Goal: Information Seeking & Learning: Check status

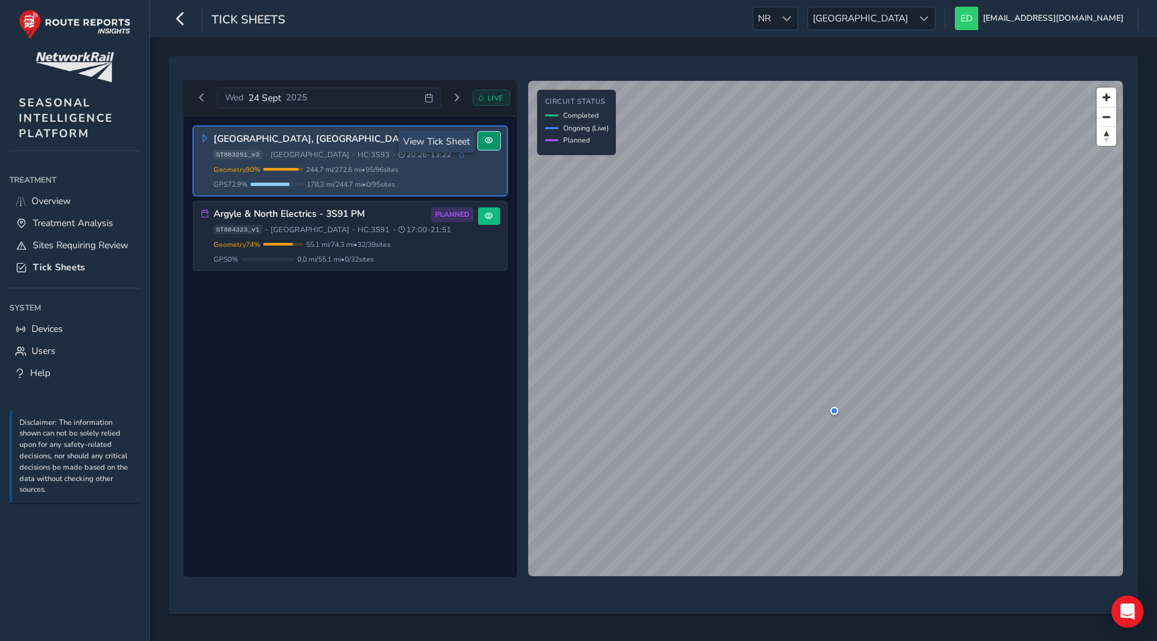
click at [492, 141] on span at bounding box center [489, 141] width 8 height 8
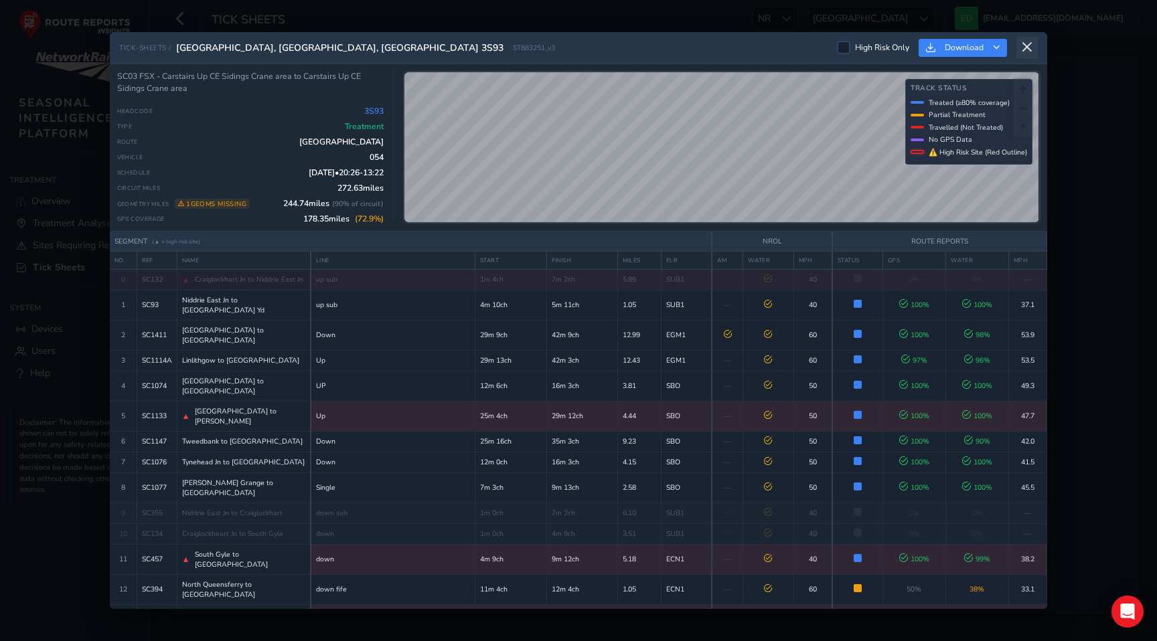
click at [1033, 46] on button at bounding box center [1026, 48] width 21 height 22
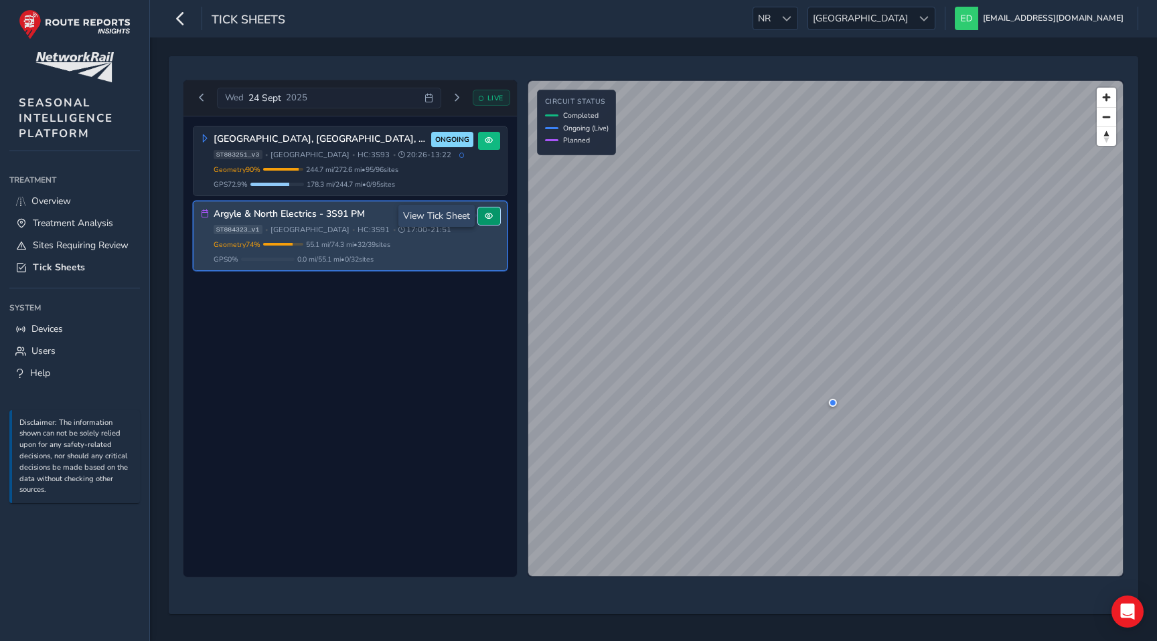
click at [497, 214] on button at bounding box center [489, 216] width 22 height 18
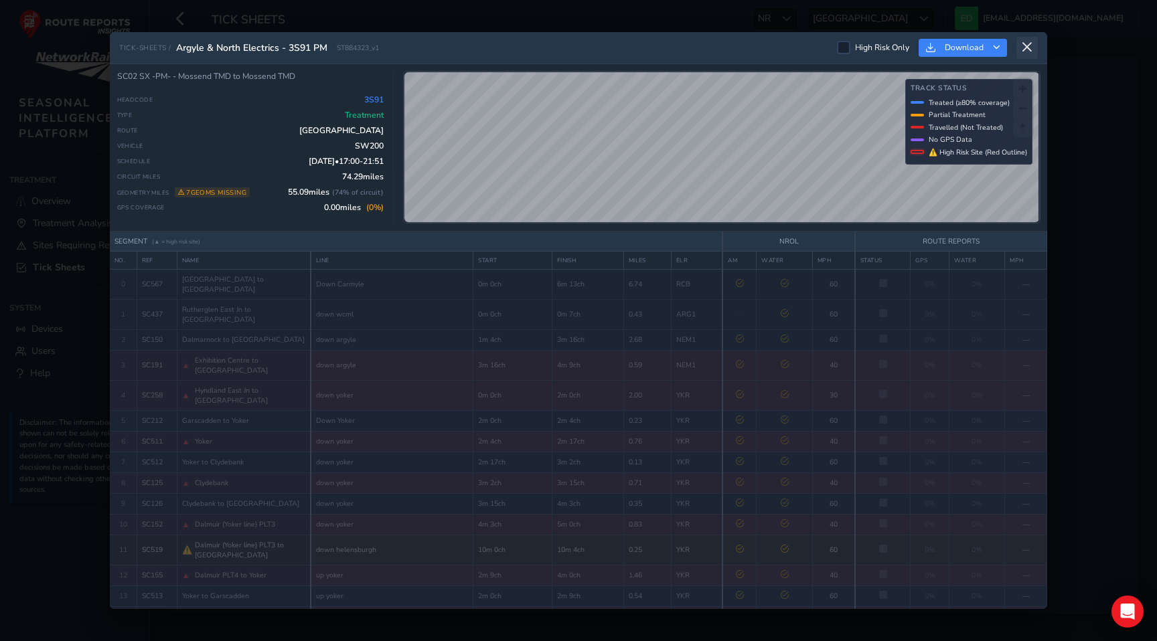
click at [1027, 47] on icon at bounding box center [1027, 47] width 12 height 12
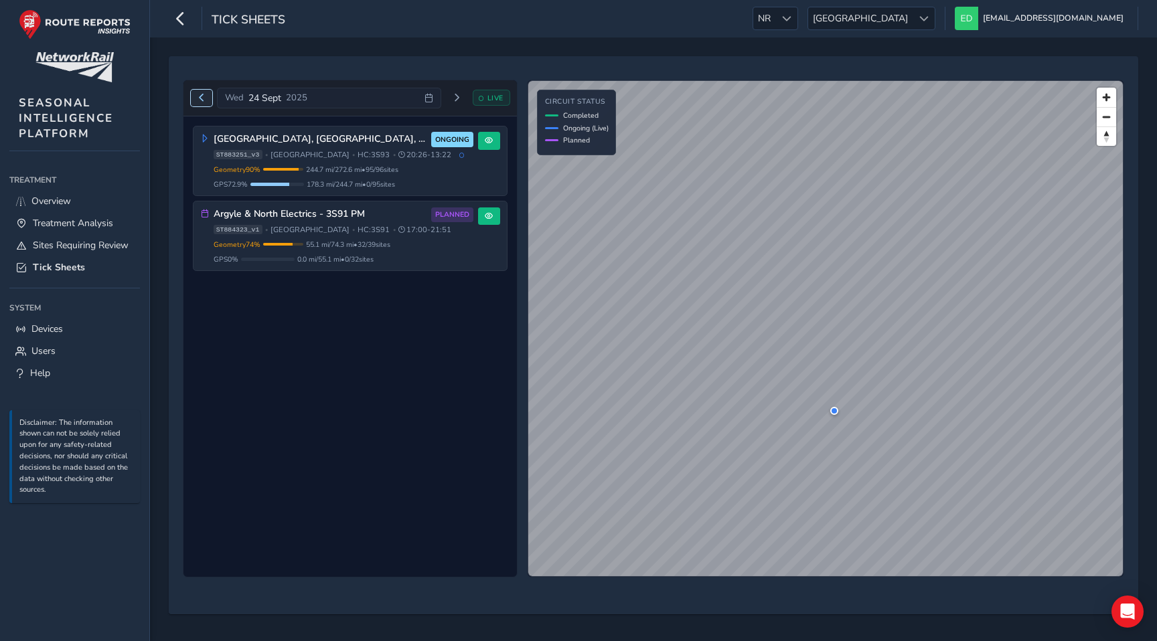
click at [199, 97] on span "Previous day" at bounding box center [201, 98] width 8 height 8
click at [196, 90] on button "Previous day" at bounding box center [202, 98] width 22 height 17
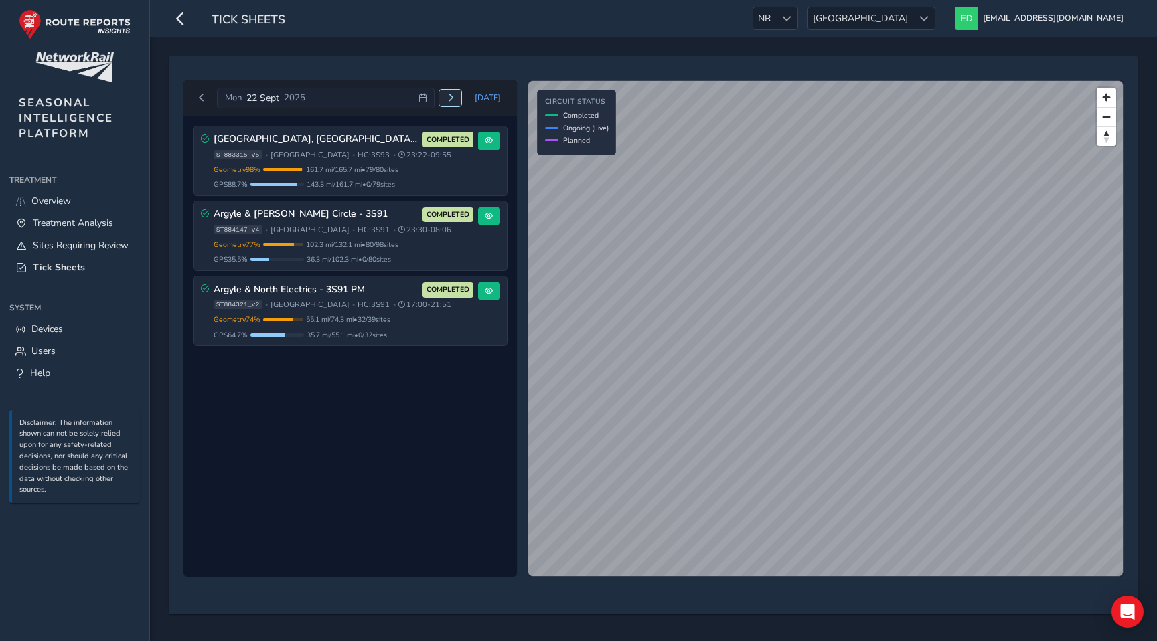
click at [454, 97] on span "Next day" at bounding box center [450, 98] width 8 height 8
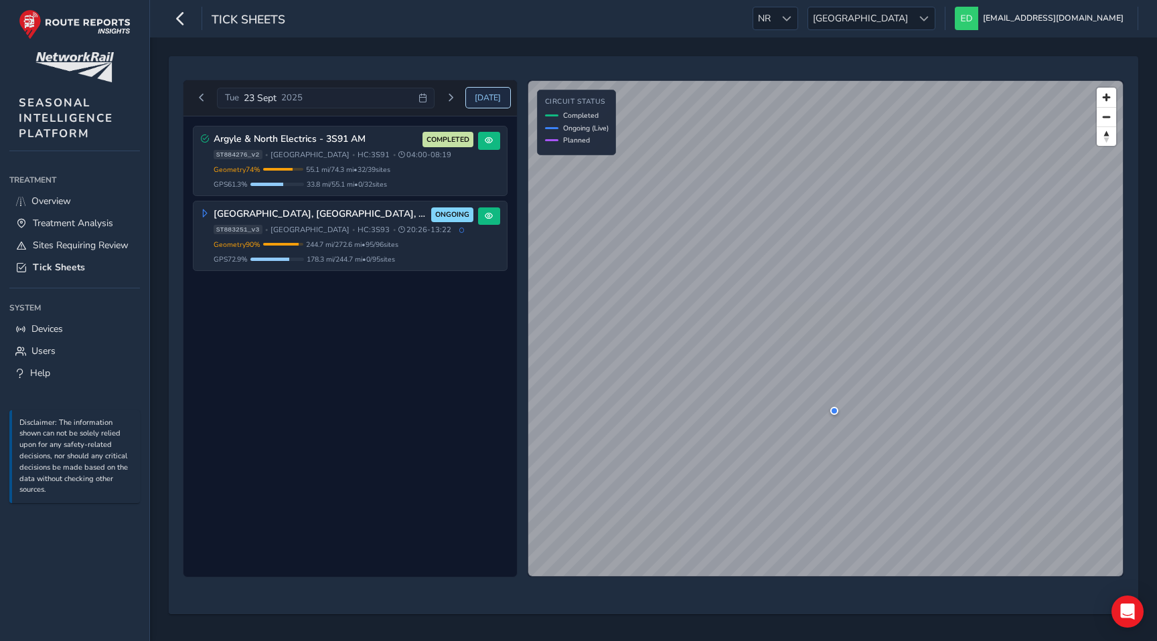
click at [485, 98] on span "[DATE]" at bounding box center [488, 97] width 26 height 11
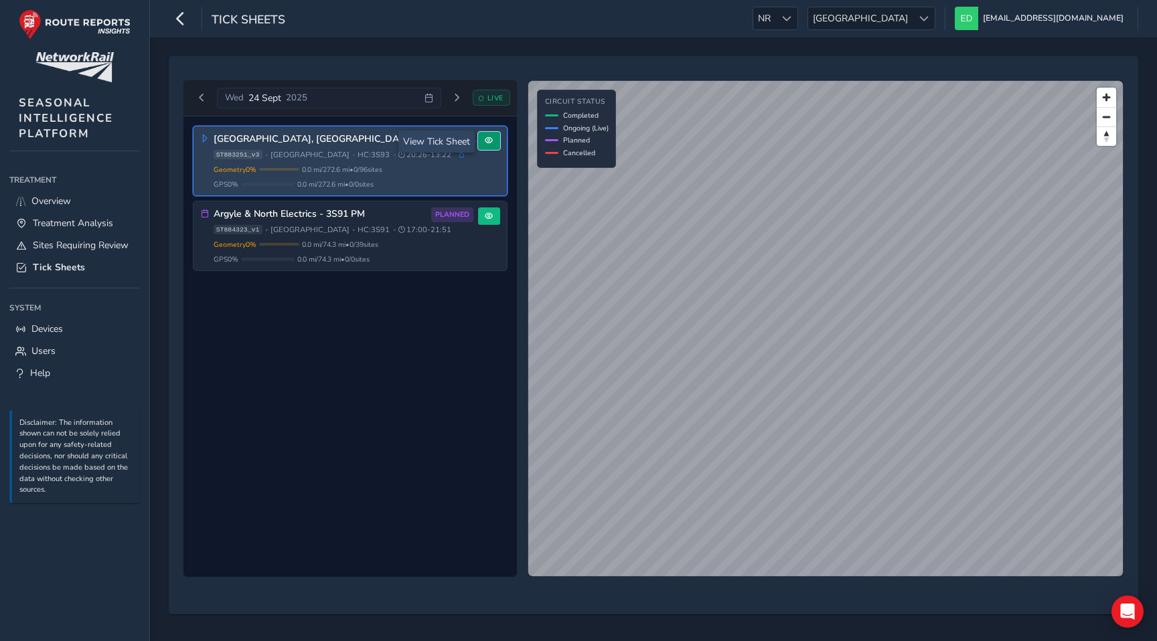
click at [493, 139] on button at bounding box center [489, 141] width 22 height 18
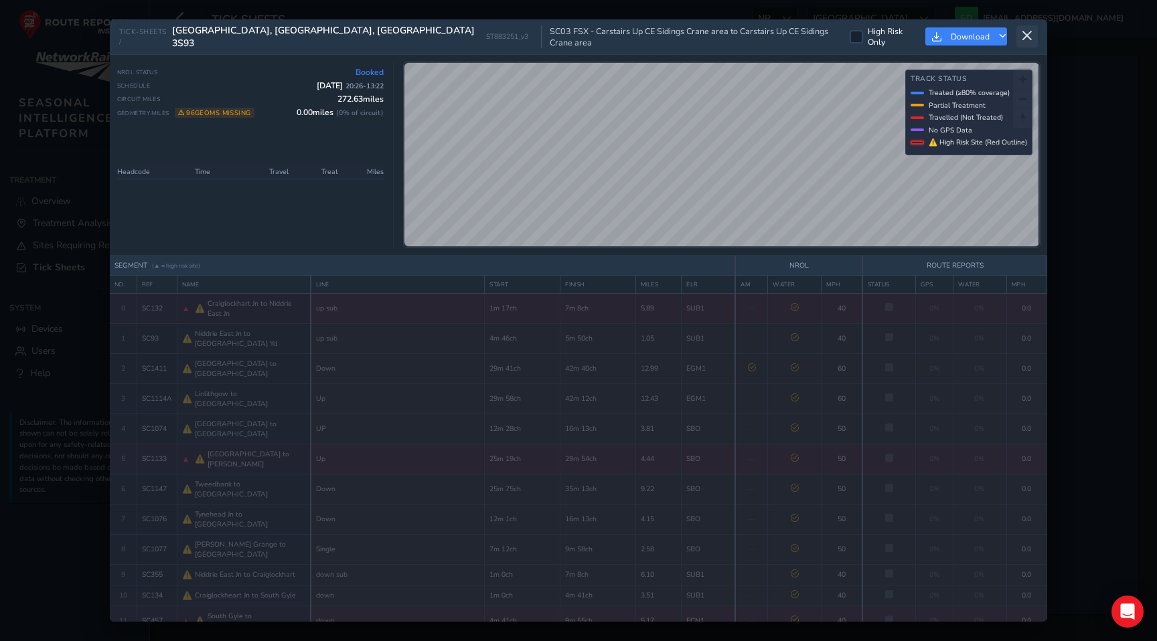
click at [1029, 33] on icon at bounding box center [1027, 36] width 12 height 12
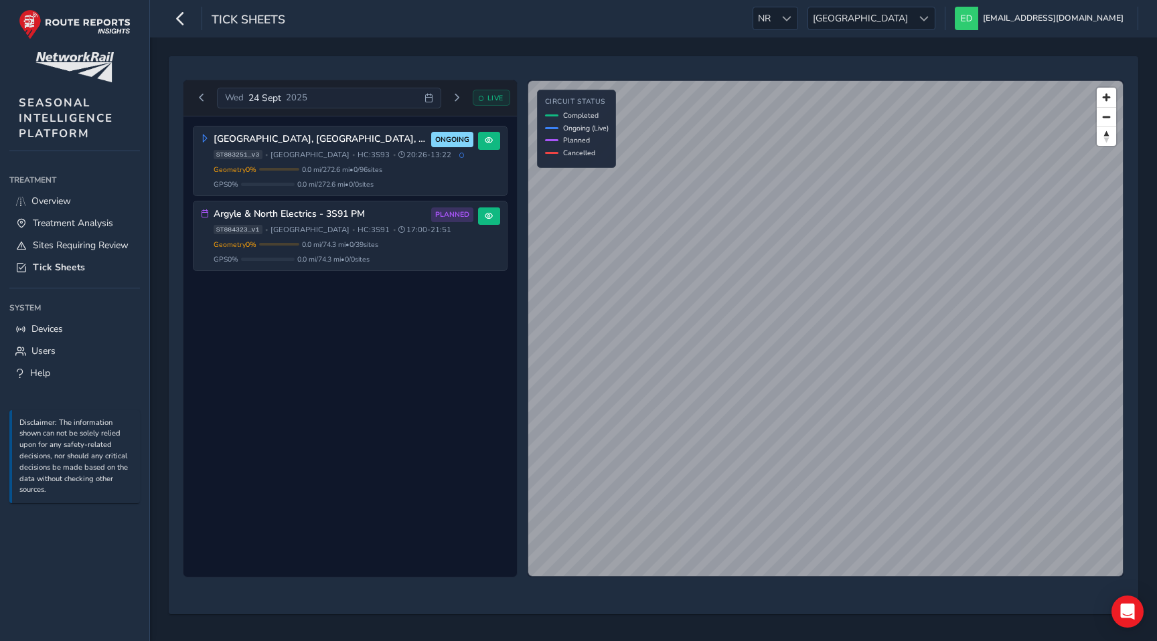
click at [426, 100] on icon at bounding box center [428, 98] width 9 height 9
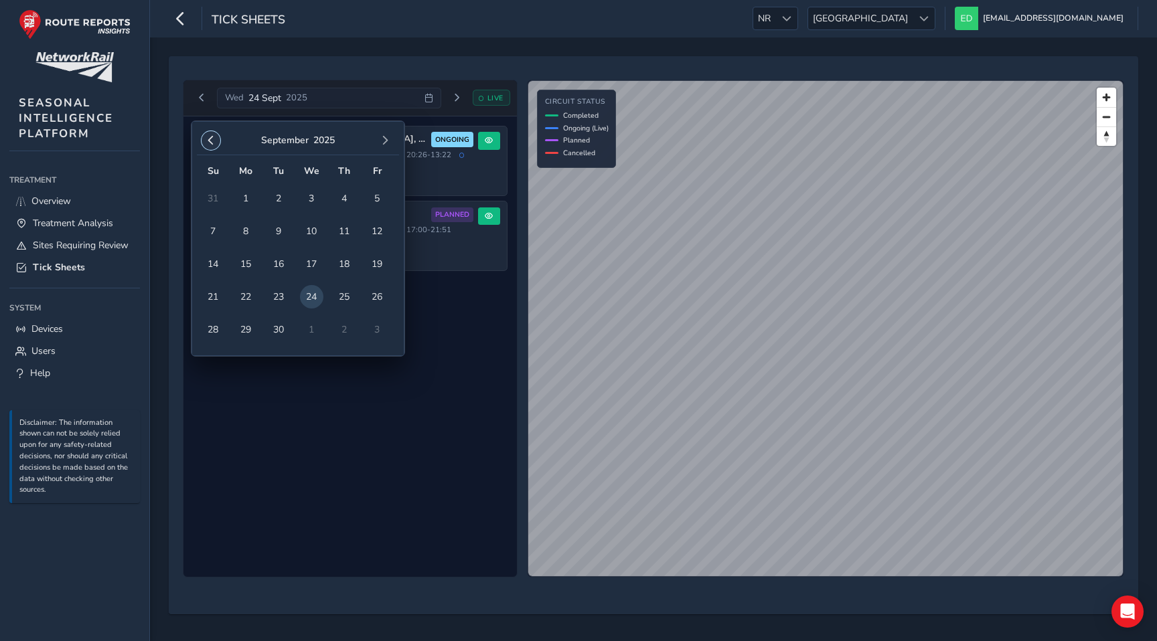
click at [206, 139] on span "button" at bounding box center [210, 140] width 9 height 9
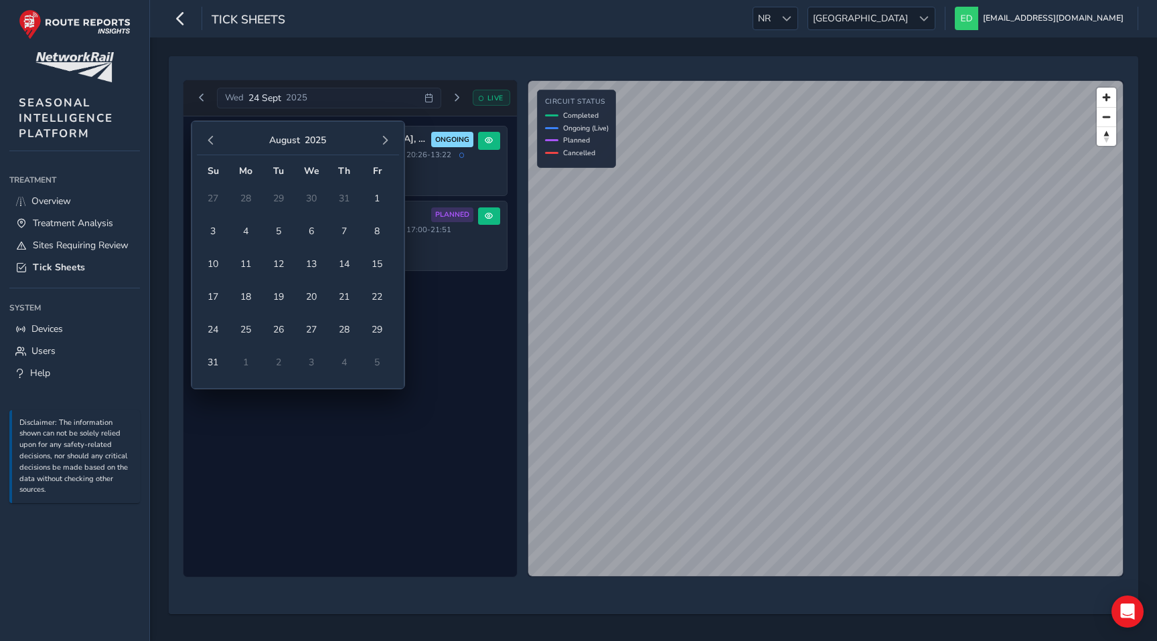
click at [206, 139] on span "button" at bounding box center [210, 140] width 9 height 9
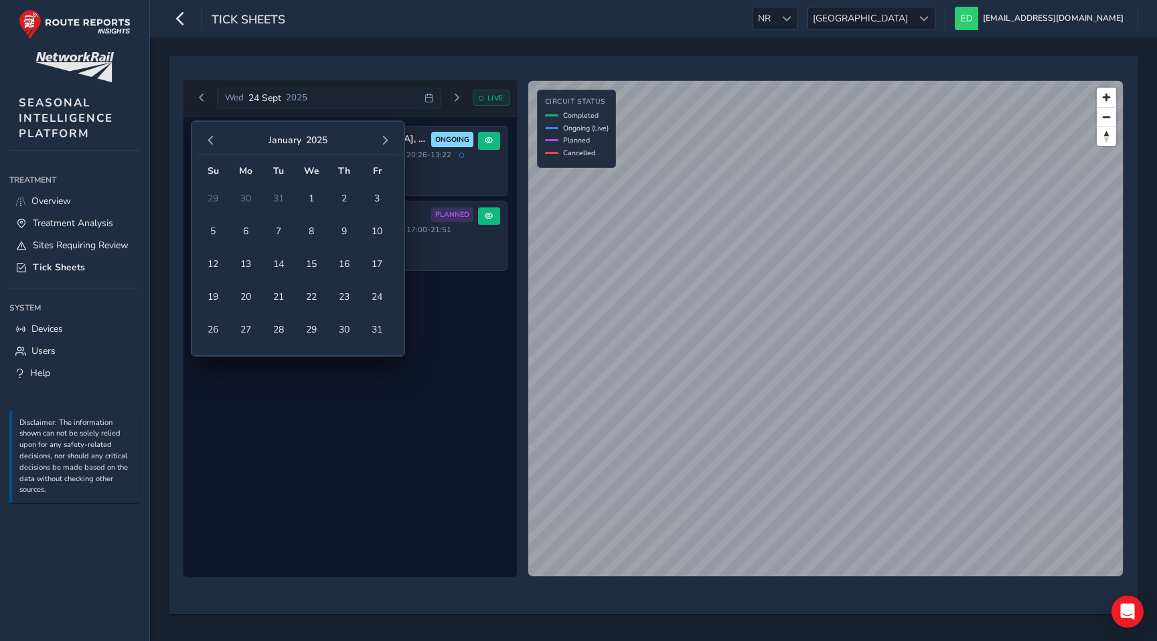
click at [206, 139] on span "button" at bounding box center [210, 140] width 9 height 9
click at [266, 225] on td "5" at bounding box center [278, 231] width 33 height 33
click at [275, 225] on span "5" at bounding box center [278, 231] width 23 height 23
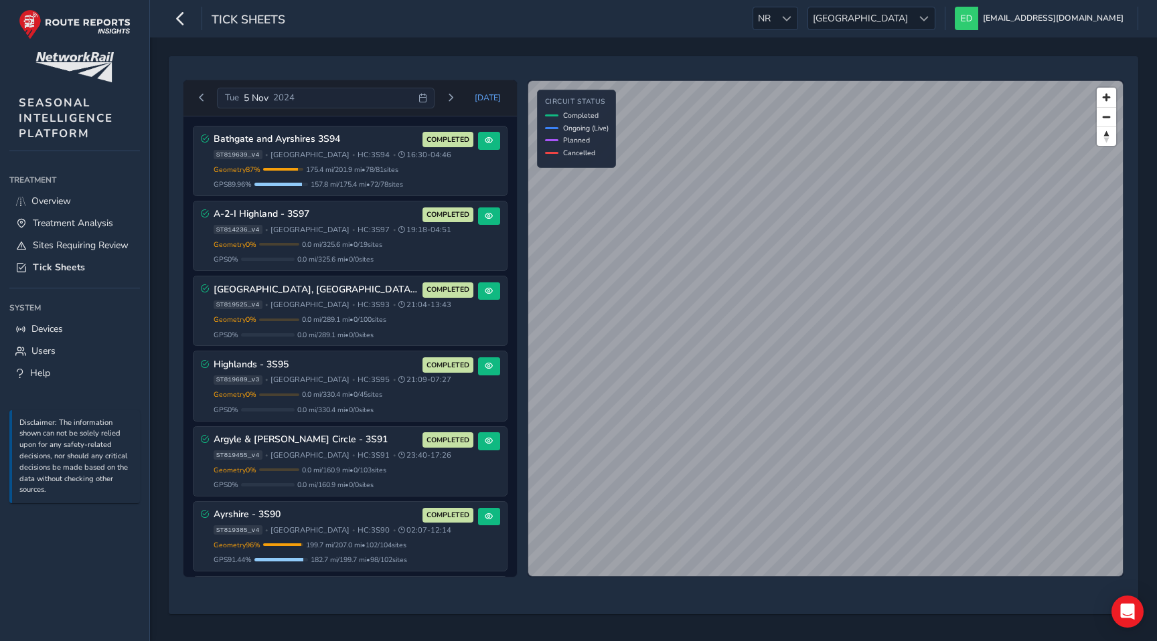
click at [426, 96] on icon at bounding box center [422, 98] width 9 height 9
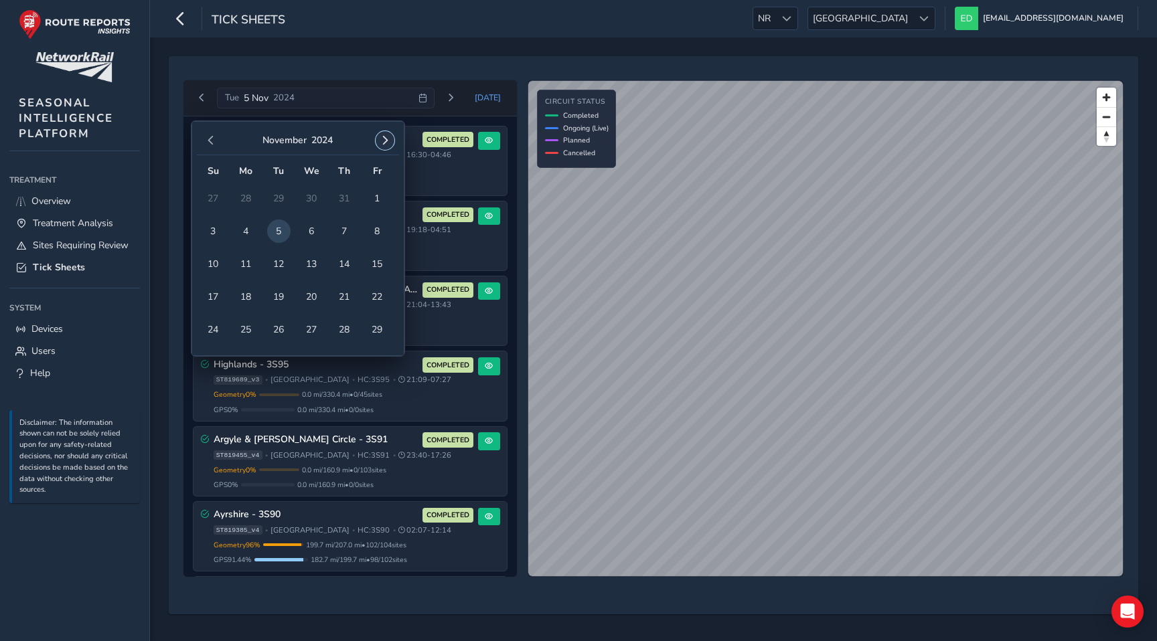
click at [382, 140] on span "button" at bounding box center [384, 140] width 9 height 9
click at [214, 193] on span "1" at bounding box center [212, 198] width 23 height 23
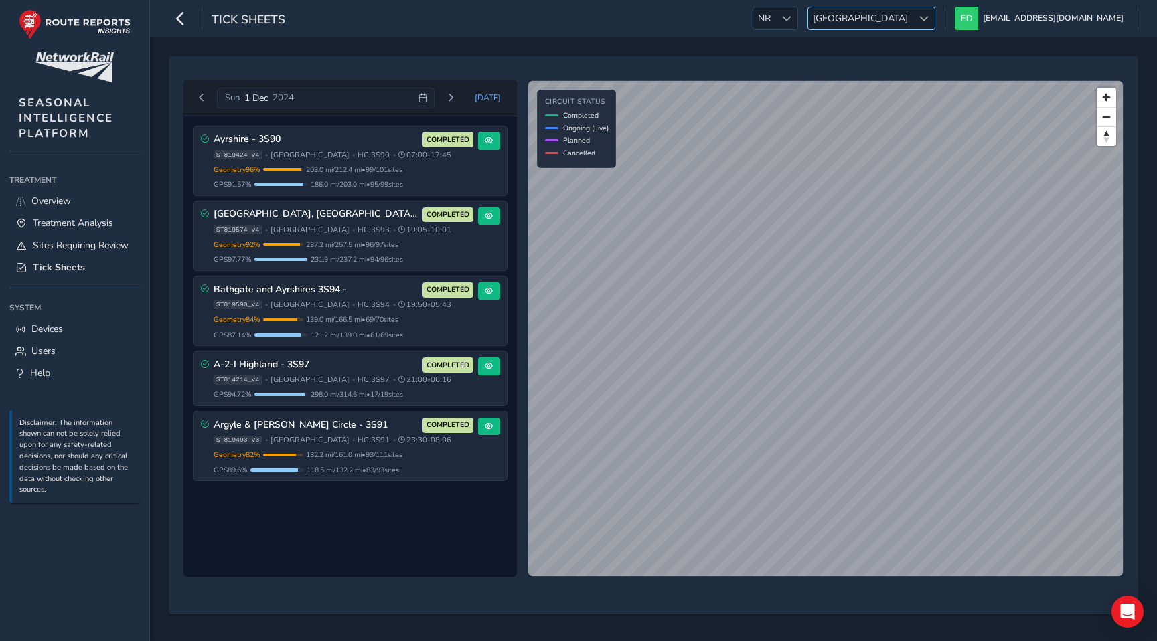
click at [912, 9] on span "[GEOGRAPHIC_DATA]" at bounding box center [860, 18] width 104 height 22
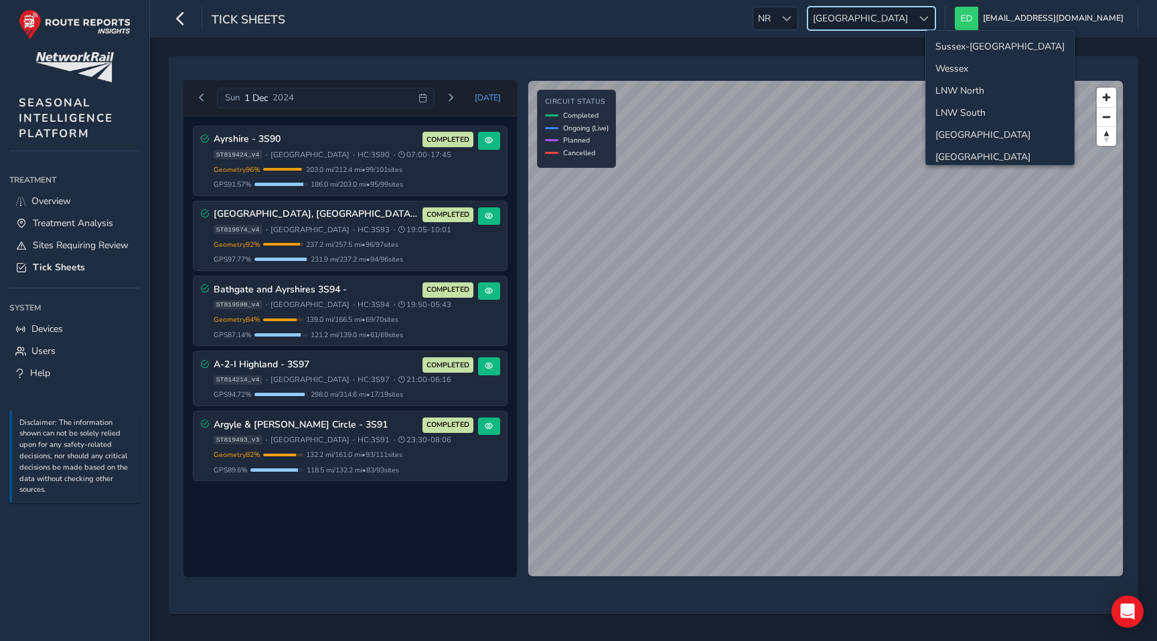
scroll to position [48, 0]
click at [963, 117] on li "[GEOGRAPHIC_DATA]" at bounding box center [1000, 109] width 148 height 22
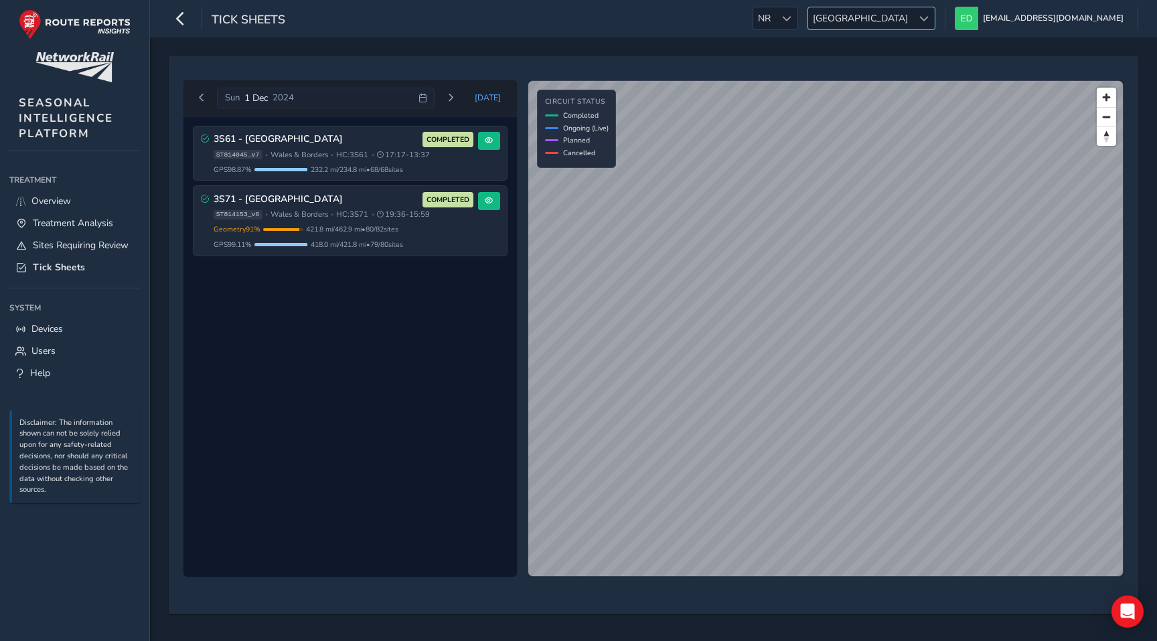
click at [928, 14] on span at bounding box center [923, 18] width 9 height 9
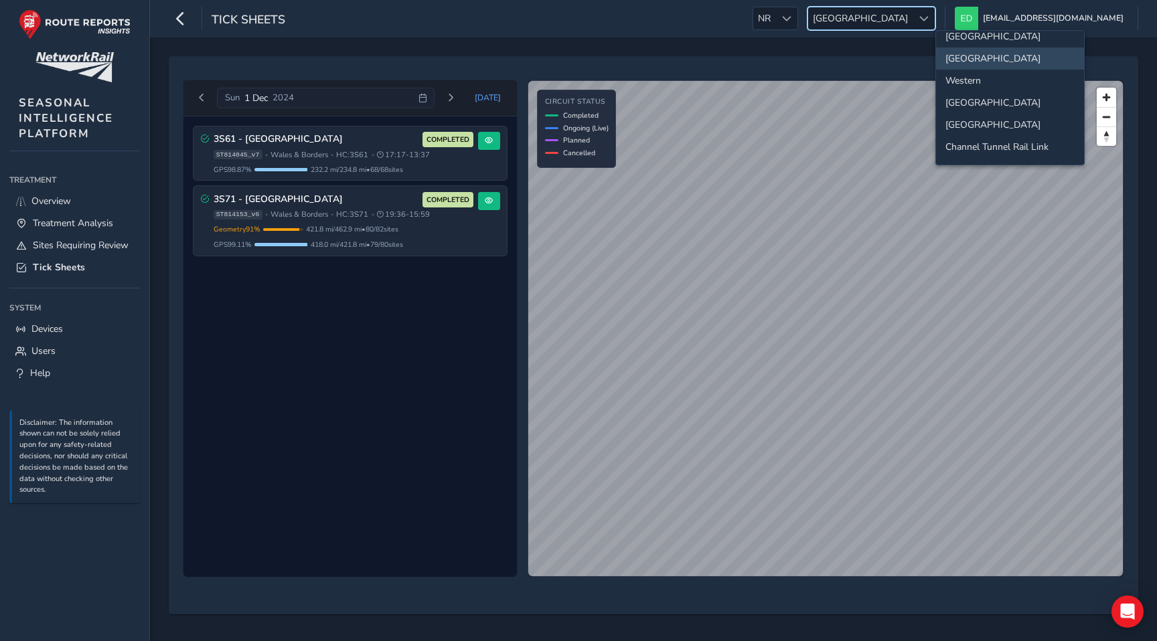
scroll to position [116, 0]
click at [976, 62] on li "Western" at bounding box center [1010, 63] width 148 height 22
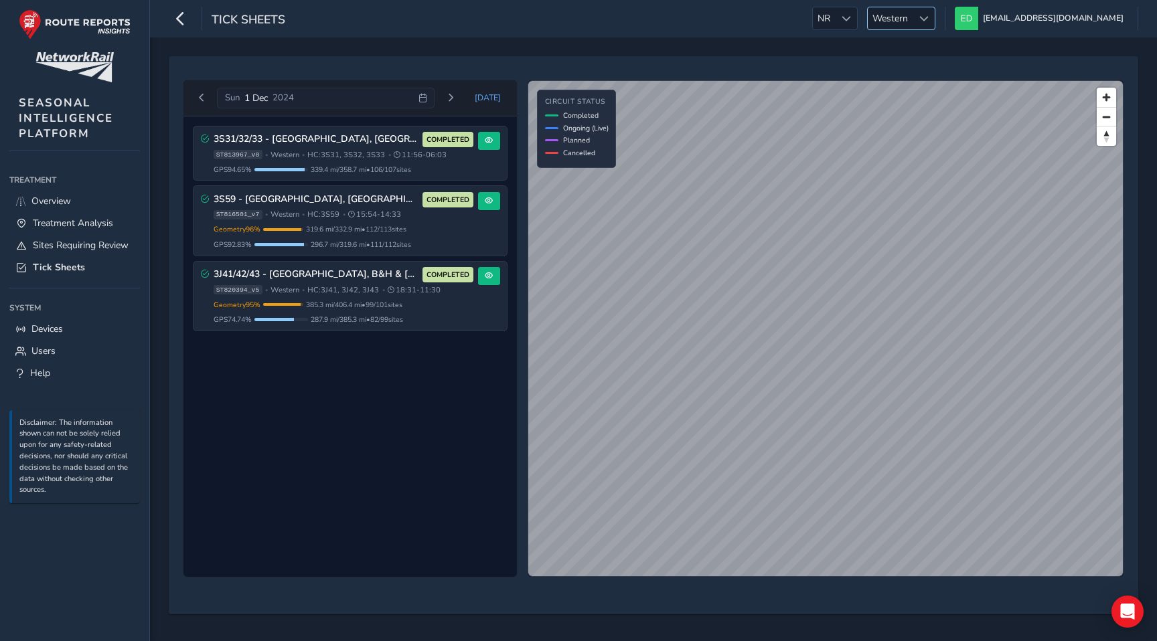
click at [934, 22] on div at bounding box center [923, 18] width 22 height 22
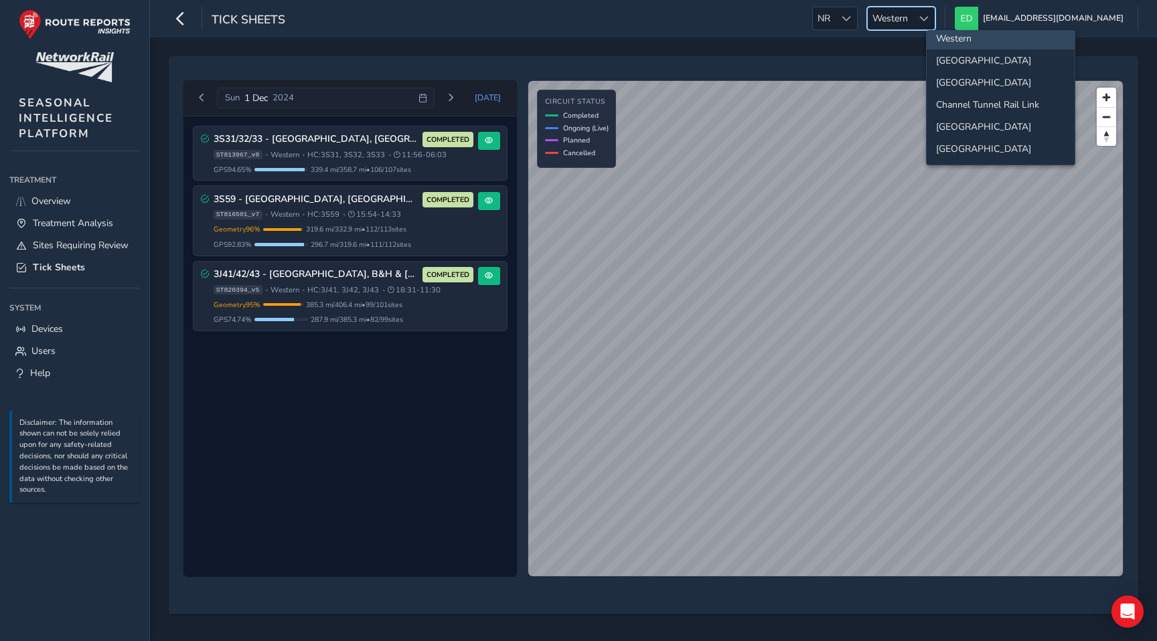
scroll to position [0, 0]
click at [970, 39] on li "Sussex-[GEOGRAPHIC_DATA]" at bounding box center [1000, 46] width 148 height 22
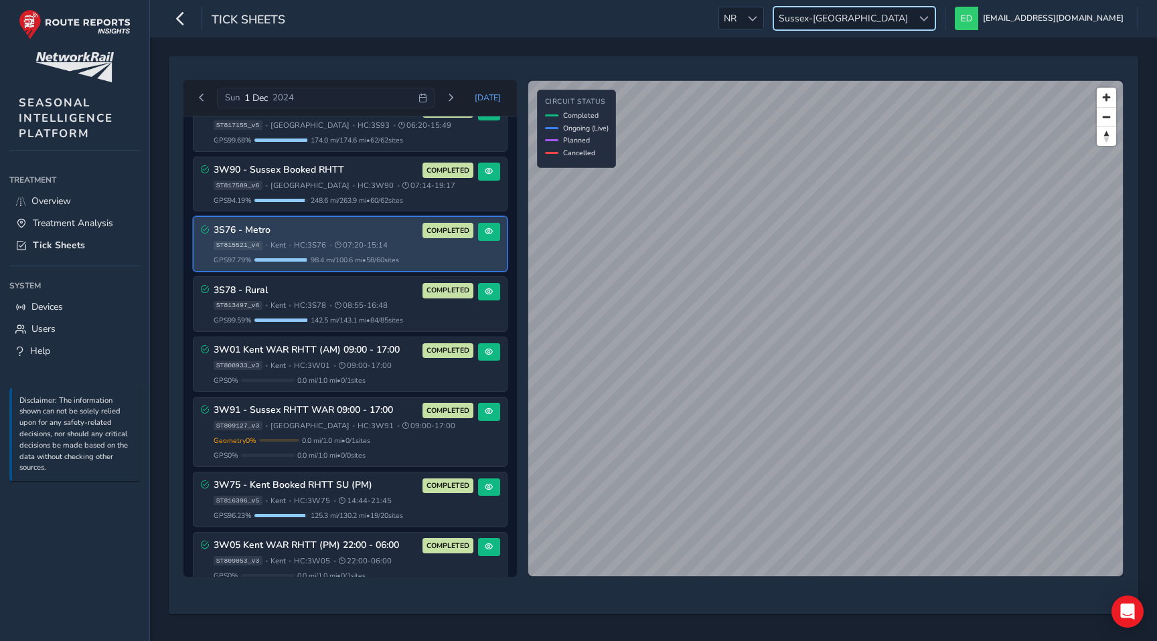
scroll to position [310, 0]
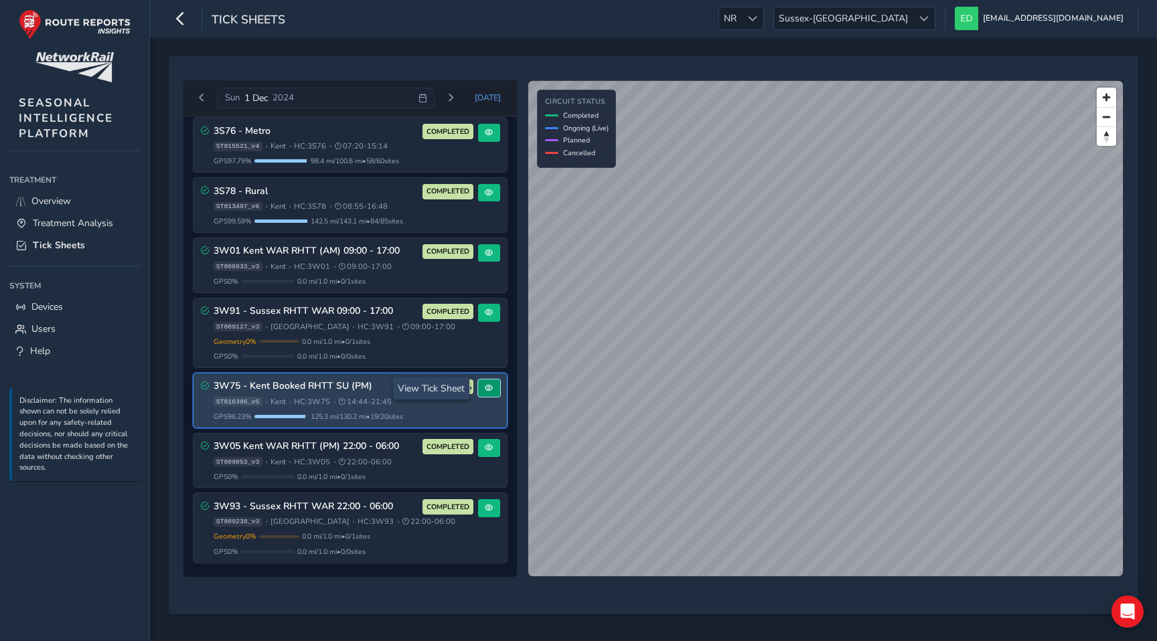
click at [485, 387] on span at bounding box center [489, 388] width 8 height 8
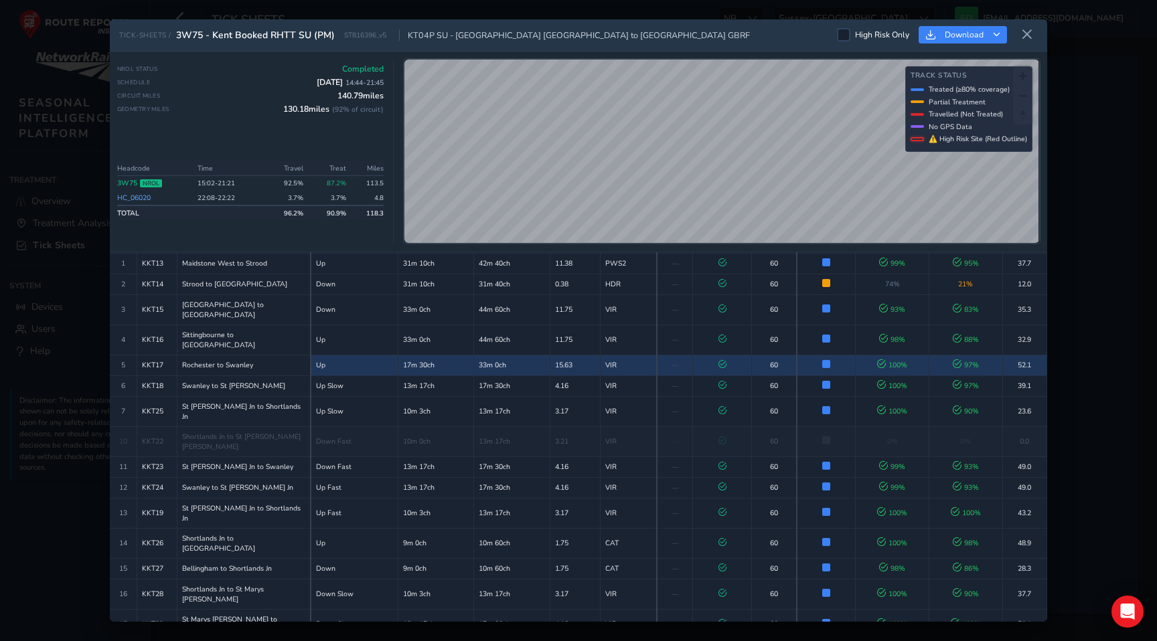
scroll to position [76, 0]
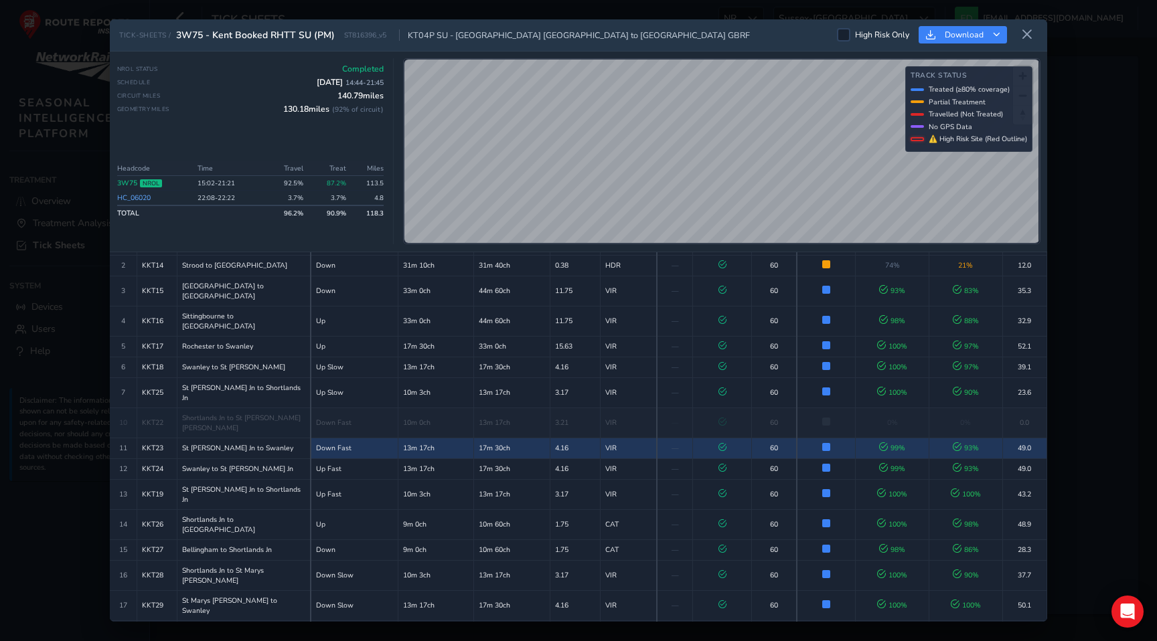
click at [479, 438] on td "17m 30ch" at bounding box center [512, 448] width 76 height 21
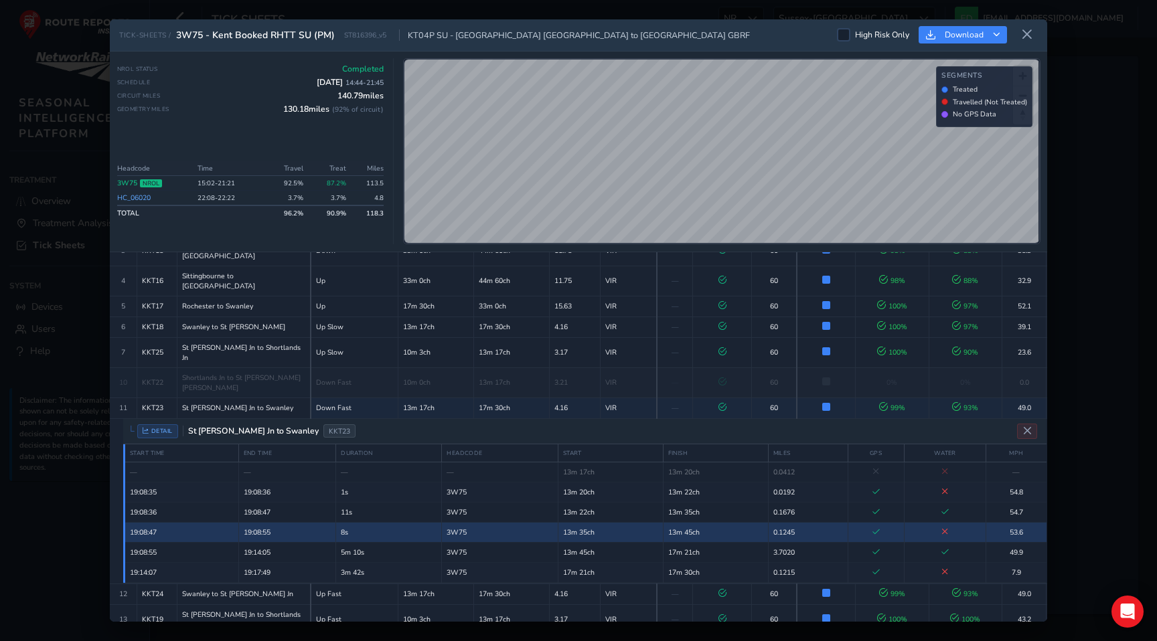
scroll to position [122, 0]
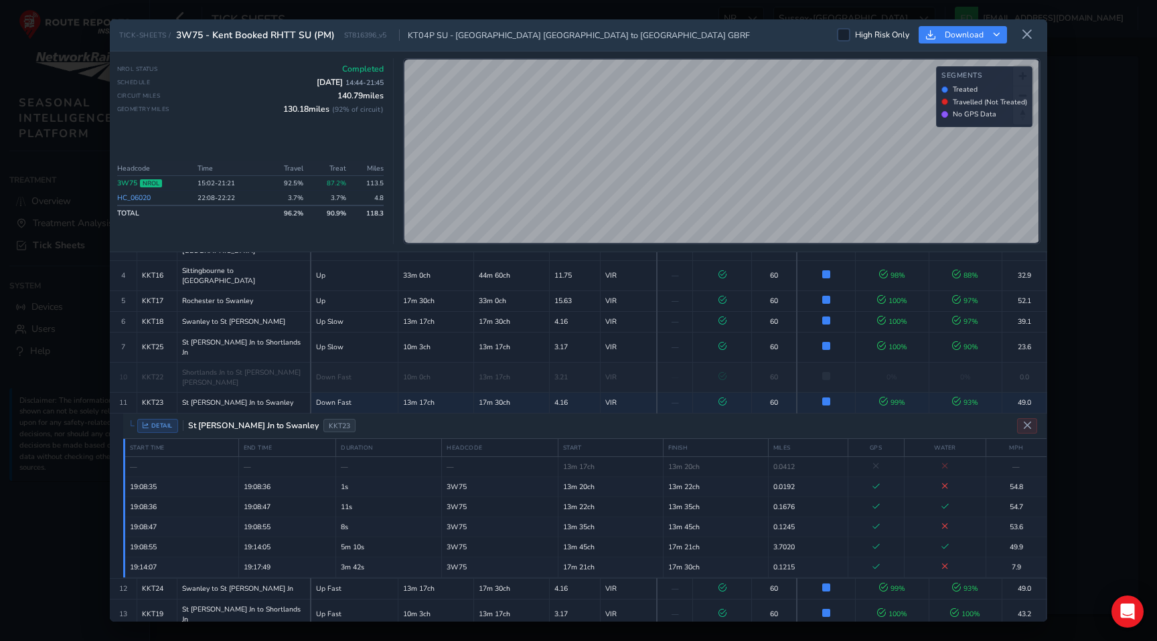
click at [473, 414] on div "DETAIL St Mary Cray Jn to Swanley KKT23" at bounding box center [584, 426] width 923 height 25
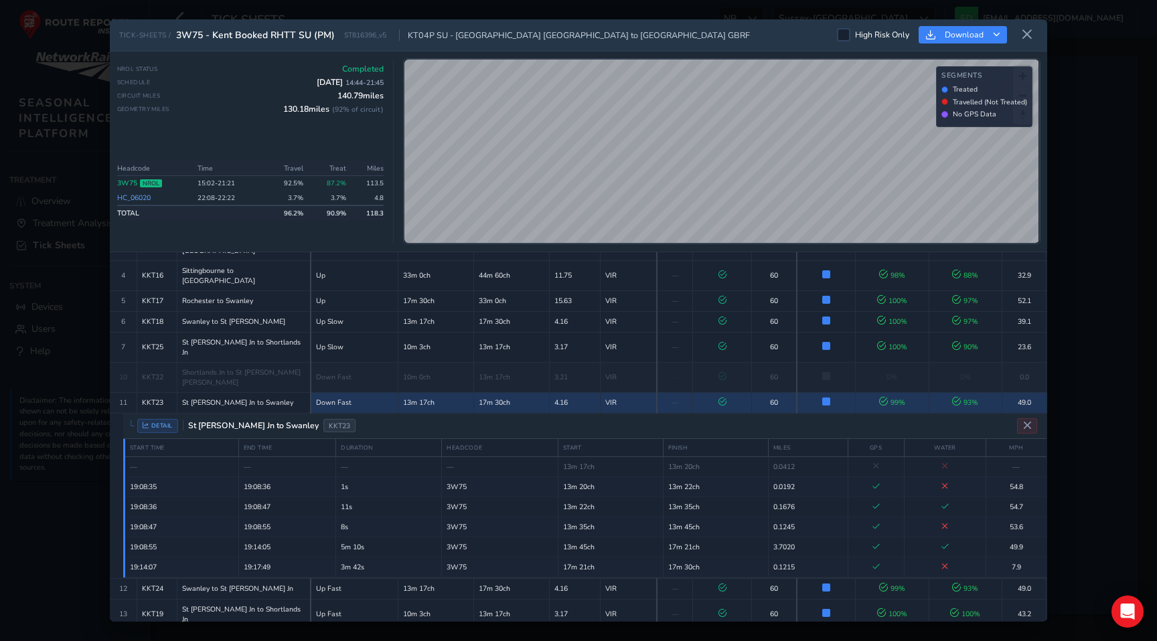
click at [474, 392] on td "17m 30ch" at bounding box center [512, 402] width 76 height 21
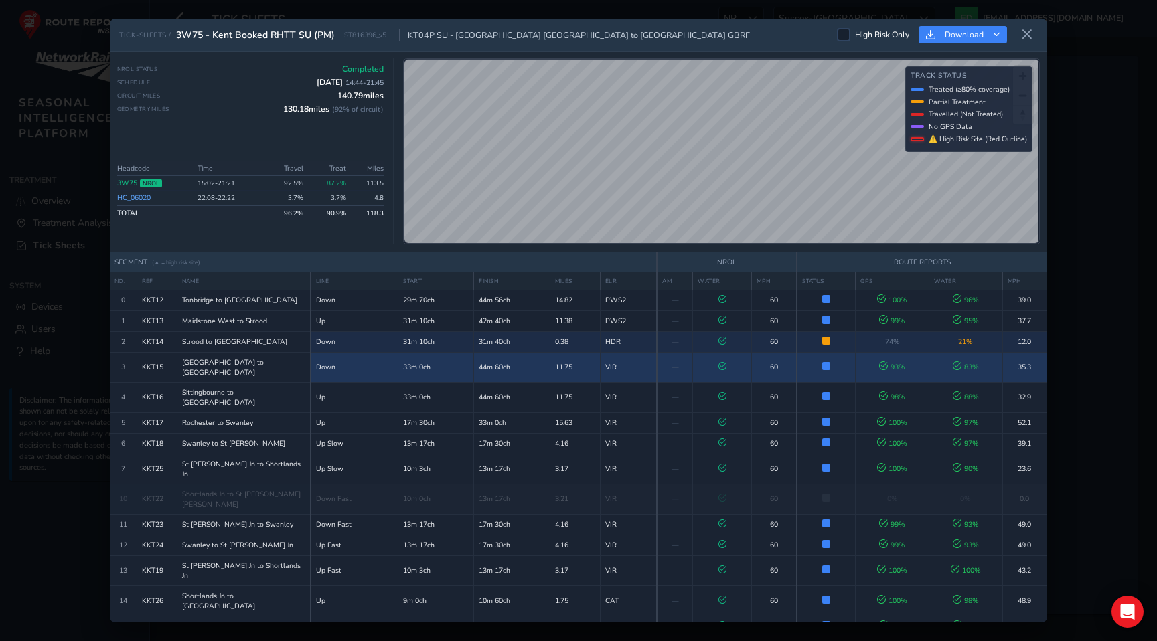
click at [477, 351] on td "31m 40ch" at bounding box center [512, 341] width 76 height 21
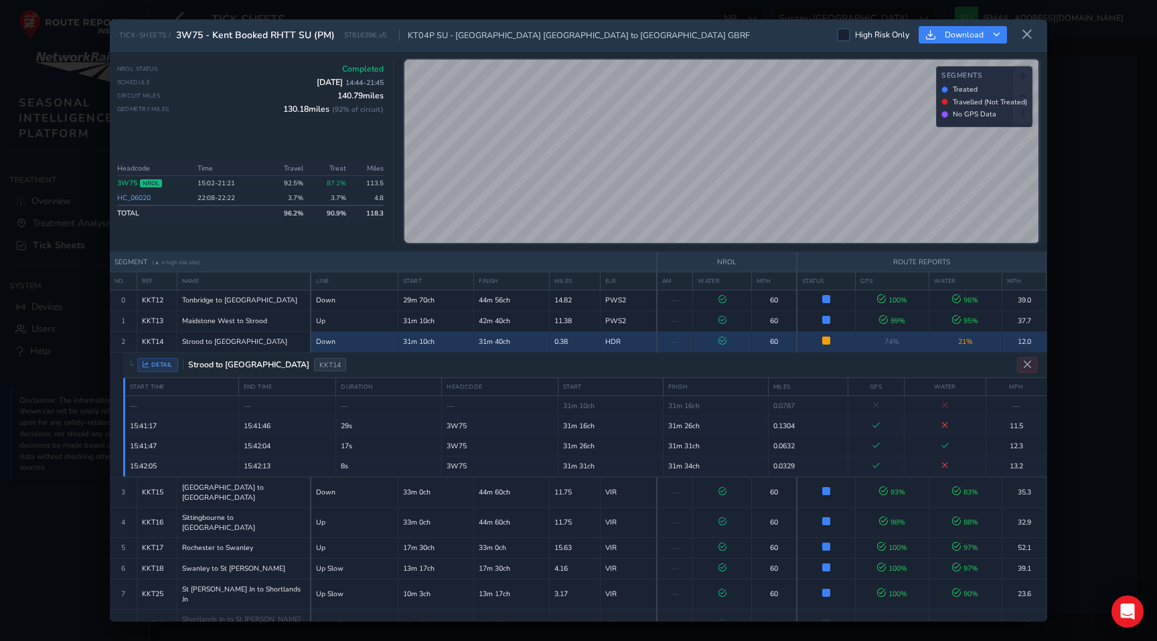
click at [475, 347] on td "31m 40ch" at bounding box center [512, 341] width 76 height 21
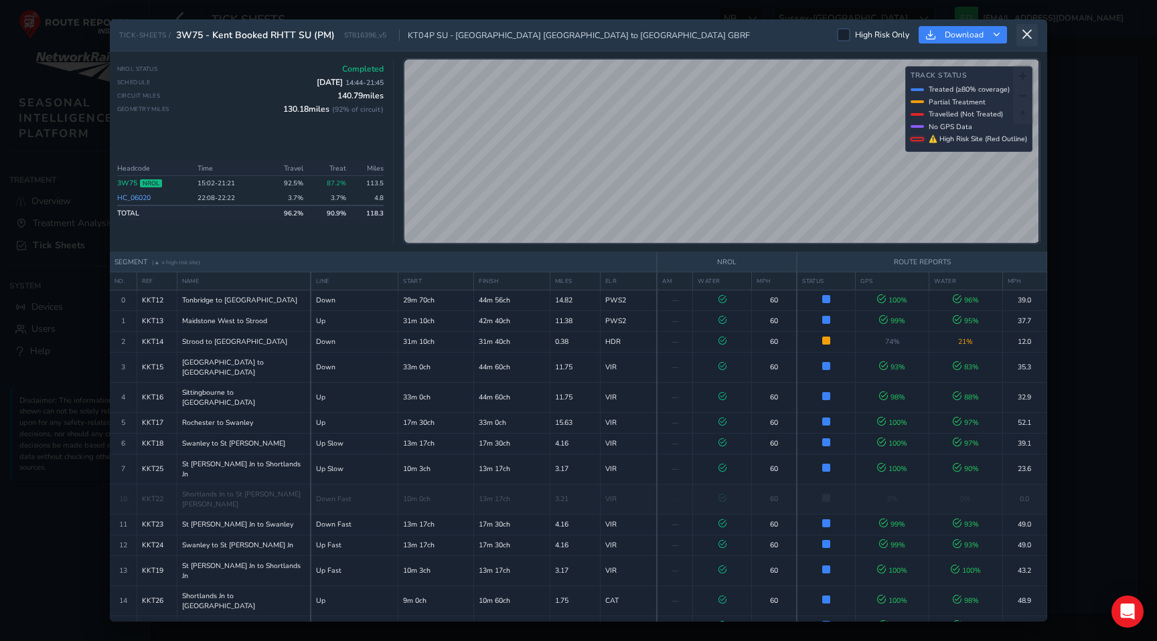
click at [1030, 31] on icon at bounding box center [1027, 35] width 12 height 12
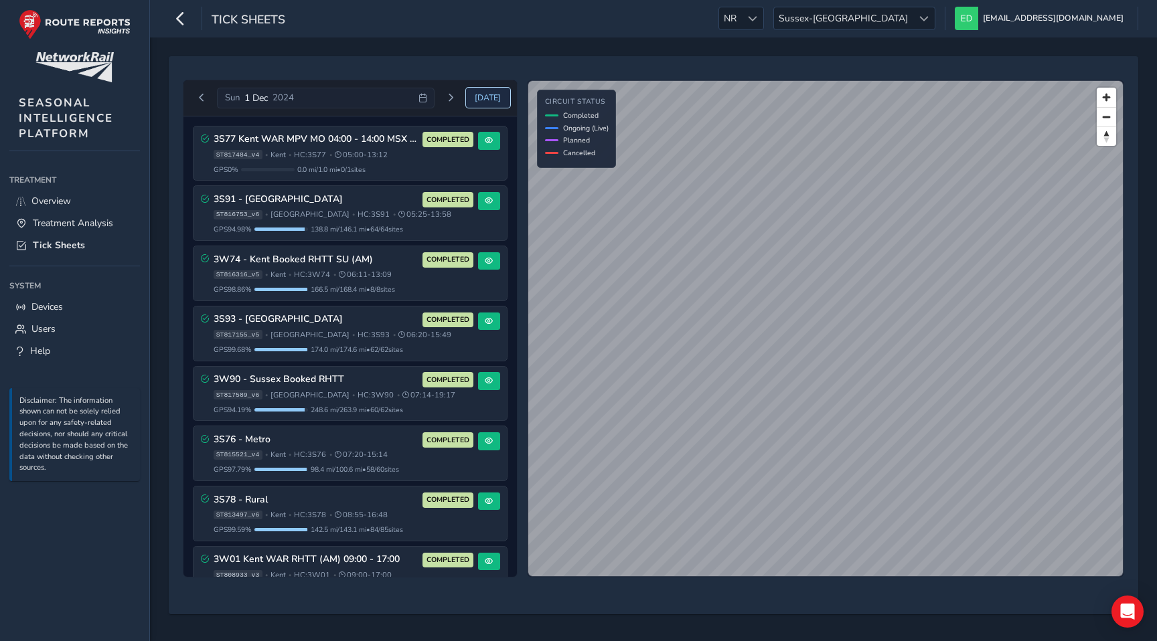
click at [493, 99] on span "Today" at bounding box center [488, 97] width 26 height 11
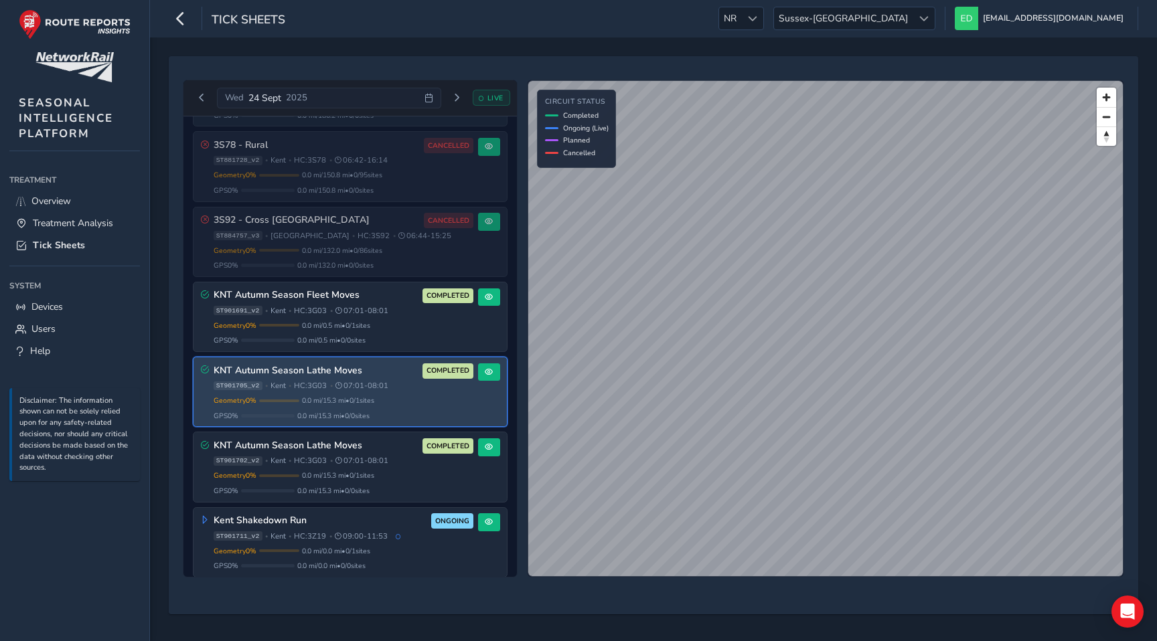
scroll to position [603, 0]
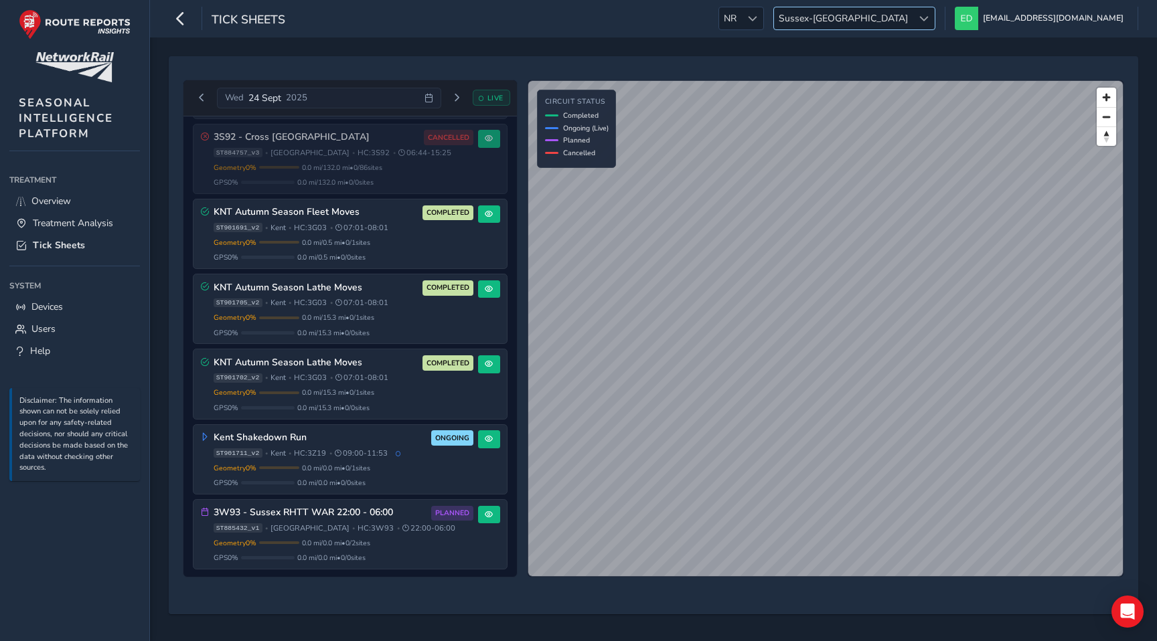
click at [912, 21] on span "Sussex-[GEOGRAPHIC_DATA]" at bounding box center [843, 18] width 139 height 22
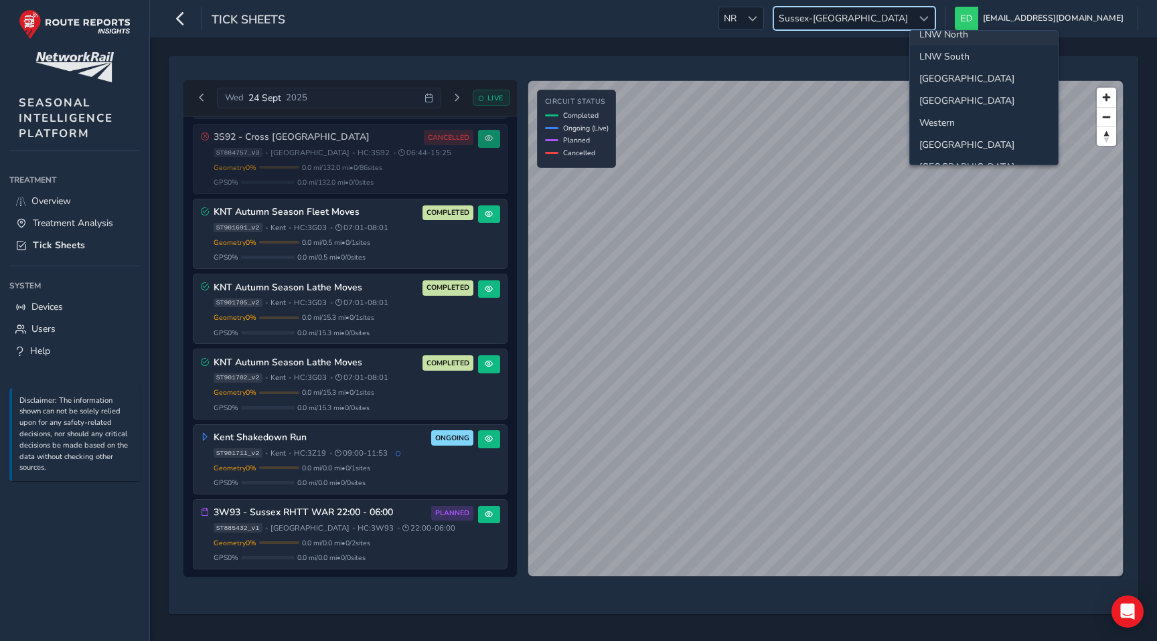
scroll to position [65, 0]
click at [947, 141] on li "[GEOGRAPHIC_DATA]" at bounding box center [984, 136] width 148 height 22
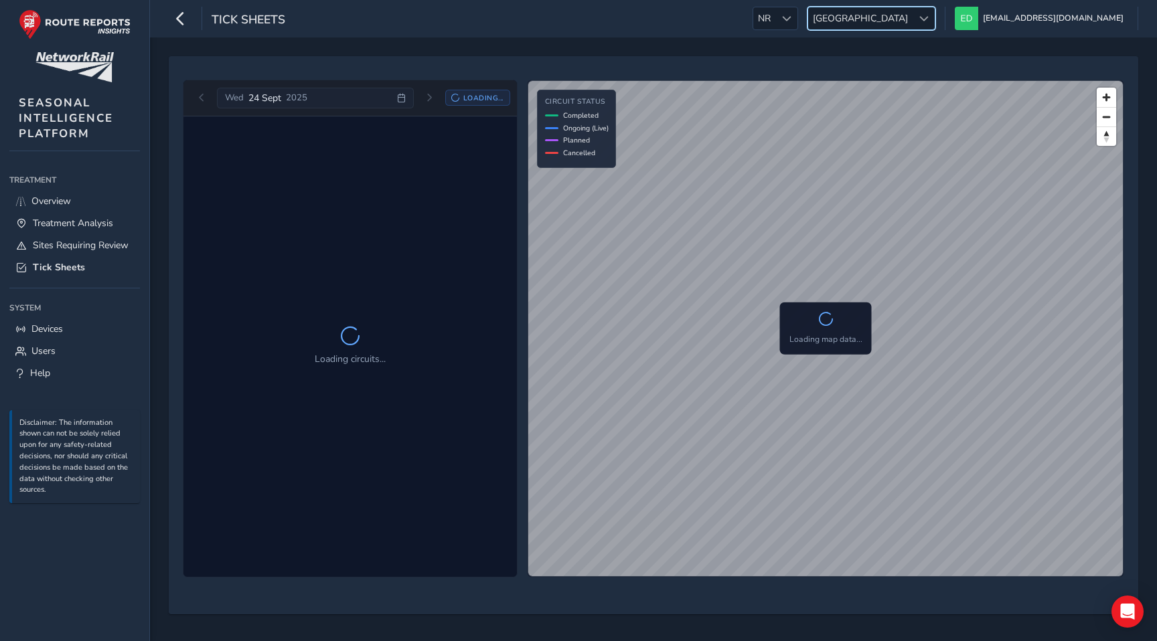
scroll to position [0, 0]
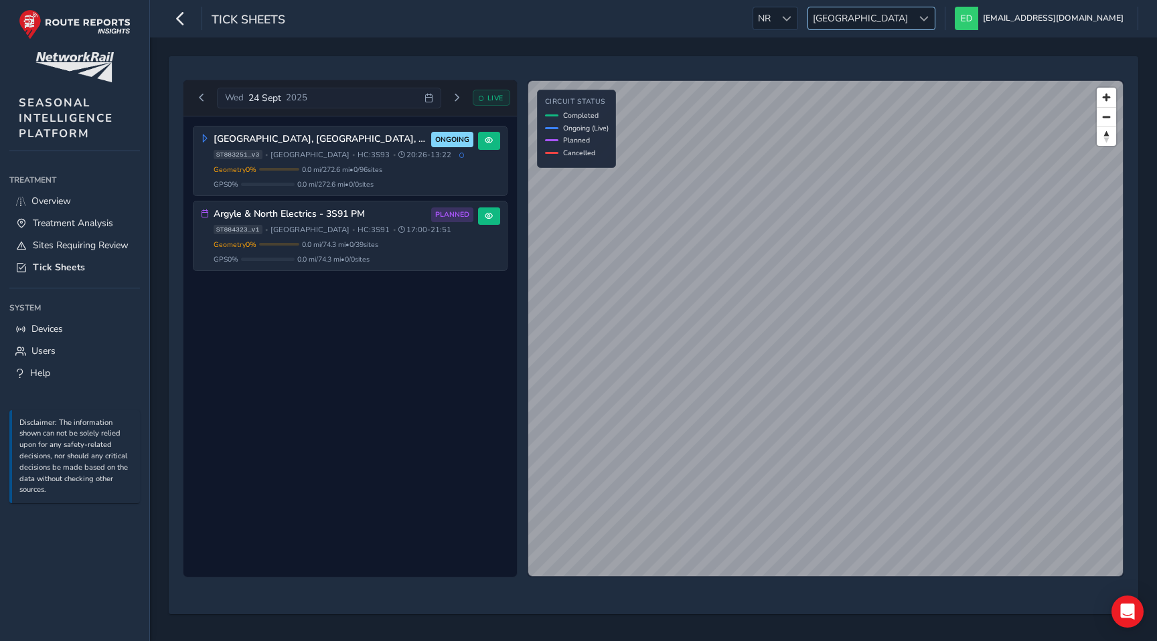
click at [912, 21] on span "[GEOGRAPHIC_DATA]" at bounding box center [860, 18] width 104 height 22
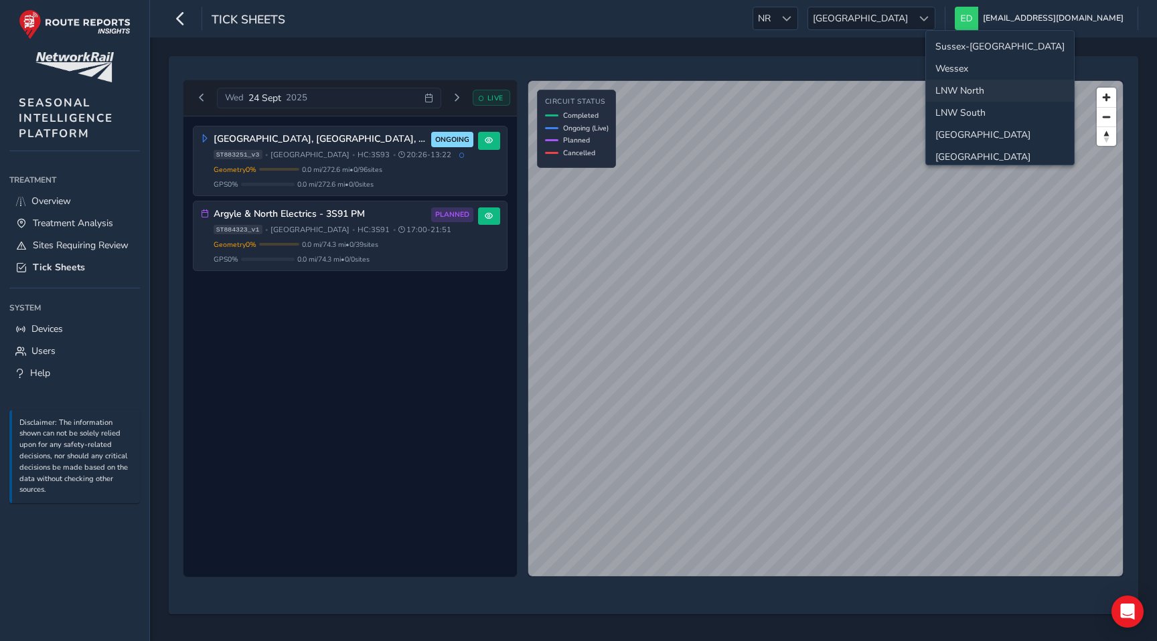
click at [952, 48] on li "Sussex-[GEOGRAPHIC_DATA]" at bounding box center [1000, 46] width 148 height 22
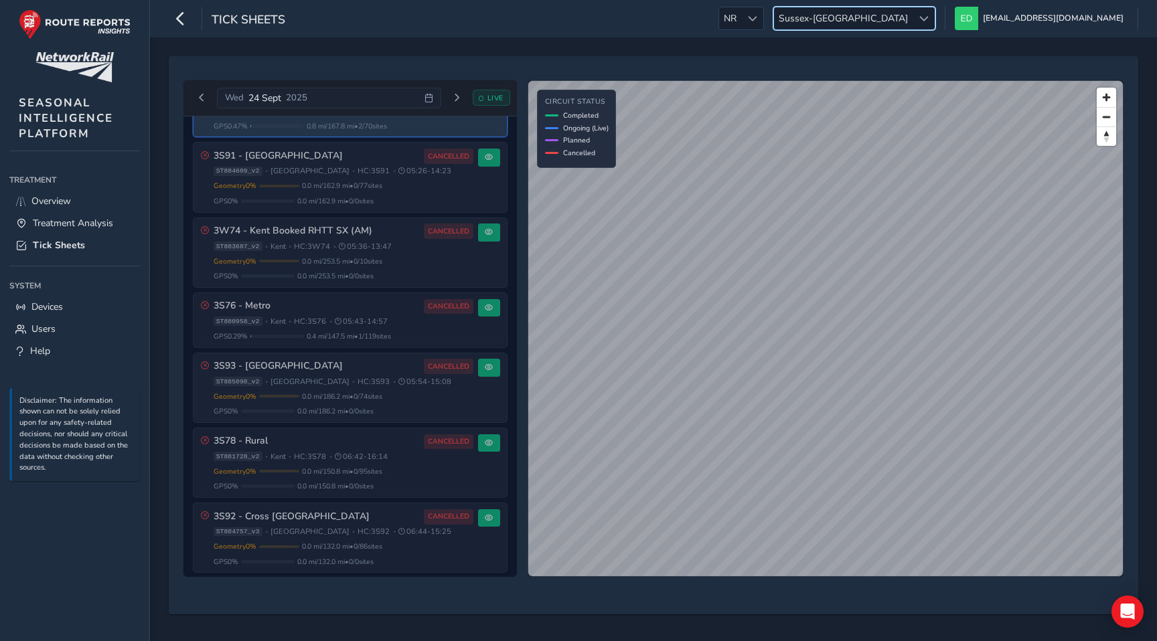
scroll to position [588, 0]
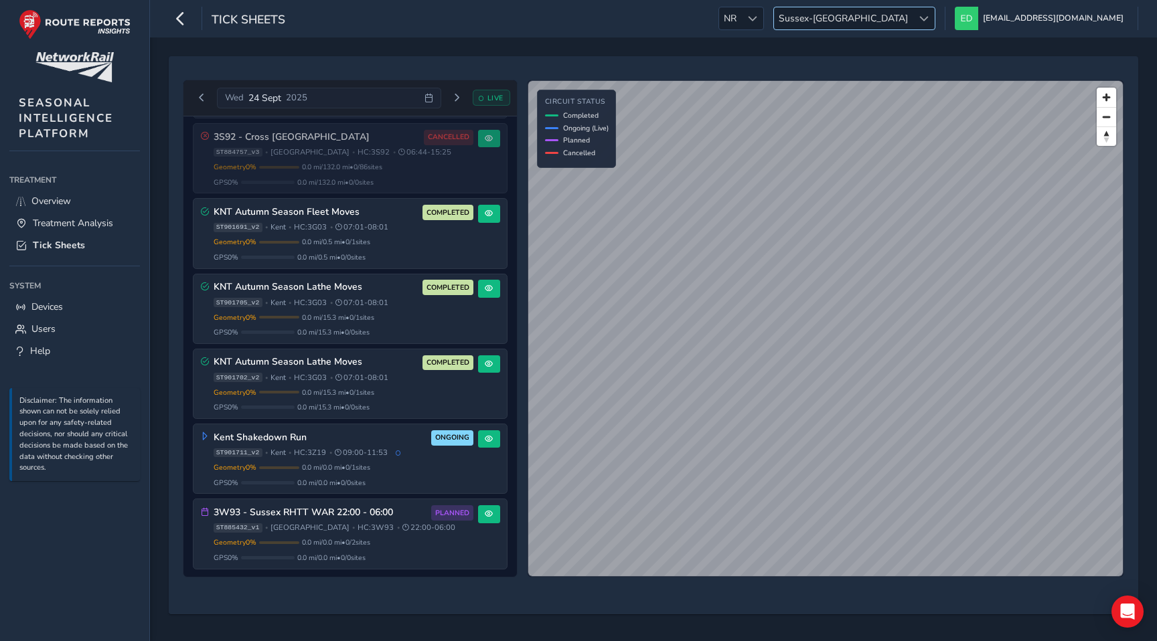
click at [912, 8] on span "Sussex-[GEOGRAPHIC_DATA]" at bounding box center [843, 18] width 139 height 22
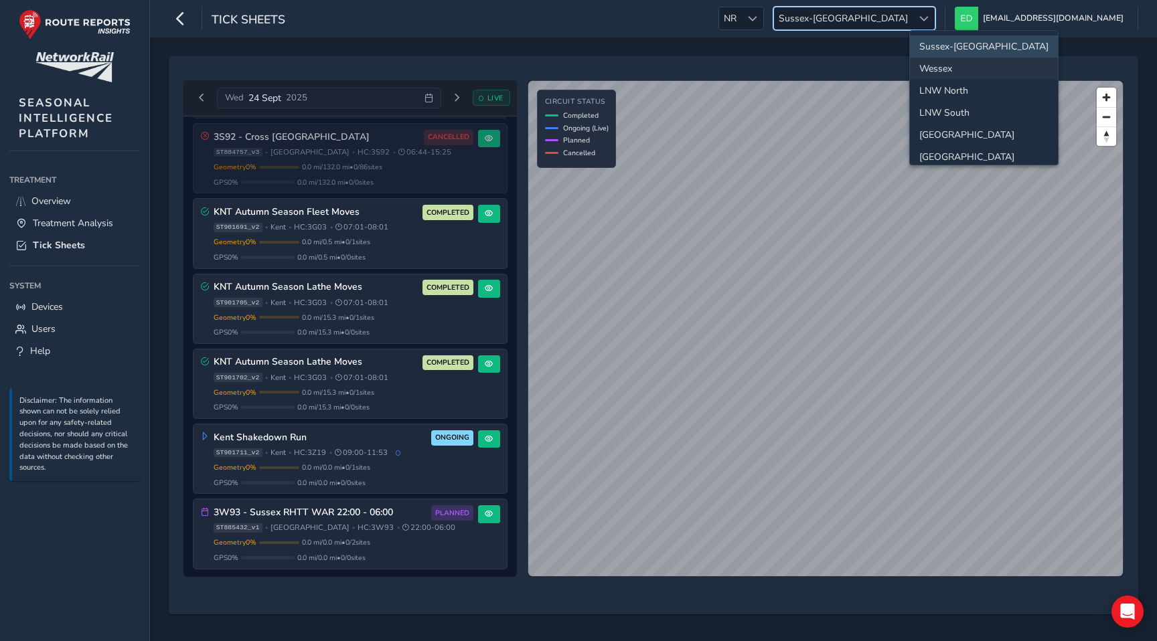
click at [942, 62] on li "Wessex" at bounding box center [984, 69] width 148 height 22
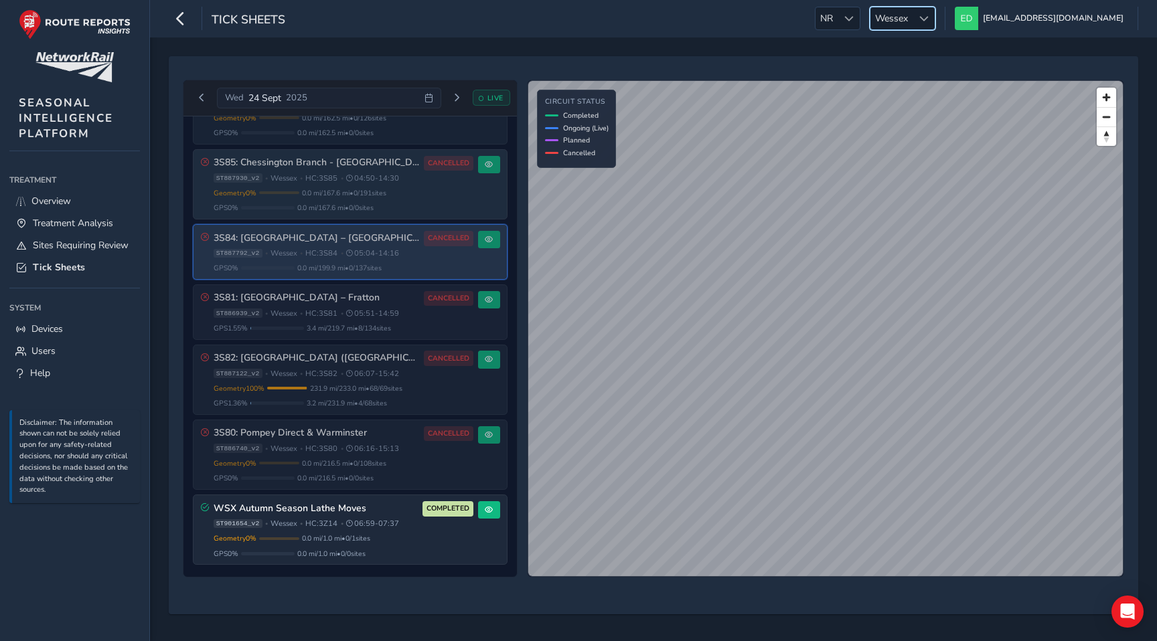
scroll to position [0, 0]
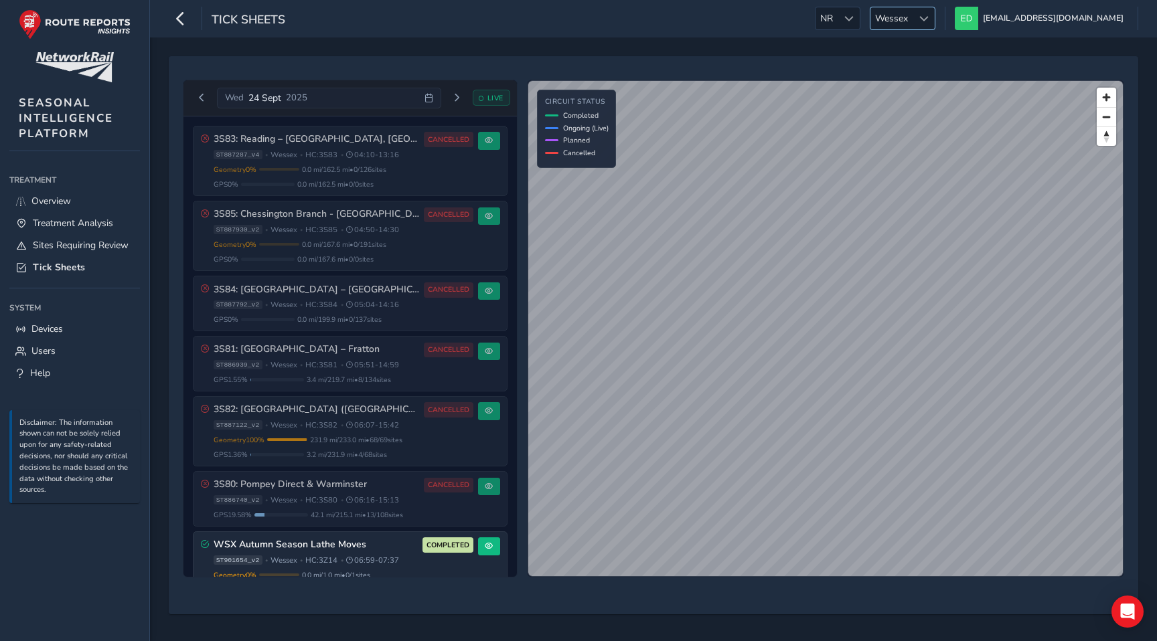
click at [928, 16] on span at bounding box center [923, 18] width 9 height 9
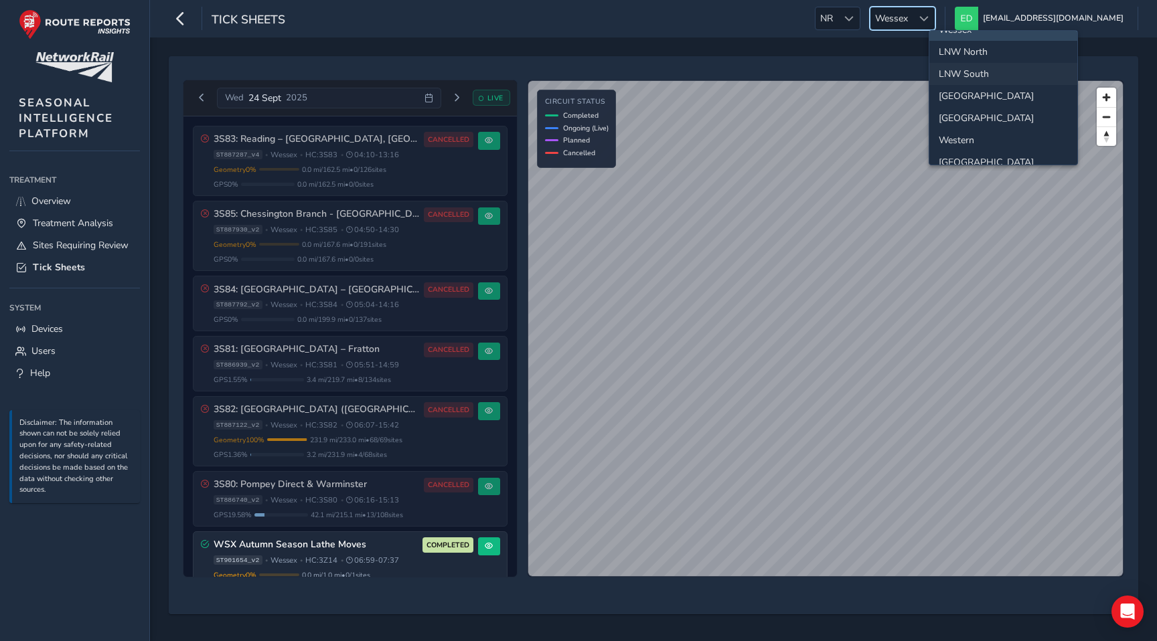
scroll to position [15, 0]
click at [970, 100] on li "LNW South" at bounding box center [1003, 97] width 148 height 22
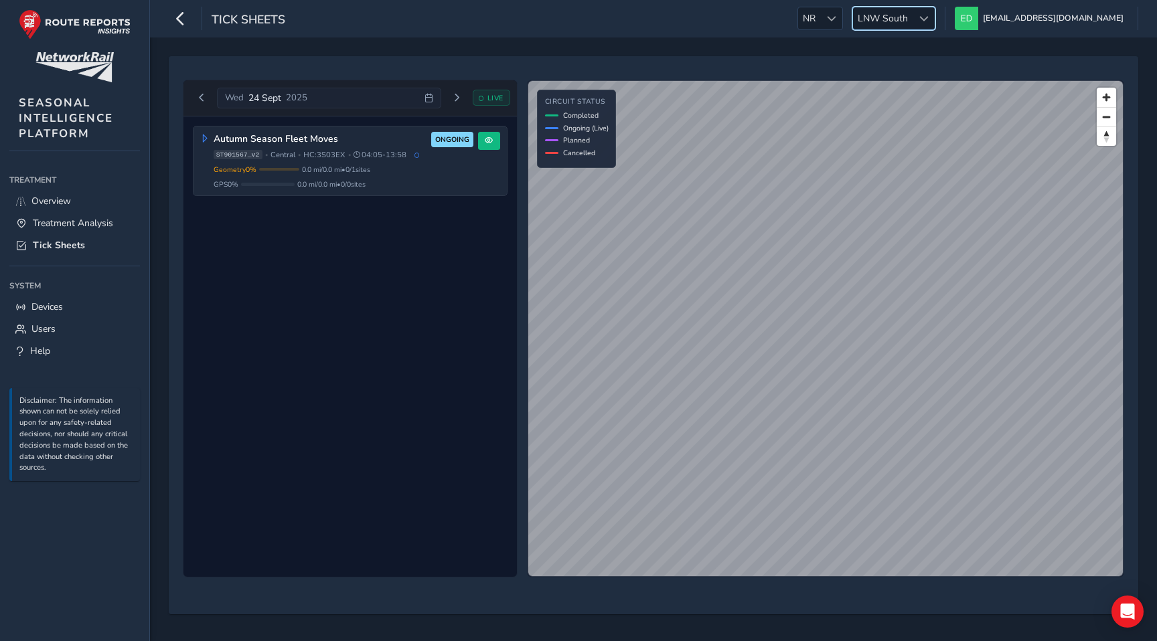
click at [912, 18] on span "LNW South" at bounding box center [883, 18] width 60 height 22
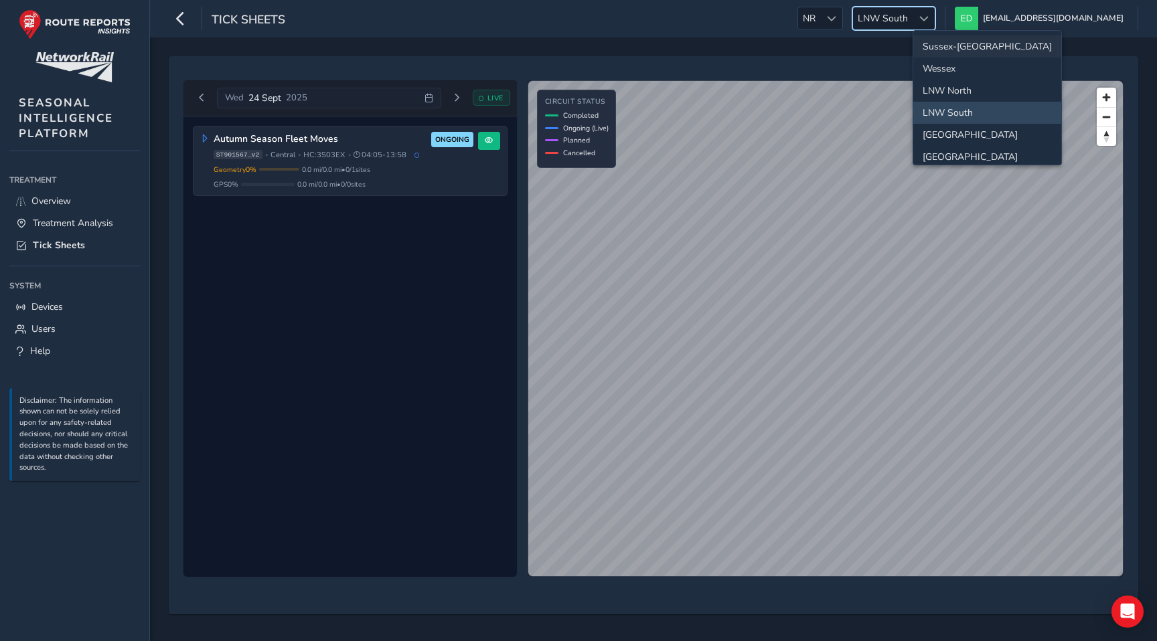
click at [941, 46] on li "Sussex-[GEOGRAPHIC_DATA]" at bounding box center [987, 46] width 148 height 22
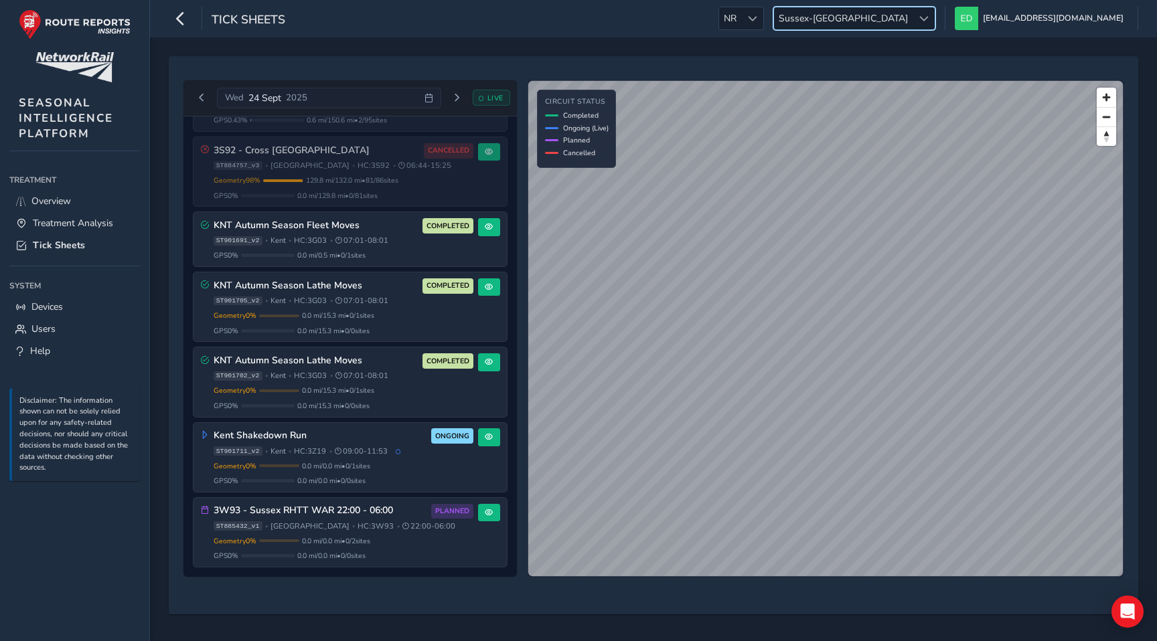
scroll to position [545, 0]
click at [912, 23] on span "Sussex-[GEOGRAPHIC_DATA]" at bounding box center [843, 18] width 139 height 22
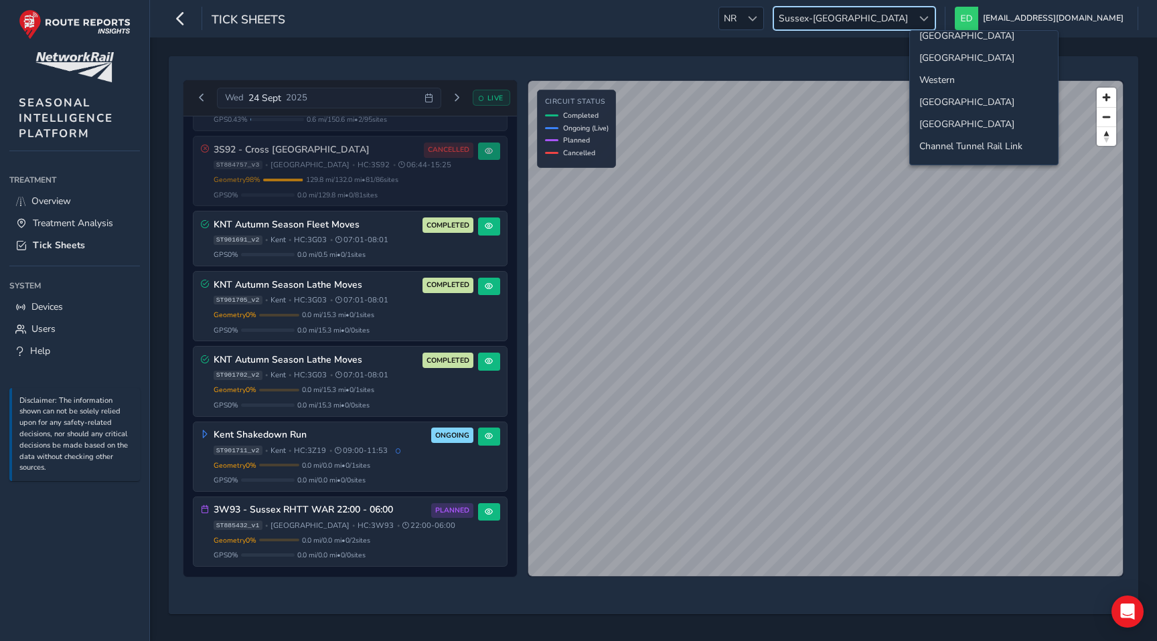
scroll to position [100, 0]
click at [952, 102] on li "[GEOGRAPHIC_DATA]" at bounding box center [984, 101] width 148 height 22
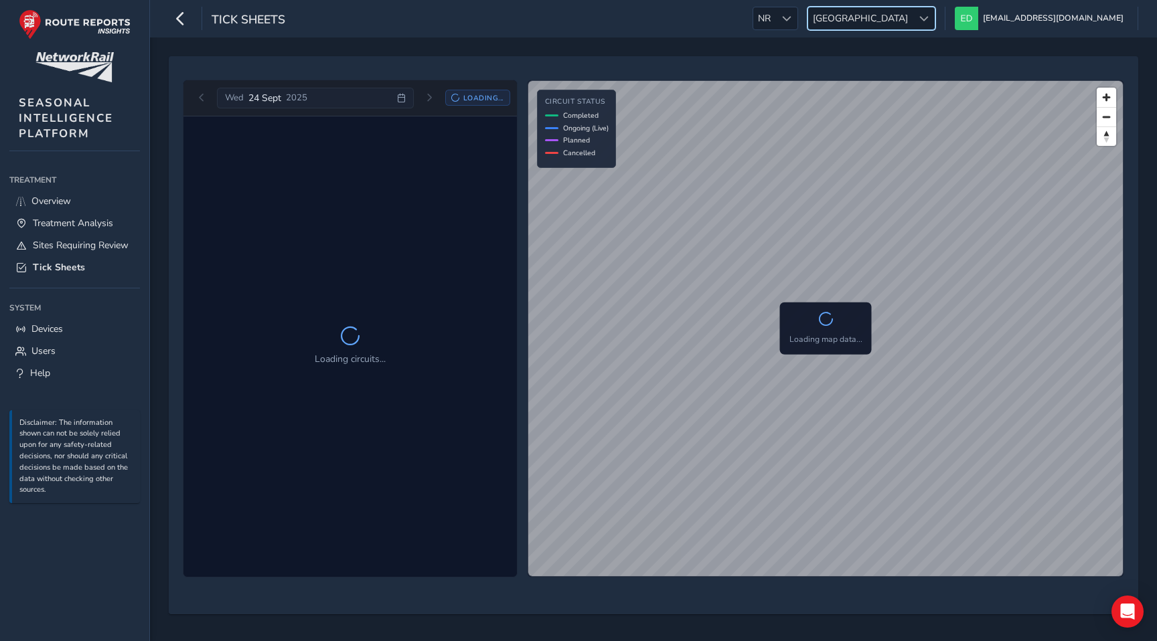
scroll to position [0, 0]
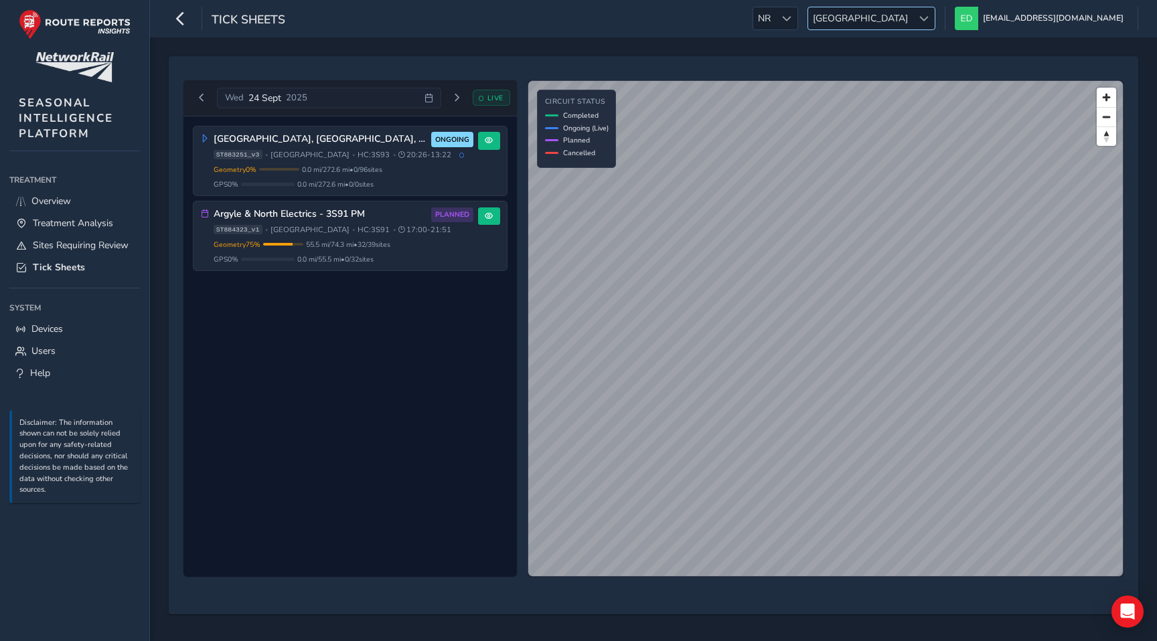
click at [912, 15] on span "[GEOGRAPHIC_DATA]" at bounding box center [860, 18] width 104 height 22
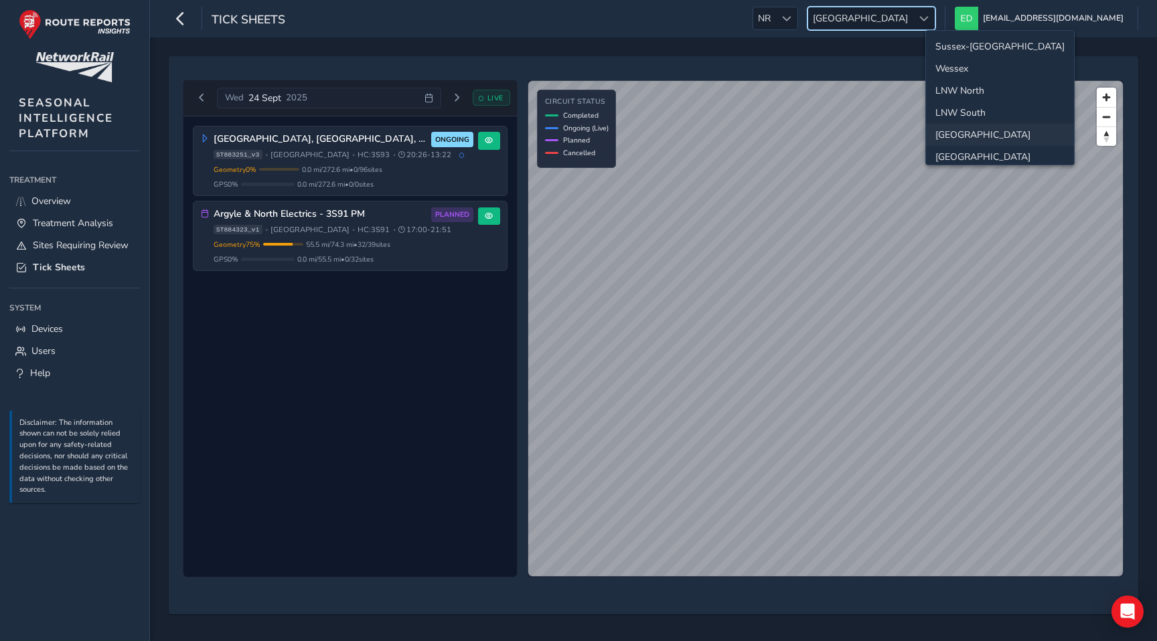
scroll to position [48, 0]
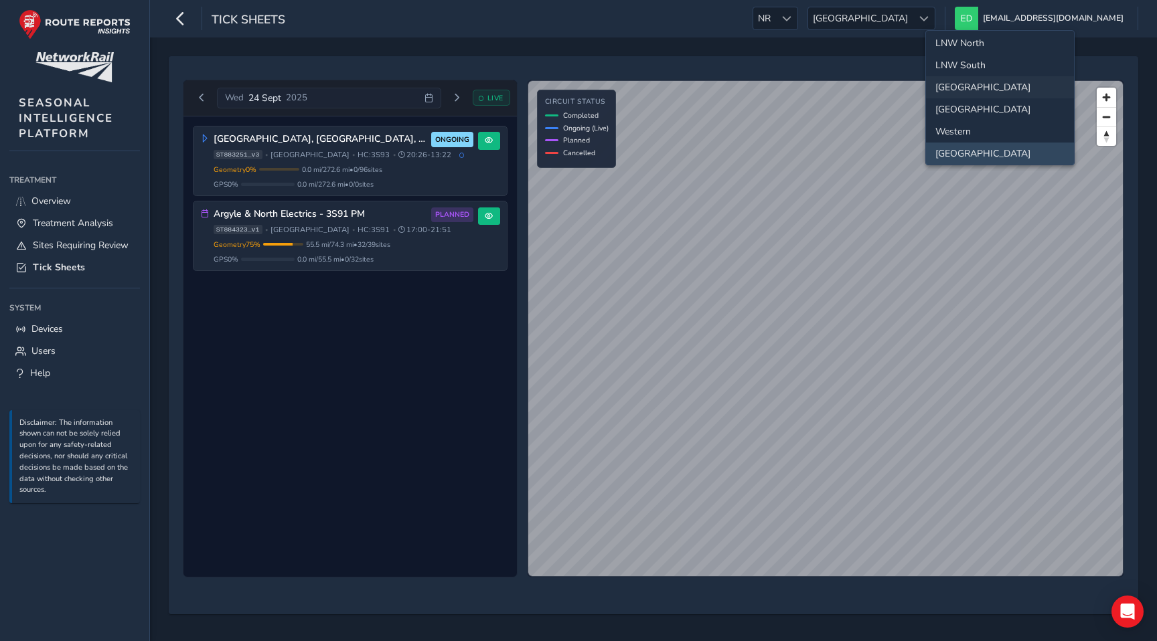
click at [952, 86] on li "[GEOGRAPHIC_DATA]" at bounding box center [1000, 87] width 148 height 22
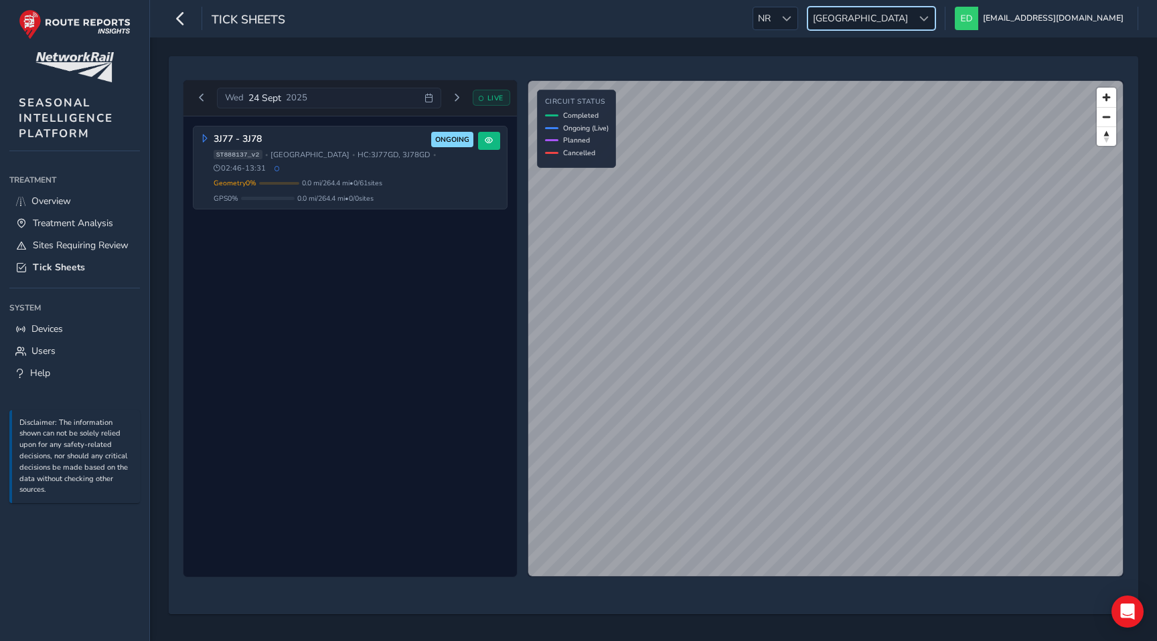
click at [912, 10] on span "[GEOGRAPHIC_DATA]" at bounding box center [860, 18] width 104 height 22
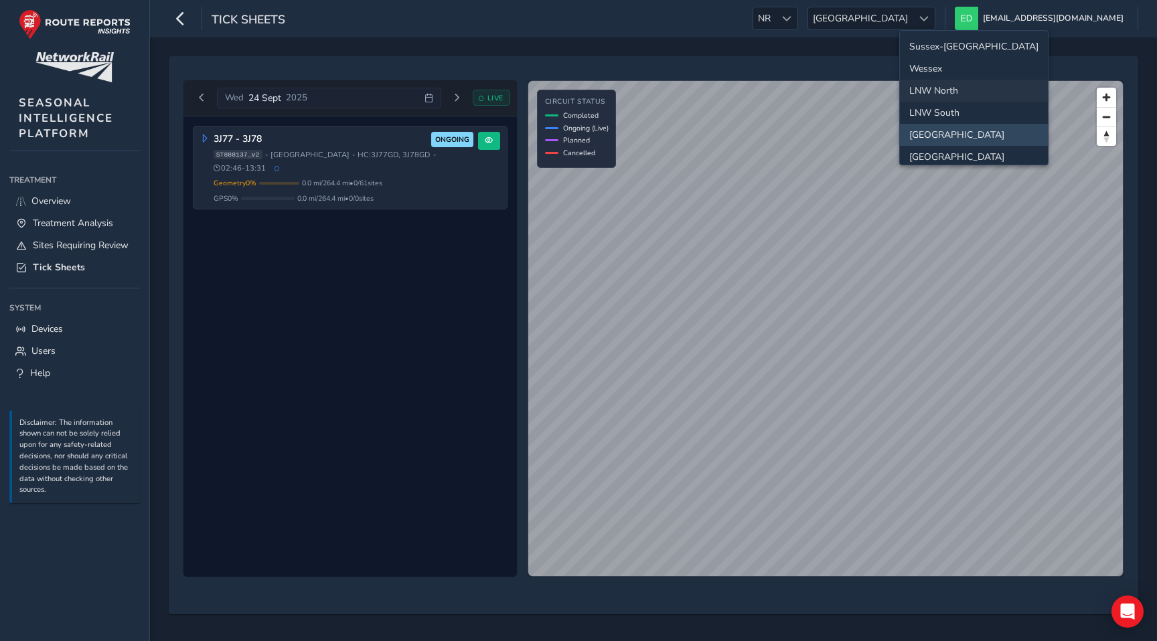
click at [937, 90] on li "LNW North" at bounding box center [974, 91] width 148 height 22
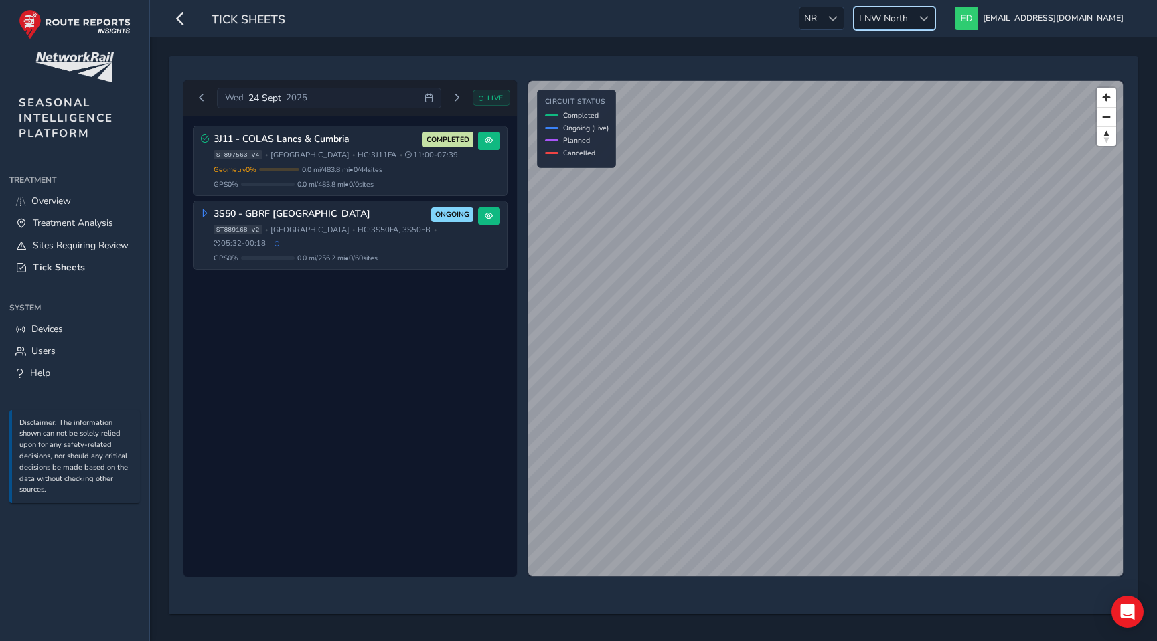
click at [912, 13] on span "LNW North" at bounding box center [883, 18] width 58 height 22
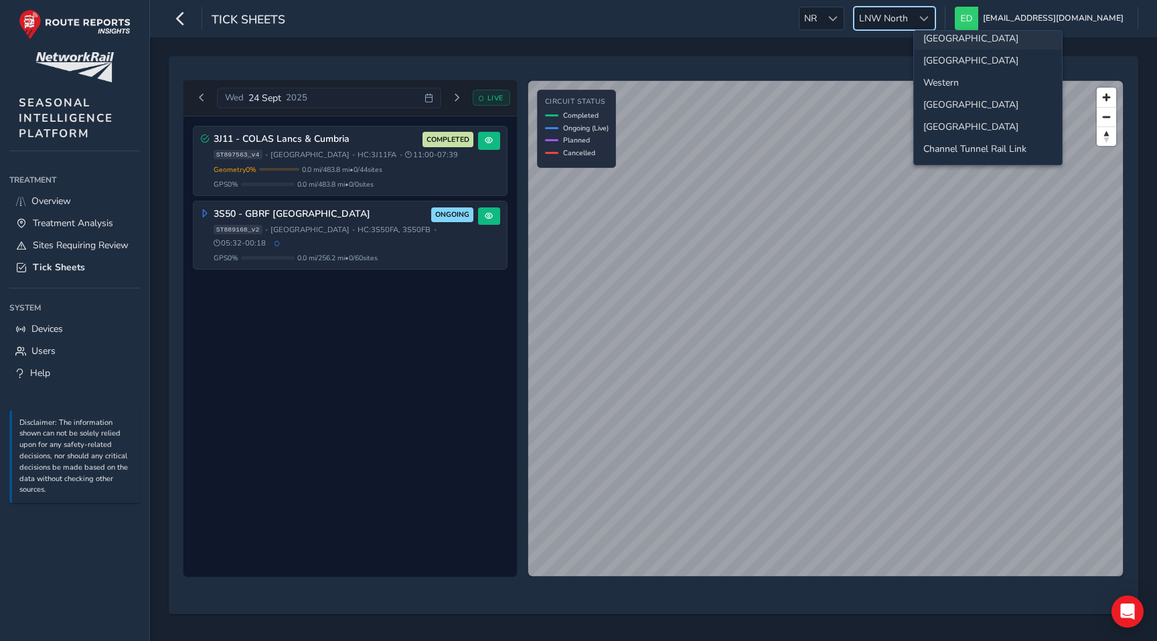
scroll to position [101, 0]
click at [946, 78] on li "Western" at bounding box center [988, 78] width 148 height 22
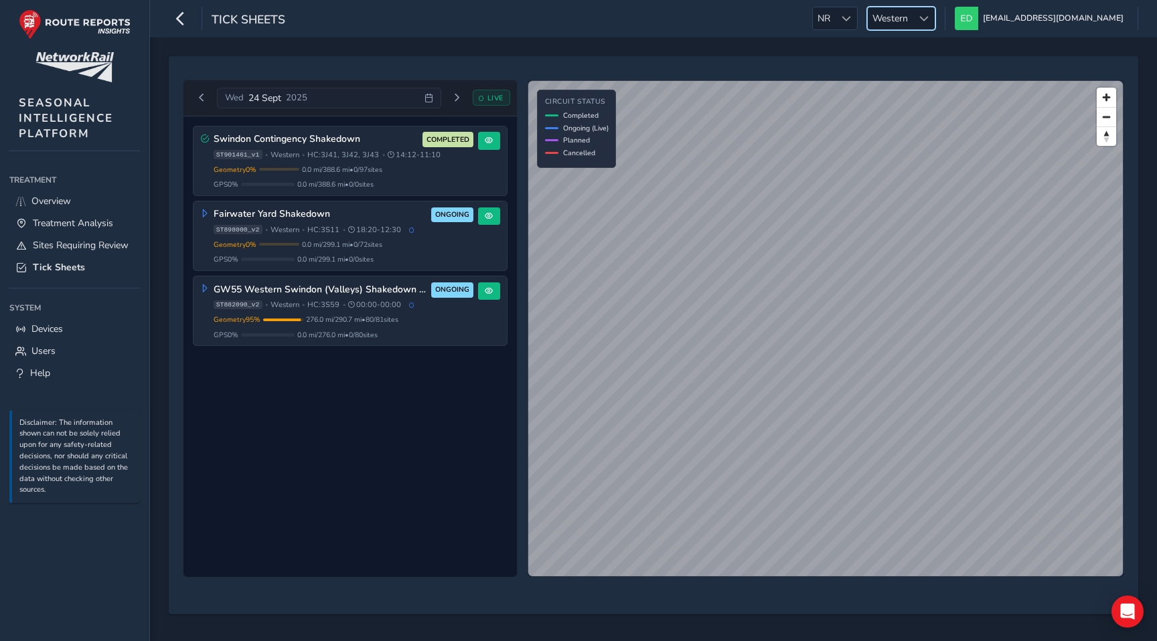
click at [912, 17] on span "Western" at bounding box center [889, 18] width 45 height 22
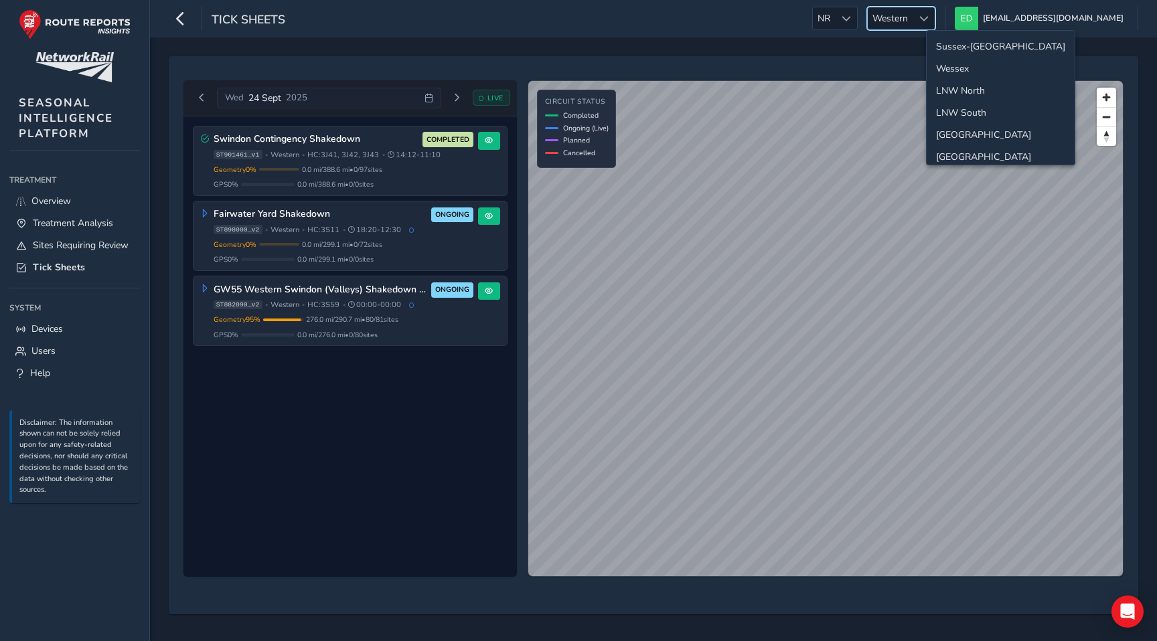
scroll to position [25, 0]
click at [963, 133] on li "[GEOGRAPHIC_DATA]" at bounding box center [1000, 131] width 148 height 22
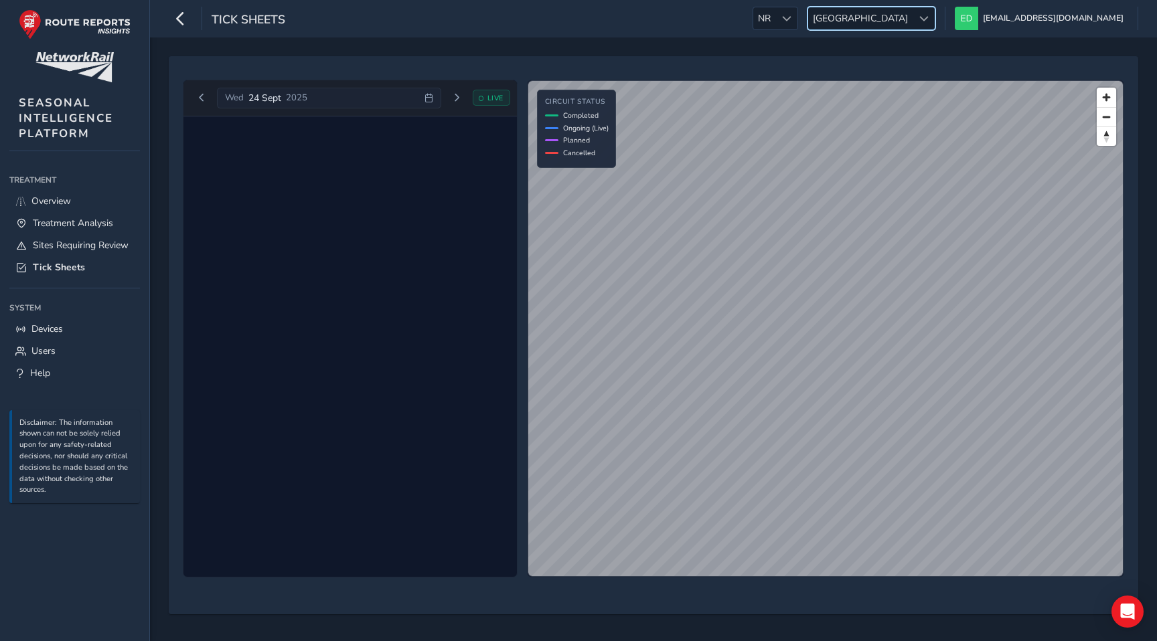
click at [912, 20] on span "[GEOGRAPHIC_DATA]" at bounding box center [860, 18] width 104 height 22
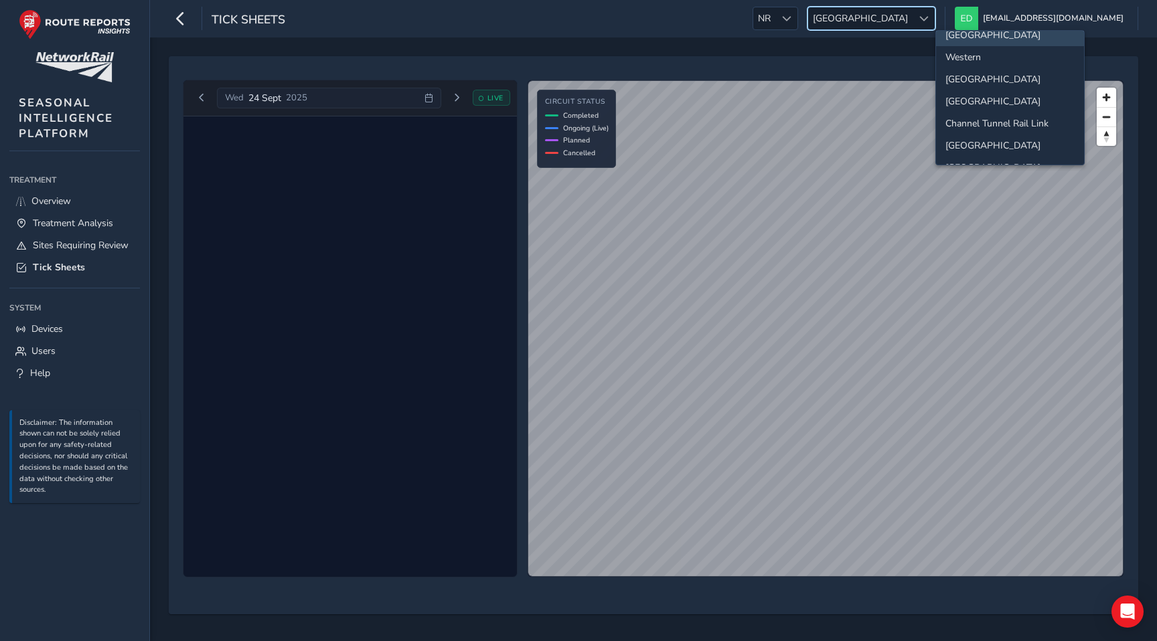
scroll to position [141, 0]
click at [976, 86] on li "[GEOGRAPHIC_DATA]" at bounding box center [1010, 83] width 148 height 22
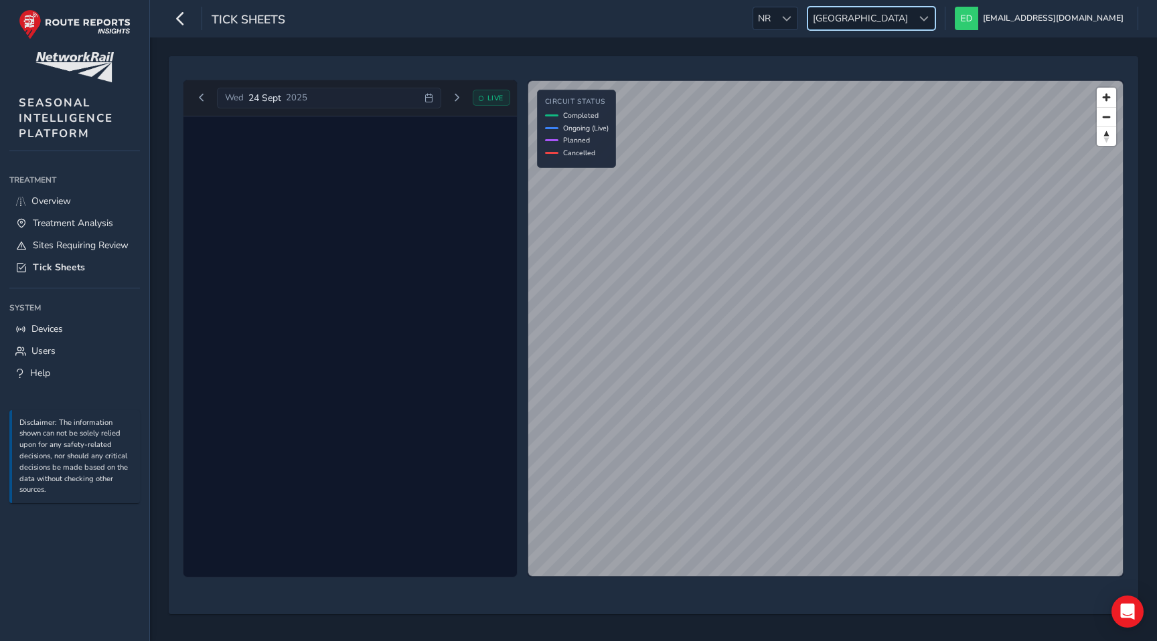
click at [912, 11] on span "[GEOGRAPHIC_DATA]" at bounding box center [860, 18] width 104 height 22
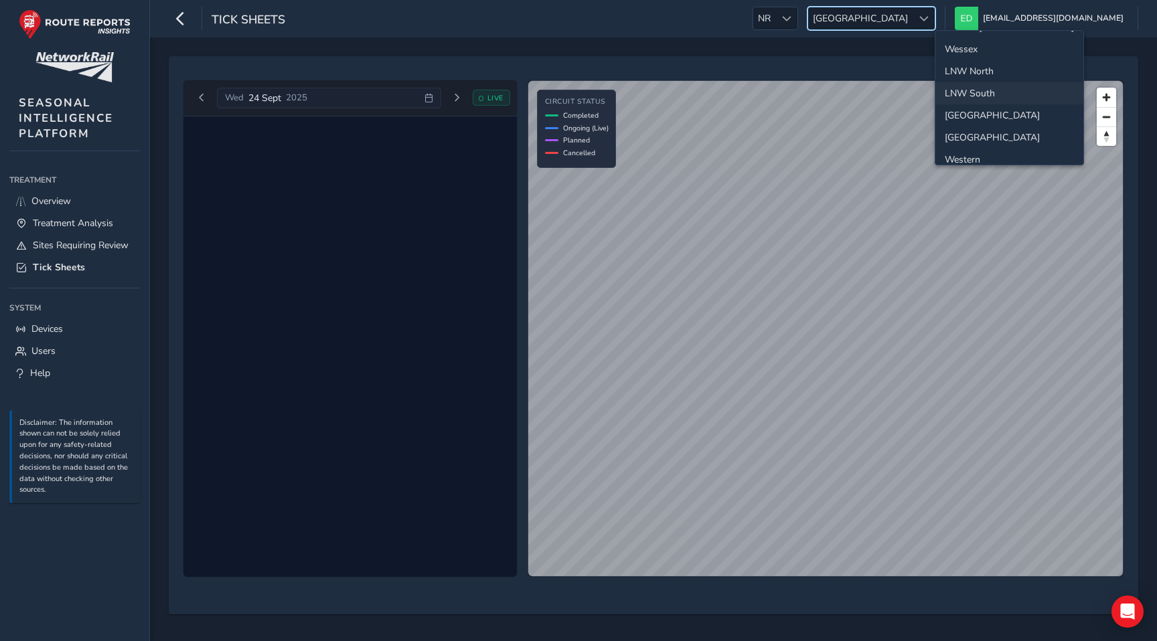
scroll to position [0, 0]
click at [968, 69] on li "Wessex" at bounding box center [1009, 69] width 148 height 22
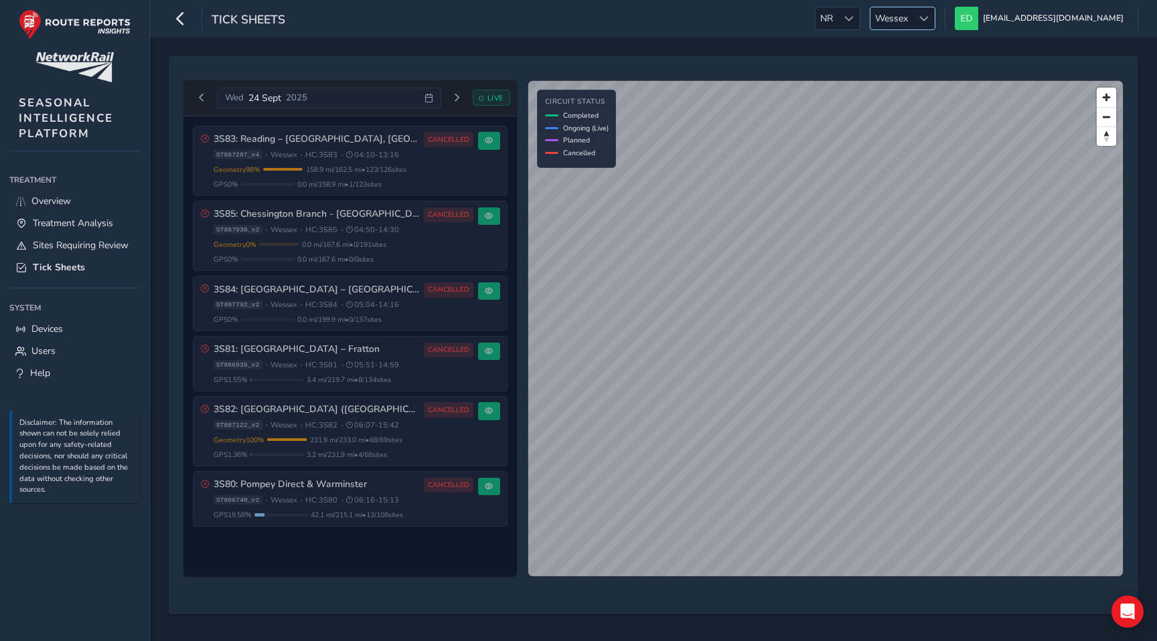
click at [934, 10] on div at bounding box center [923, 18] width 22 height 22
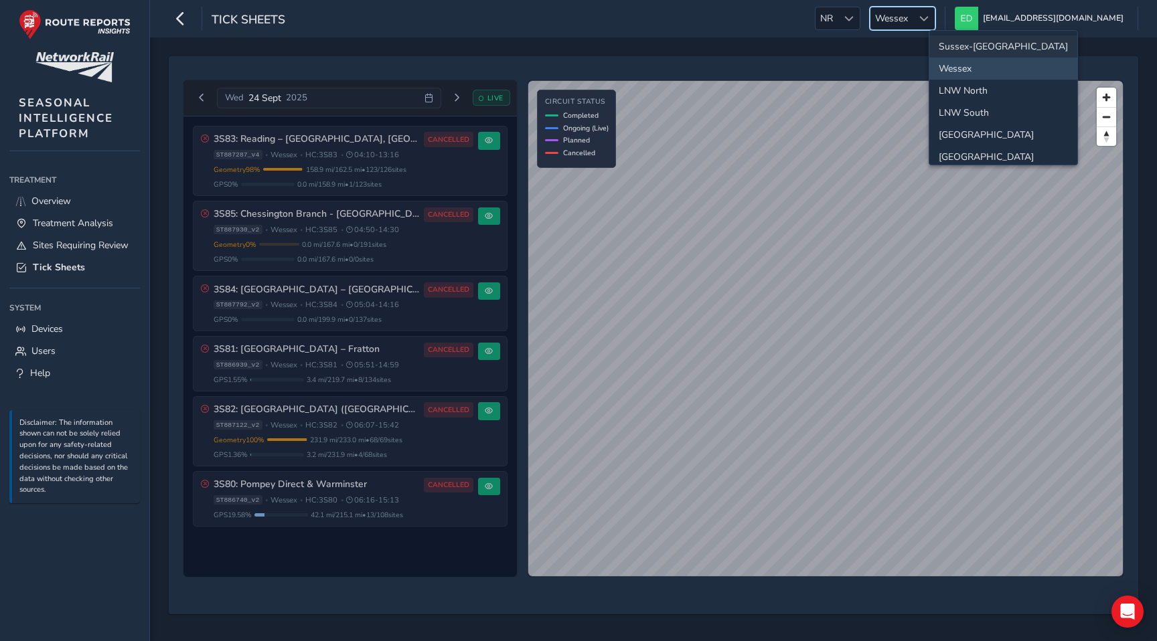
click at [976, 53] on li "Sussex-[GEOGRAPHIC_DATA]" at bounding box center [1003, 46] width 148 height 22
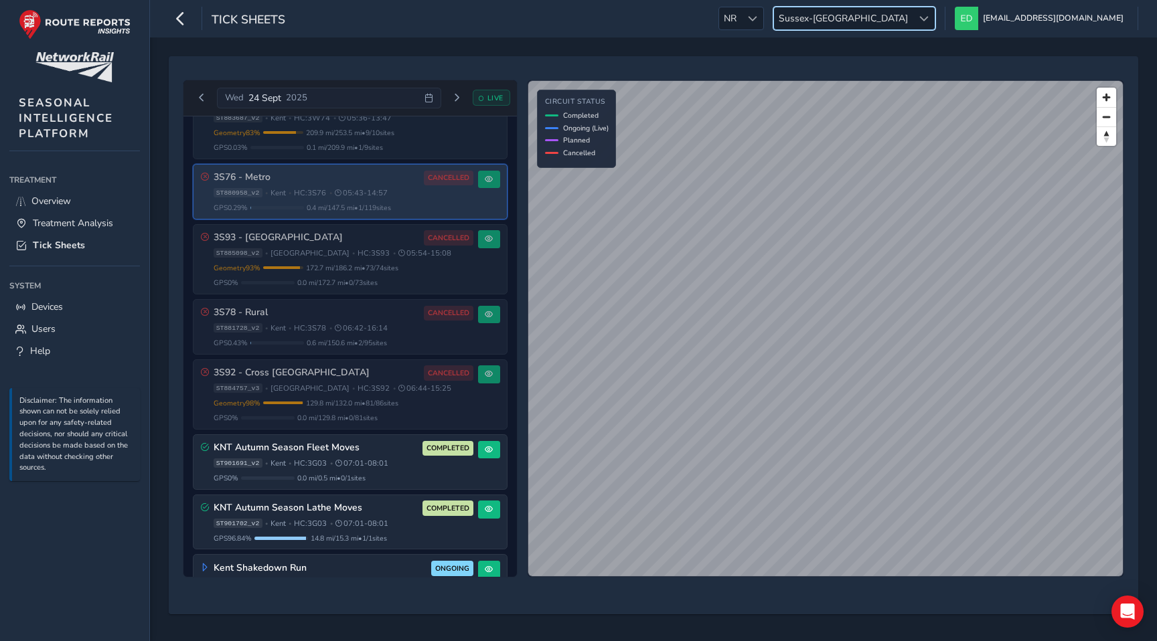
scroll to position [442, 0]
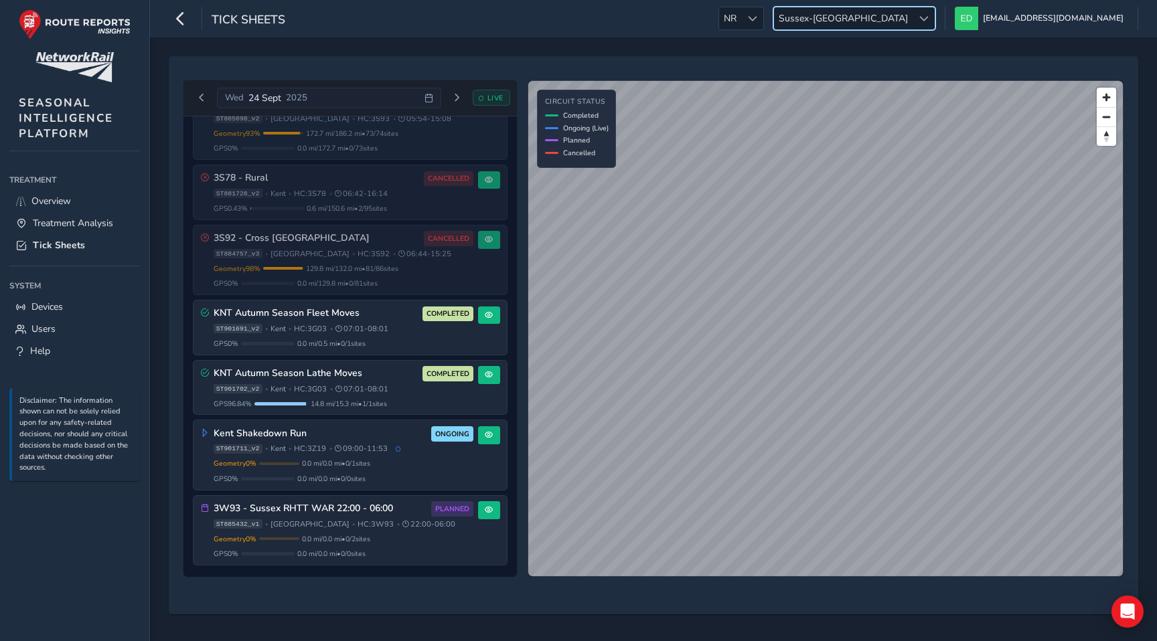
click at [912, 9] on span "Sussex-[GEOGRAPHIC_DATA]" at bounding box center [843, 18] width 139 height 22
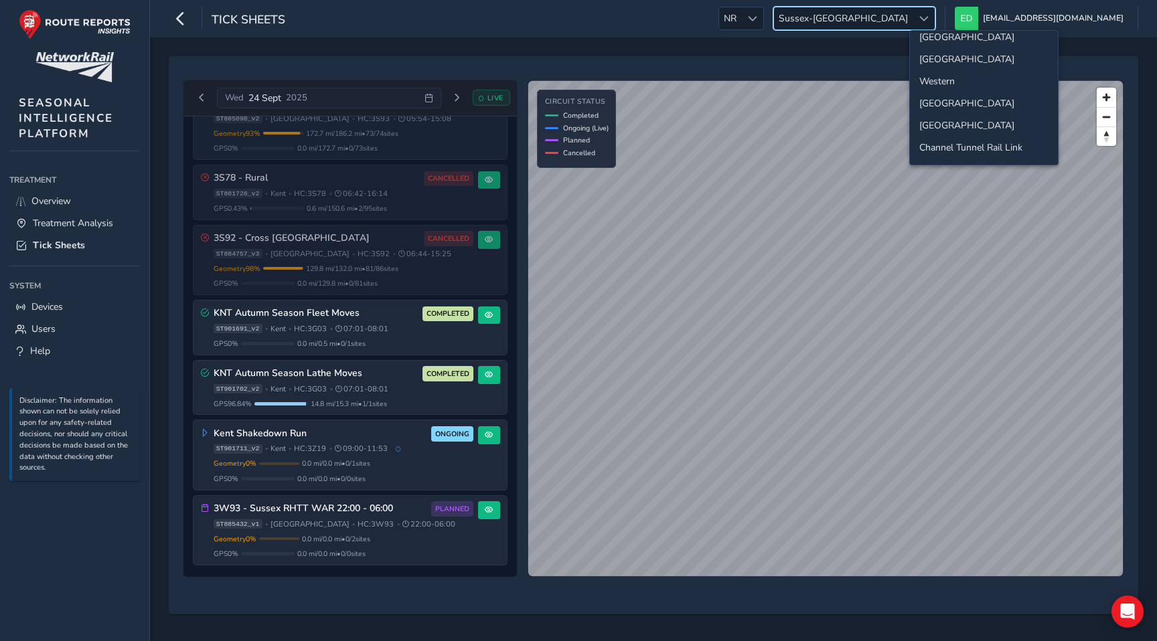
scroll to position [99, 0]
click at [956, 104] on li "[GEOGRAPHIC_DATA]" at bounding box center [984, 102] width 148 height 22
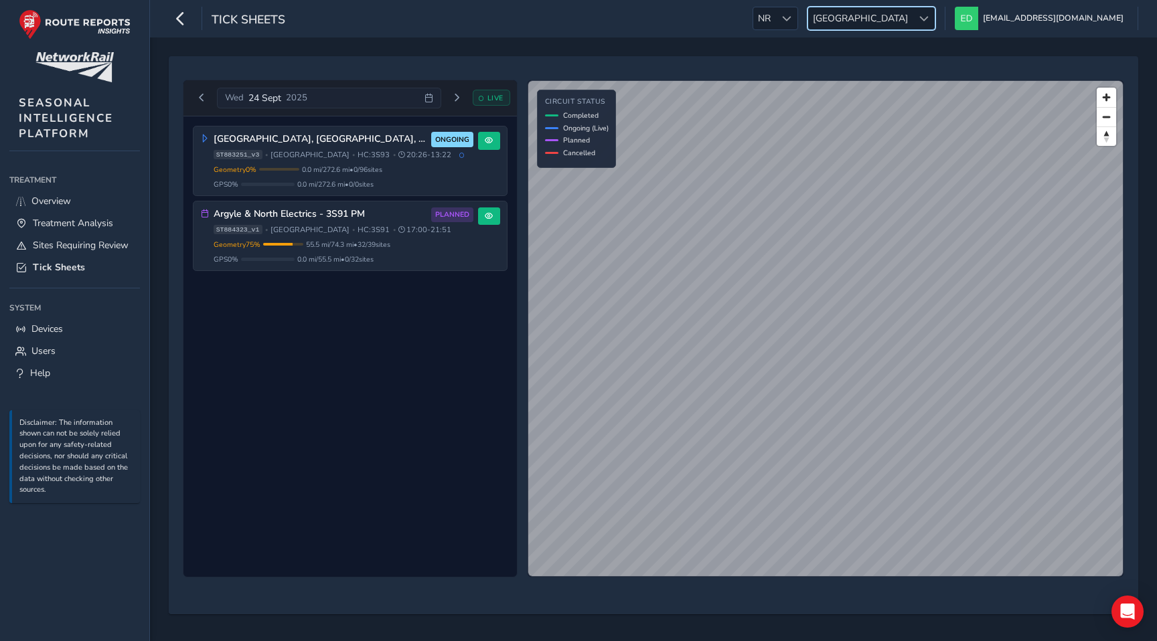
click at [912, 17] on span "[GEOGRAPHIC_DATA]" at bounding box center [860, 18] width 104 height 22
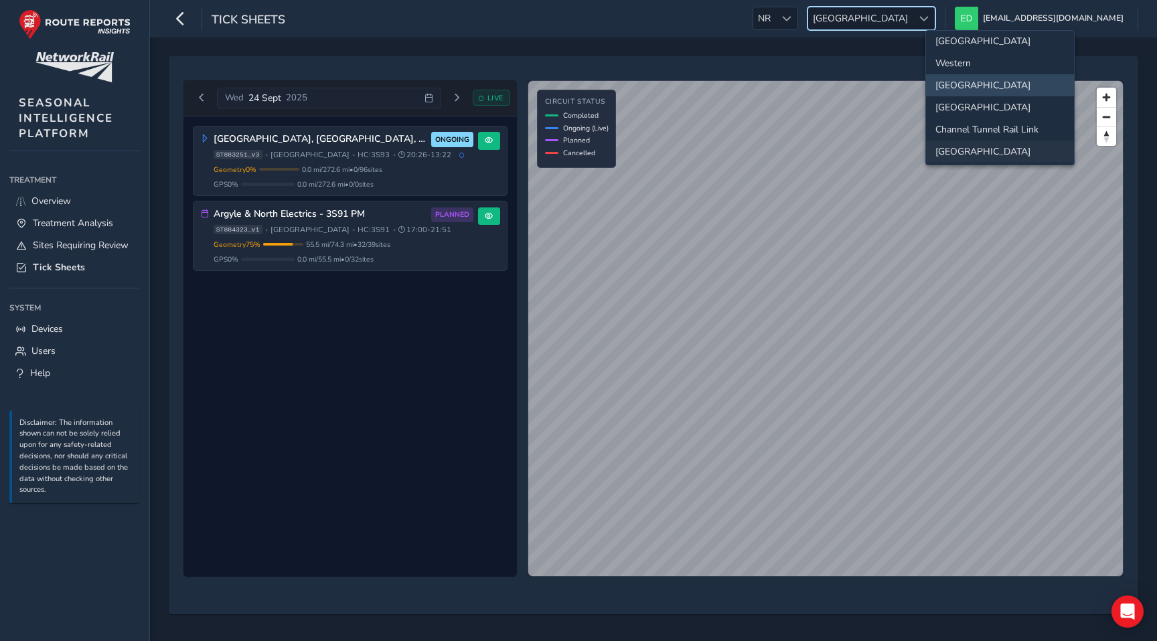
scroll to position [141, 0]
click at [971, 133] on li "[GEOGRAPHIC_DATA]" at bounding box center [1000, 127] width 148 height 22
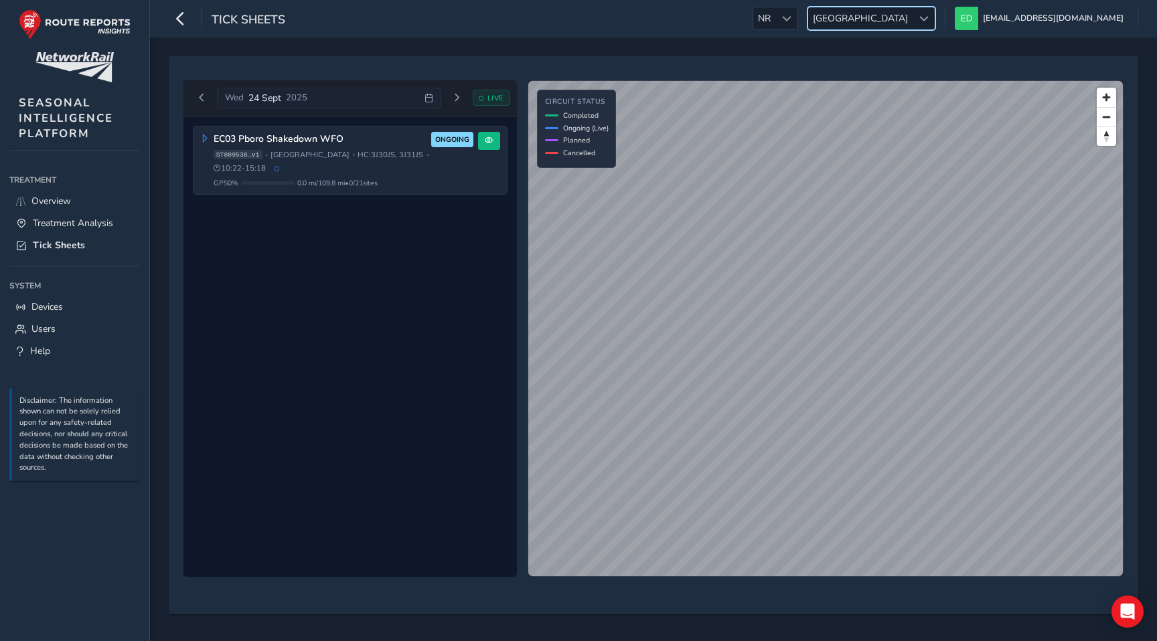
click at [912, 18] on span "[GEOGRAPHIC_DATA]" at bounding box center [860, 18] width 104 height 22
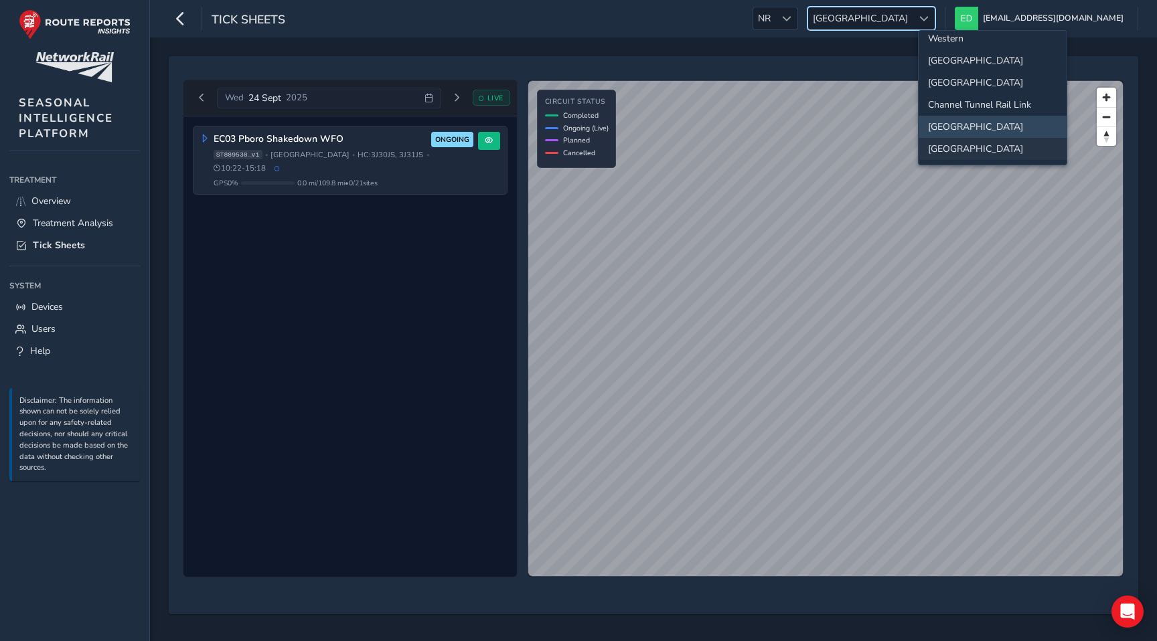
click at [962, 153] on li "[GEOGRAPHIC_DATA]" at bounding box center [992, 149] width 148 height 22
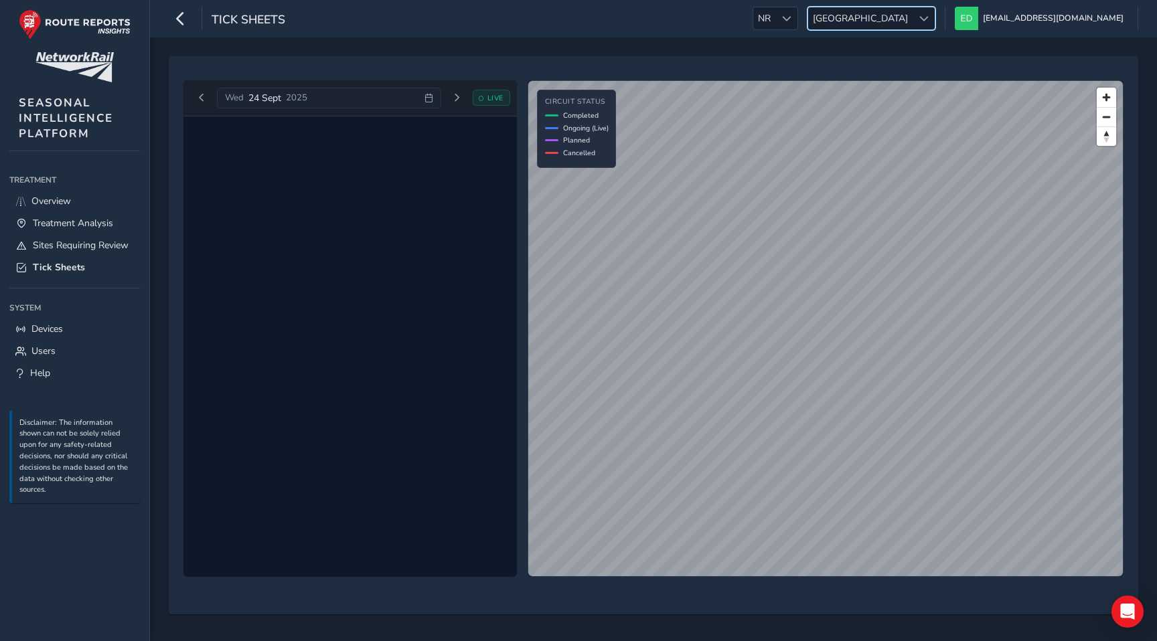
click at [912, 25] on span "[GEOGRAPHIC_DATA]" at bounding box center [860, 18] width 104 height 22
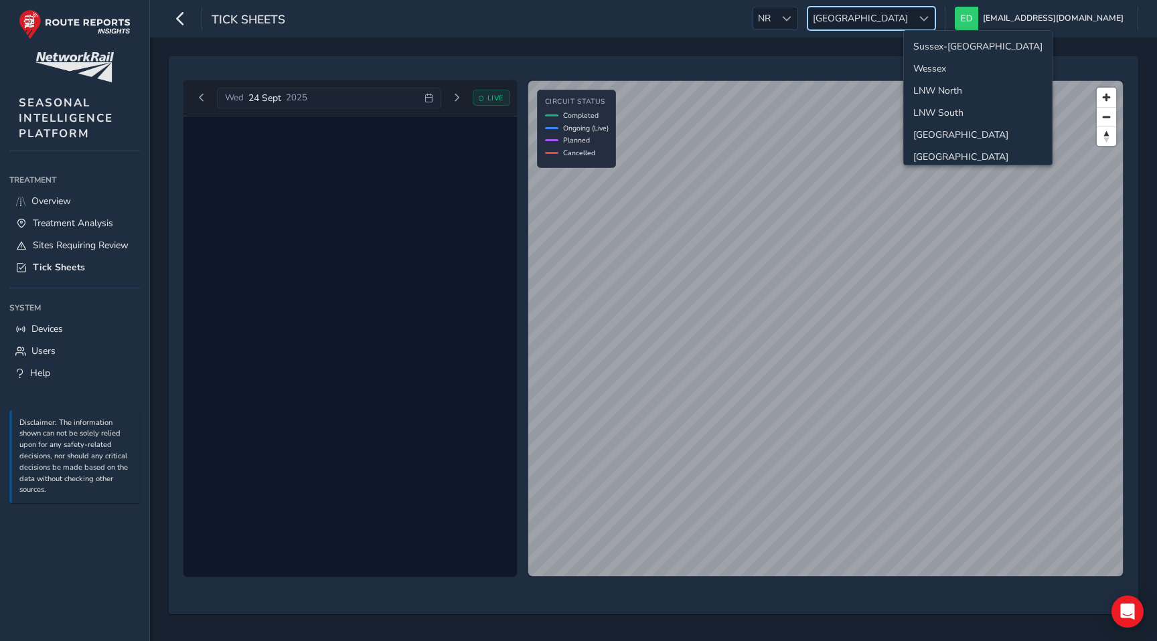
scroll to position [136, 0]
click at [957, 44] on li "Western" at bounding box center [978, 43] width 148 height 22
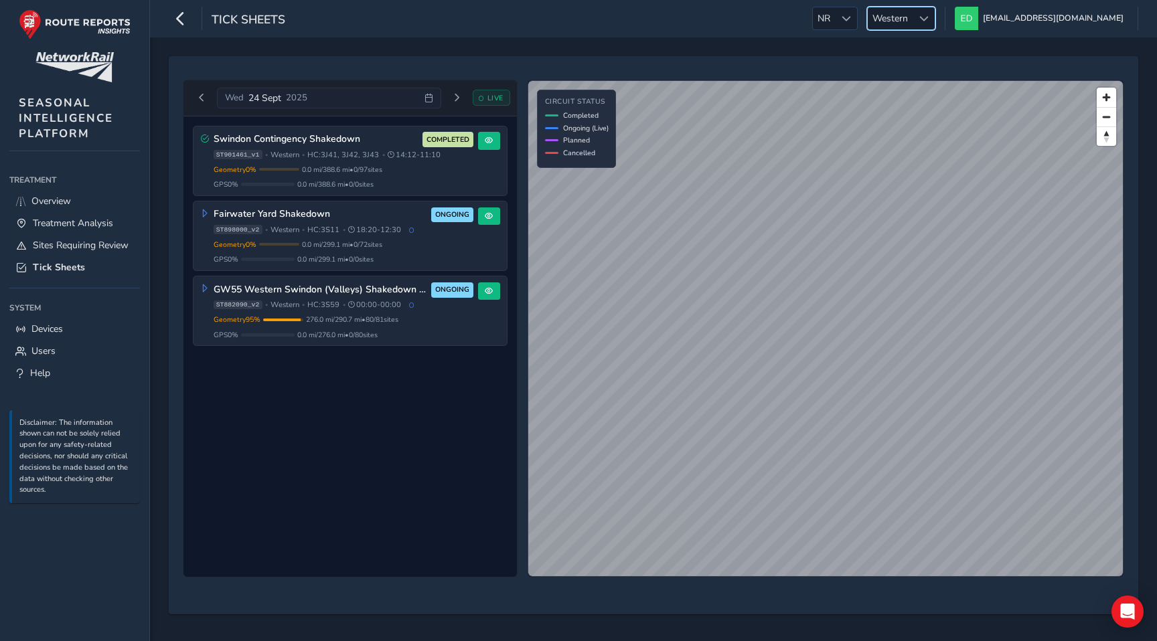
click at [912, 11] on span "Western" at bounding box center [889, 18] width 45 height 22
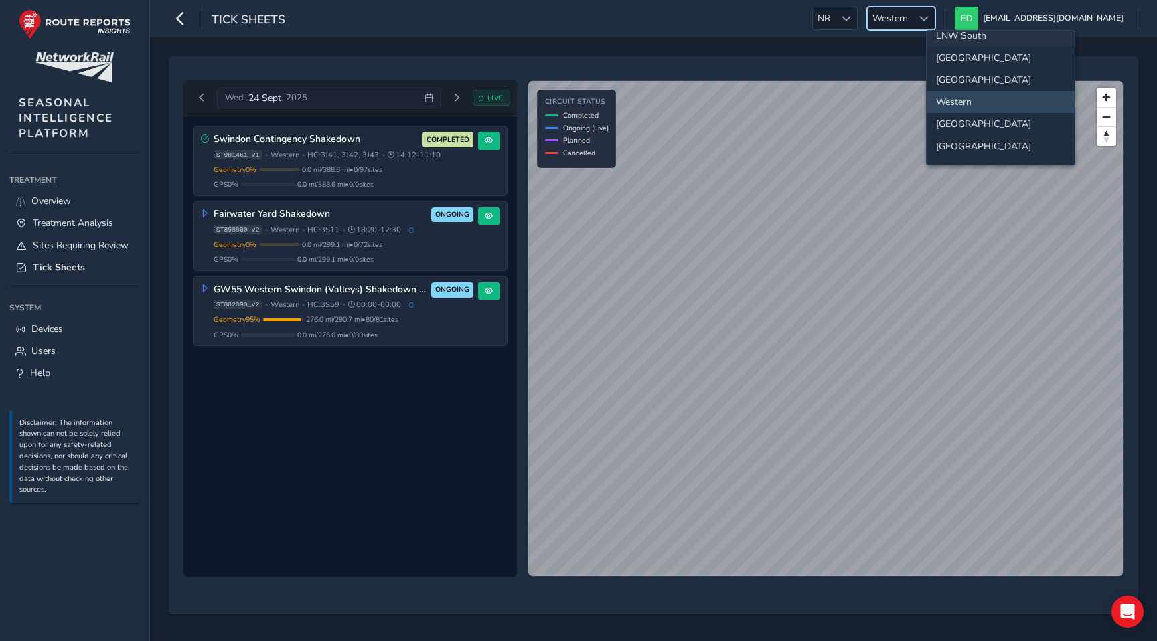
scroll to position [78, 0]
click at [954, 83] on li "[GEOGRAPHIC_DATA]" at bounding box center [1000, 79] width 148 height 22
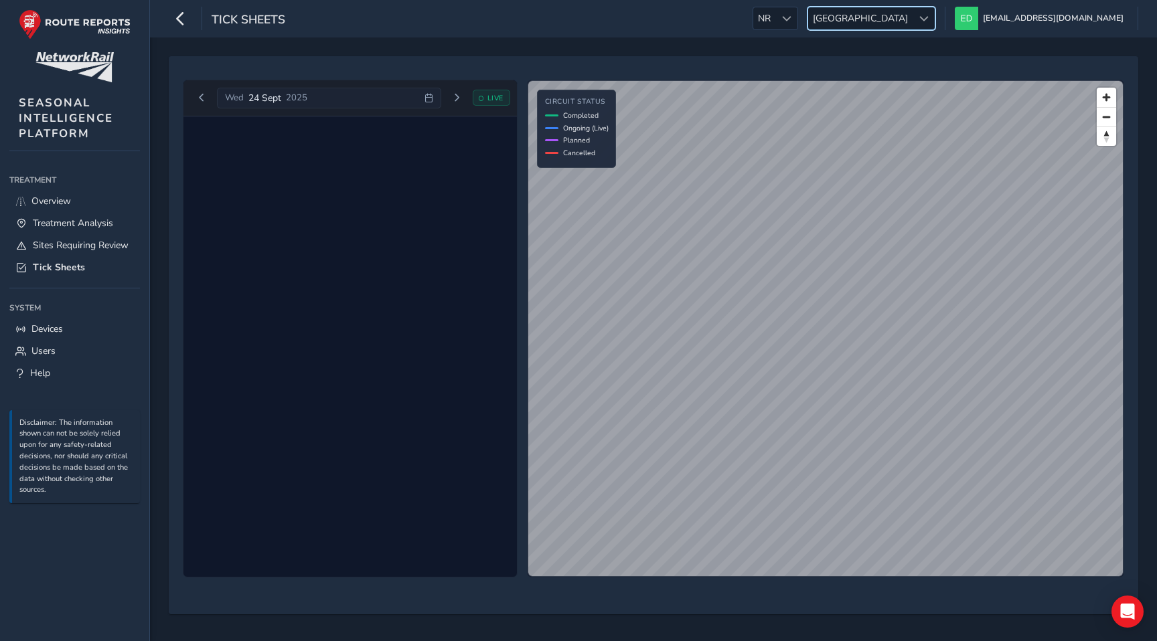
click at [912, 13] on span "[GEOGRAPHIC_DATA]" at bounding box center [860, 18] width 104 height 22
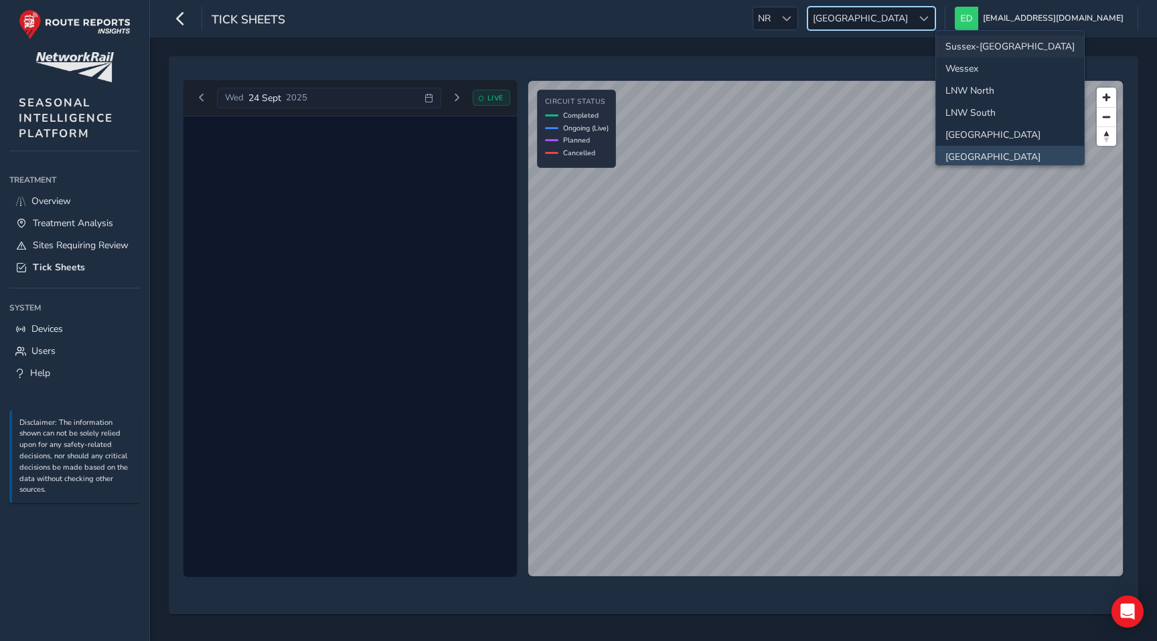
scroll to position [3, 0]
click at [974, 108] on li "LNW South" at bounding box center [1010, 109] width 148 height 22
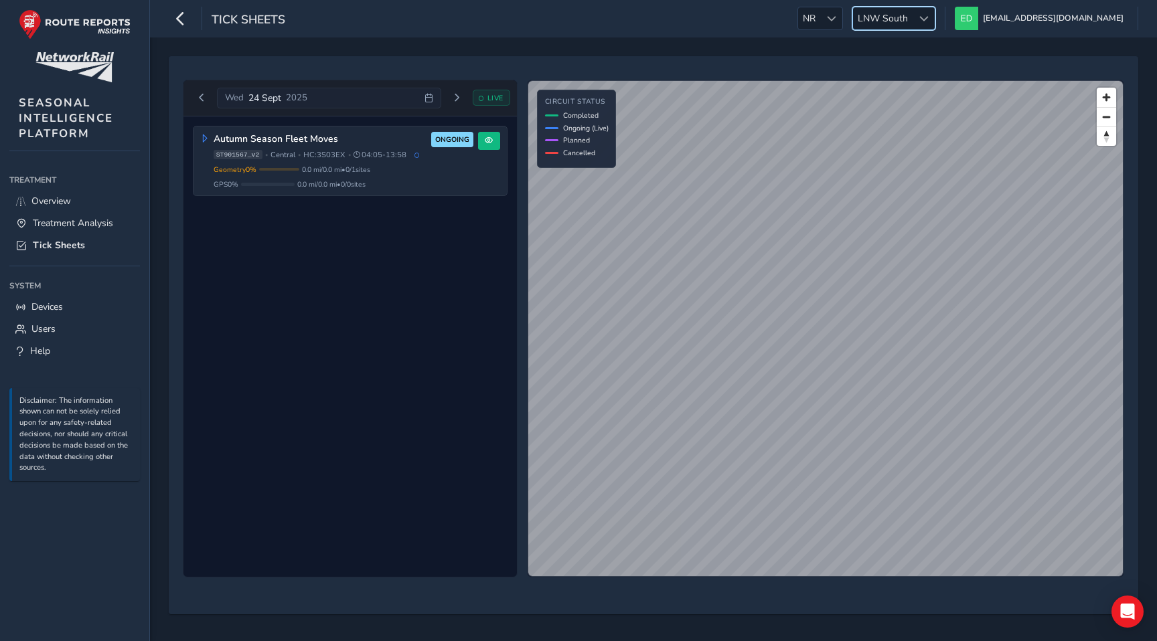
click at [934, 22] on div at bounding box center [923, 18] width 22 height 22
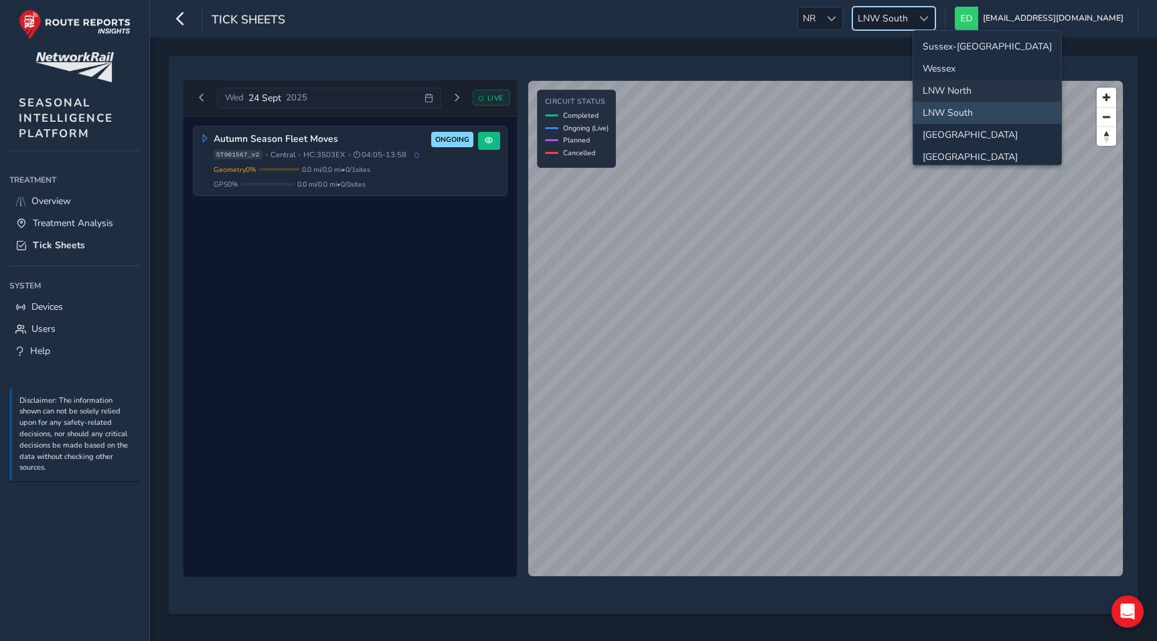
click at [974, 84] on li "LNW North" at bounding box center [987, 91] width 148 height 22
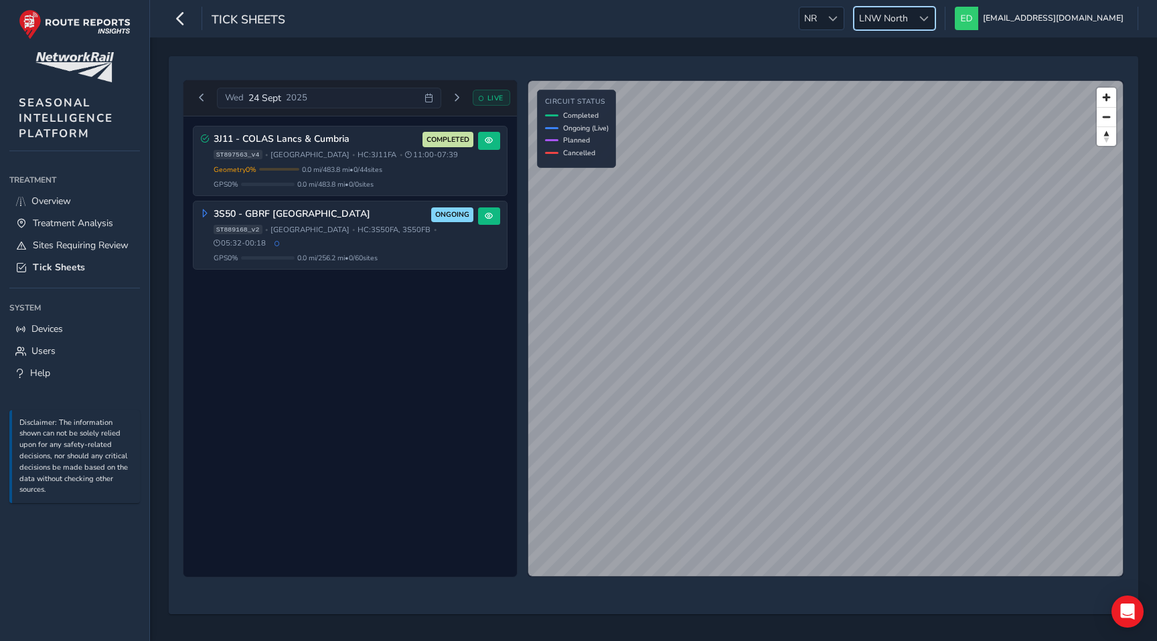
click at [912, 11] on span "LNW North" at bounding box center [883, 18] width 58 height 22
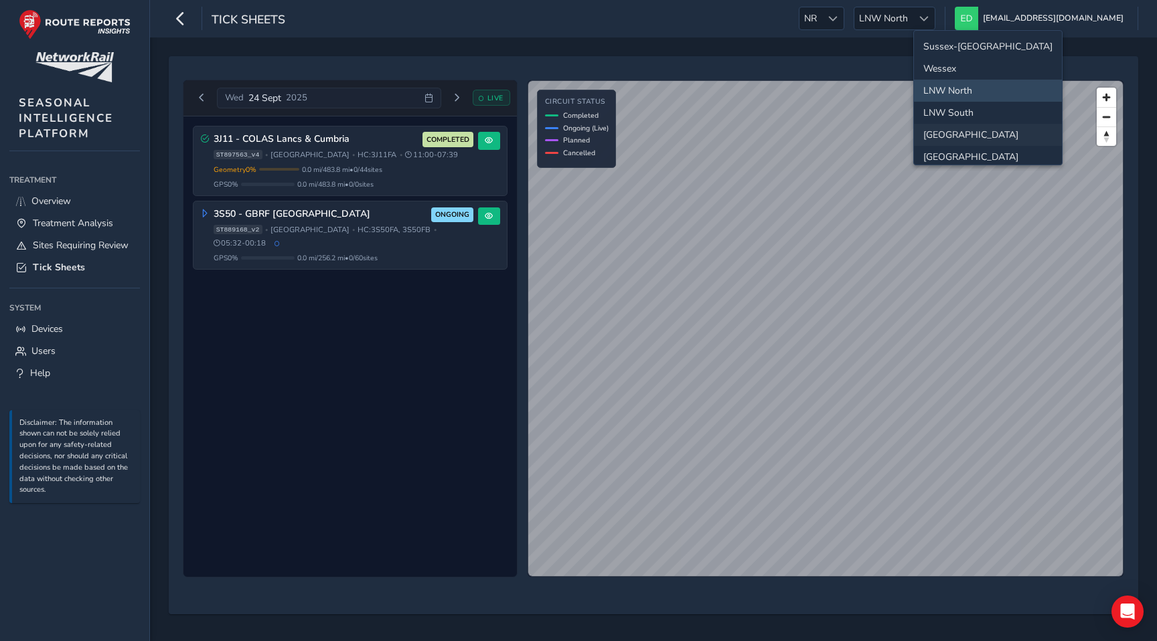
click at [956, 127] on li "[GEOGRAPHIC_DATA]" at bounding box center [988, 135] width 148 height 22
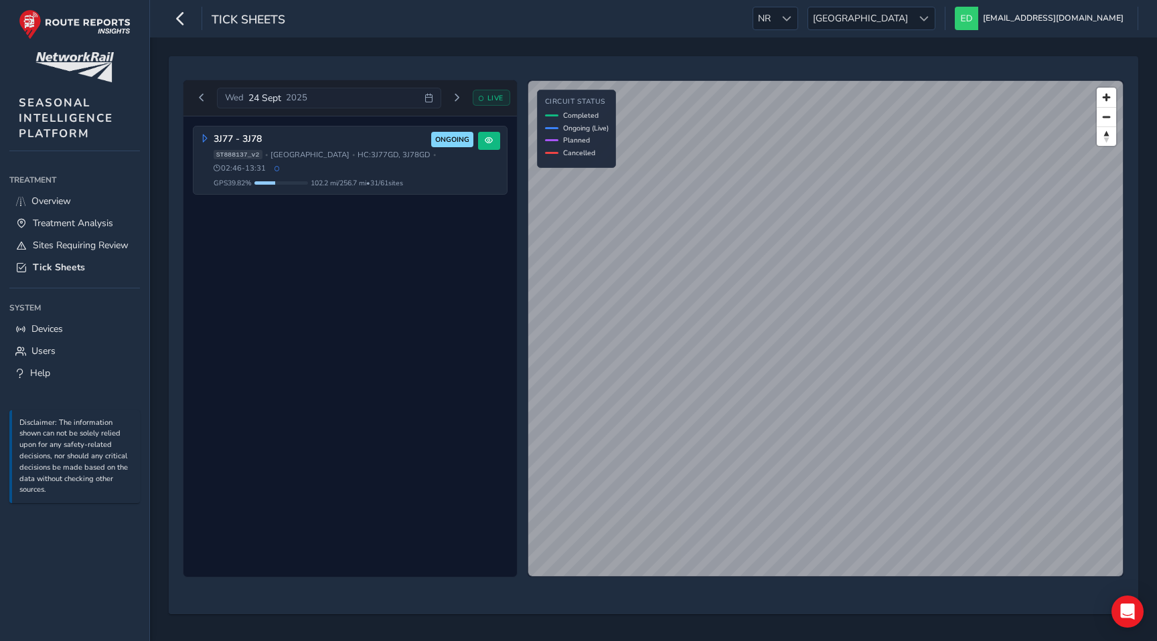
click at [705, 596] on div "Wed 24 Sept 2025 LIVE 3J77 - 3J78 ONGOING ST888137_v2 • North & East • HC: 3J77…" at bounding box center [653, 335] width 950 height 539
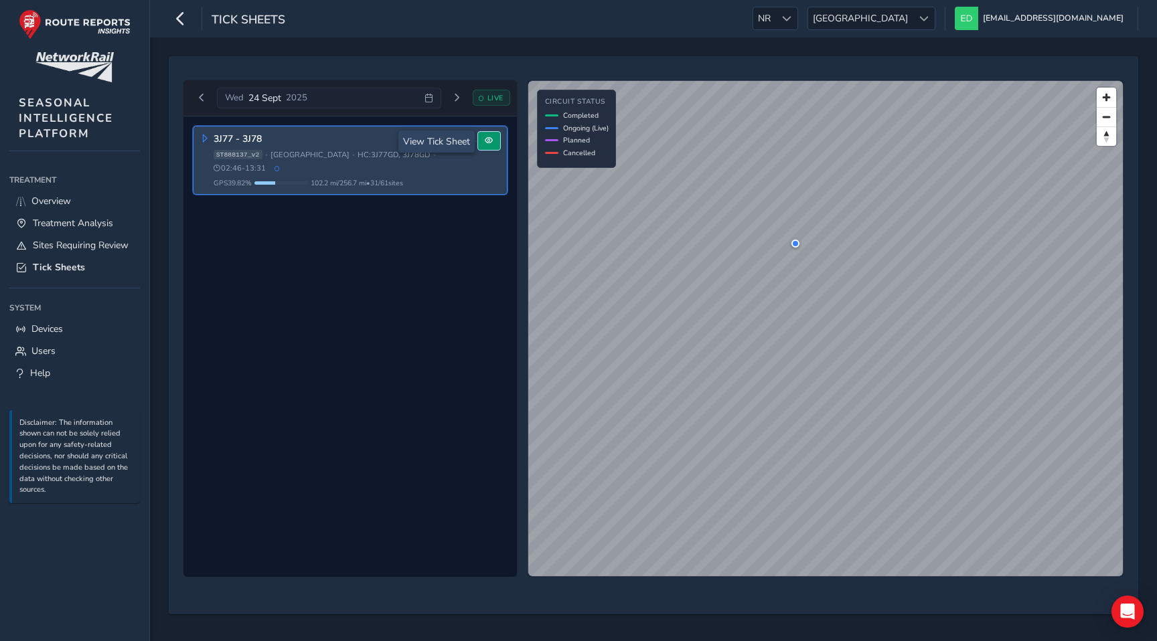
click at [490, 137] on span at bounding box center [489, 141] width 8 height 8
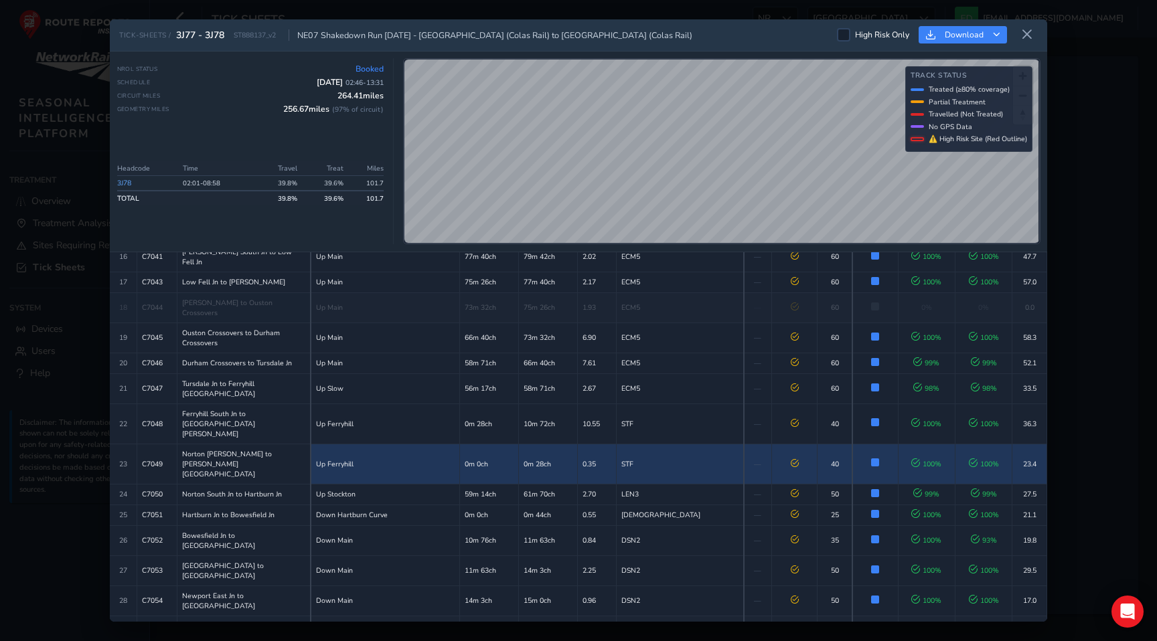
scroll to position [519, 0]
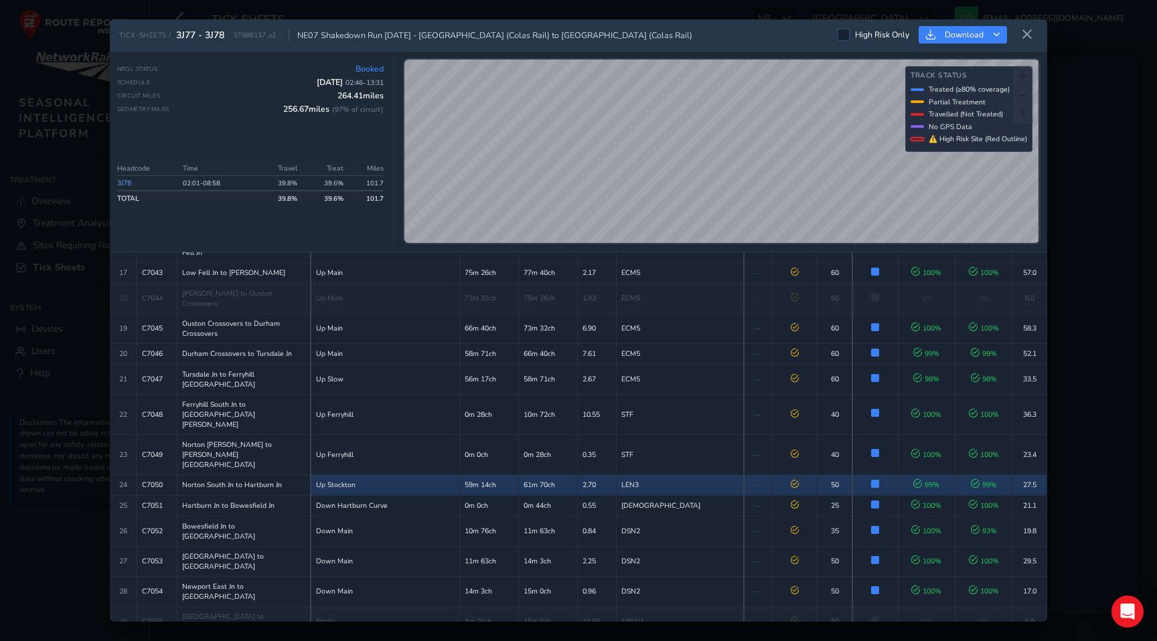
click at [523, 475] on td "61m 70ch" at bounding box center [547, 485] width 59 height 21
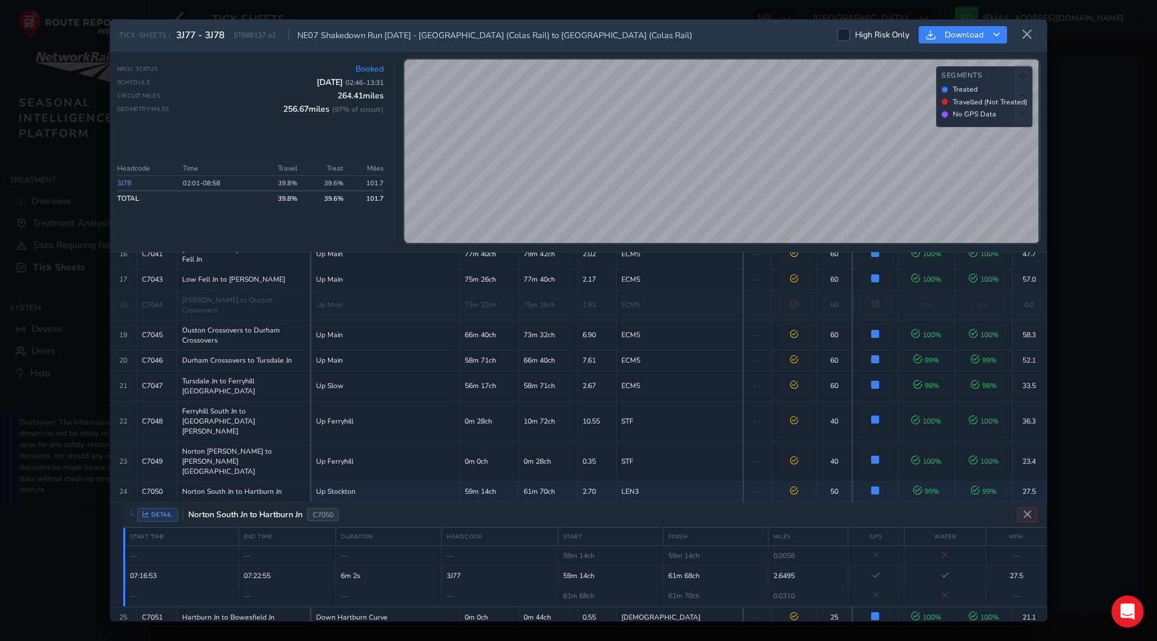
scroll to position [503, 0]
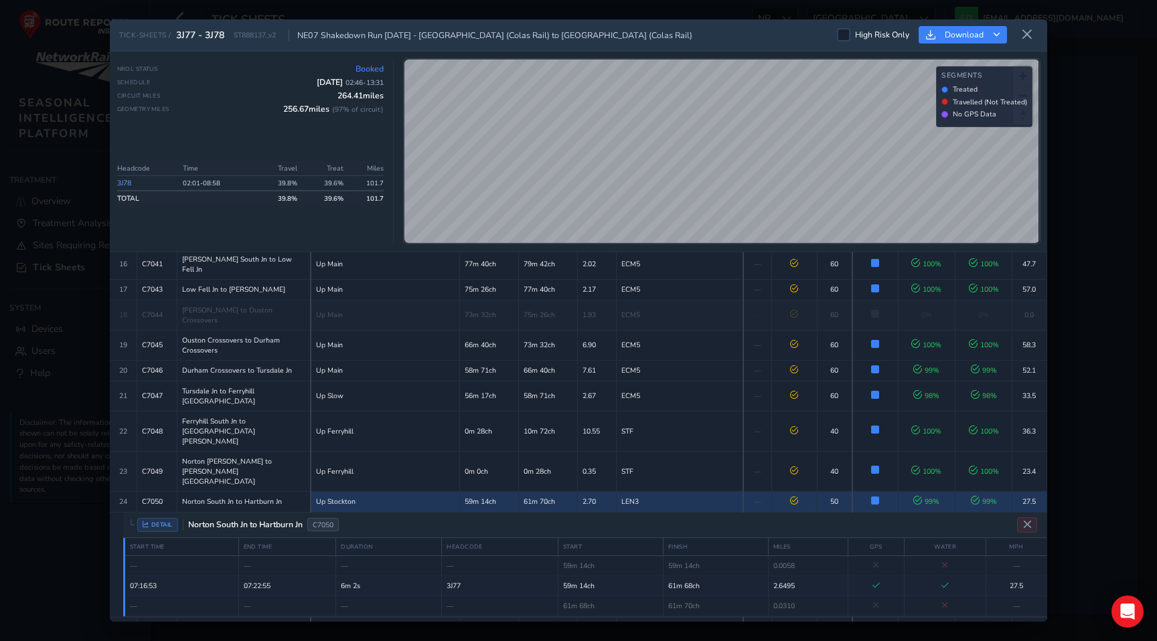
click at [459, 491] on td "59m 14ch" at bounding box center [488, 501] width 59 height 21
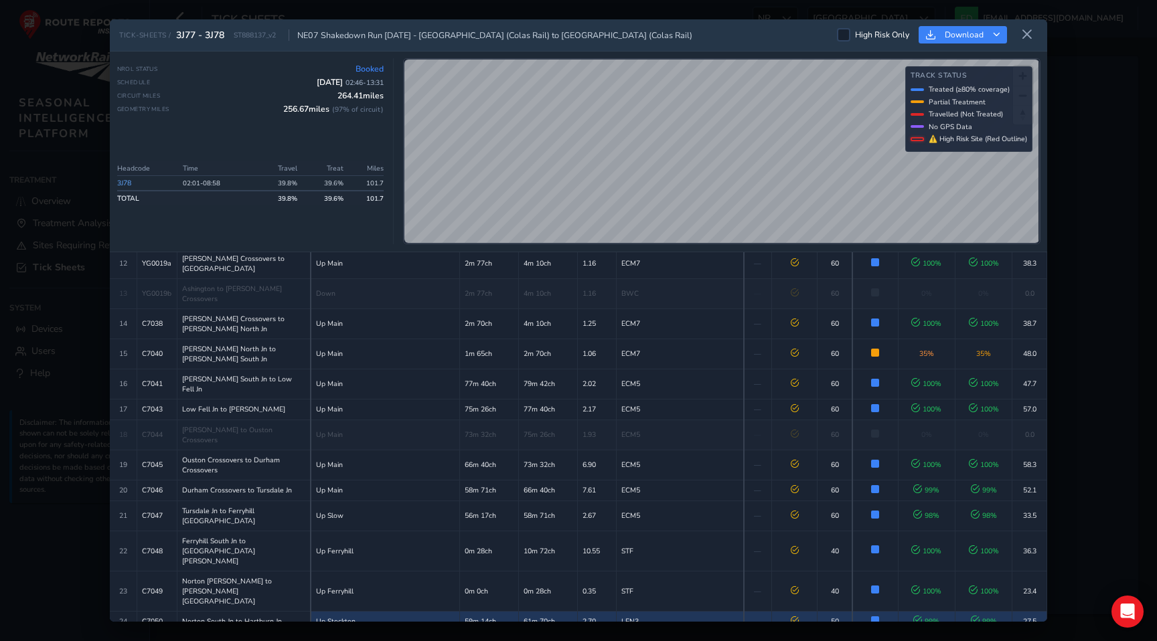
scroll to position [370, 0]
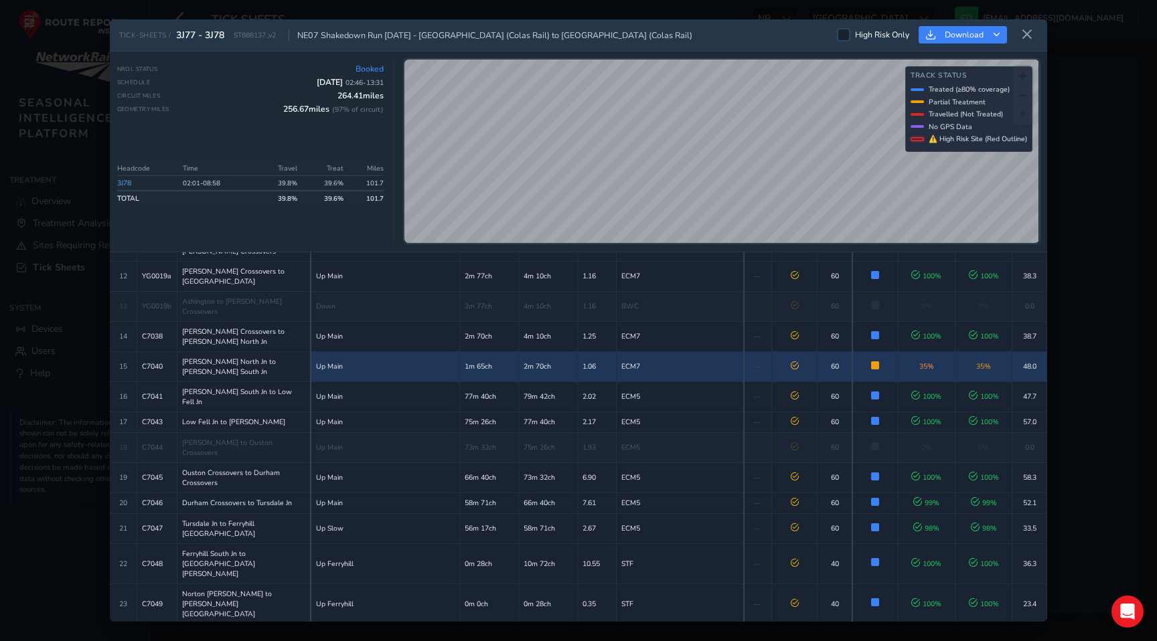
click at [509, 351] on td "1m 65ch" at bounding box center [488, 366] width 59 height 30
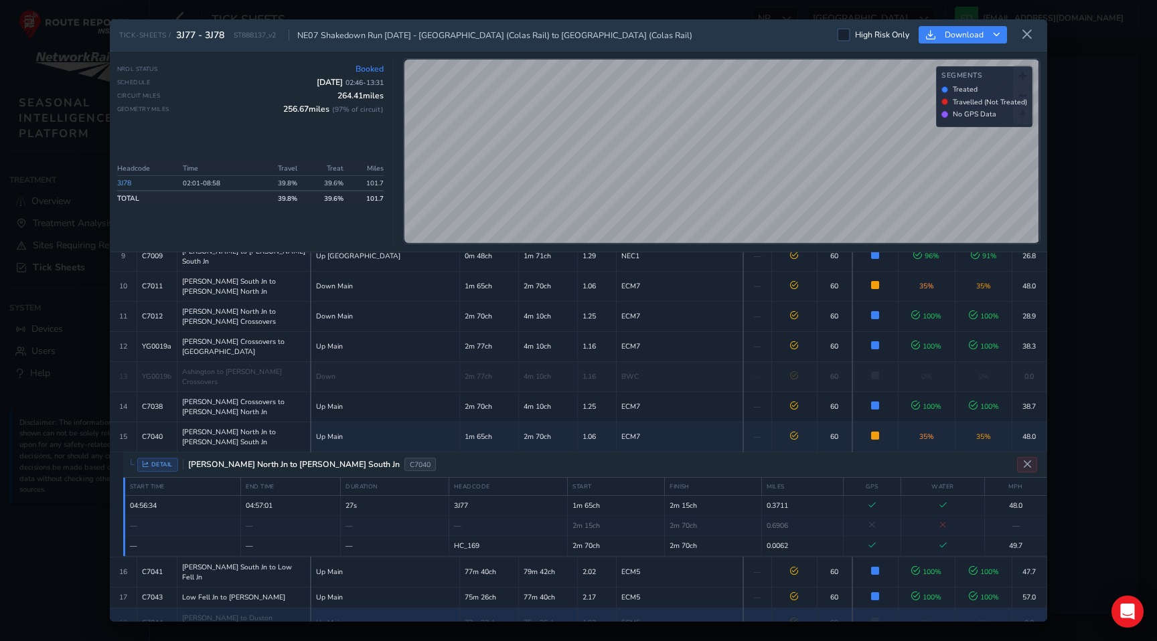
scroll to position [299, 0]
click at [1025, 34] on icon at bounding box center [1027, 35] width 12 height 12
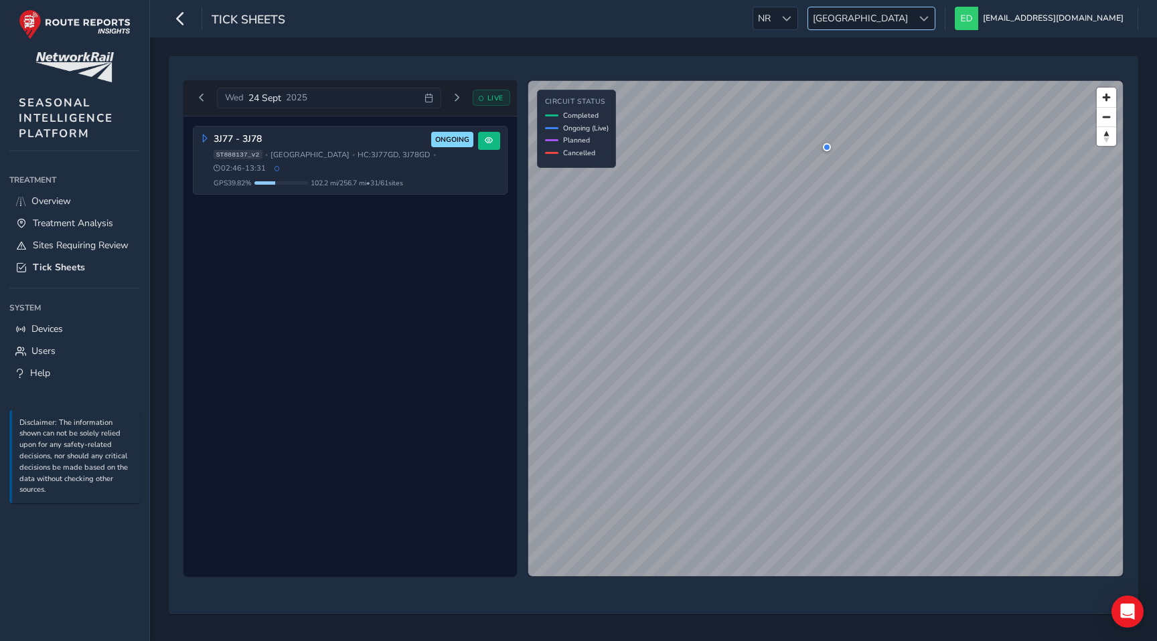
click at [912, 13] on span "[GEOGRAPHIC_DATA]" at bounding box center [860, 18] width 104 height 22
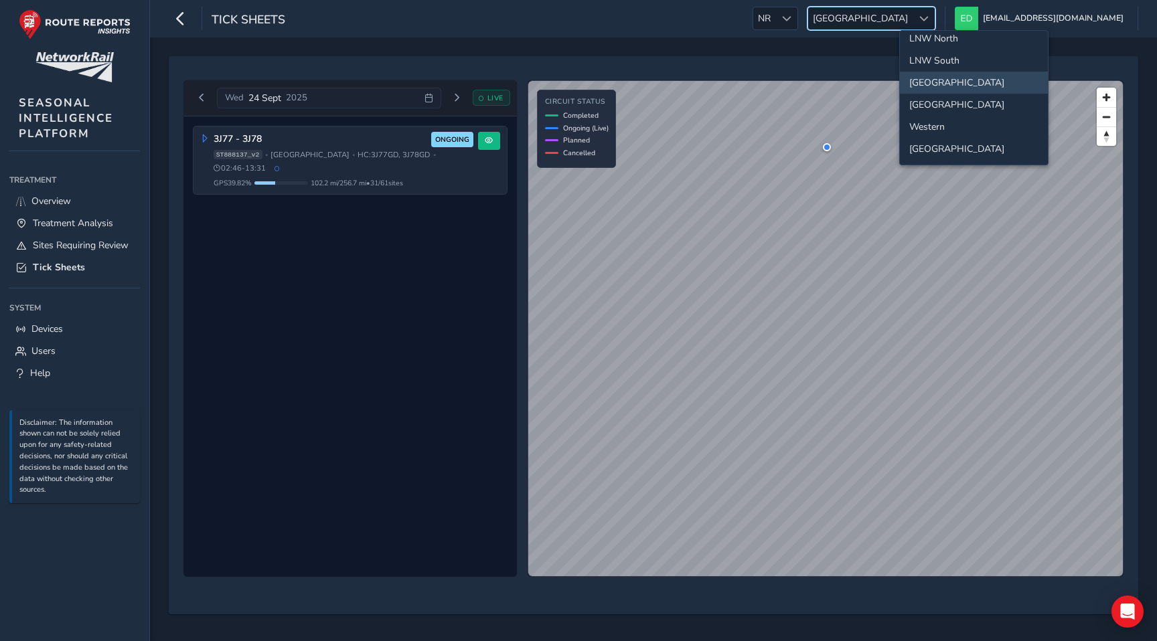
scroll to position [108, 0]
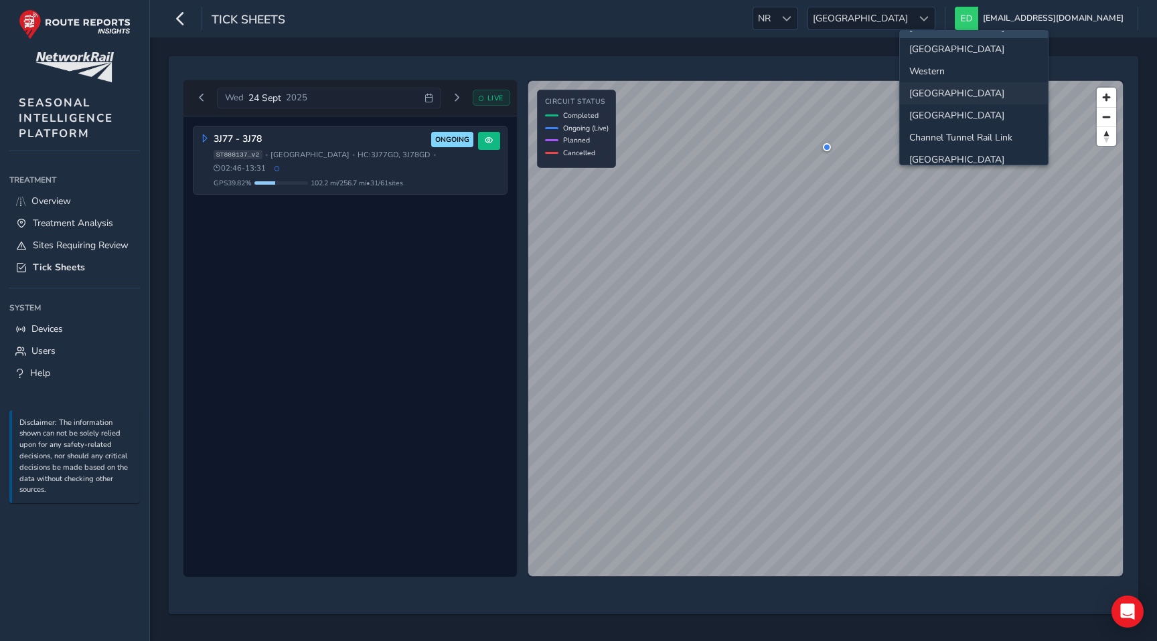
click at [938, 88] on li "[GEOGRAPHIC_DATA]" at bounding box center [974, 93] width 148 height 22
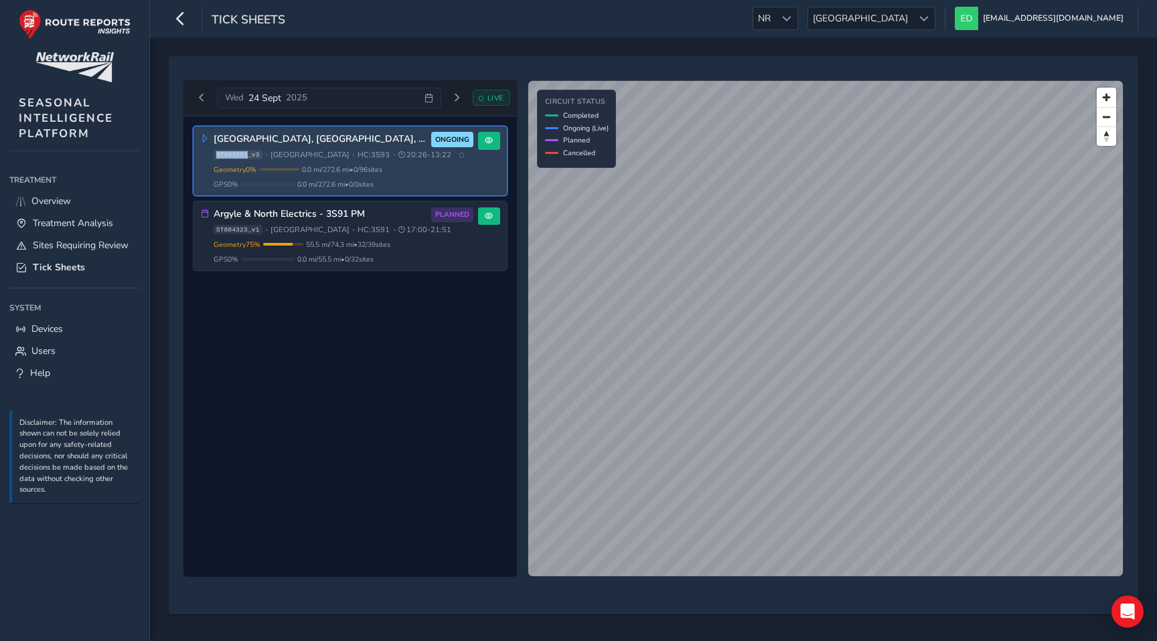
drag, startPoint x: 248, startPoint y: 155, endPoint x: 216, endPoint y: 155, distance: 32.1
click at [216, 155] on span "ST883251_v3" at bounding box center [238, 154] width 49 height 9
copy span "ST883251"
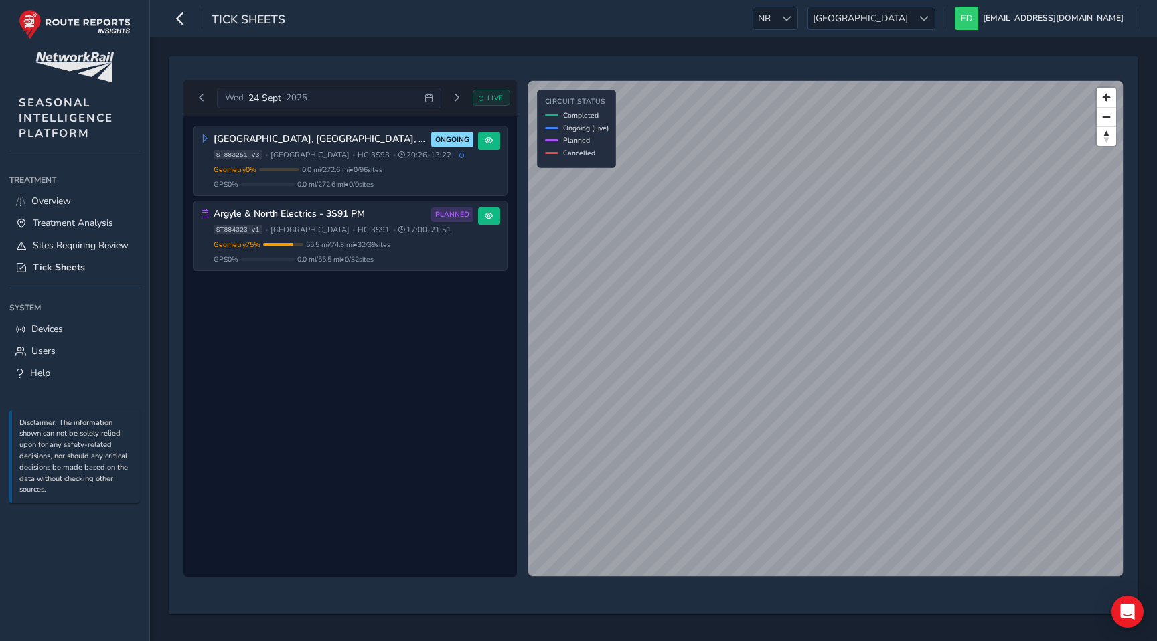
click at [335, 371] on div "Central Scotland, Fife, Borders 3S93 ONGOING ST883251_v3 • Scotland • HC: 3S93 …" at bounding box center [349, 346] width 333 height 461
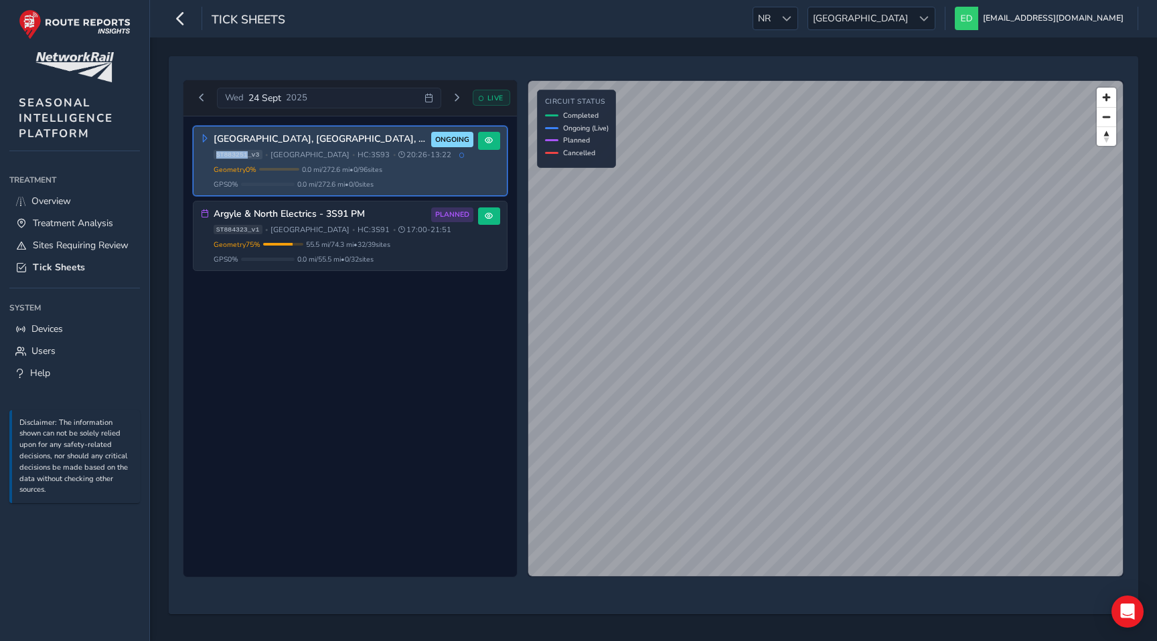
drag, startPoint x: 247, startPoint y: 154, endPoint x: 211, endPoint y: 154, distance: 36.1
click at [211, 154] on div "Central Scotland, Fife, Borders 3S93 ONGOING ST883251_v3 • Scotland • HC: 3S93 …" at bounding box center [337, 161] width 272 height 58
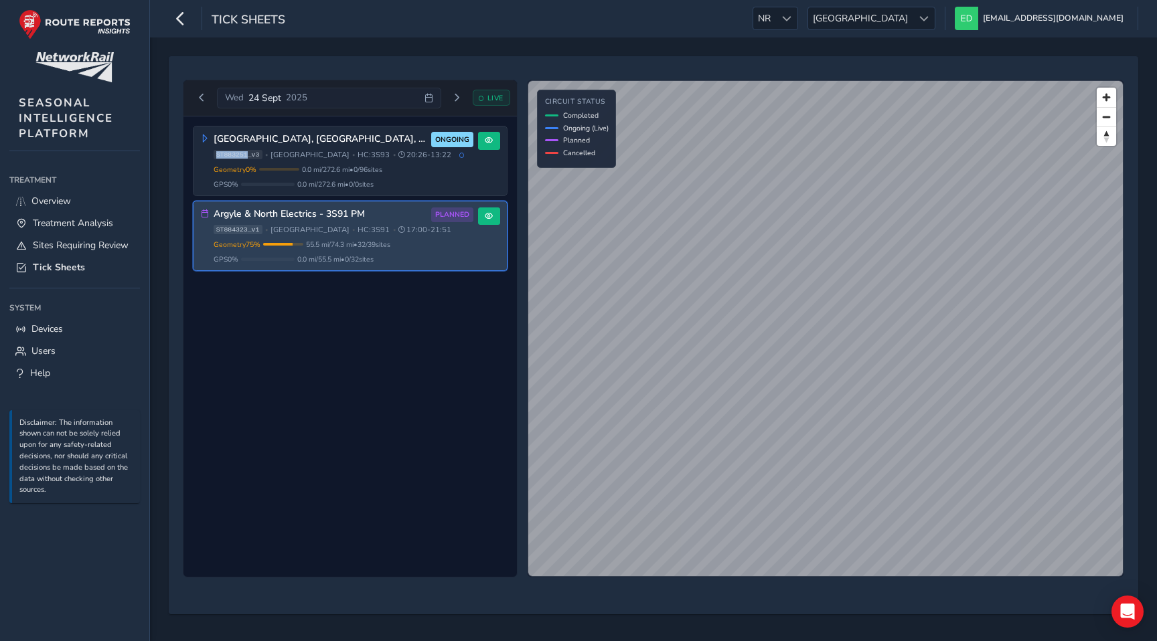
copy span "ST883251"
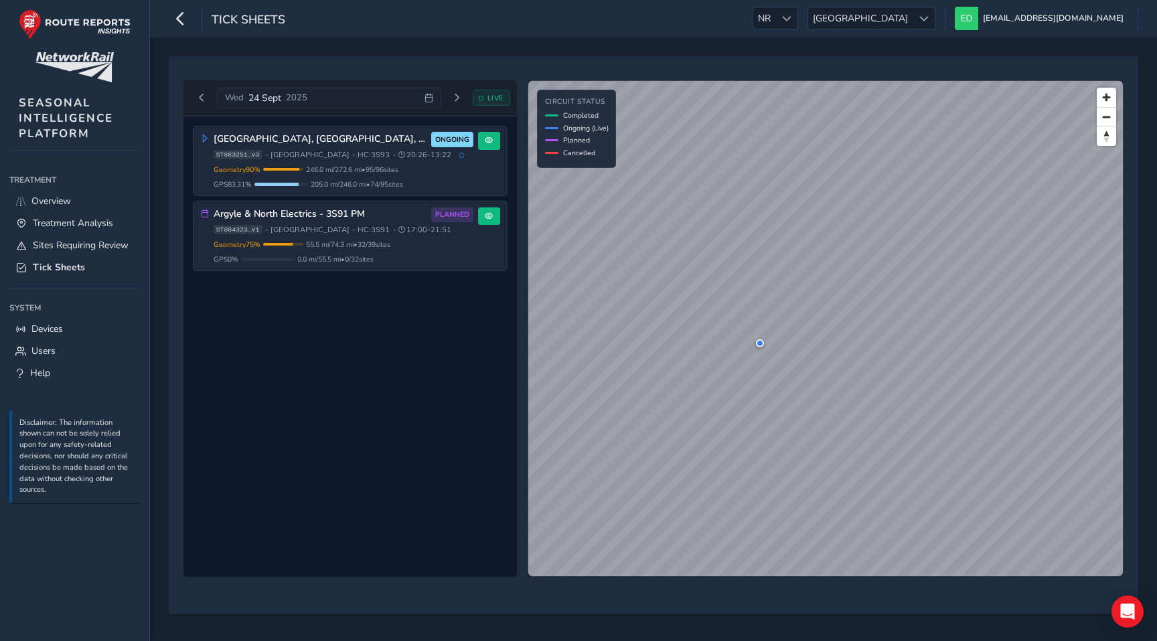
click at [363, 360] on div "Central Scotland, Fife, Borders 3S93 ONGOING ST883251_v3 • Scotland • HC: 3S93 …" at bounding box center [349, 346] width 333 height 461
click at [912, 21] on span "[GEOGRAPHIC_DATA]" at bounding box center [860, 18] width 104 height 22
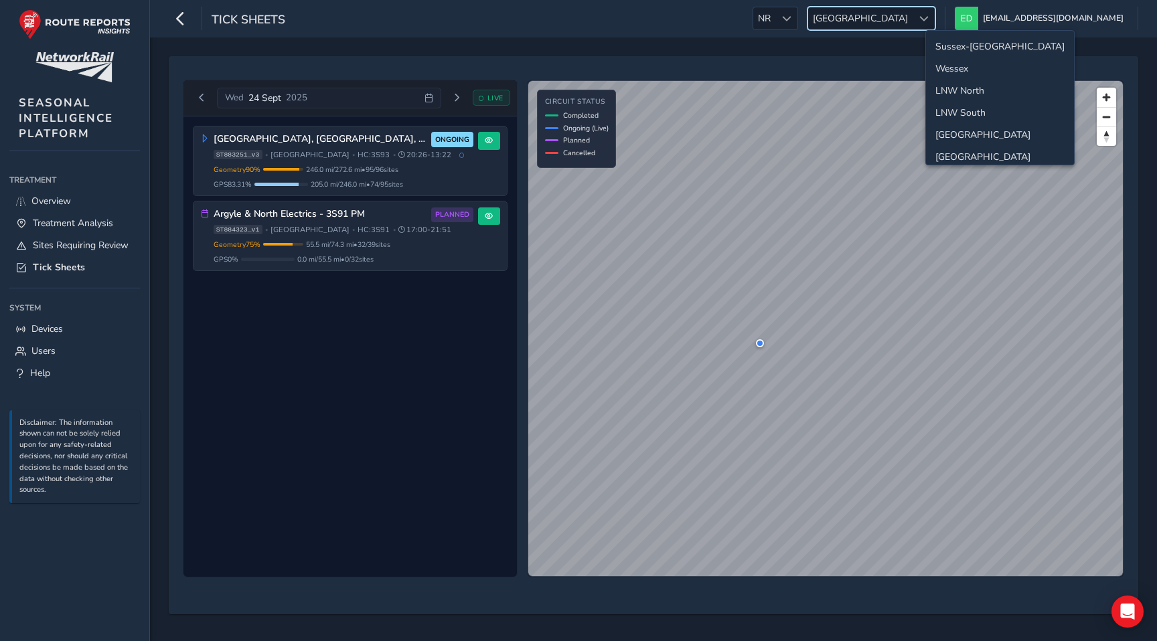
scroll to position [48, 0]
click at [452, 92] on button "Next day" at bounding box center [457, 98] width 22 height 17
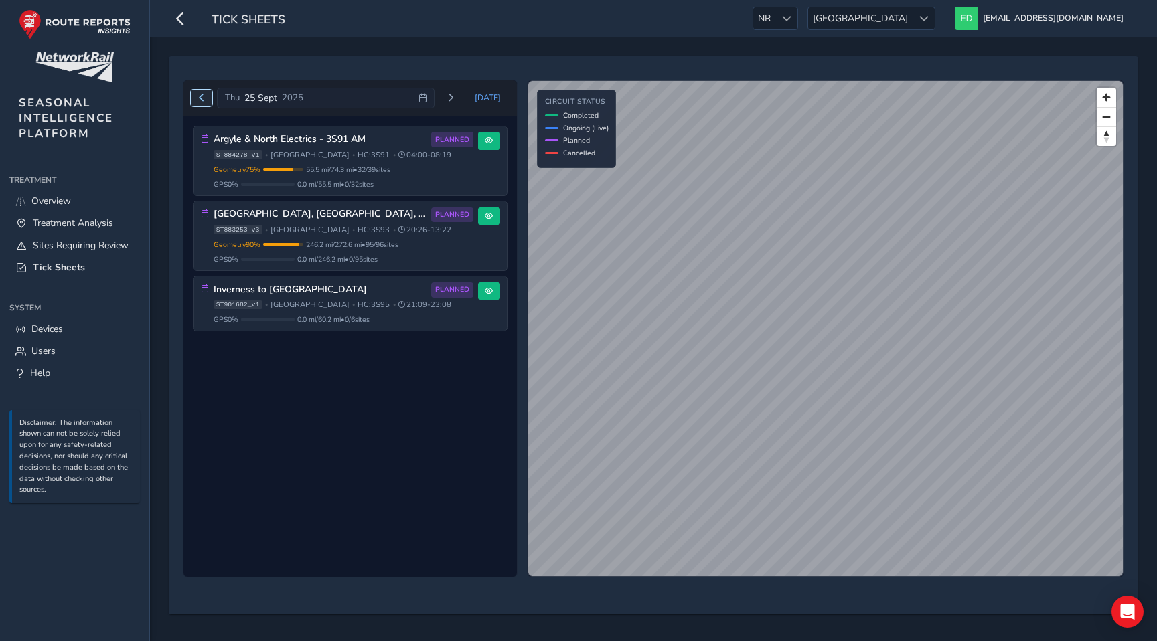
click at [202, 98] on span "Previous day" at bounding box center [201, 98] width 8 height 8
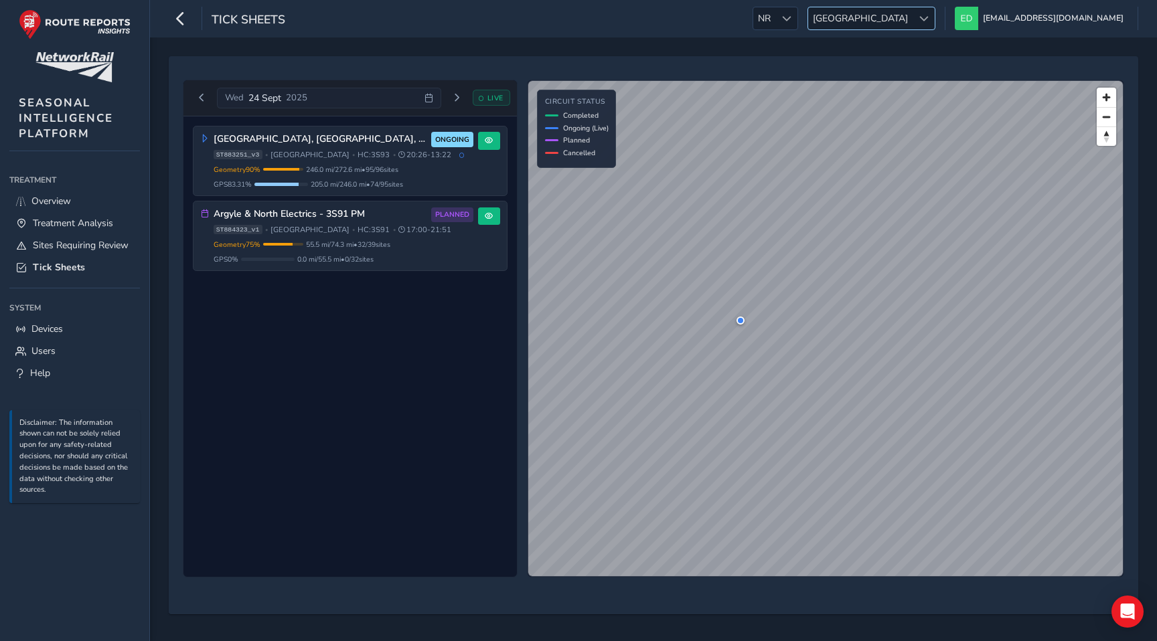
click at [934, 11] on div at bounding box center [923, 18] width 22 height 22
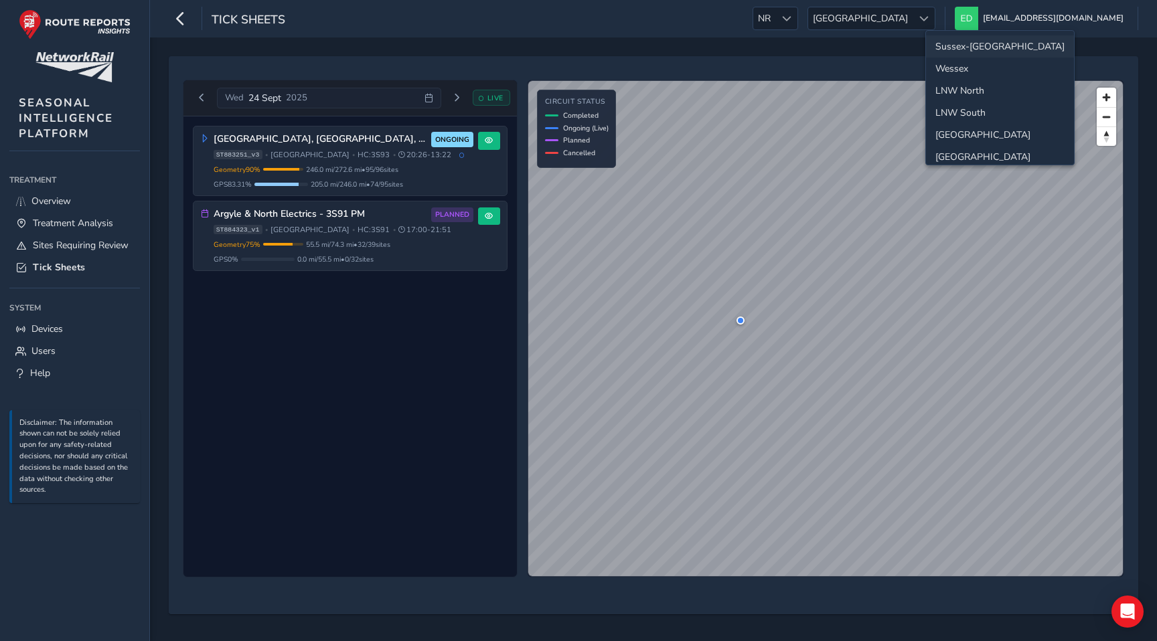
click at [967, 49] on li "Sussex-[GEOGRAPHIC_DATA]" at bounding box center [1000, 46] width 148 height 22
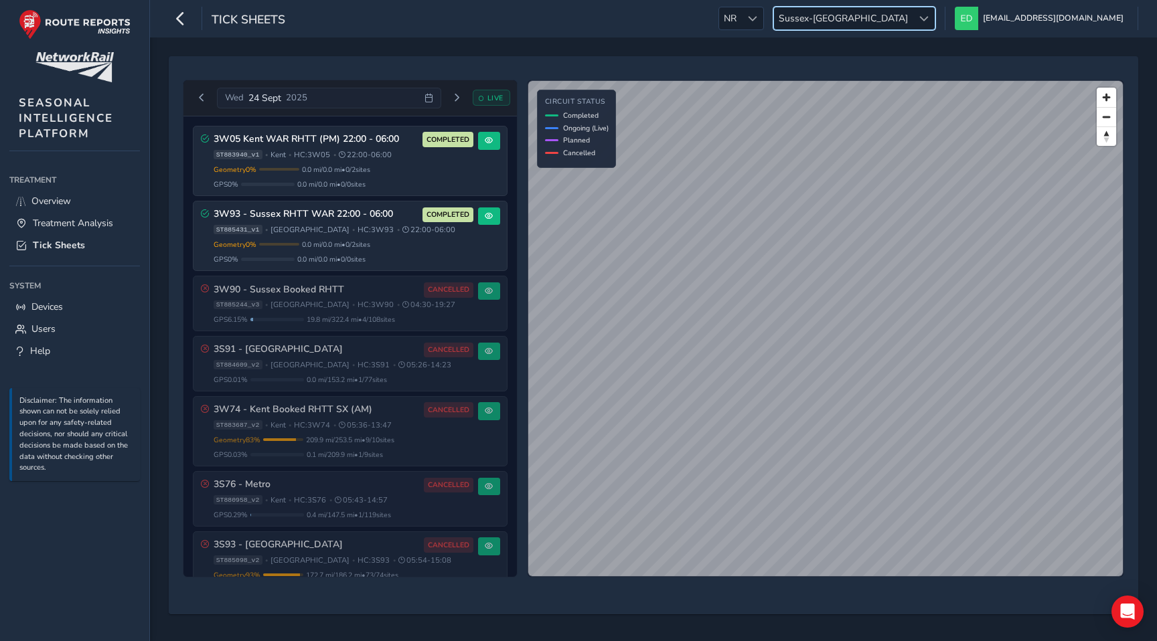
click at [912, 14] on span "Sussex-[GEOGRAPHIC_DATA]" at bounding box center [843, 18] width 139 height 22
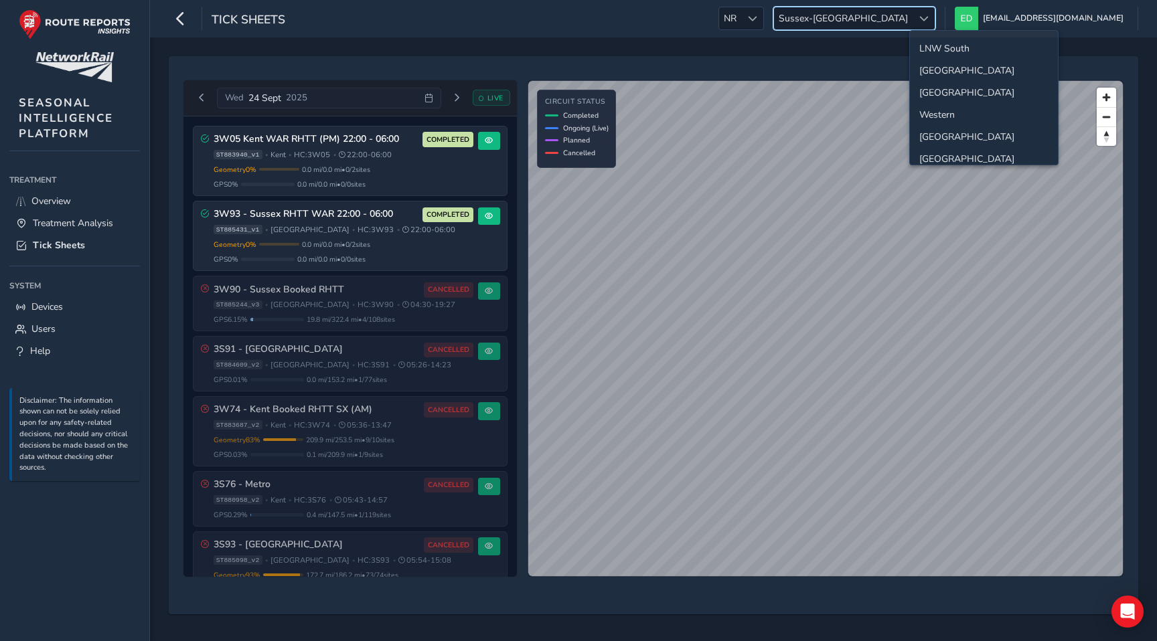
scroll to position [68, 0]
click at [950, 70] on li "[GEOGRAPHIC_DATA]" at bounding box center [984, 67] width 148 height 22
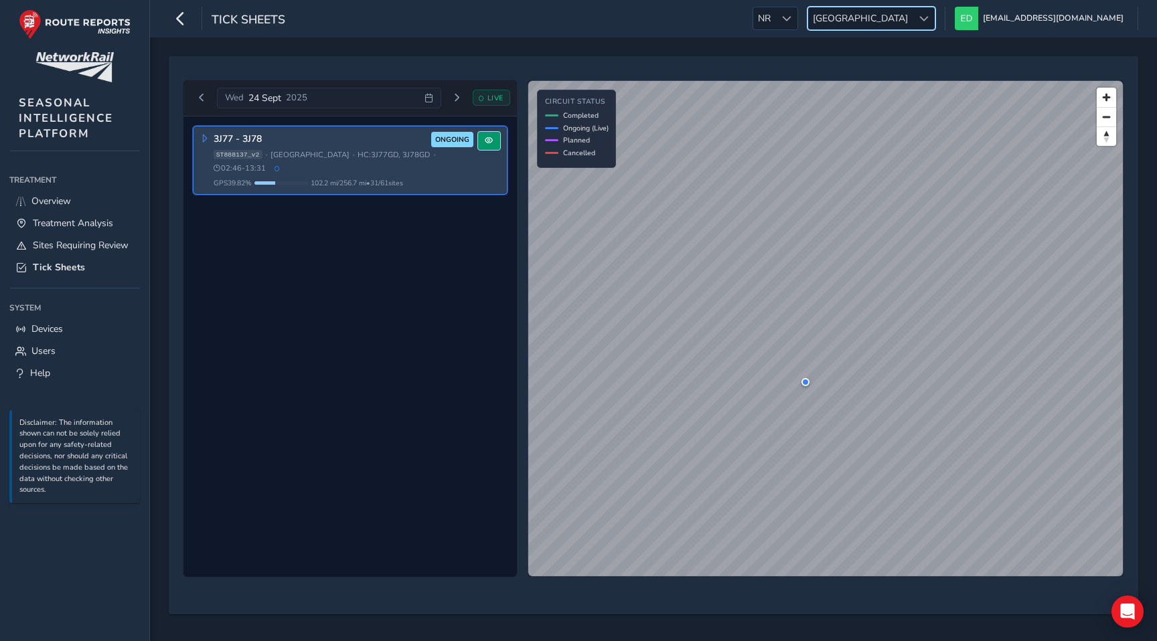
click at [493, 138] on button at bounding box center [489, 141] width 22 height 18
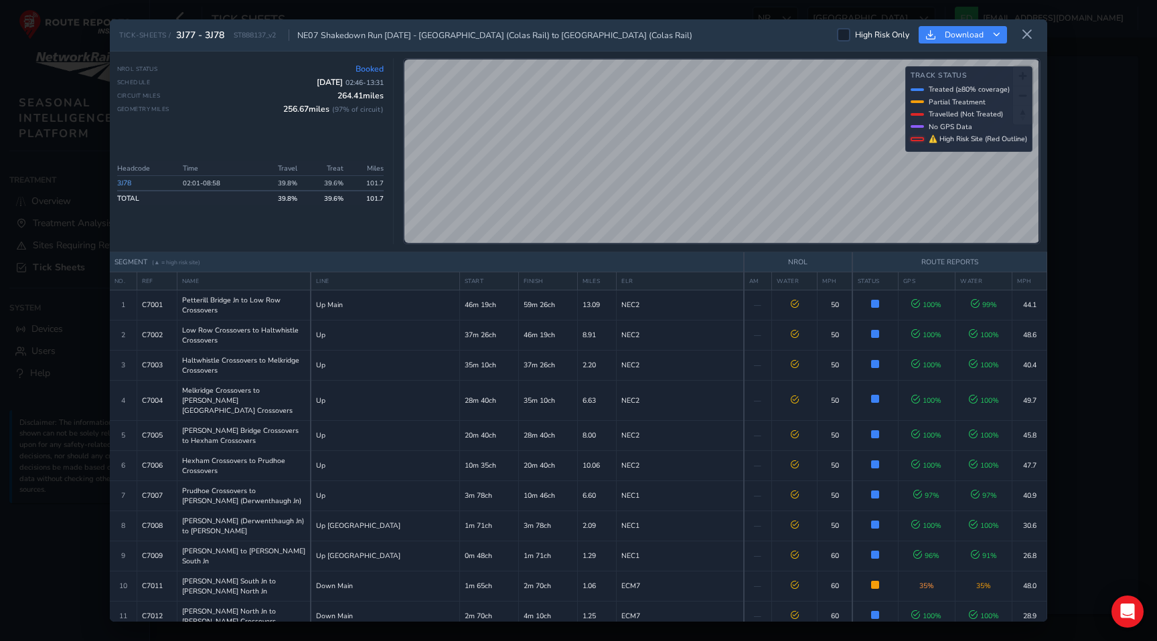
click at [1031, 36] on icon at bounding box center [1027, 35] width 12 height 12
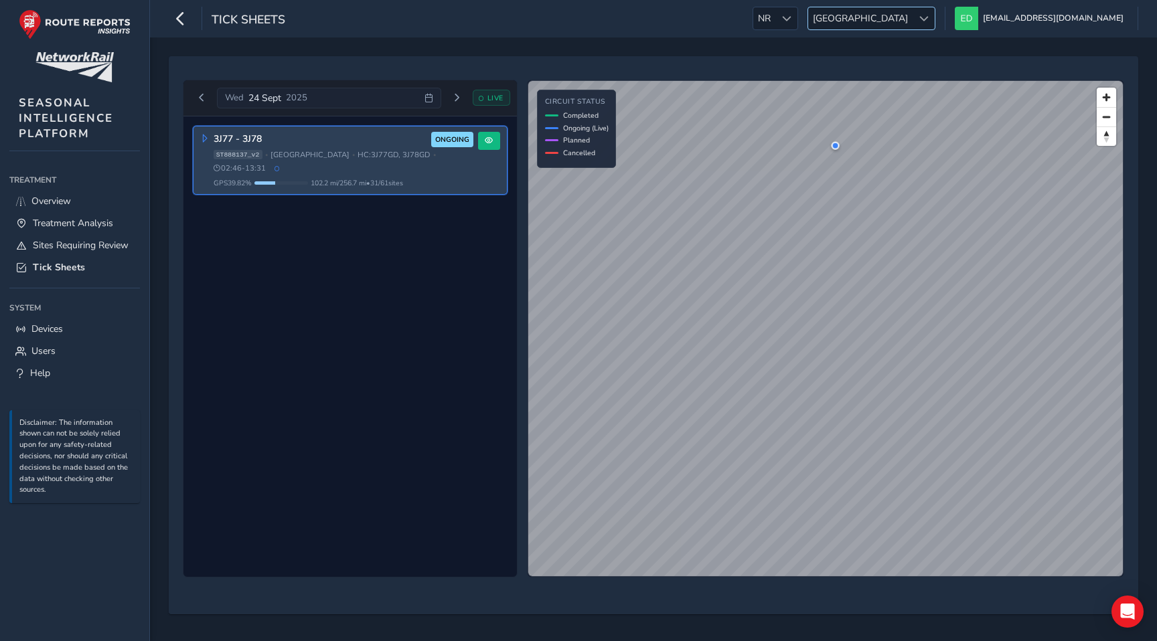
click at [912, 18] on span "[GEOGRAPHIC_DATA]" at bounding box center [860, 18] width 104 height 22
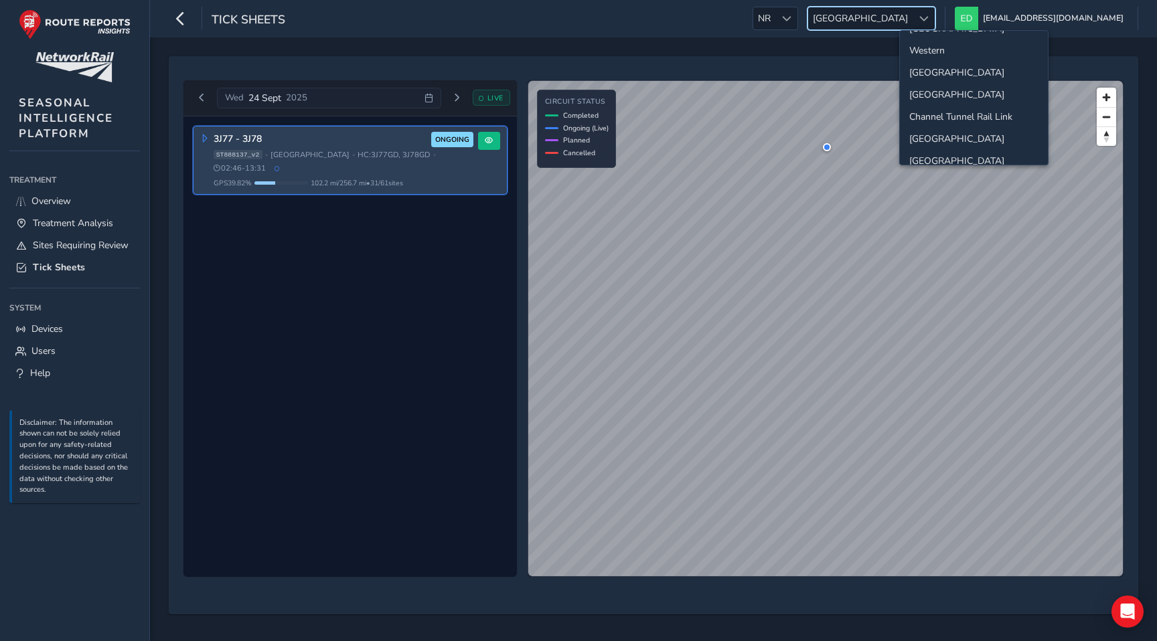
scroll to position [129, 0]
click at [938, 70] on li "[GEOGRAPHIC_DATA]" at bounding box center [974, 72] width 148 height 22
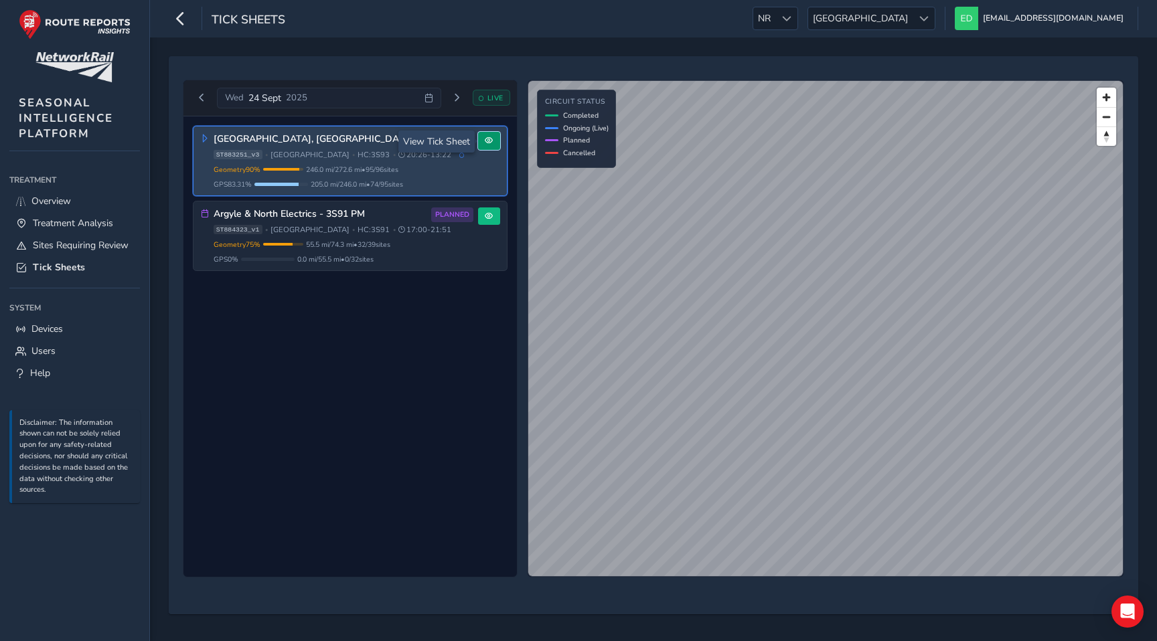
click at [487, 145] on span at bounding box center [489, 141] width 8 height 8
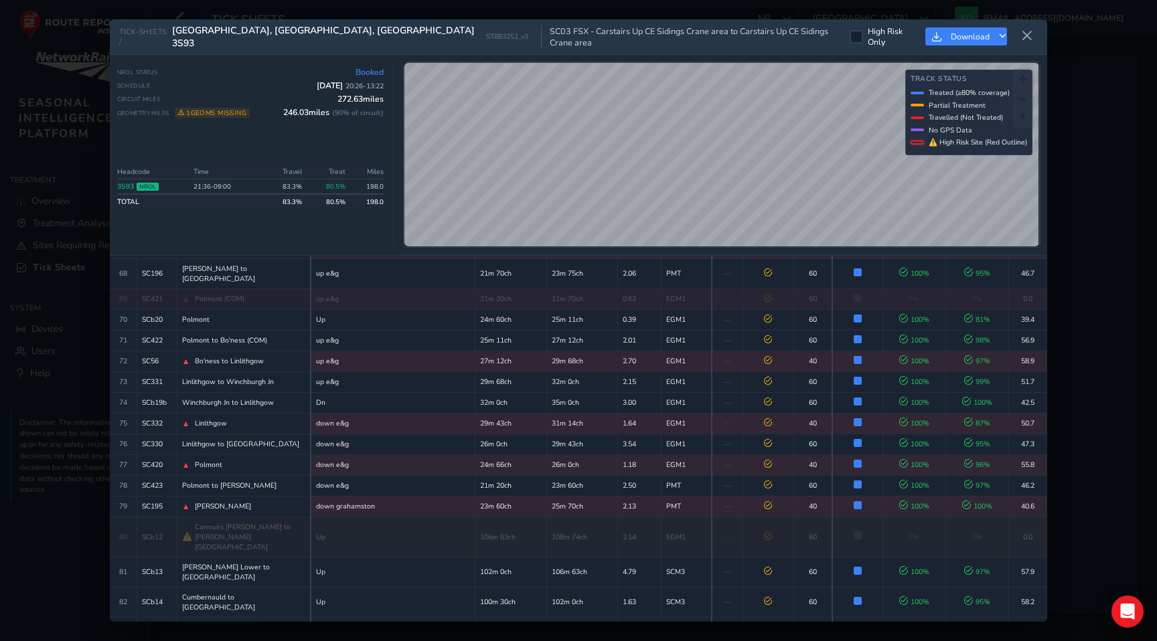
scroll to position [1719, 0]
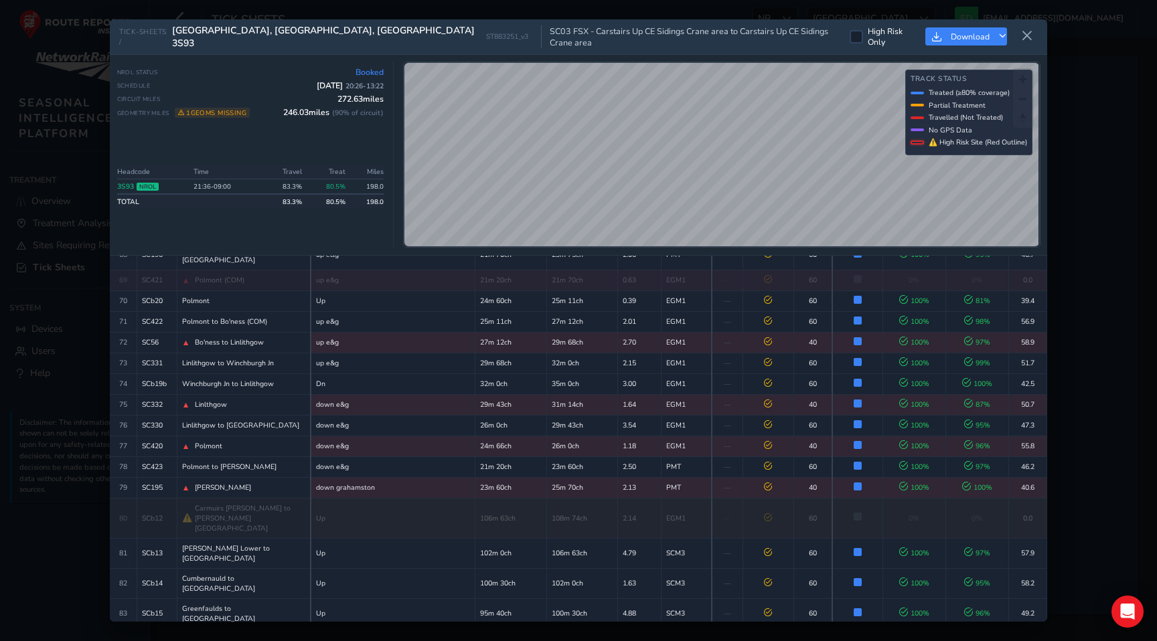
click at [129, 181] on link "3S93" at bounding box center [125, 186] width 17 height 10
click at [1022, 30] on icon at bounding box center [1027, 36] width 12 height 12
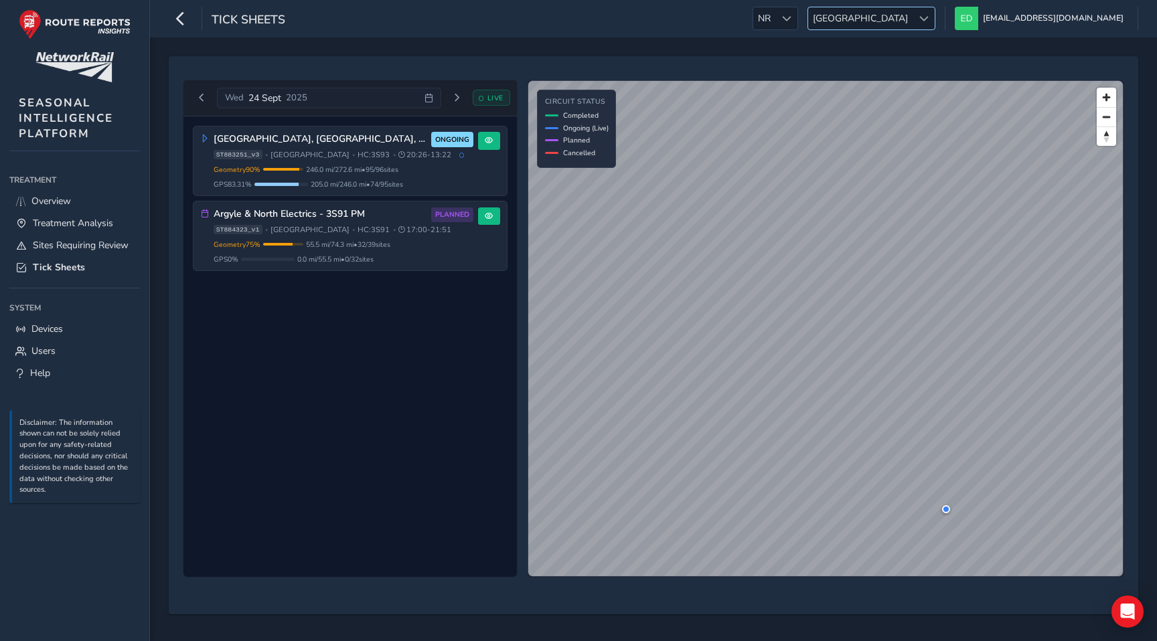
click at [912, 13] on span "[GEOGRAPHIC_DATA]" at bounding box center [860, 18] width 104 height 22
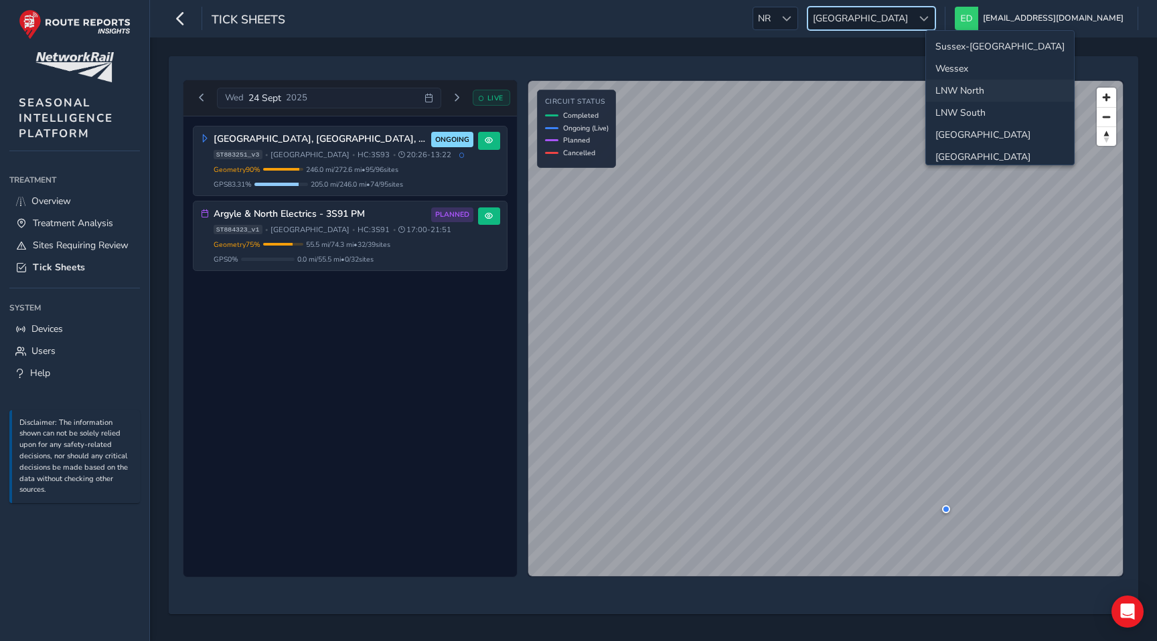
click at [946, 39] on li "Sussex-[GEOGRAPHIC_DATA]" at bounding box center [1000, 46] width 148 height 22
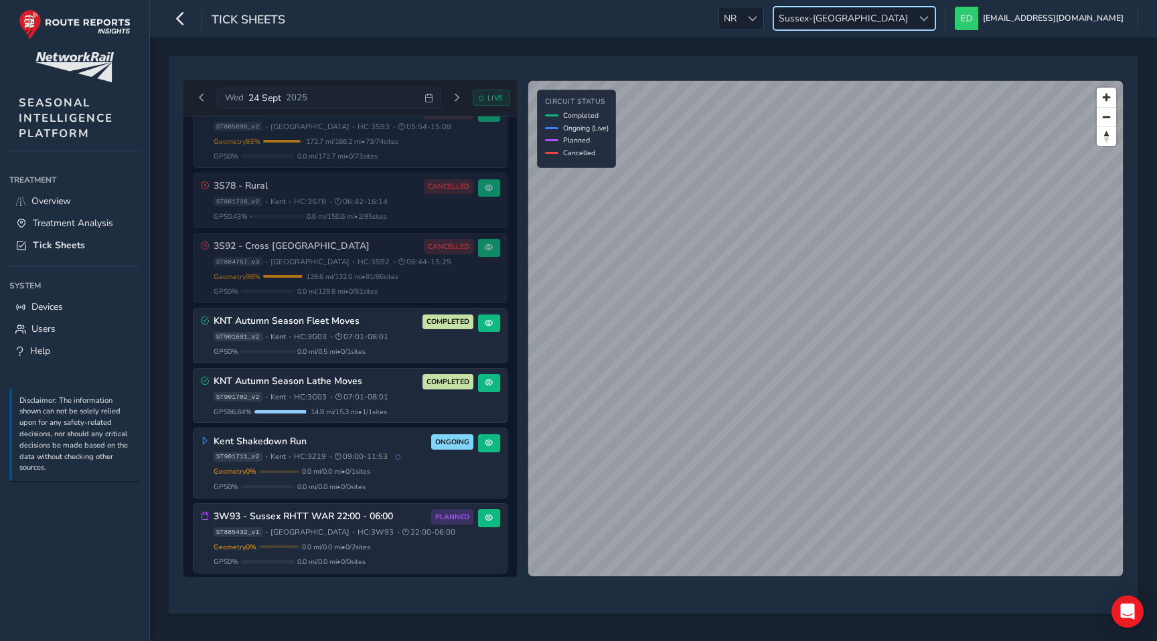
scroll to position [442, 0]
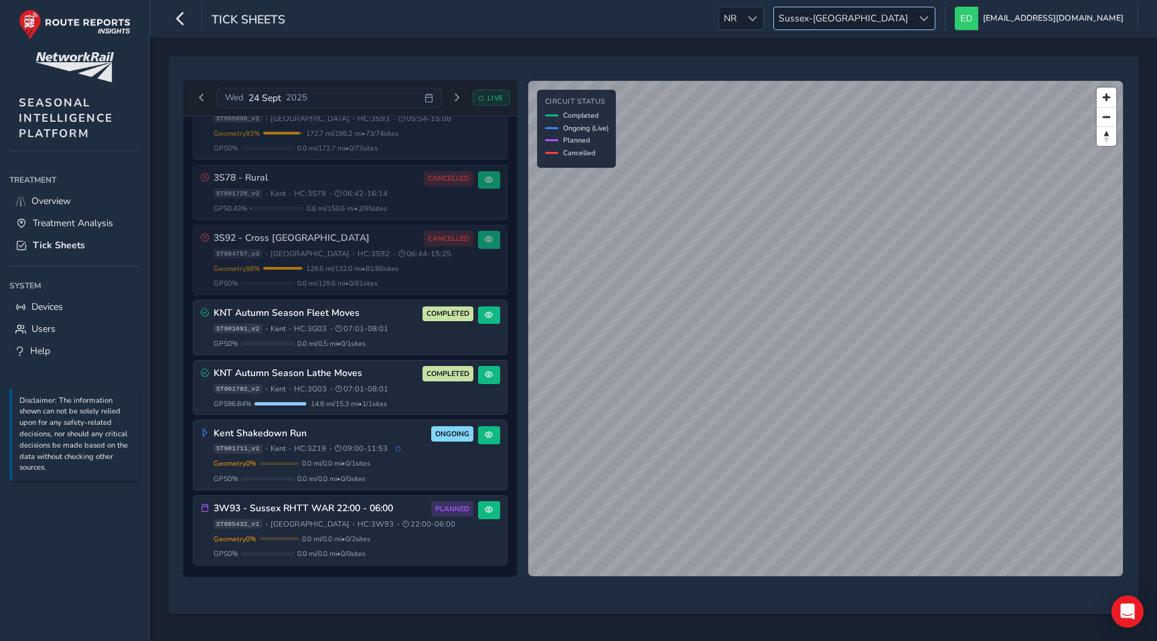
click at [912, 27] on span "Sussex-[GEOGRAPHIC_DATA]" at bounding box center [843, 18] width 139 height 22
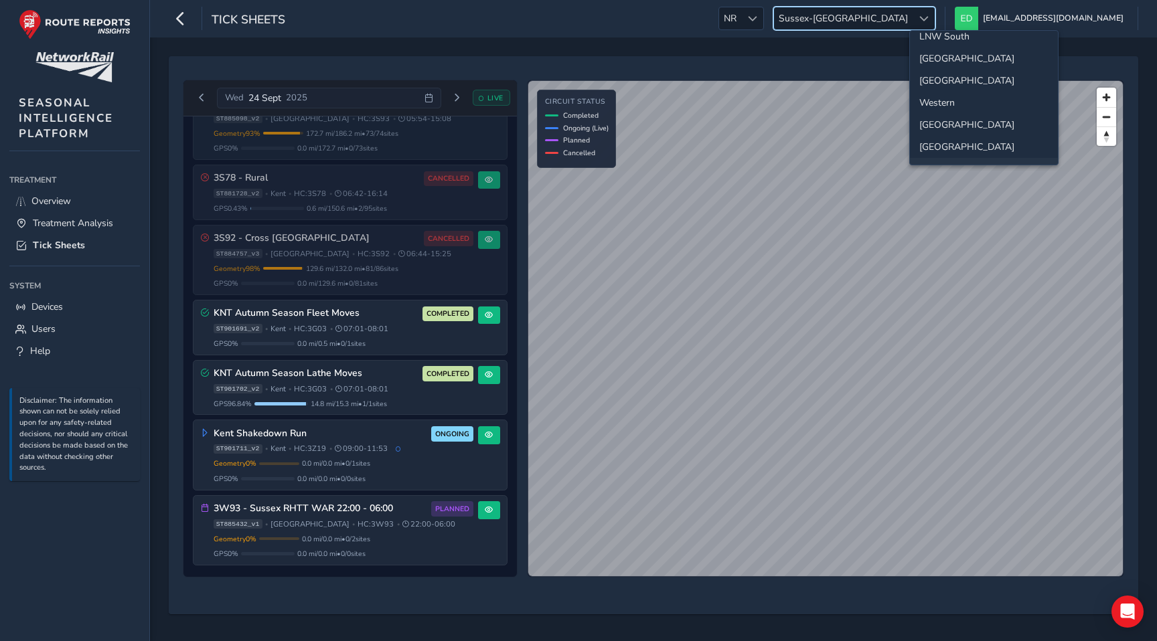
scroll to position [80, 0]
click at [943, 95] on li "Western" at bounding box center [984, 99] width 148 height 22
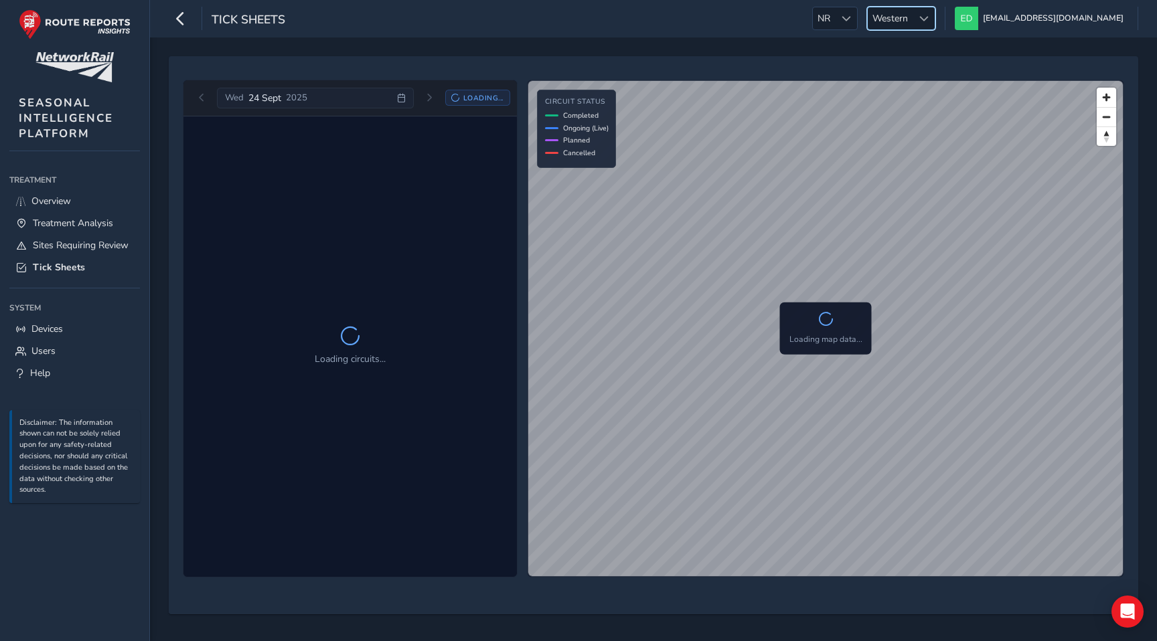
scroll to position [0, 0]
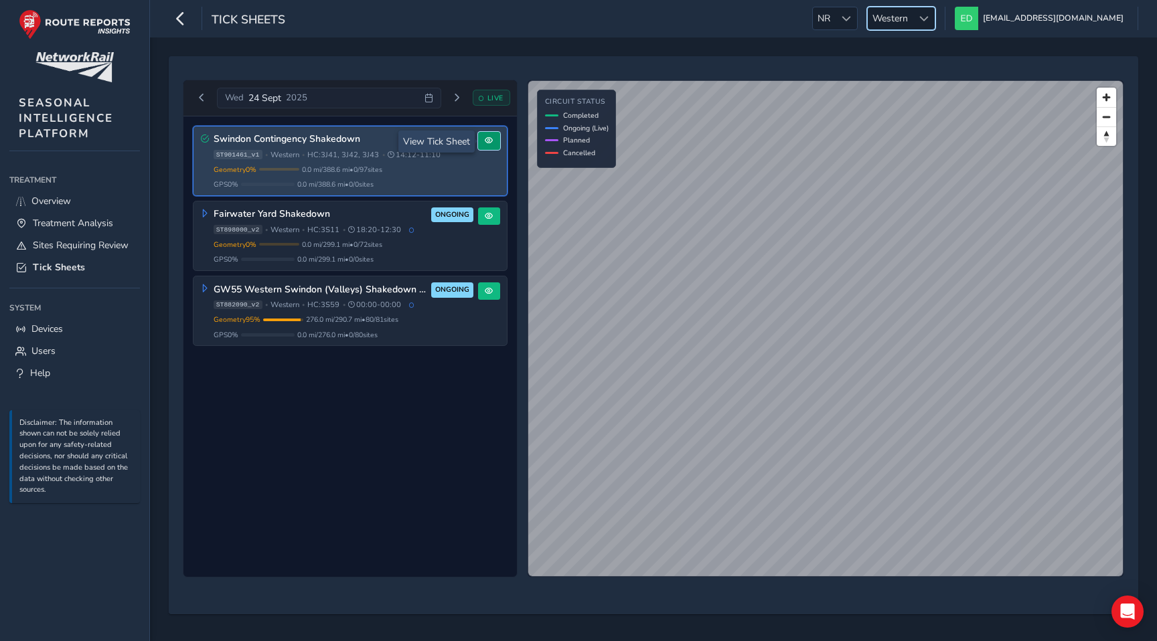
click at [484, 136] on button at bounding box center [489, 141] width 22 height 18
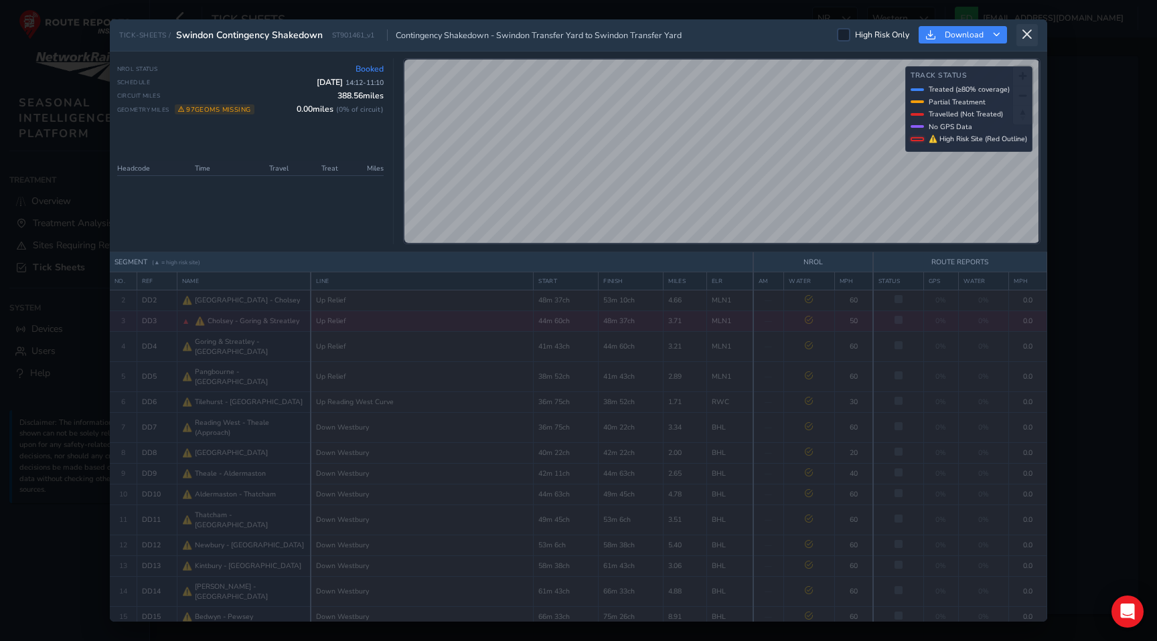
click at [1029, 38] on icon at bounding box center [1027, 35] width 12 height 12
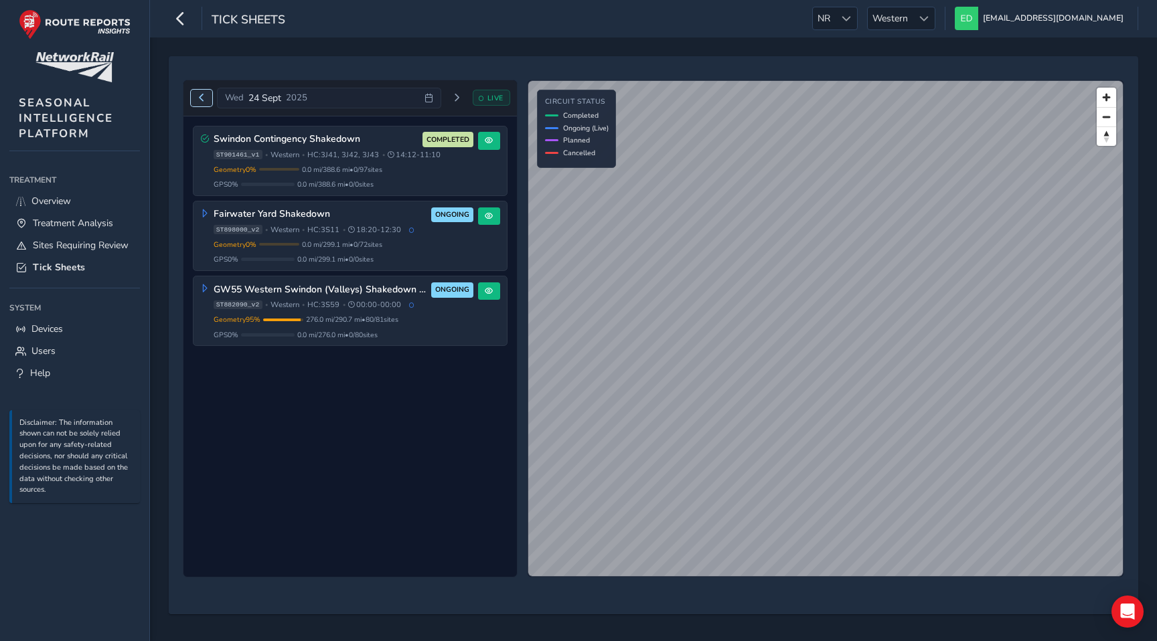
click at [199, 94] on span "Previous day" at bounding box center [201, 98] width 8 height 8
click at [446, 94] on button "Next day" at bounding box center [450, 98] width 22 height 17
click at [199, 98] on span "Previous day" at bounding box center [201, 98] width 8 height 8
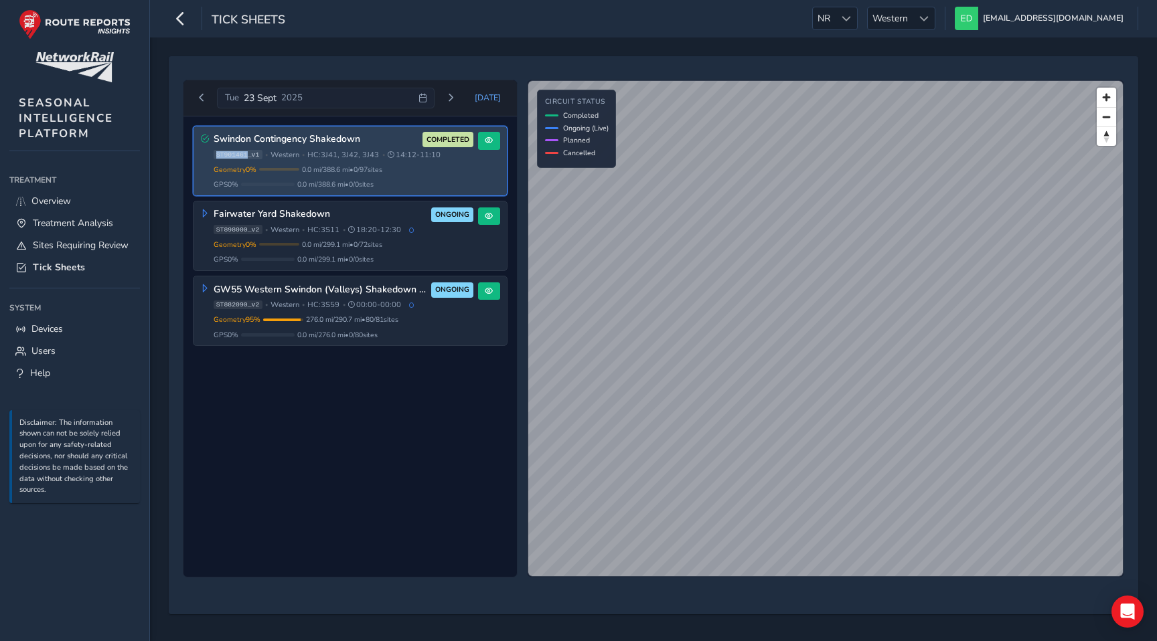
drag, startPoint x: 248, startPoint y: 157, endPoint x: 217, endPoint y: 159, distance: 31.5
click at [217, 159] on span "ST901461_v1" at bounding box center [238, 154] width 49 height 9
copy span "ST901461"
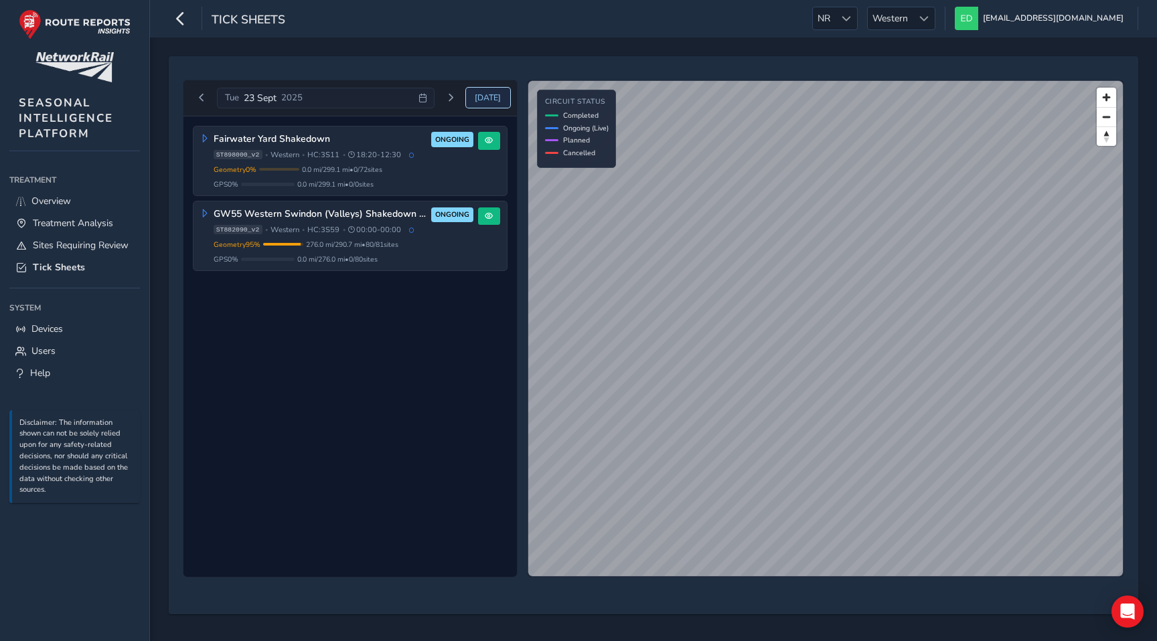
click at [485, 95] on span "Today" at bounding box center [488, 97] width 26 height 11
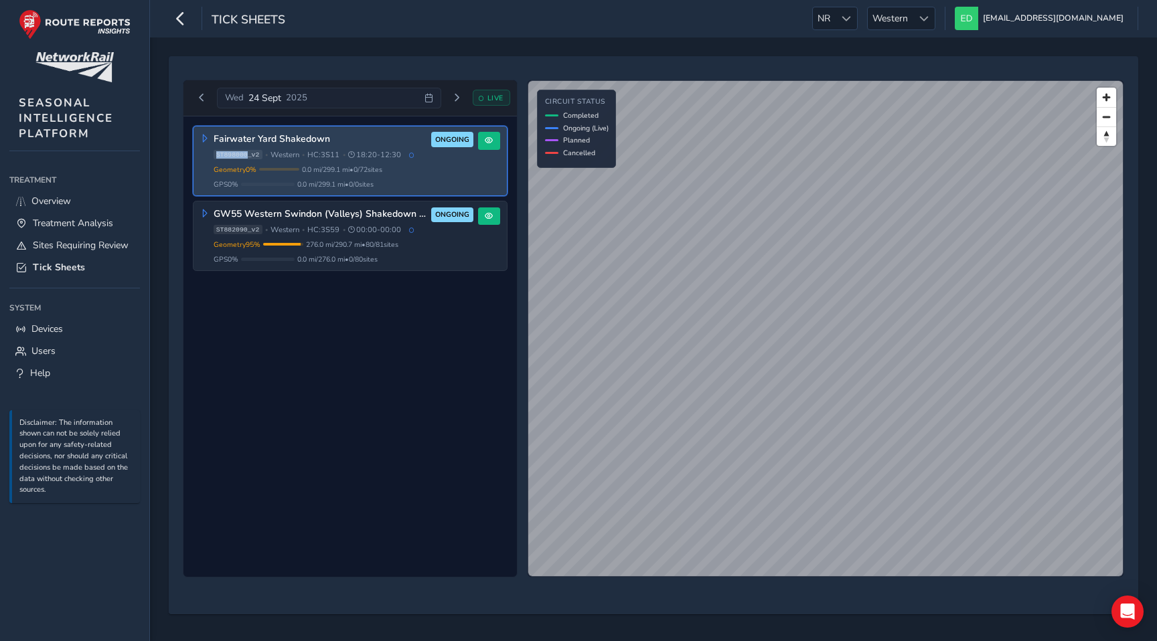
drag, startPoint x: 249, startPoint y: 157, endPoint x: 215, endPoint y: 157, distance: 34.1
click at [215, 157] on span "ST898000_v2" at bounding box center [238, 154] width 49 height 9
copy span "ST898000"
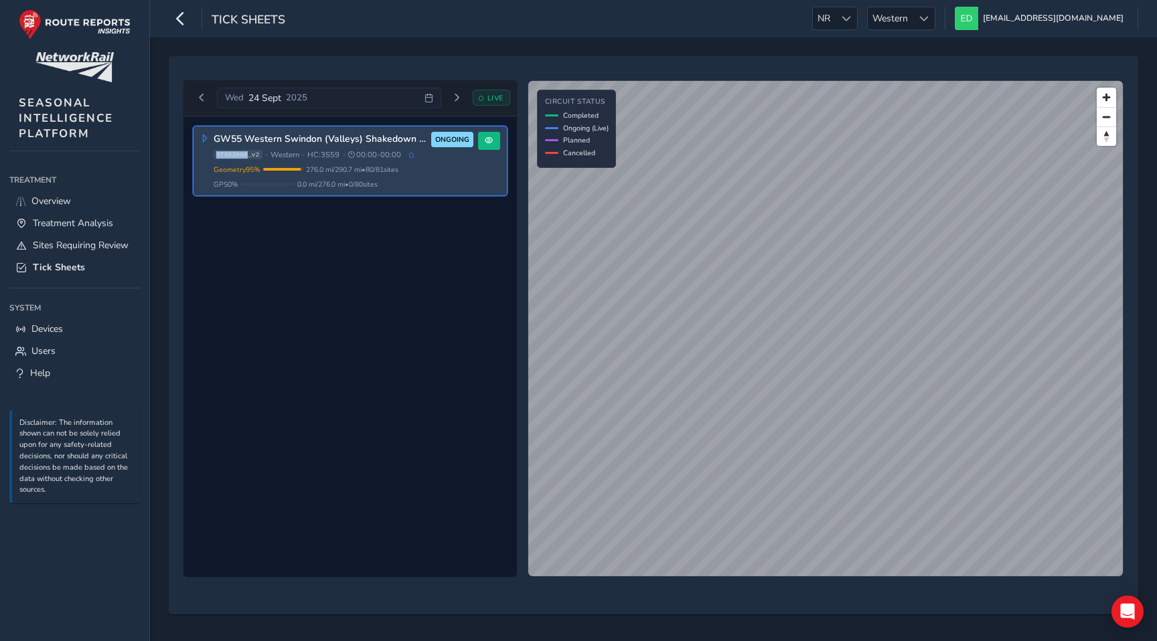
drag, startPoint x: 248, startPoint y: 153, endPoint x: 212, endPoint y: 153, distance: 36.1
click at [212, 153] on div "GW55 Western Swindon (Valleys) Shakedown Circuit ONGOING ST882090_v2 • Western …" at bounding box center [337, 161] width 272 height 58
copy span "ST882090"
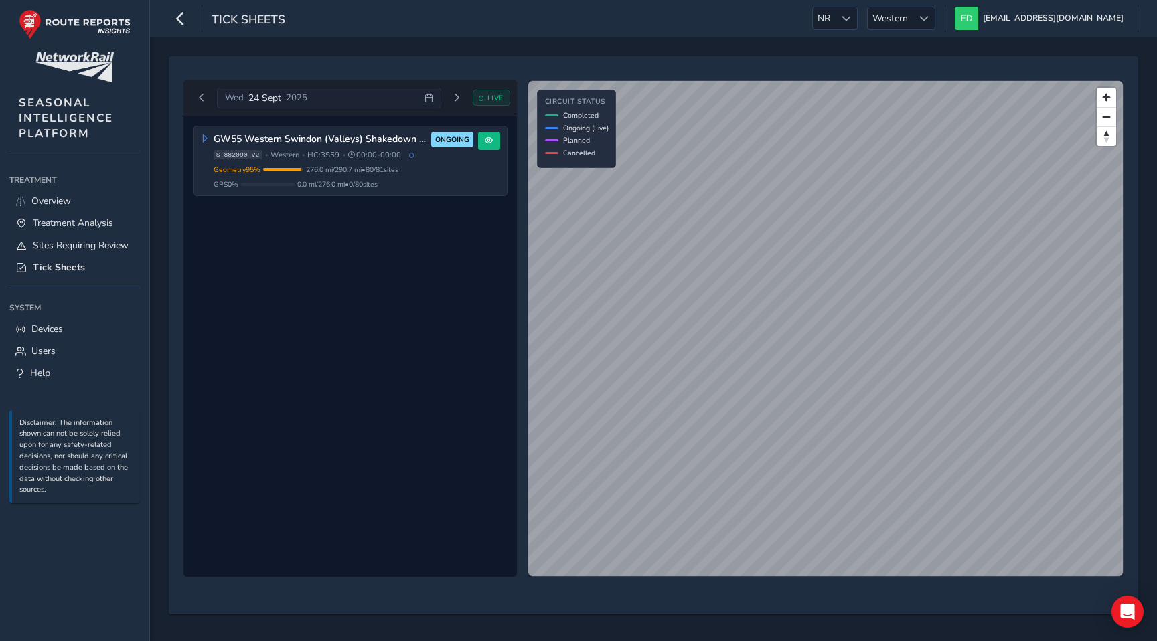
click at [339, 223] on div "GW55 Western Swindon (Valleys) Shakedown Circuit ONGOING ST882090_v2 • Western …" at bounding box center [349, 346] width 333 height 461
click at [200, 94] on span "Previous day" at bounding box center [201, 98] width 8 height 8
click at [482, 96] on span "Today" at bounding box center [488, 97] width 26 height 11
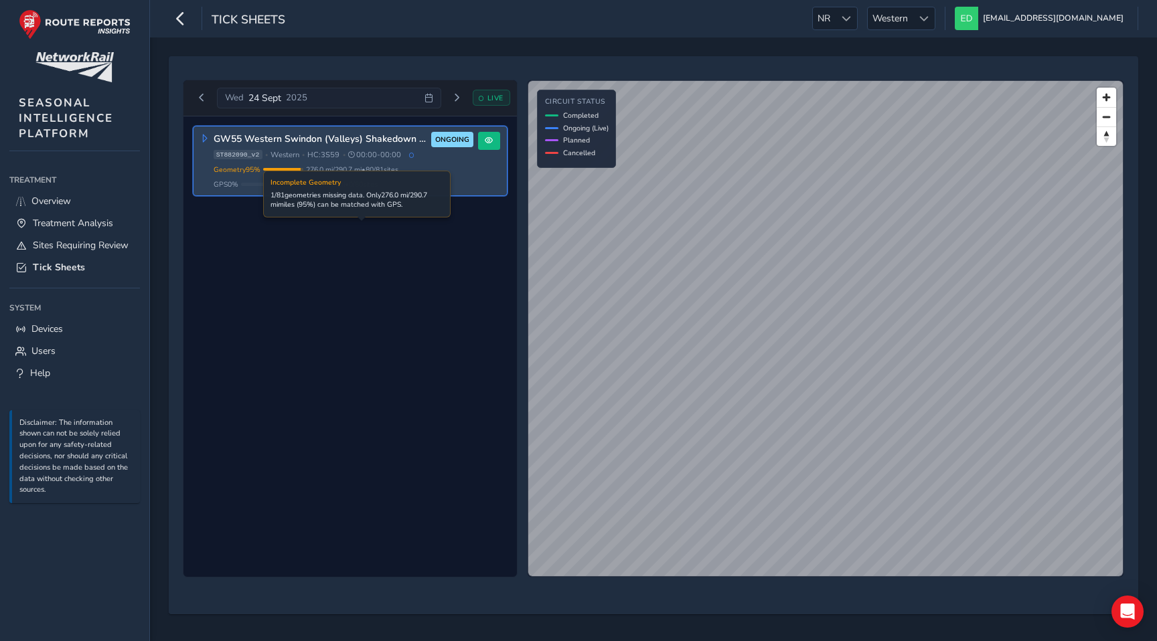
click at [453, 169] on div "Geometry 95 % Incomplete Geometry 1 / 81 geometries missing data. Only 276.0 mi…" at bounding box center [344, 170] width 260 height 10
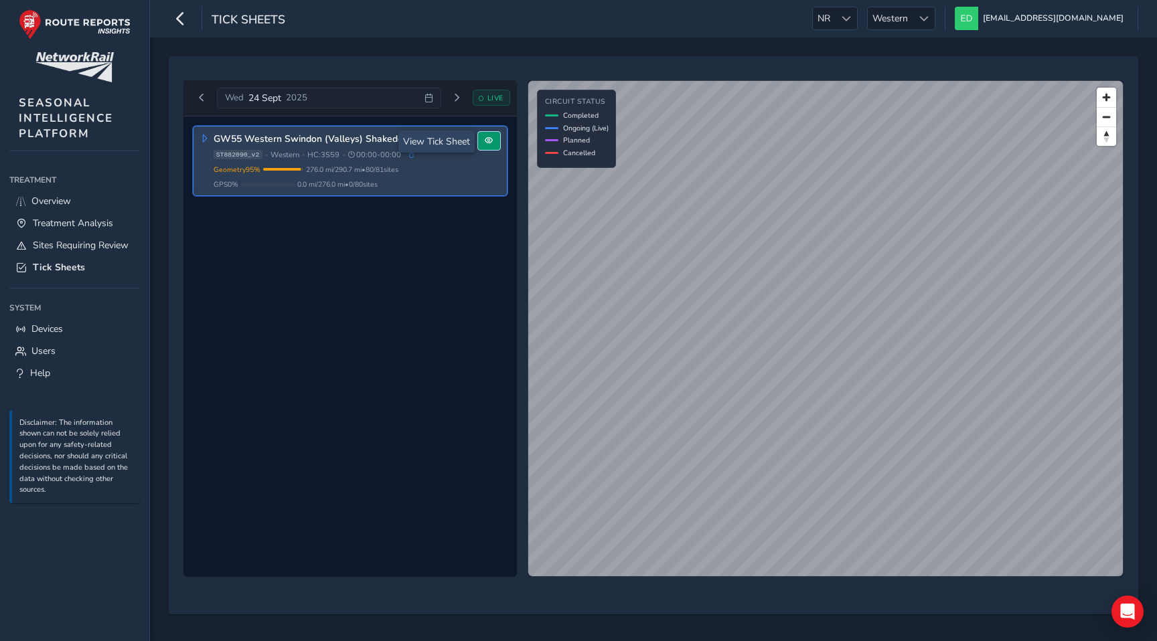
click at [487, 142] on span at bounding box center [489, 141] width 8 height 8
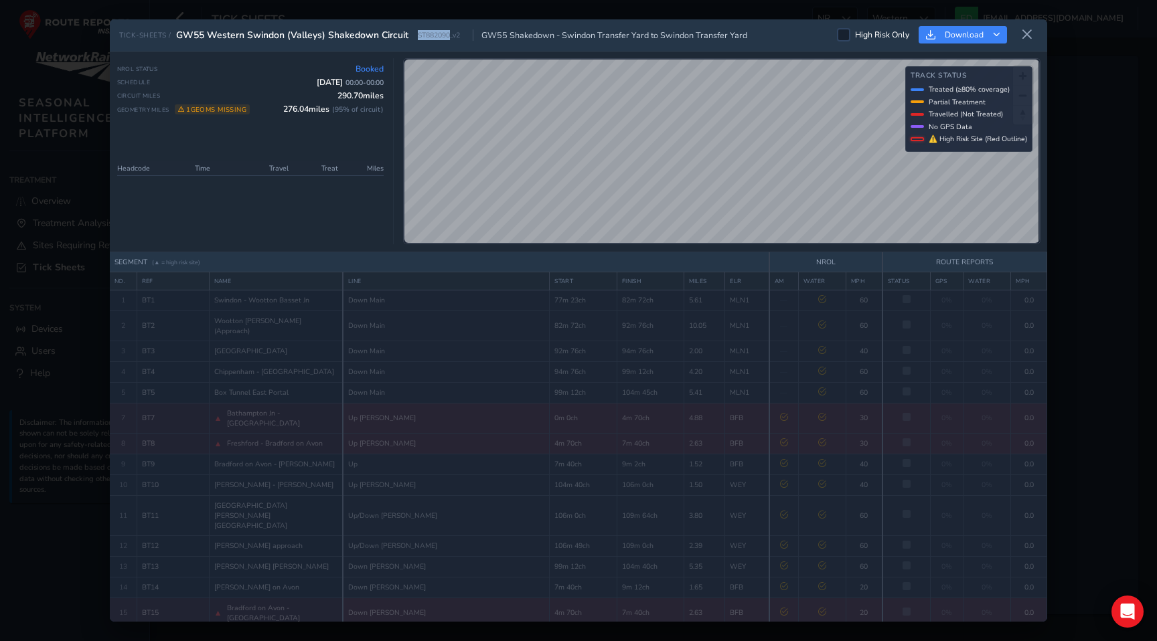
drag, startPoint x: 449, startPoint y: 35, endPoint x: 412, endPoint y: 34, distance: 37.5
click at [412, 34] on div "TICK-SHEETS / GW55 Western Swindon (Valleys) Shakedown Circuit ST882090_v2 GW55…" at bounding box center [433, 35] width 628 height 13
copy span "ST882090"
click at [1028, 31] on icon at bounding box center [1027, 35] width 12 height 12
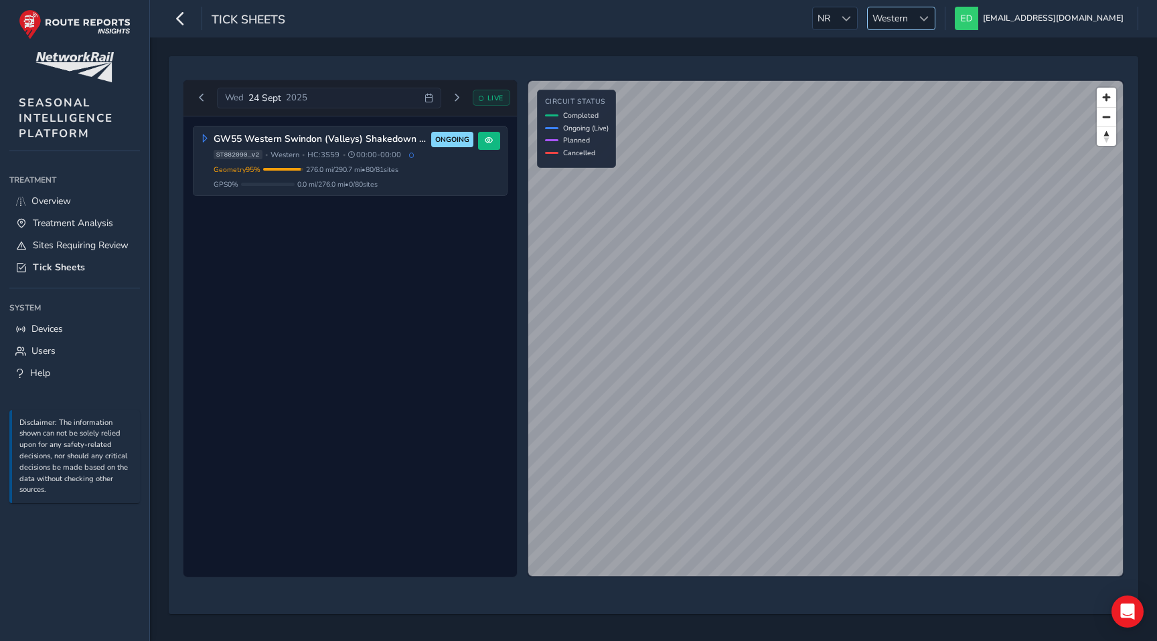
click at [912, 18] on span "Western" at bounding box center [889, 18] width 45 height 22
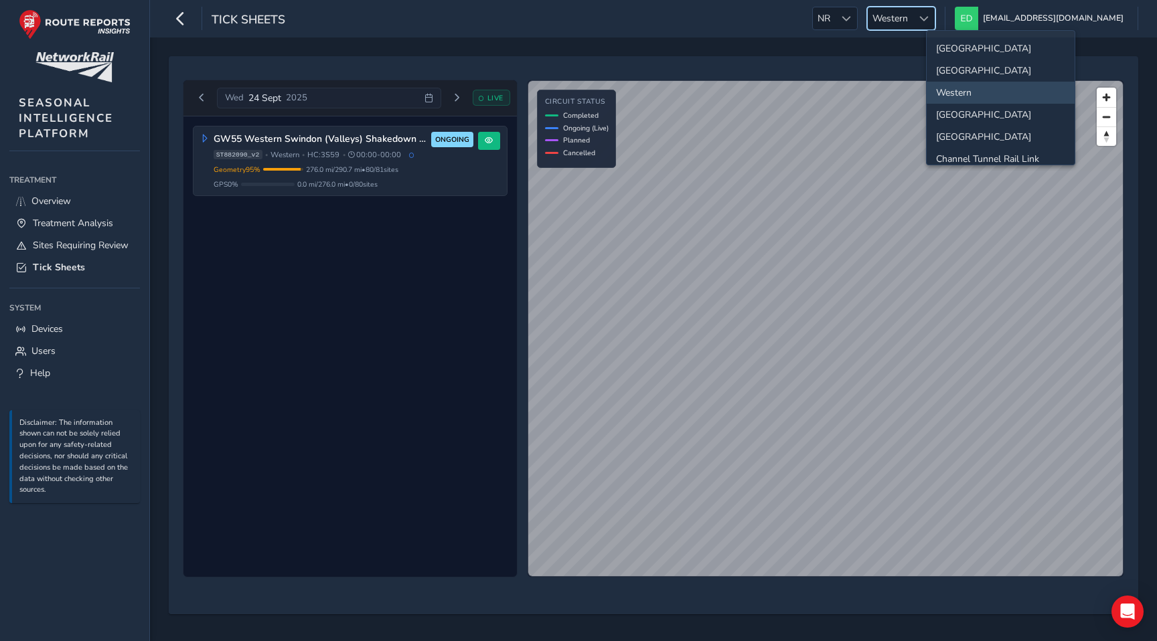
scroll to position [106, 0]
click at [960, 50] on li "[GEOGRAPHIC_DATA]" at bounding box center [1000, 50] width 148 height 22
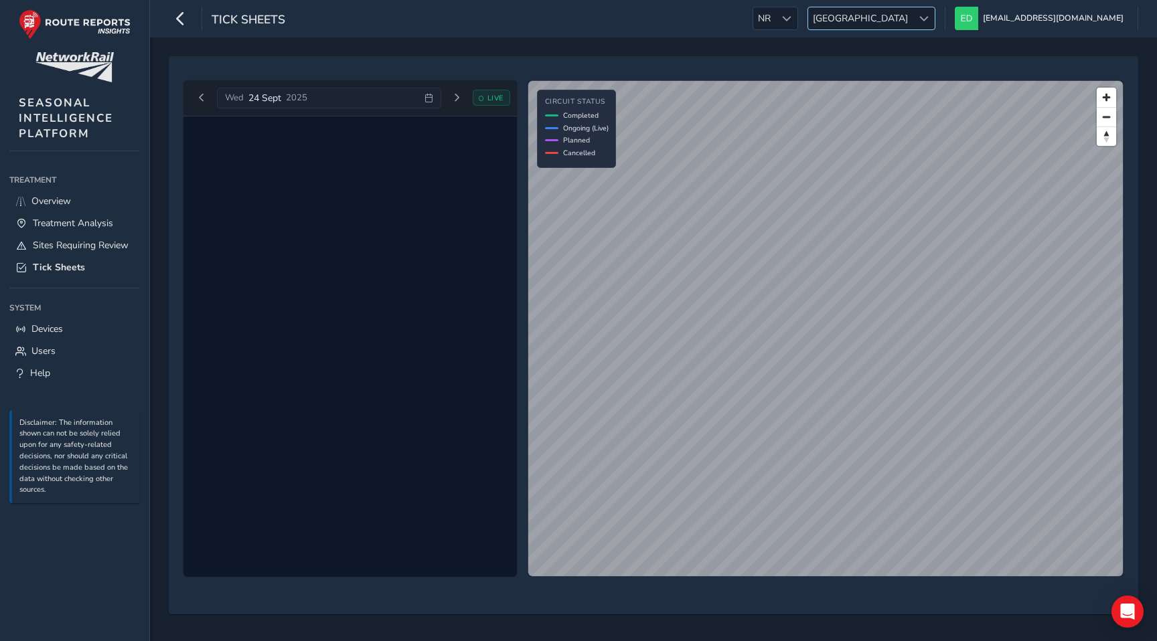
click at [912, 24] on span "[GEOGRAPHIC_DATA]" at bounding box center [860, 18] width 104 height 22
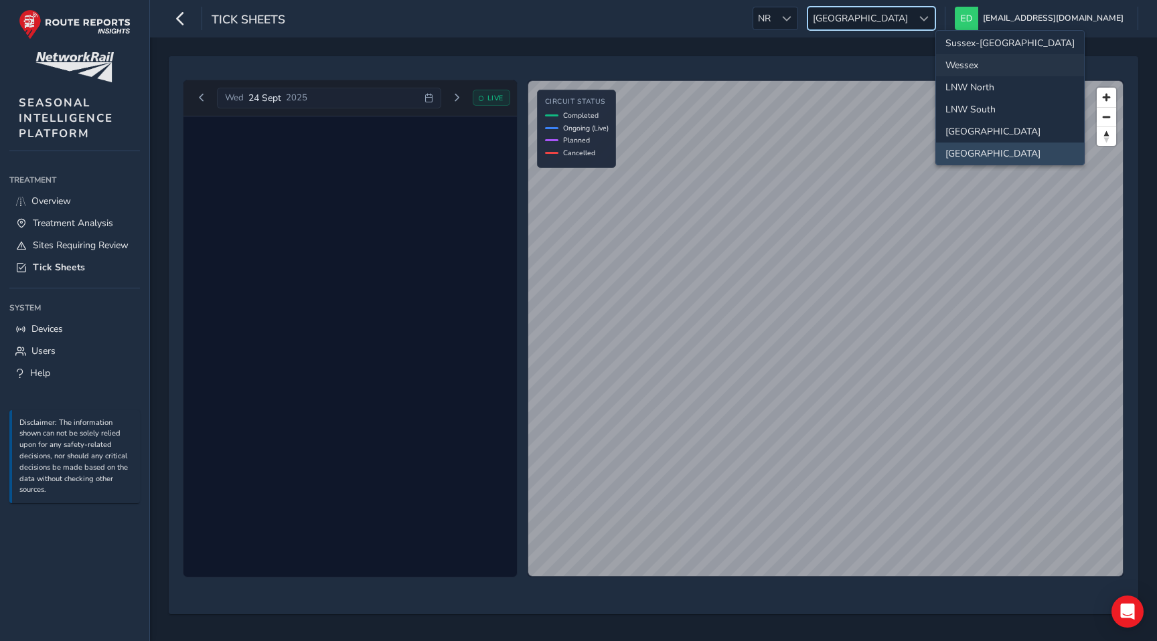
scroll to position [0, 0]
click at [975, 47] on li "Sussex-[GEOGRAPHIC_DATA]" at bounding box center [1010, 46] width 148 height 22
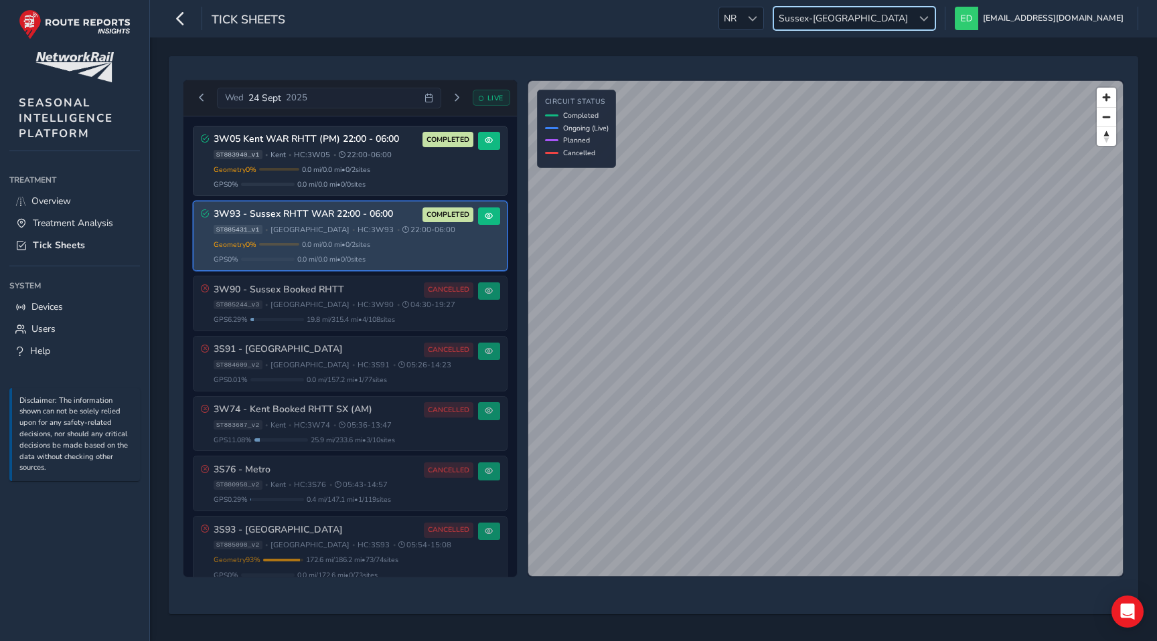
scroll to position [428, 0]
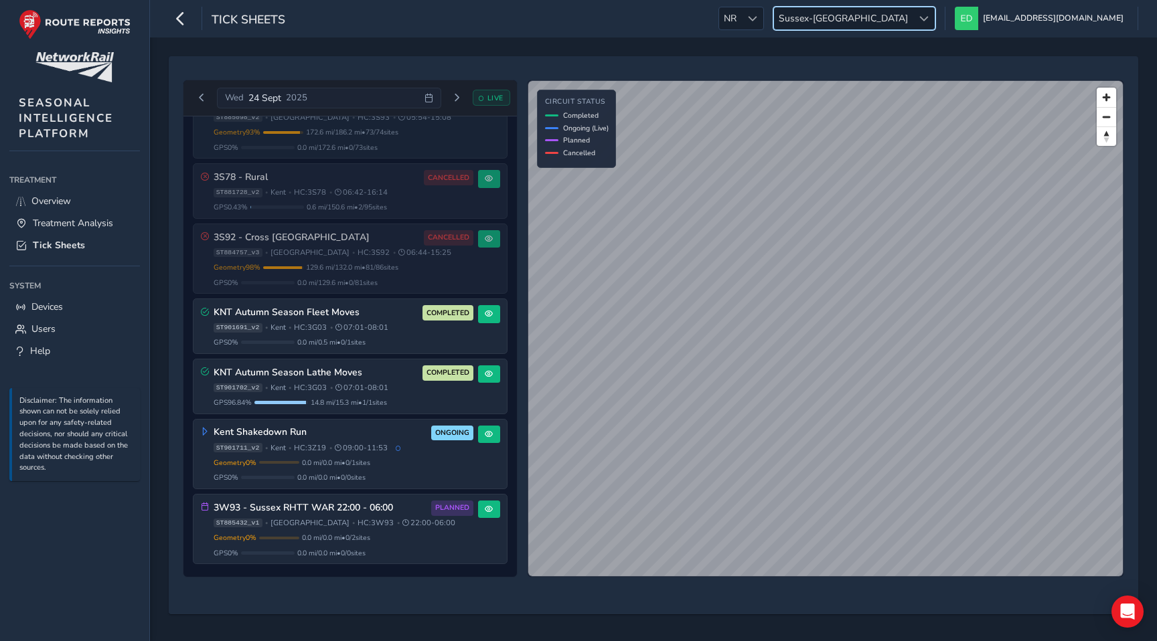
click at [934, 18] on div at bounding box center [923, 18] width 22 height 22
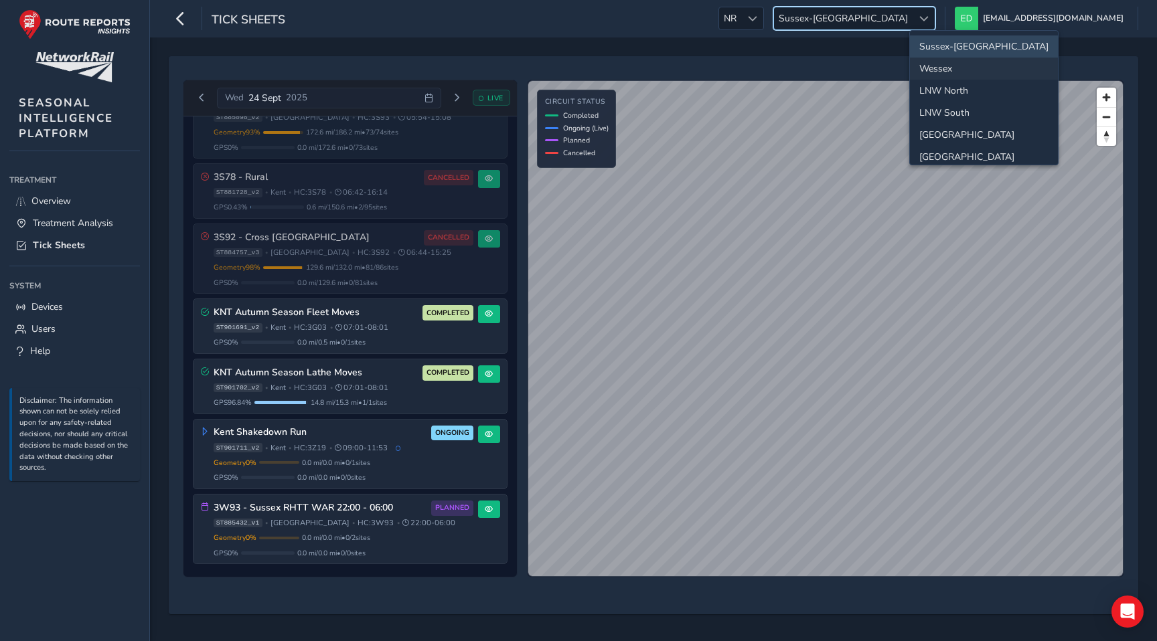
click at [956, 68] on li "Wessex" at bounding box center [984, 69] width 148 height 22
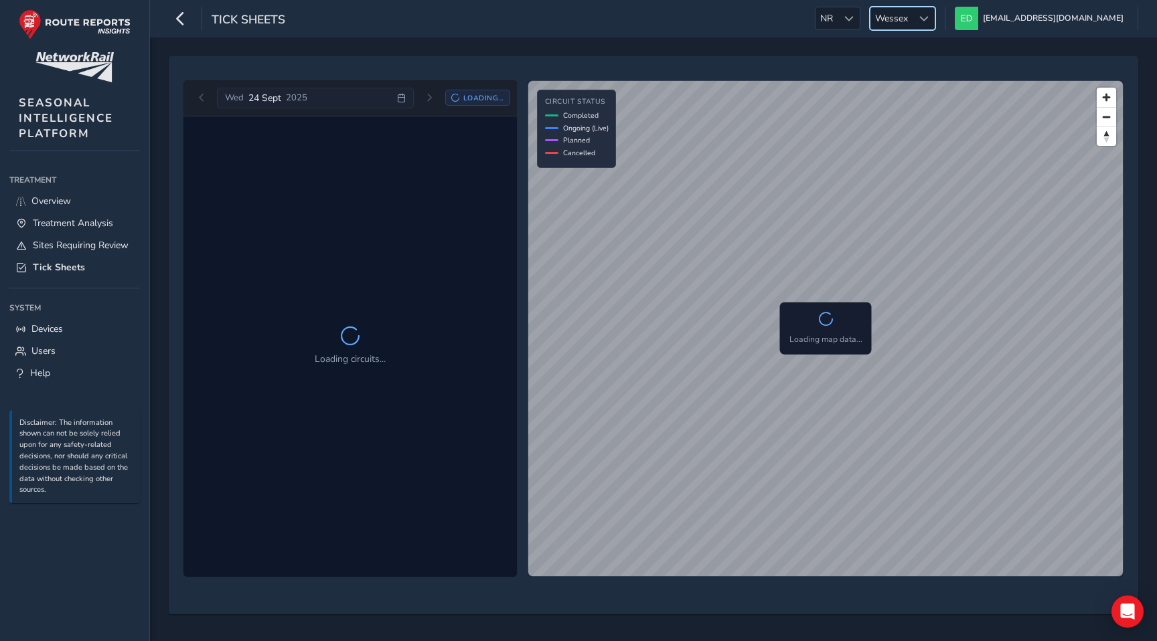
scroll to position [0, 0]
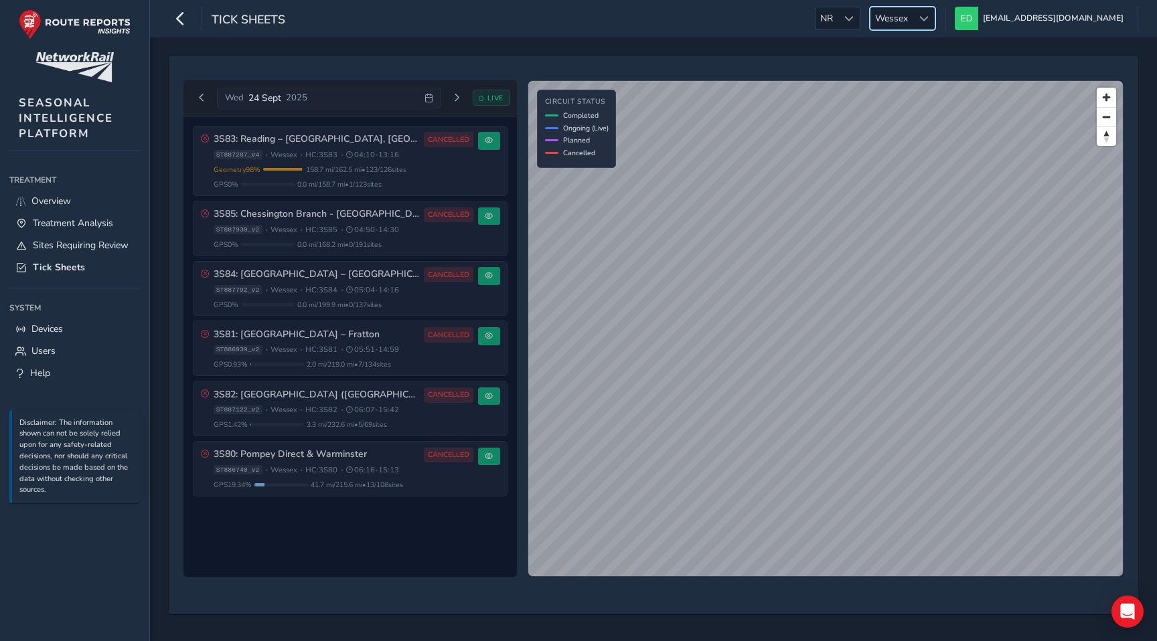
click at [934, 19] on div at bounding box center [923, 18] width 22 height 22
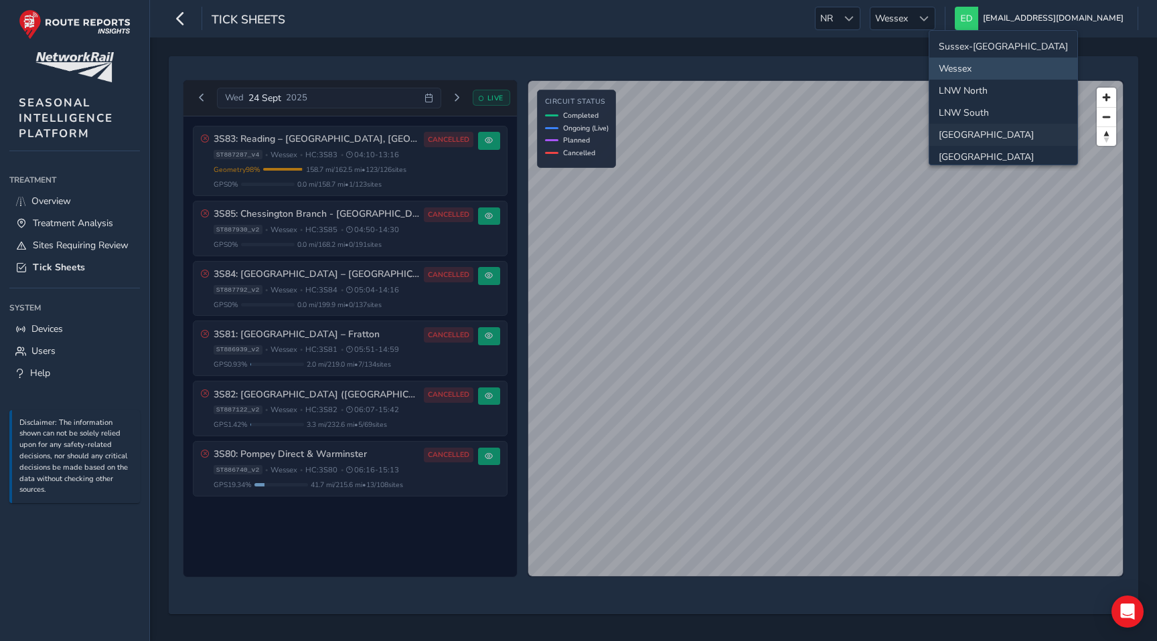
click at [959, 141] on li "[GEOGRAPHIC_DATA]" at bounding box center [1003, 135] width 148 height 22
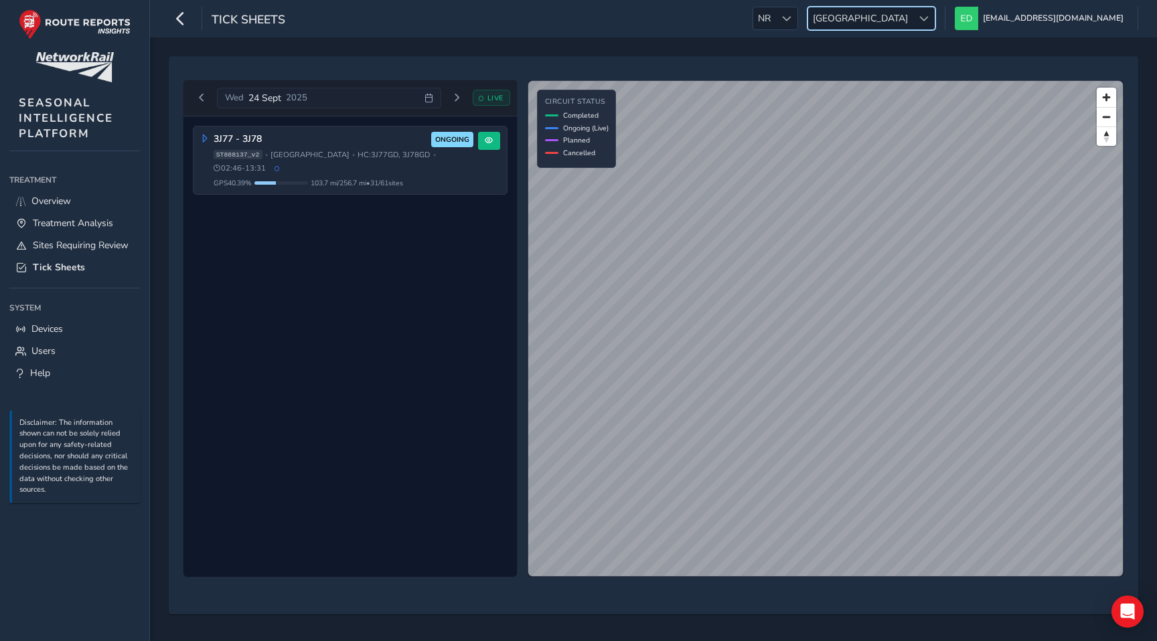
click at [904, 20] on span "[GEOGRAPHIC_DATA]" at bounding box center [860, 18] width 104 height 22
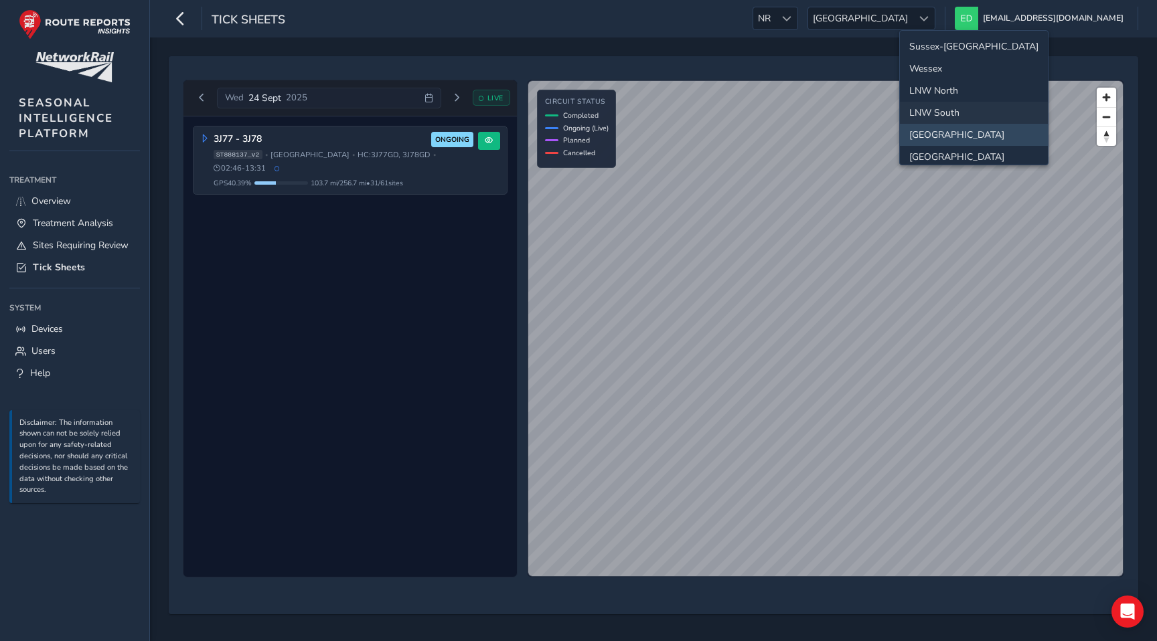
click at [926, 106] on li "LNW South" at bounding box center [974, 113] width 148 height 22
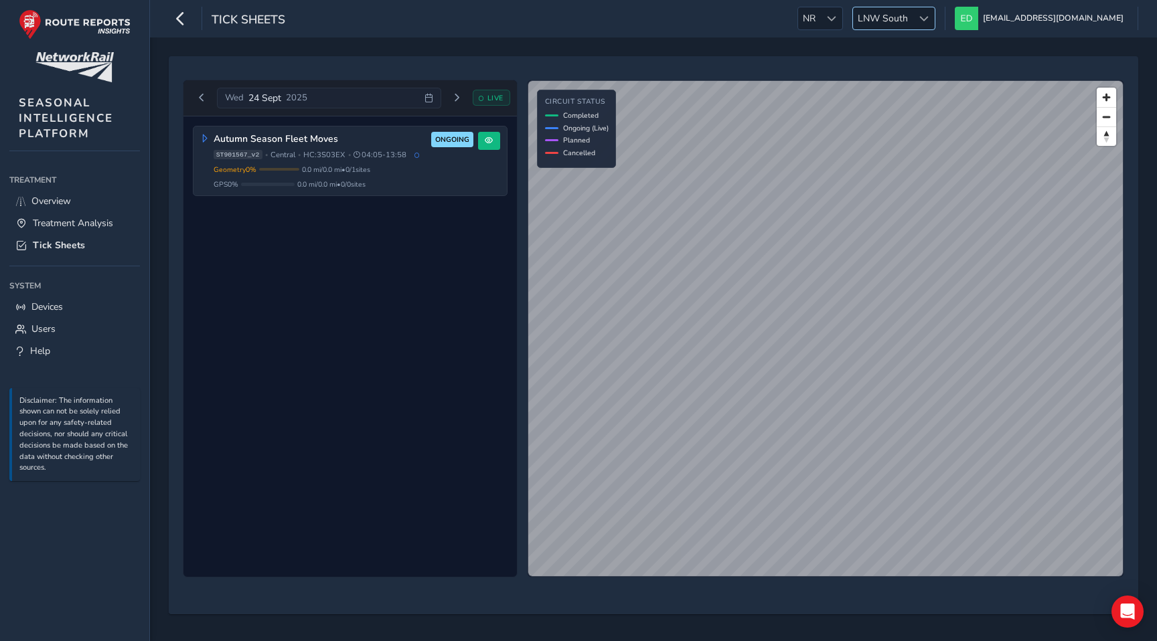
click at [928, 17] on span at bounding box center [923, 18] width 9 height 9
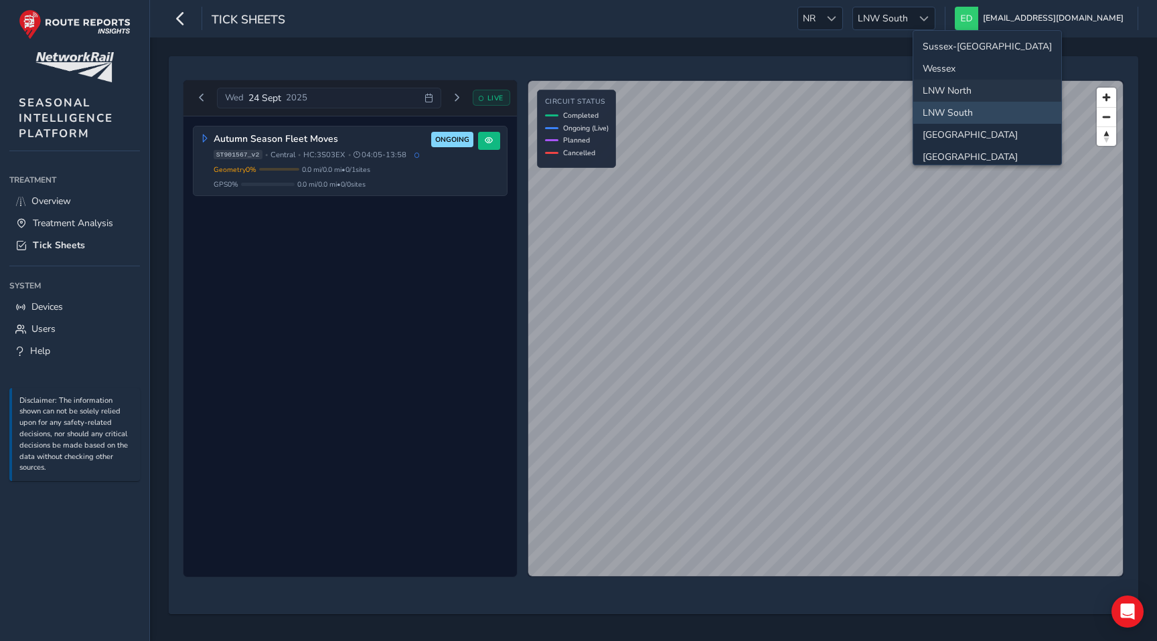
click at [958, 86] on li "LNW North" at bounding box center [987, 91] width 148 height 22
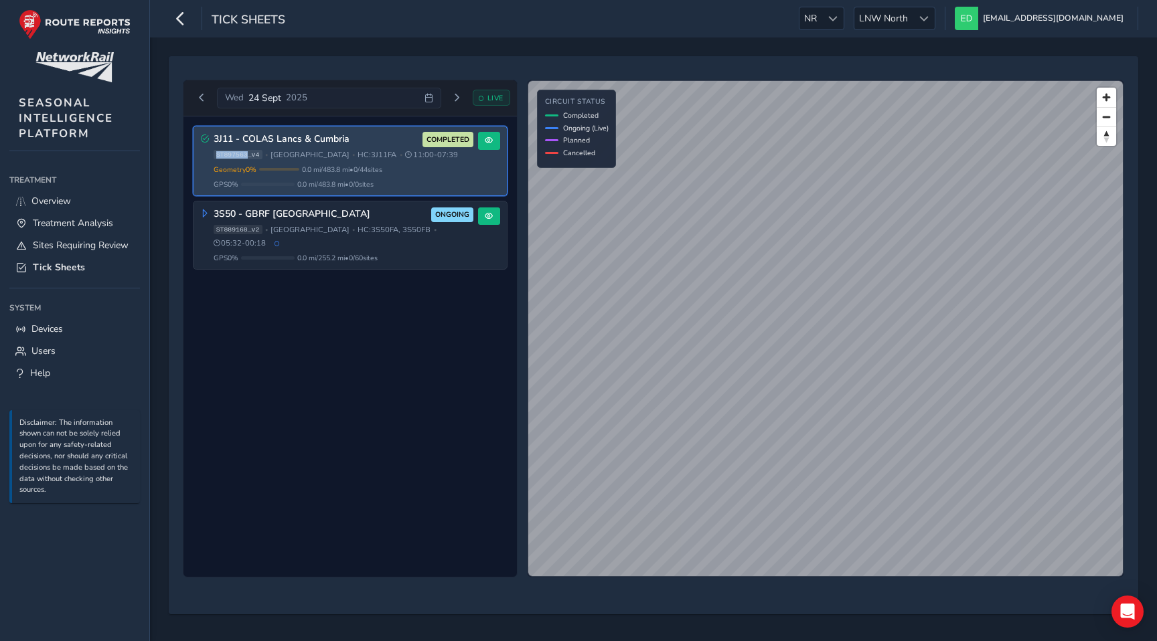
drag, startPoint x: 248, startPoint y: 156, endPoint x: 214, endPoint y: 155, distance: 34.1
click at [214, 155] on span "ST897563_v4" at bounding box center [238, 154] width 49 height 9
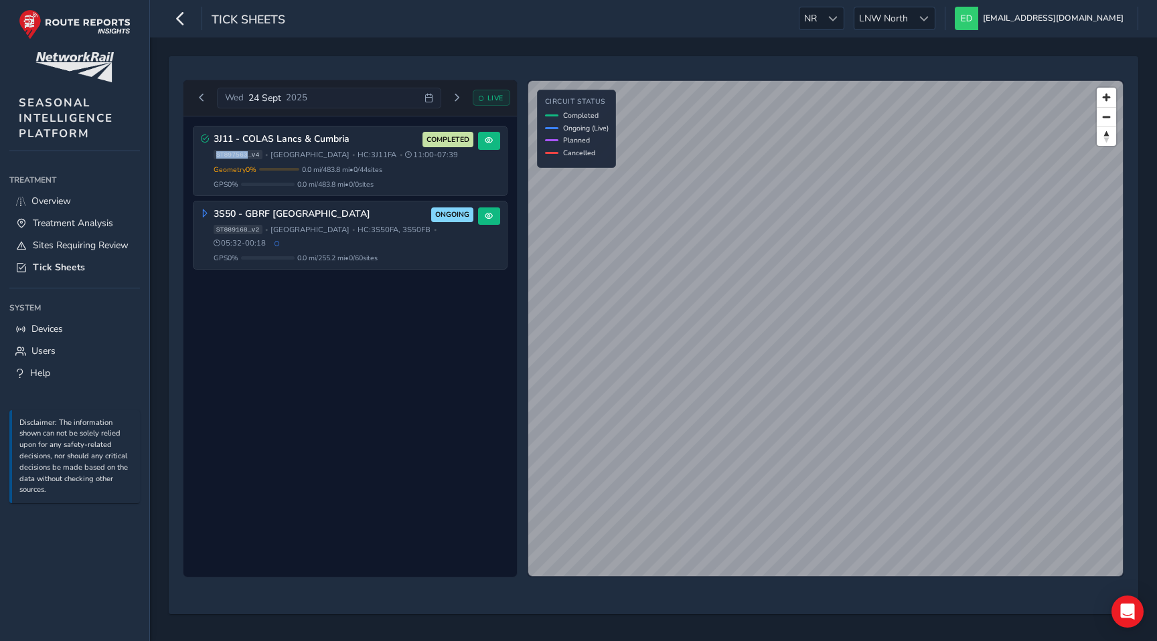
copy span "ST897563"
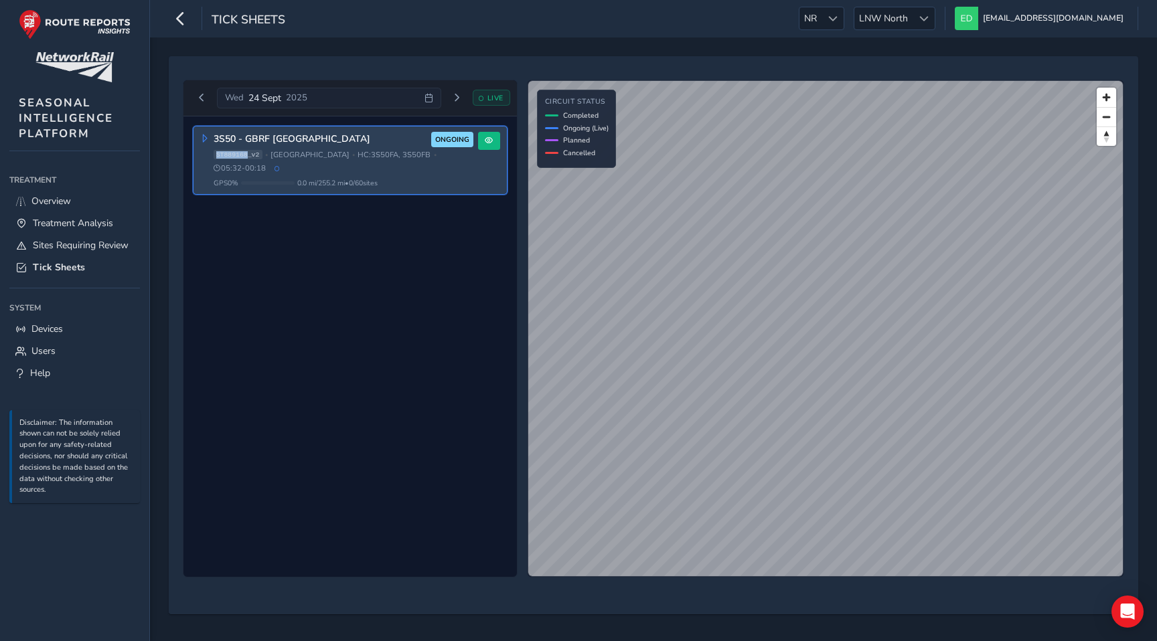
drag, startPoint x: 247, startPoint y: 157, endPoint x: 216, endPoint y: 157, distance: 31.5
click at [216, 157] on span "ST889168_v2" at bounding box center [238, 154] width 49 height 9
copy span "ST889168"
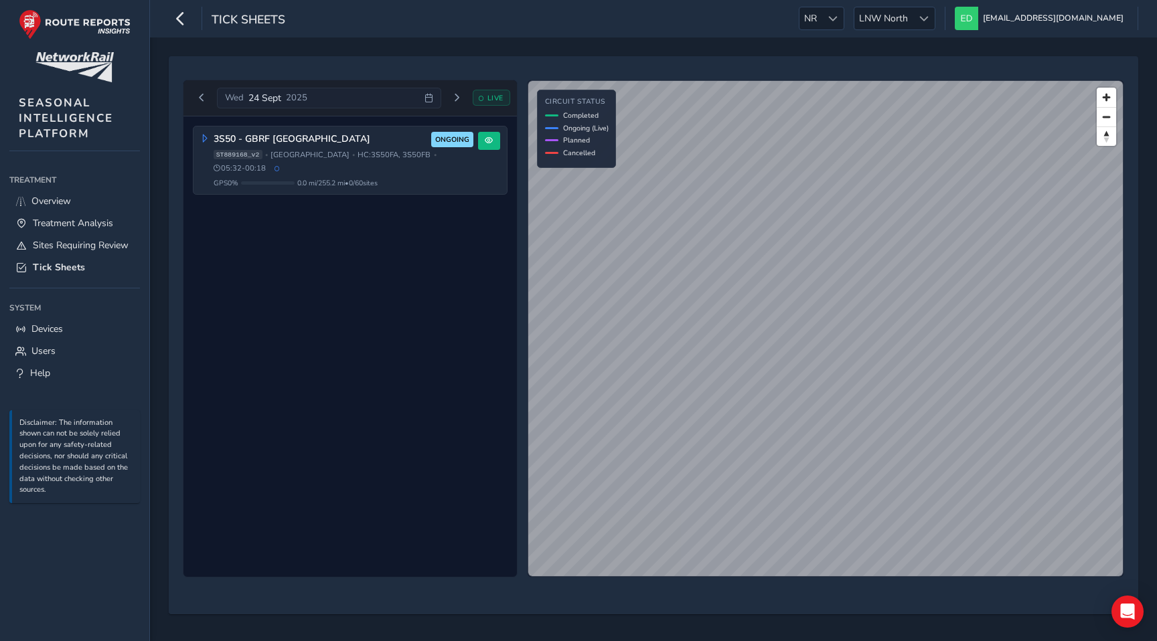
click at [349, 258] on div "3S50 - GBRF Manchester South ONGOING ST889168_v2 • North West • HC: 3S50FA, 3S5…" at bounding box center [349, 346] width 333 height 461
click at [912, 17] on span "LNW North" at bounding box center [883, 18] width 58 height 22
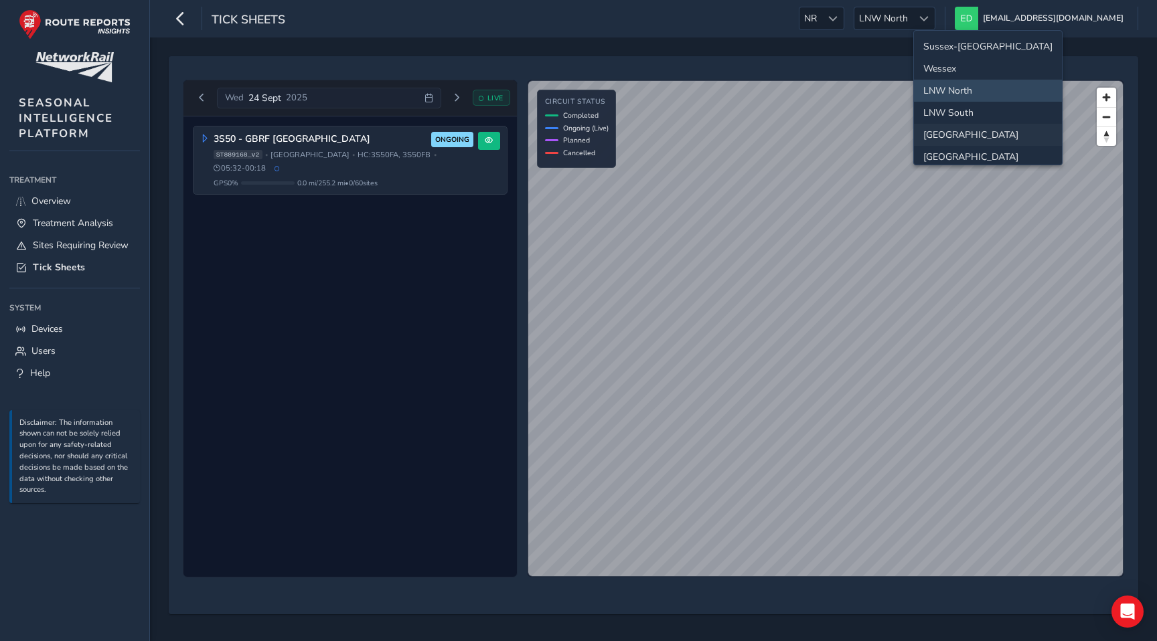
click at [964, 136] on li "[GEOGRAPHIC_DATA]" at bounding box center [988, 135] width 148 height 22
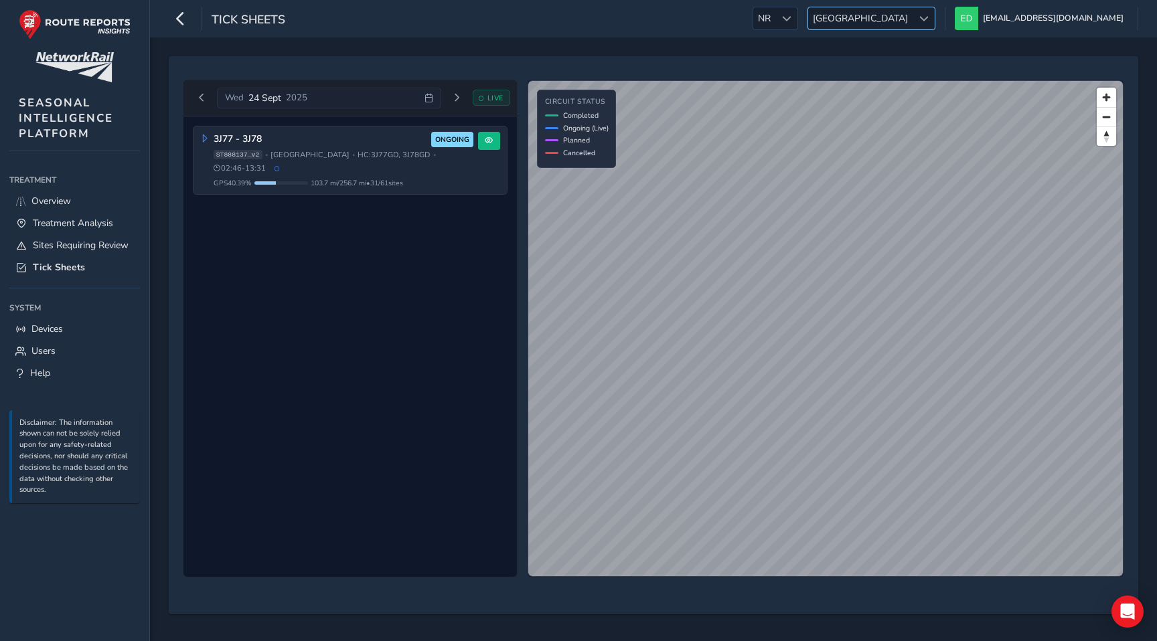
click at [912, 20] on span "[GEOGRAPHIC_DATA]" at bounding box center [860, 18] width 104 height 22
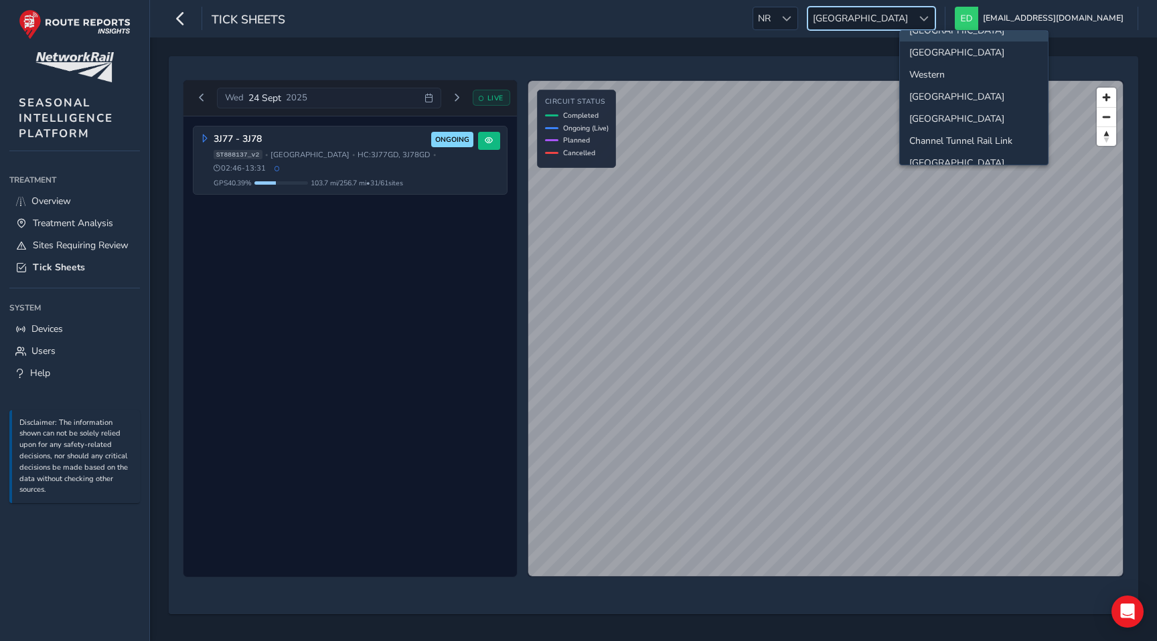
scroll to position [124, 0]
click at [948, 108] on li "[GEOGRAPHIC_DATA]" at bounding box center [974, 99] width 148 height 22
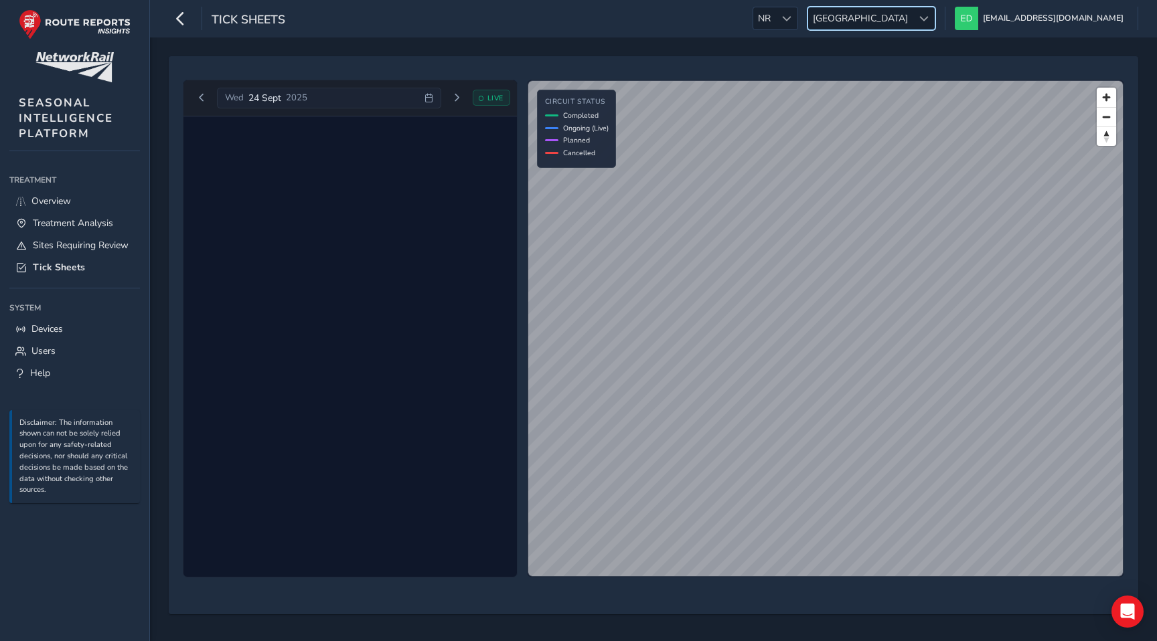
click at [912, 17] on span "[GEOGRAPHIC_DATA]" at bounding box center [860, 18] width 104 height 22
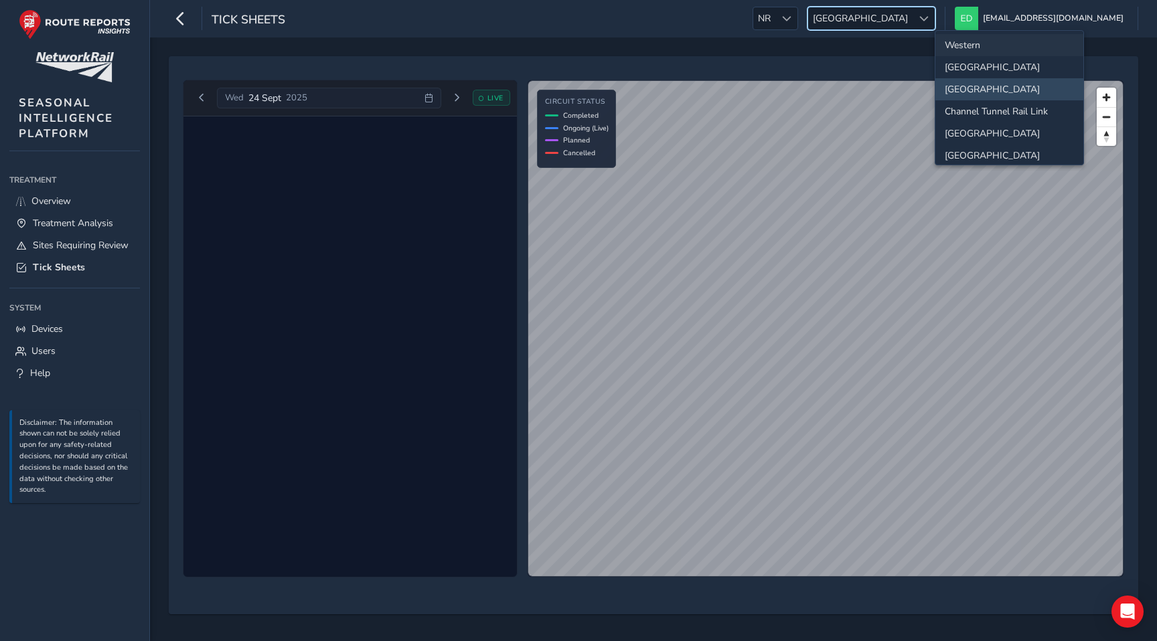
scroll to position [135, 0]
click at [955, 137] on li "[GEOGRAPHIC_DATA]" at bounding box center [1009, 132] width 148 height 22
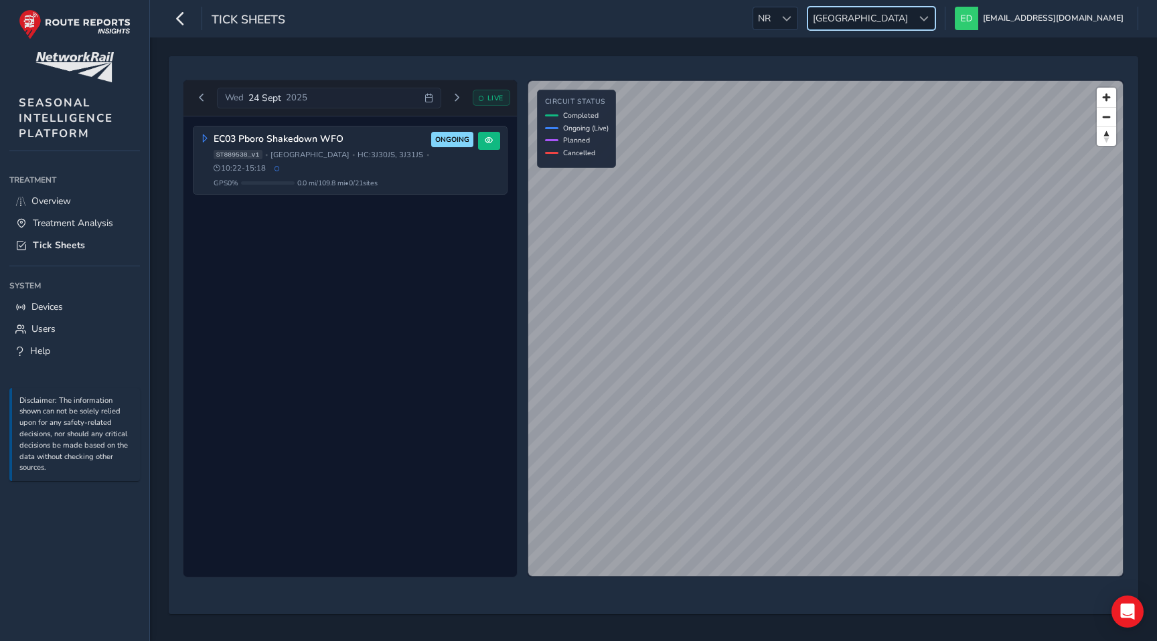
click at [912, 20] on span "[GEOGRAPHIC_DATA]" at bounding box center [860, 18] width 104 height 22
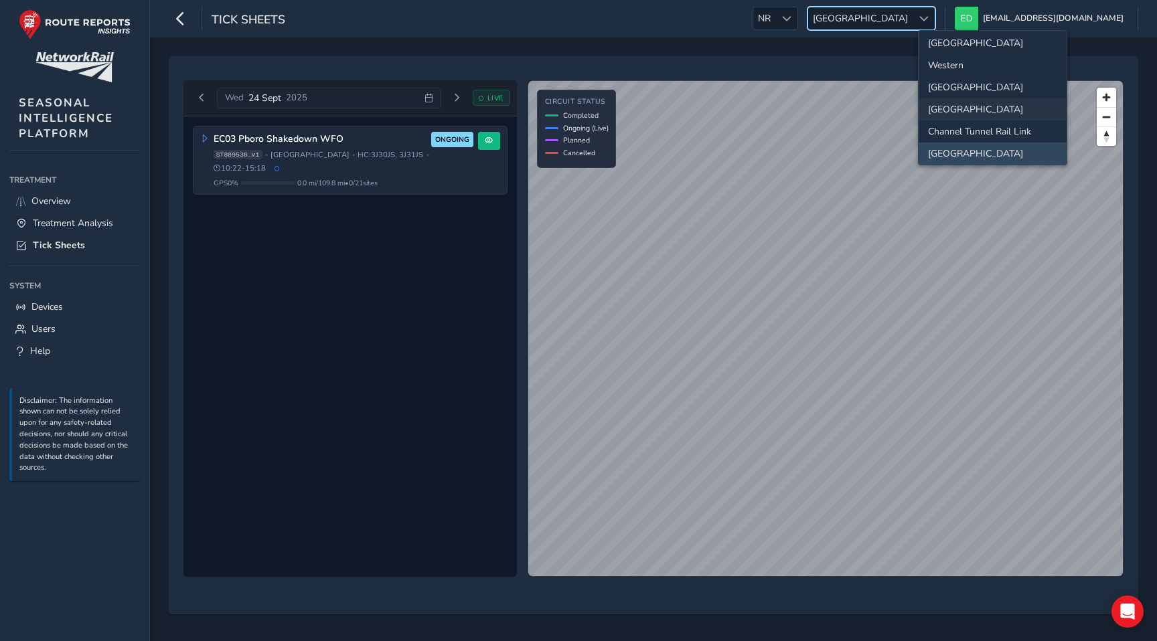
scroll to position [141, 0]
click at [961, 151] on li "[GEOGRAPHIC_DATA]" at bounding box center [992, 149] width 148 height 22
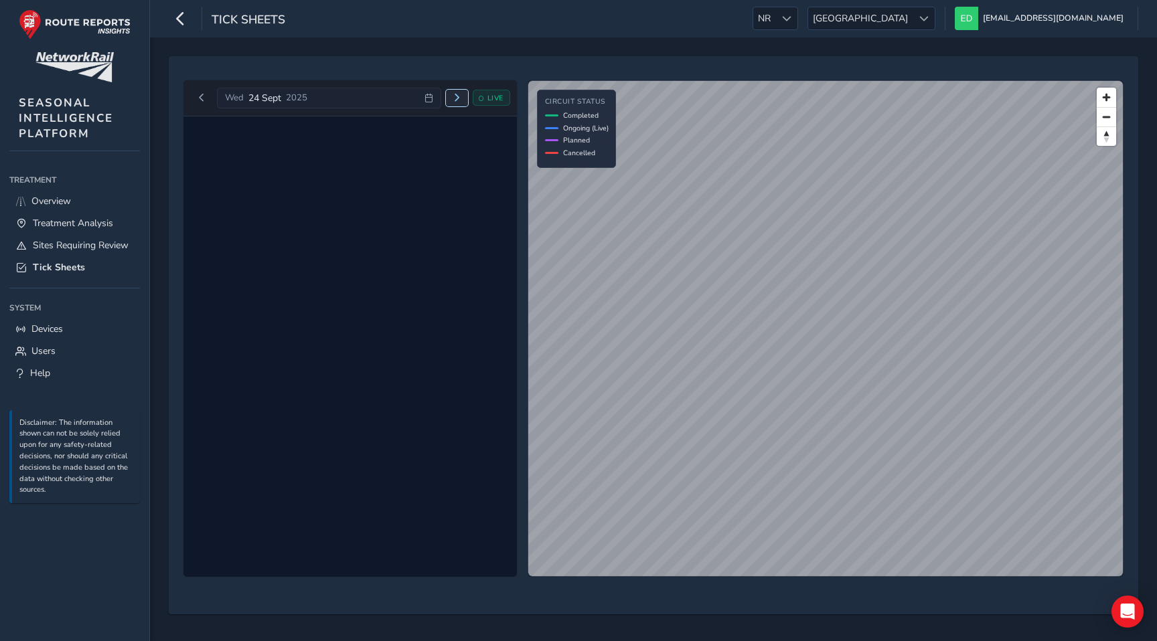
click at [458, 94] on span "Next day" at bounding box center [456, 98] width 8 height 8
click at [458, 94] on button "Next day" at bounding box center [450, 98] width 22 height 17
click at [912, 17] on span "[GEOGRAPHIC_DATA]" at bounding box center [860, 18] width 104 height 22
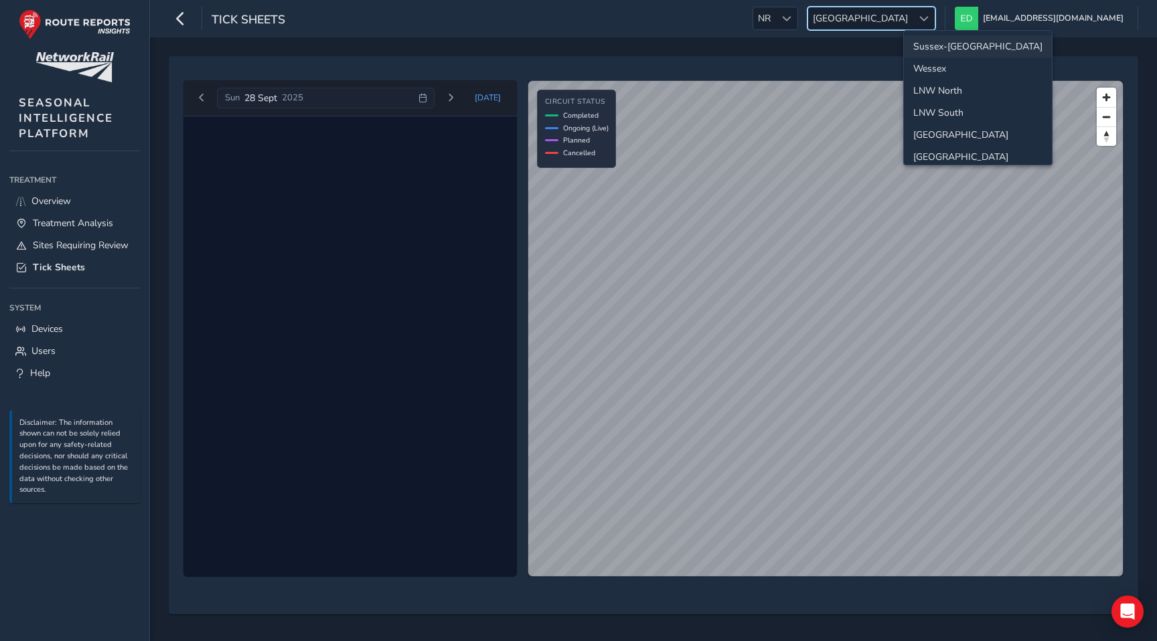
click at [943, 41] on li "Sussex-[GEOGRAPHIC_DATA]" at bounding box center [978, 46] width 148 height 22
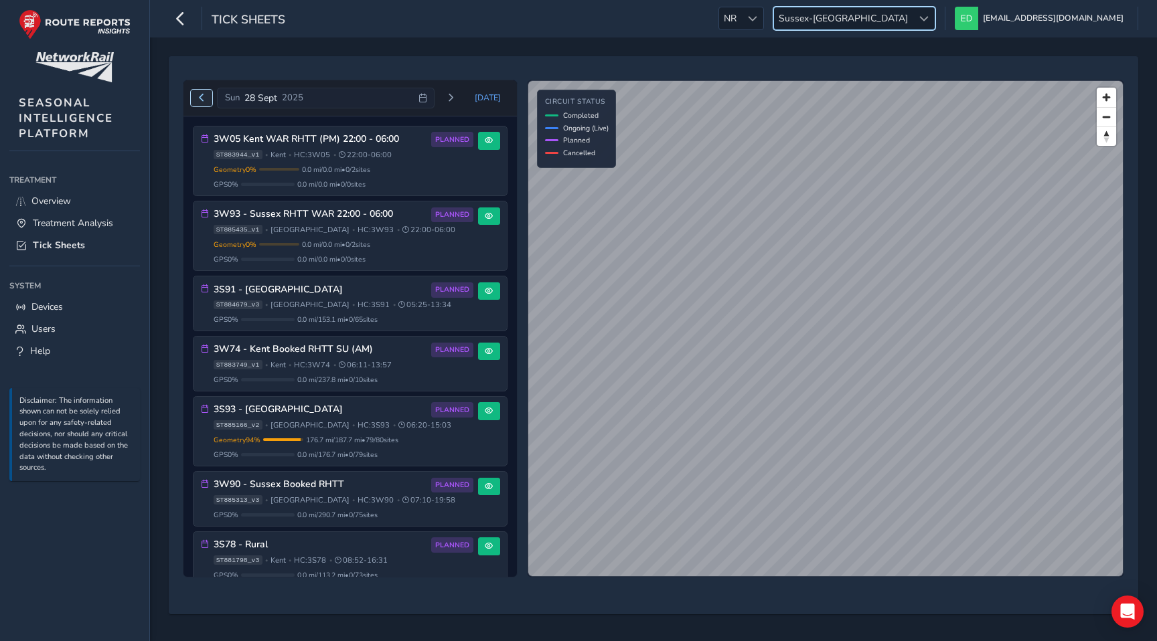
click at [204, 97] on span "Previous day" at bounding box center [201, 98] width 8 height 8
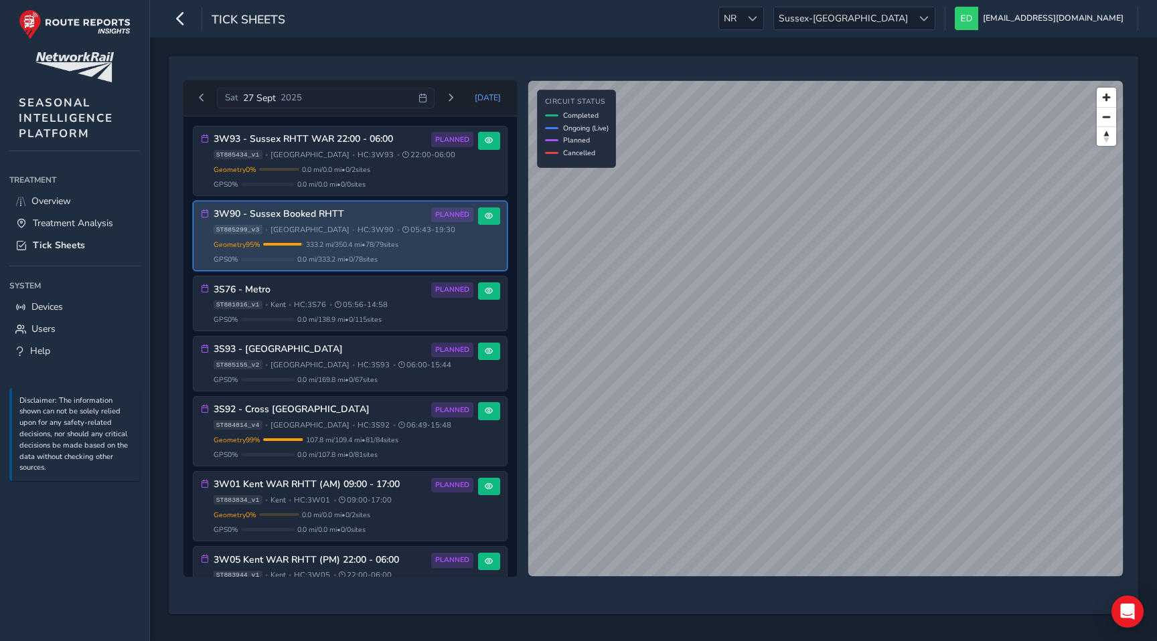
scroll to position [126, 0]
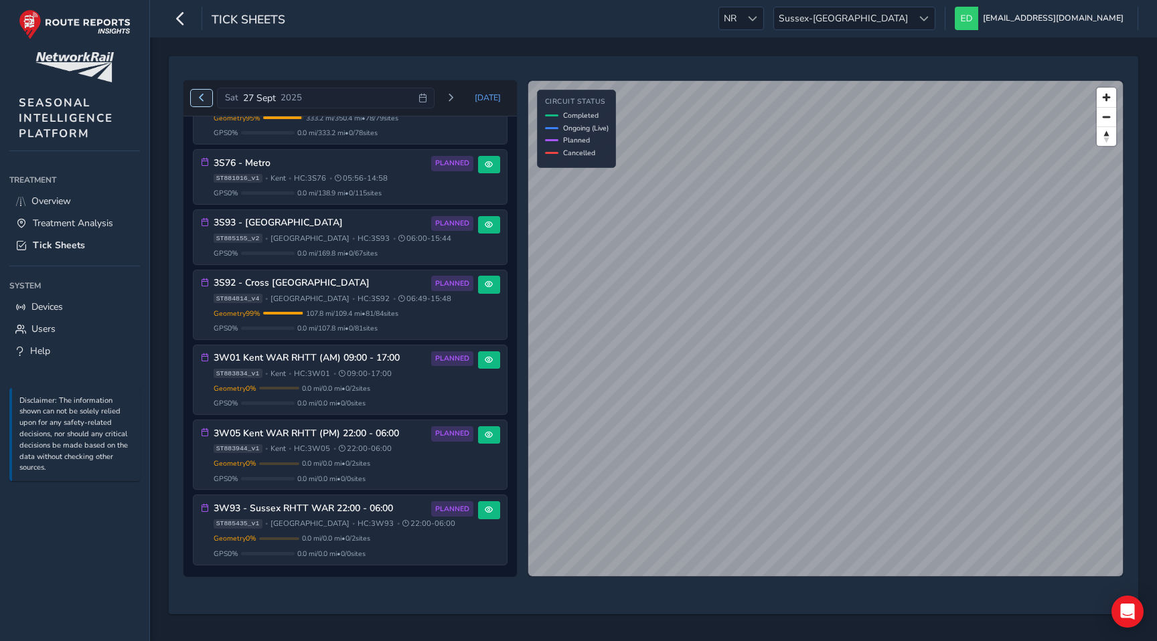
click at [201, 91] on button "Previous day" at bounding box center [202, 98] width 22 height 17
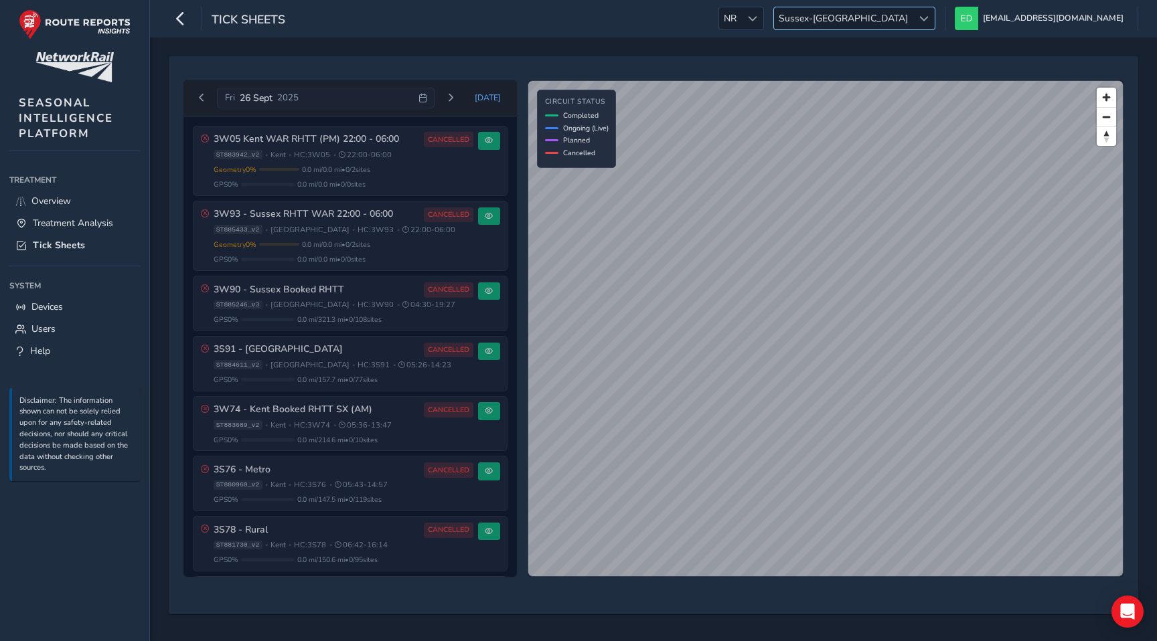
click at [912, 15] on span "Sussex-[GEOGRAPHIC_DATA]" at bounding box center [843, 18] width 139 height 22
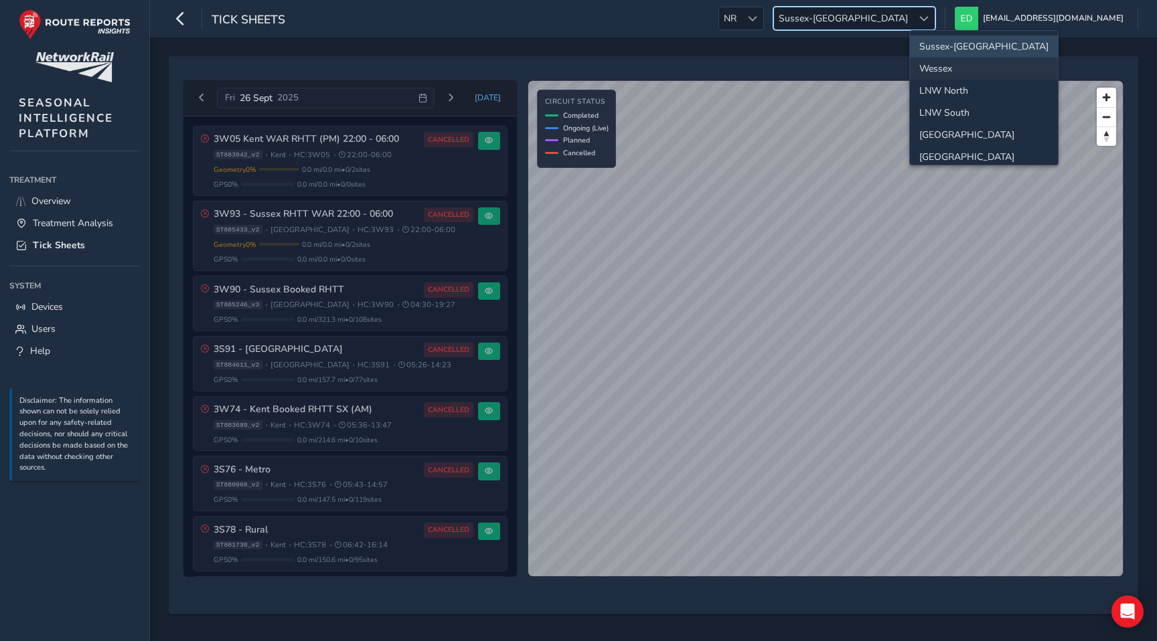
click at [955, 62] on li "Wessex" at bounding box center [984, 69] width 148 height 22
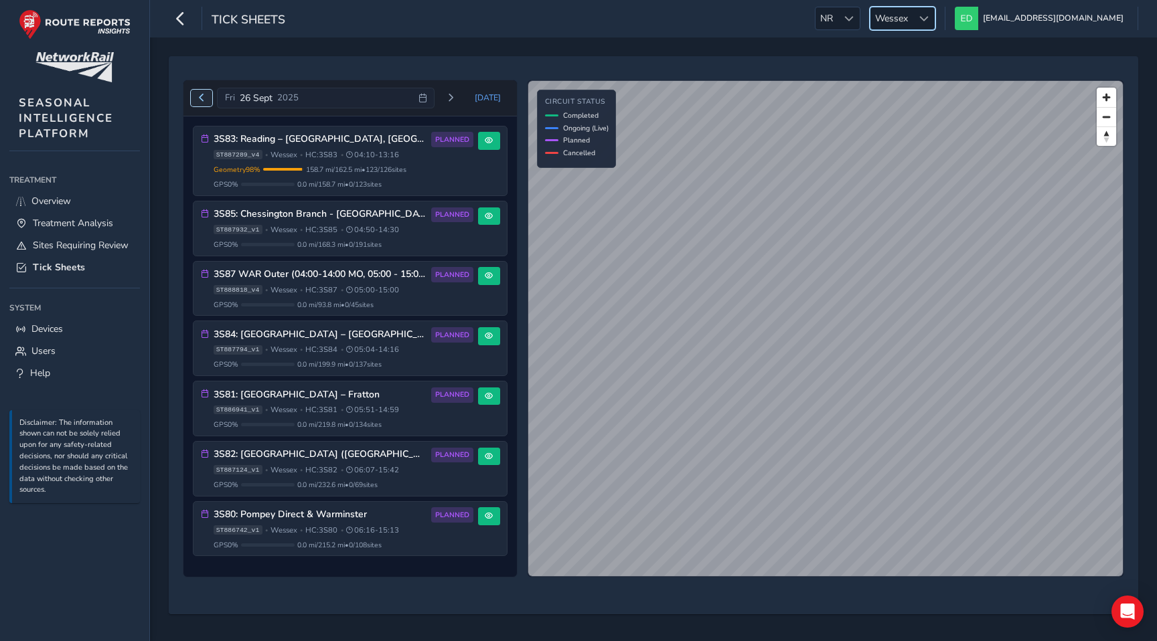
click at [204, 92] on button "Previous day" at bounding box center [202, 98] width 22 height 17
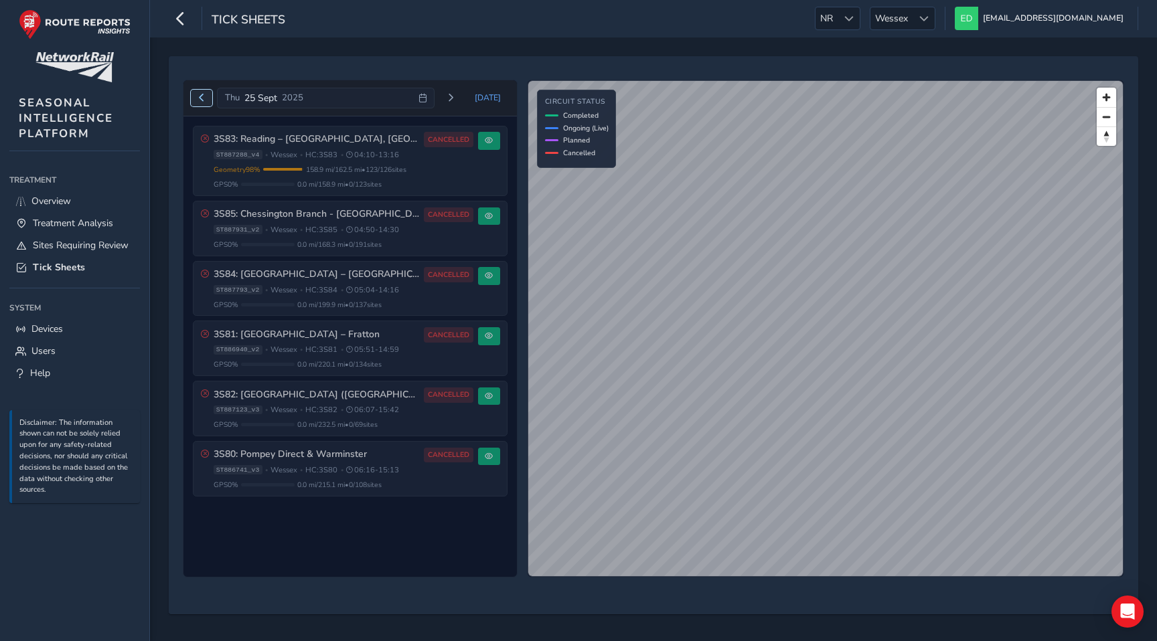
click at [204, 92] on button "Previous day" at bounding box center [202, 98] width 22 height 17
click at [458, 98] on span "Next day" at bounding box center [456, 98] width 8 height 8
click at [934, 11] on div at bounding box center [923, 18] width 22 height 22
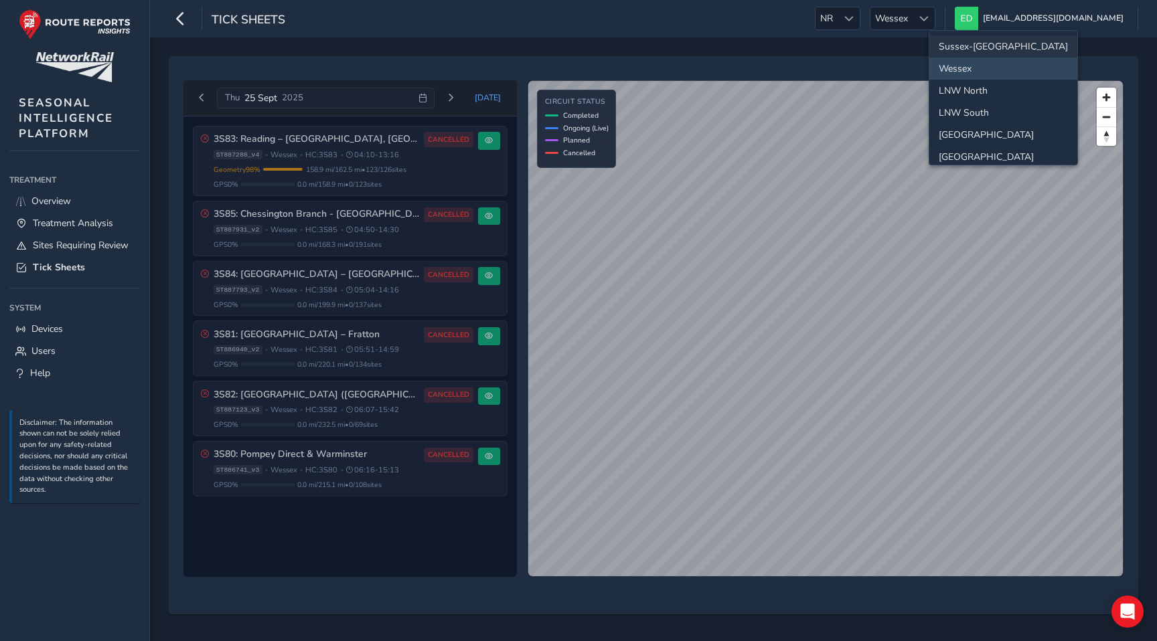
click at [962, 50] on li "Sussex-[GEOGRAPHIC_DATA]" at bounding box center [1003, 46] width 148 height 22
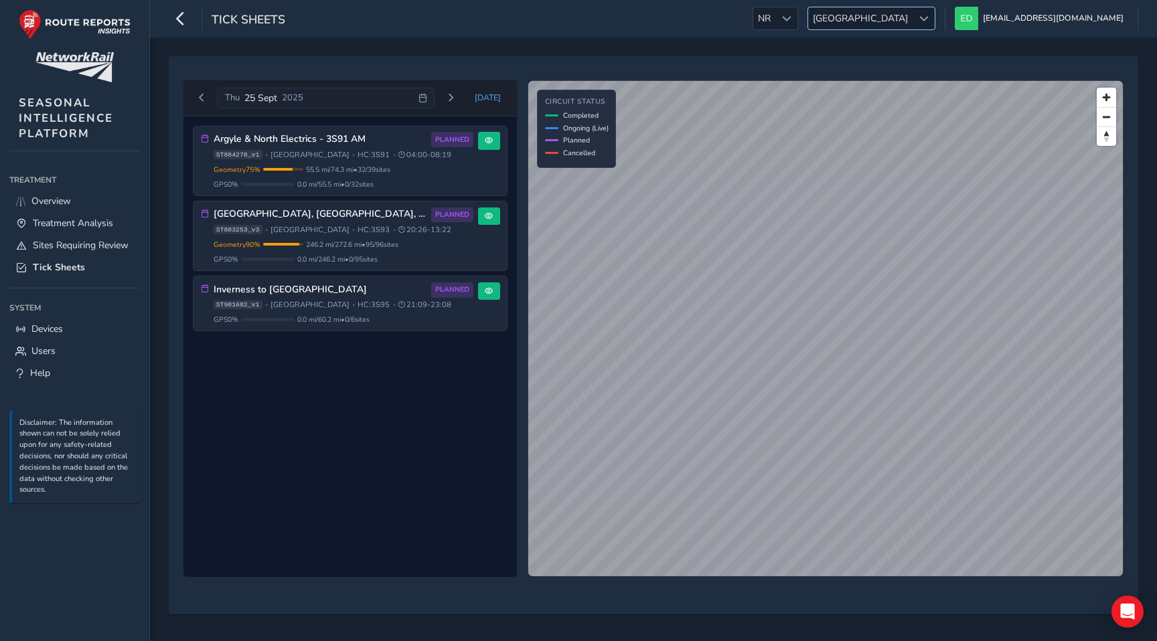
click at [912, 12] on span "[GEOGRAPHIC_DATA]" at bounding box center [860, 18] width 104 height 22
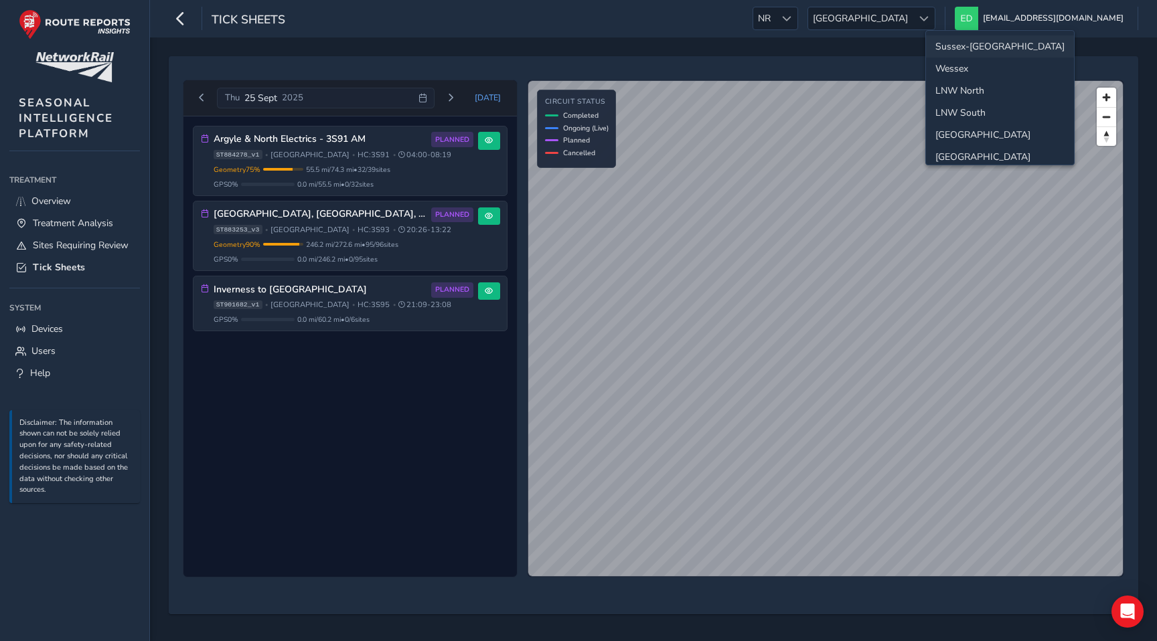
click at [957, 48] on li "Sussex-[GEOGRAPHIC_DATA]" at bounding box center [1000, 46] width 148 height 22
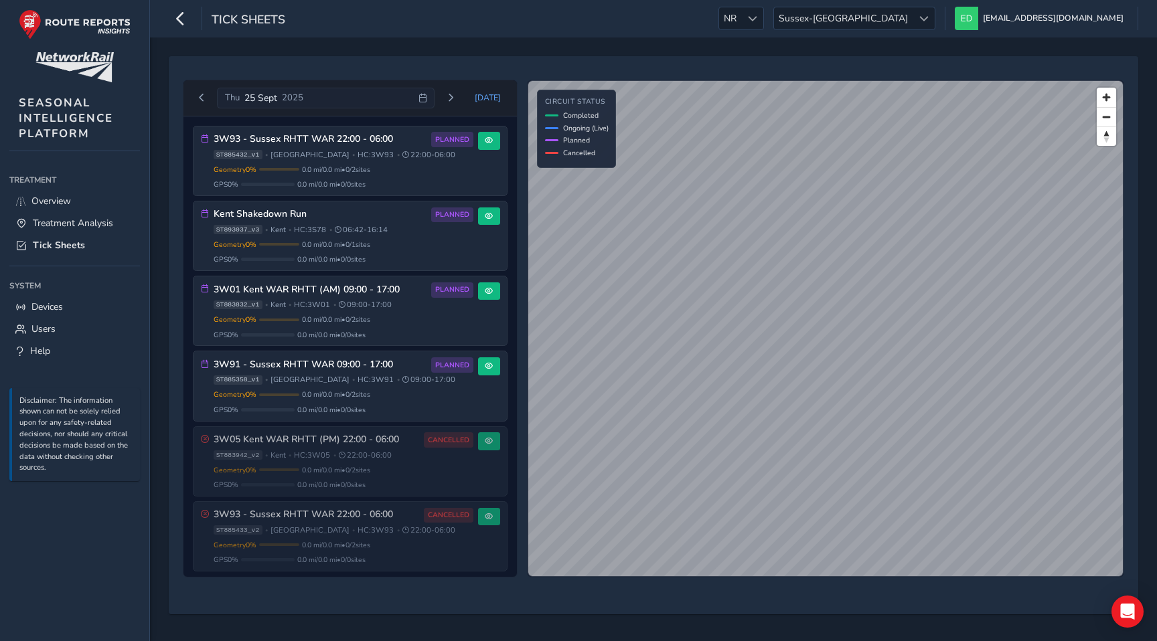
click at [588, 122] on div "© Mapbox © OpenStreetMap Improve this map Circuit Status Completed Ongoing (Liv…" at bounding box center [825, 329] width 597 height 498
click at [204, 95] on span "Previous day" at bounding box center [201, 98] width 8 height 8
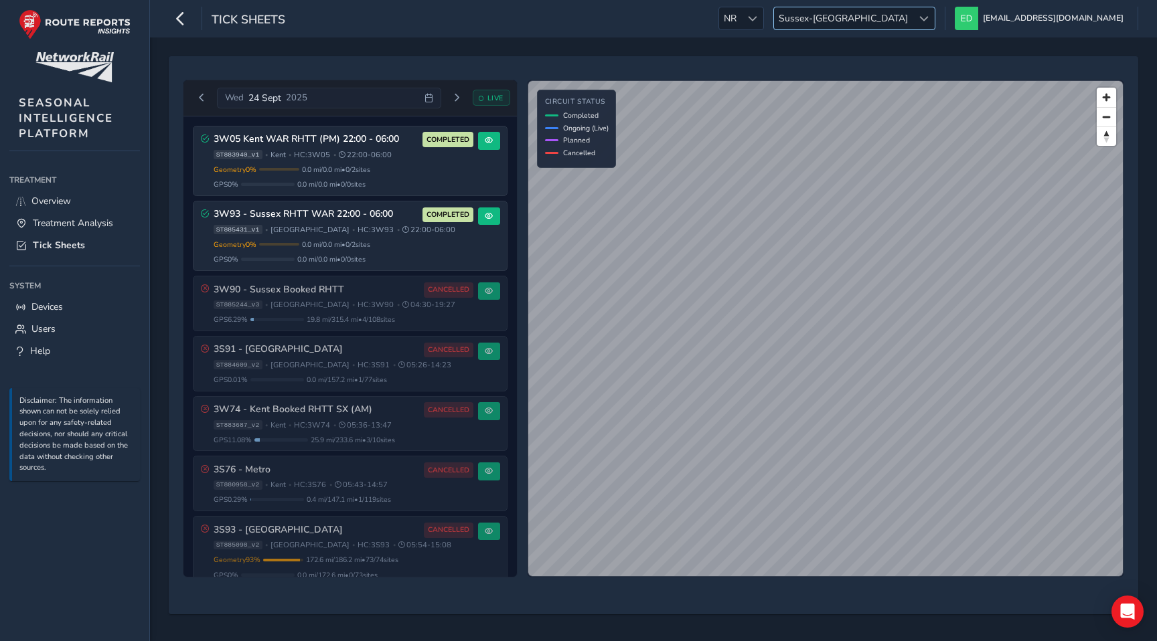
click at [912, 19] on span "Sussex-[GEOGRAPHIC_DATA]" at bounding box center [843, 18] width 139 height 22
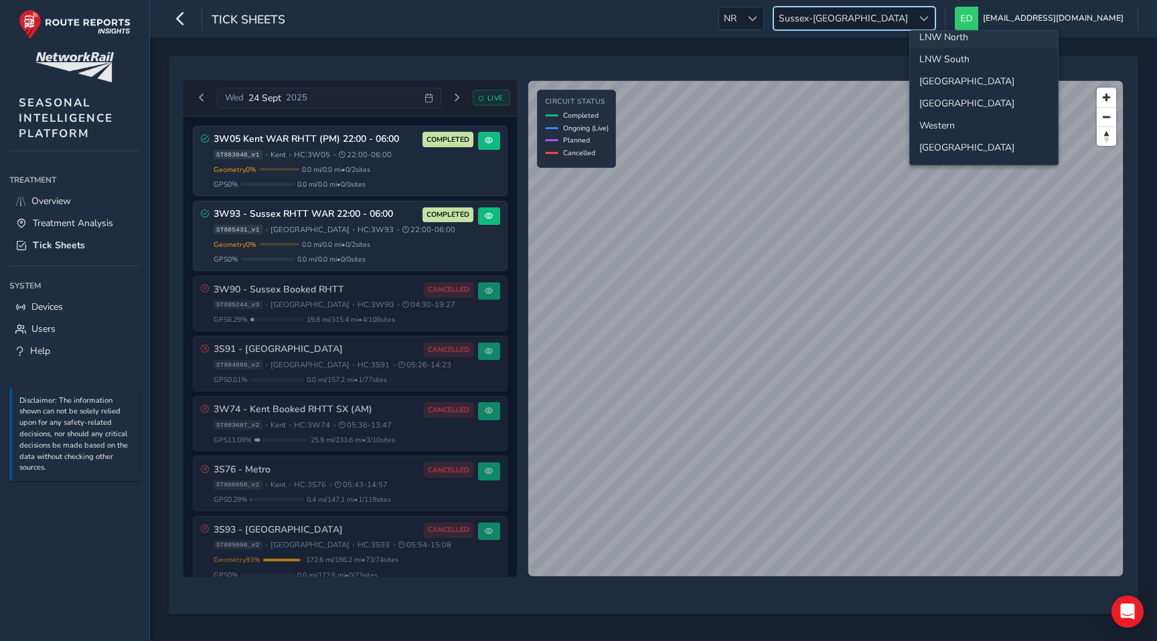
scroll to position [48, 0]
click at [942, 159] on li "[GEOGRAPHIC_DATA]" at bounding box center [984, 153] width 148 height 22
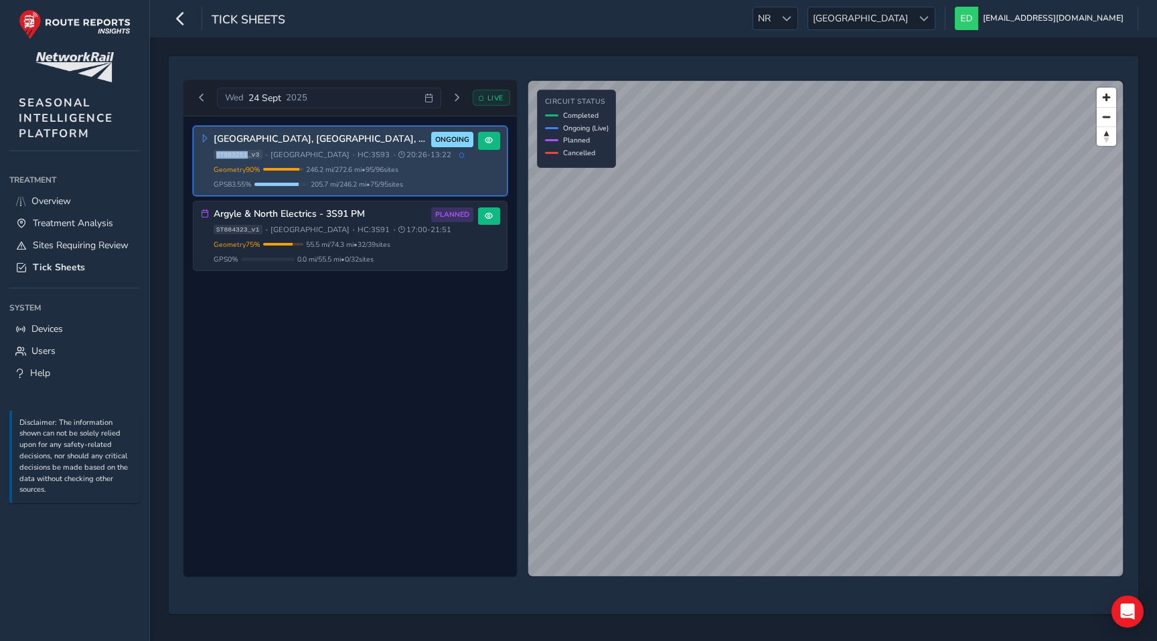
drag, startPoint x: 246, startPoint y: 152, endPoint x: 211, endPoint y: 152, distance: 34.8
click at [211, 152] on div "Central Scotland, Fife, Borders 3S93 ONGOING ST883251_v3 • Scotland • HC: 3S93 …" at bounding box center [337, 161] width 272 height 58
copy span "ST883251"
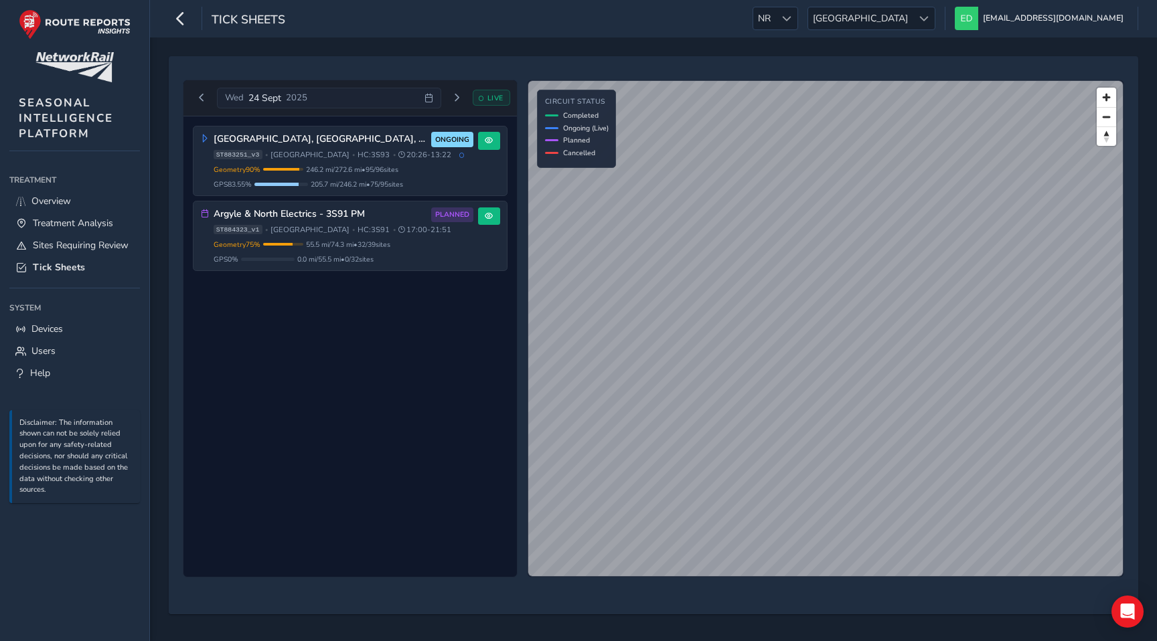
click at [334, 447] on div "Central Scotland, Fife, Borders 3S93 ONGOING ST883251_v3 • Scotland • HC: 3S93 …" at bounding box center [349, 346] width 333 height 461
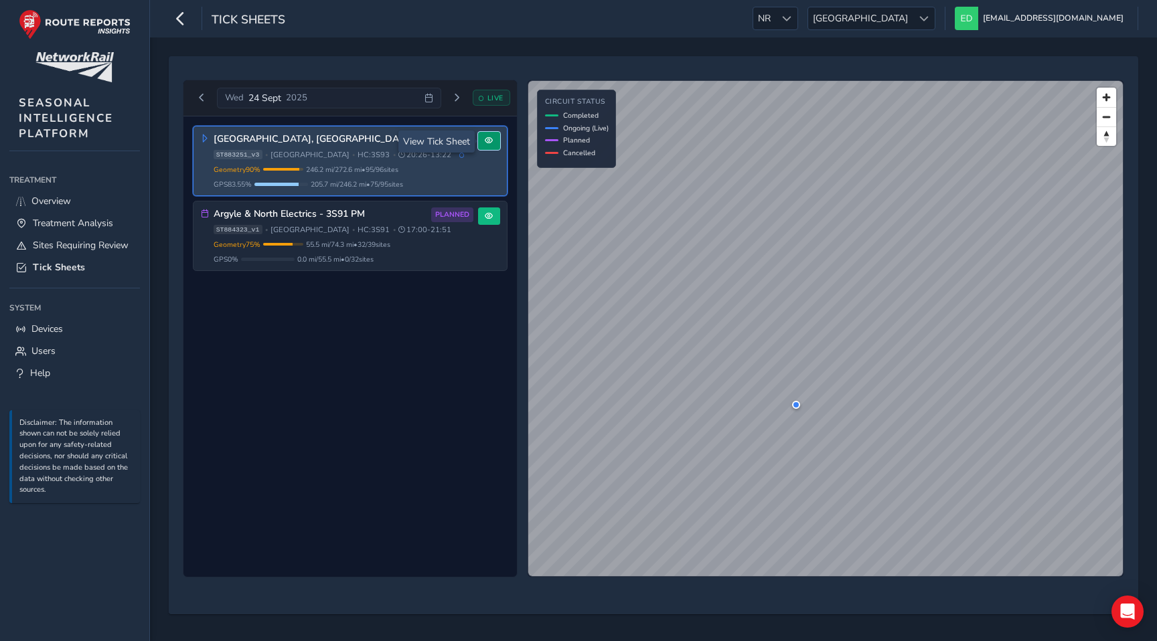
click at [489, 141] on span at bounding box center [489, 141] width 8 height 8
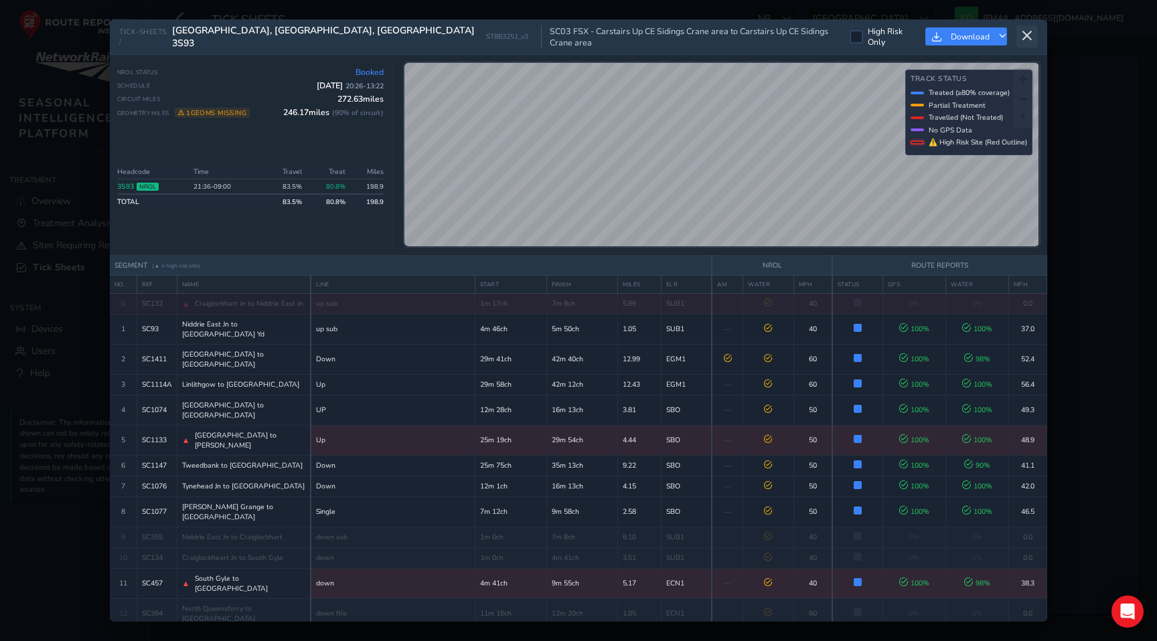
click at [1032, 32] on icon at bounding box center [1027, 36] width 12 height 12
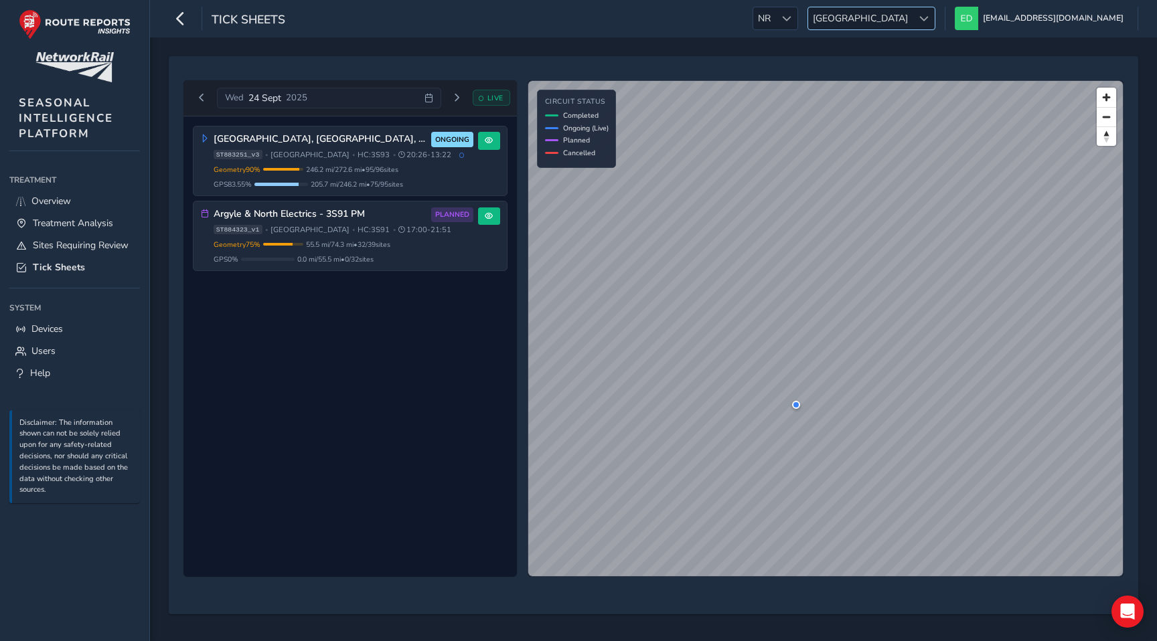
click at [912, 15] on span "[GEOGRAPHIC_DATA]" at bounding box center [860, 18] width 104 height 22
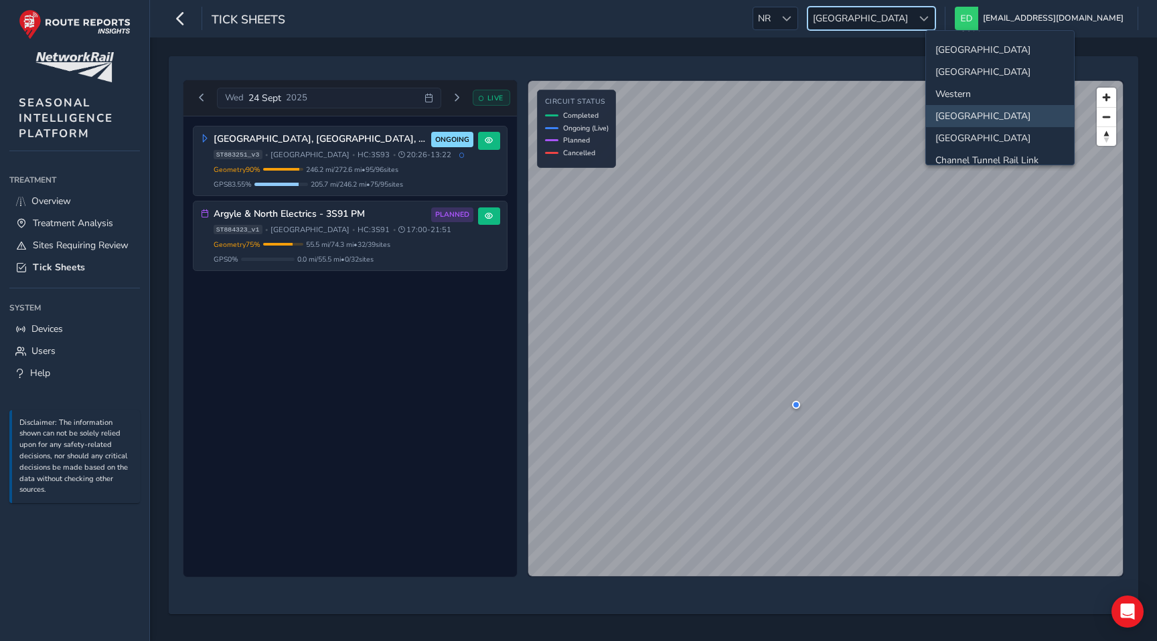
scroll to position [86, 0]
click at [969, 58] on li "[GEOGRAPHIC_DATA]" at bounding box center [1000, 48] width 148 height 22
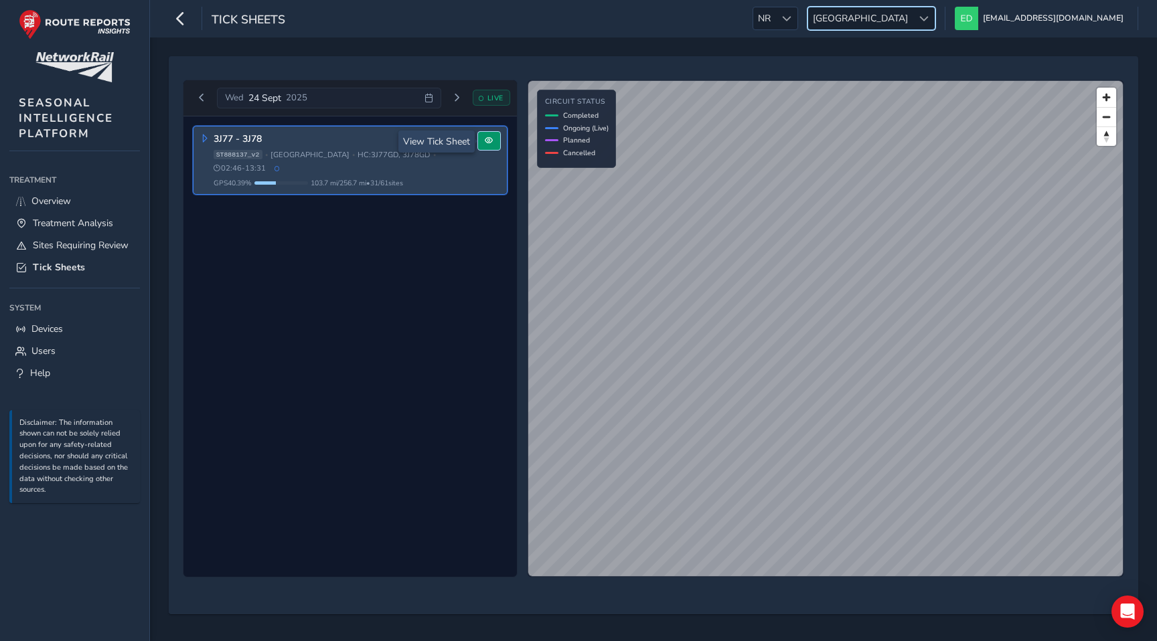
click at [491, 143] on span at bounding box center [489, 141] width 8 height 8
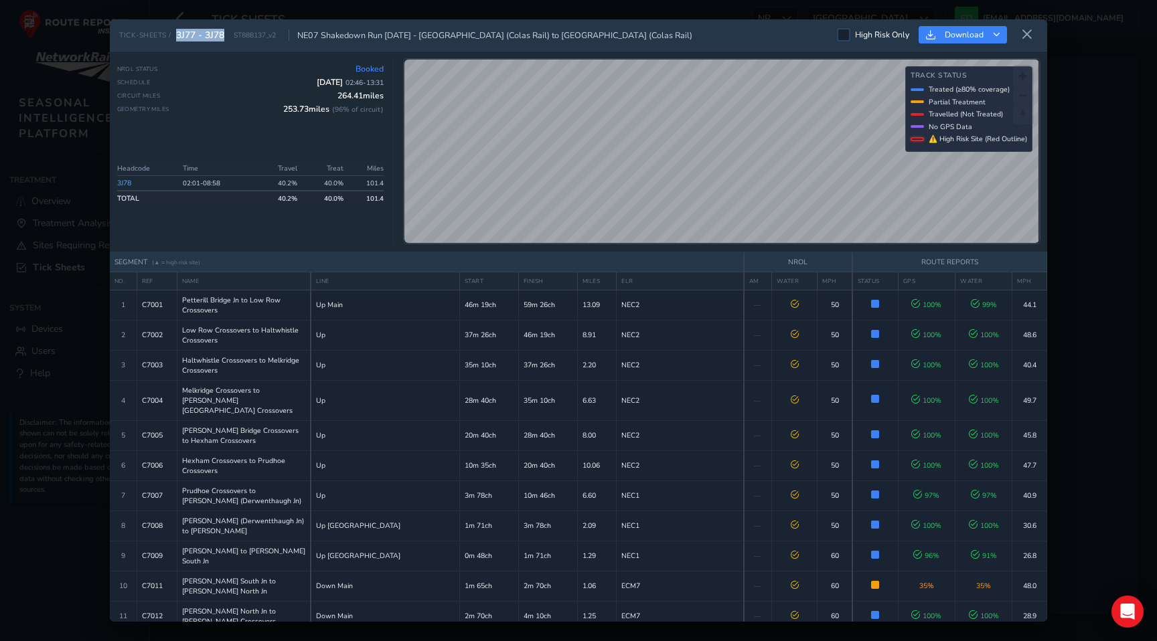
drag, startPoint x: 176, startPoint y: 37, endPoint x: 227, endPoint y: 36, distance: 50.9
click at [227, 36] on div "TICK-SHEETS / 3J77 - 3J78 ST888137_v2 NE07 Shakedown Run [DATE] - Carlisle Yard…" at bounding box center [405, 35] width 573 height 13
copy span "3J77 - 3J78"
click at [760, 31] on div "TICK-SHEETS / 3J77 - 3J78 ST888137_v2 NE07 Shakedown Run [DATE] - Carlisle Yard…" at bounding box center [578, 35] width 937 height 32
click at [1025, 34] on icon at bounding box center [1027, 35] width 12 height 12
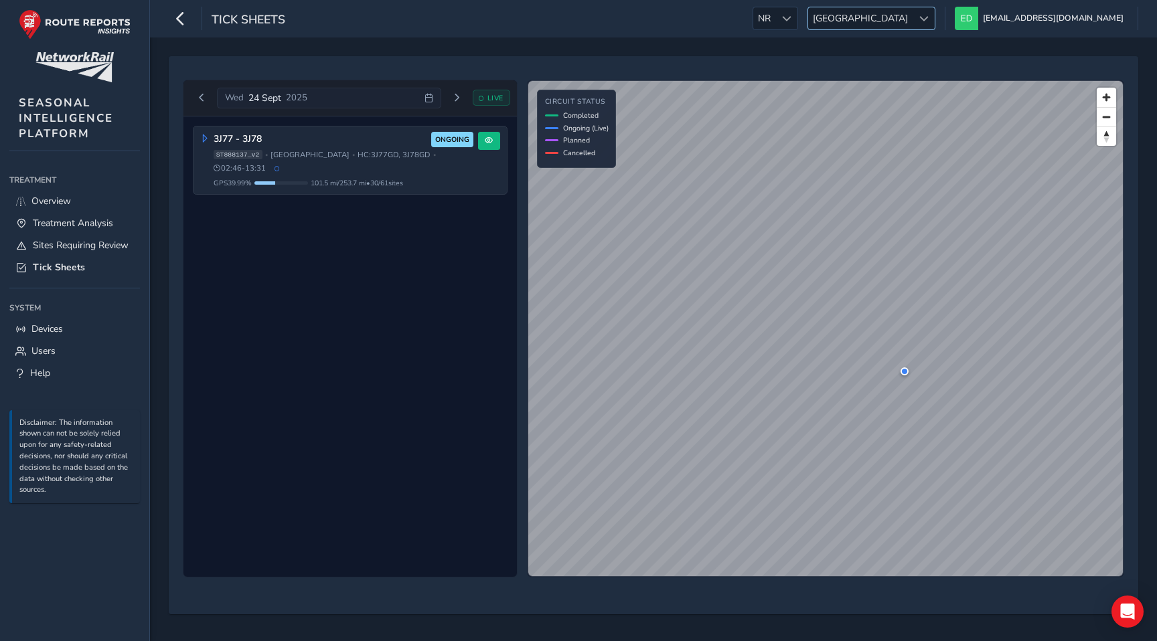
click at [912, 21] on span "[GEOGRAPHIC_DATA]" at bounding box center [860, 18] width 104 height 22
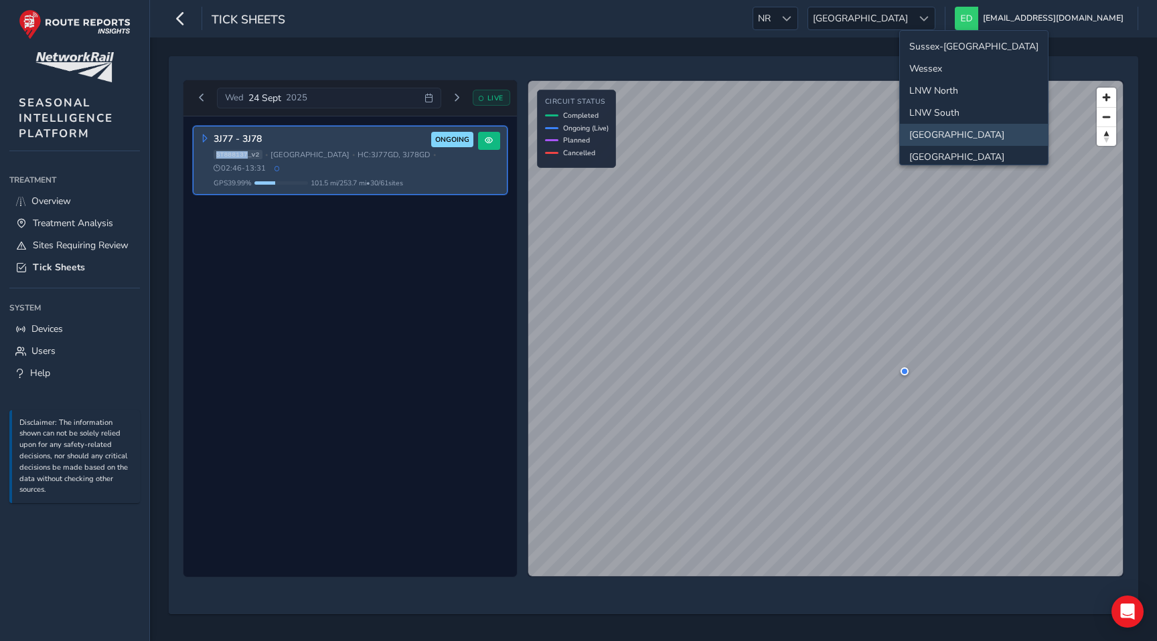
drag, startPoint x: 248, startPoint y: 153, endPoint x: 214, endPoint y: 153, distance: 34.1
click at [214, 153] on span "ST888137_v2" at bounding box center [238, 154] width 49 height 9
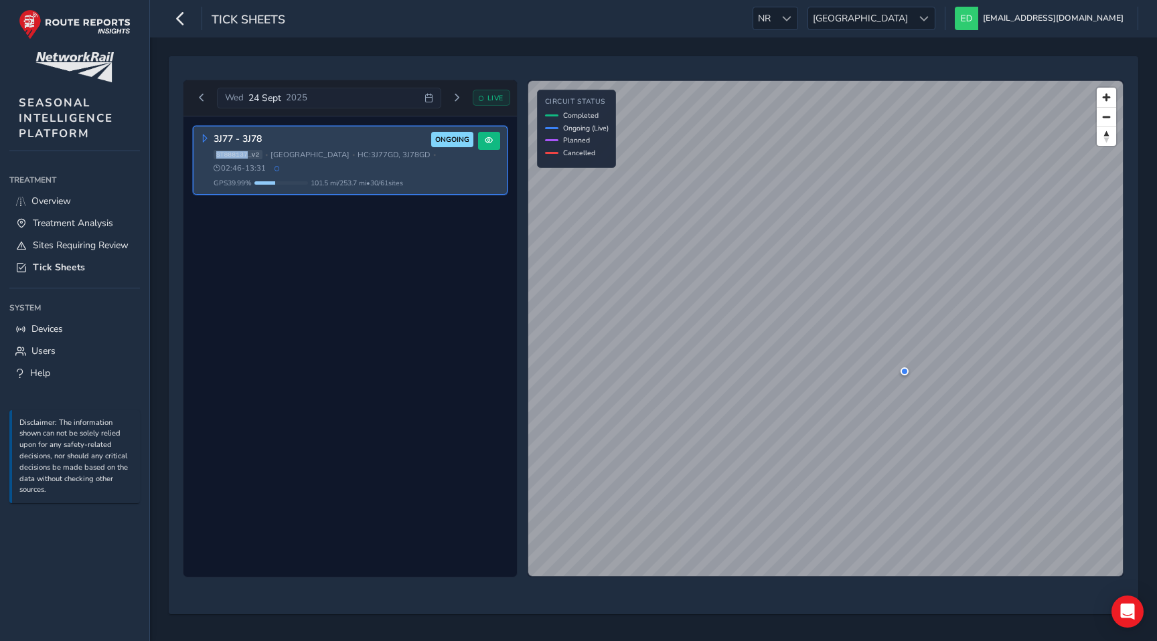
copy span "ST888137"
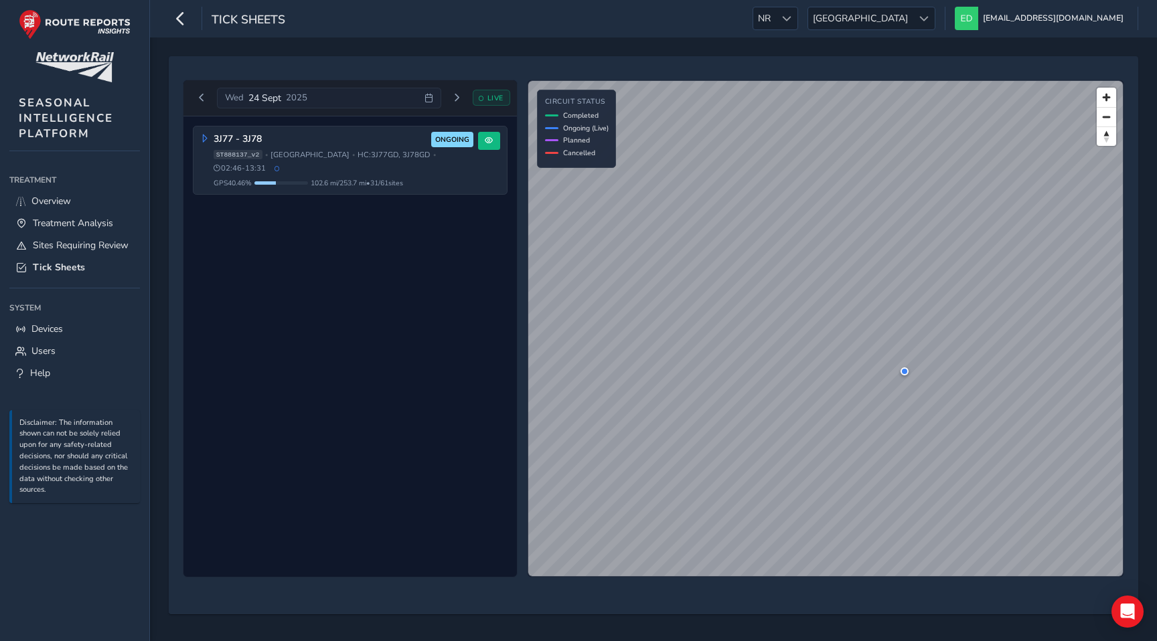
click at [396, 242] on div "3J77 - 3J78 ONGOING ST888137_v2 • [GEOGRAPHIC_DATA] • HC: 3J77GD, 3J78GD • 02:4…" at bounding box center [349, 346] width 333 height 461
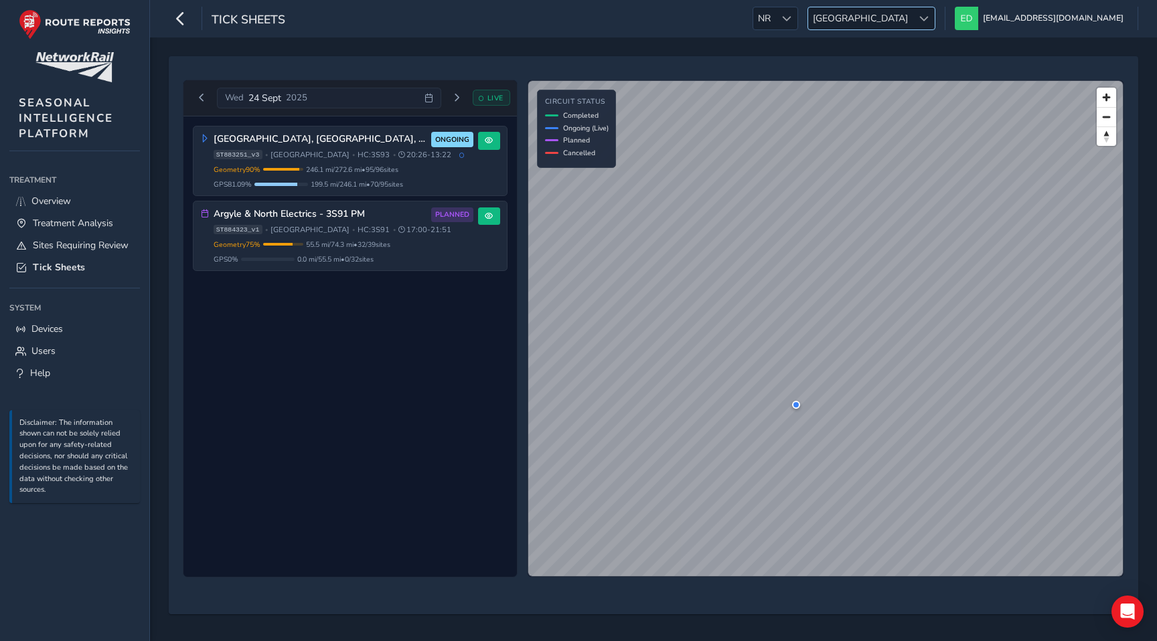
click at [912, 16] on span "[GEOGRAPHIC_DATA]" at bounding box center [860, 18] width 104 height 22
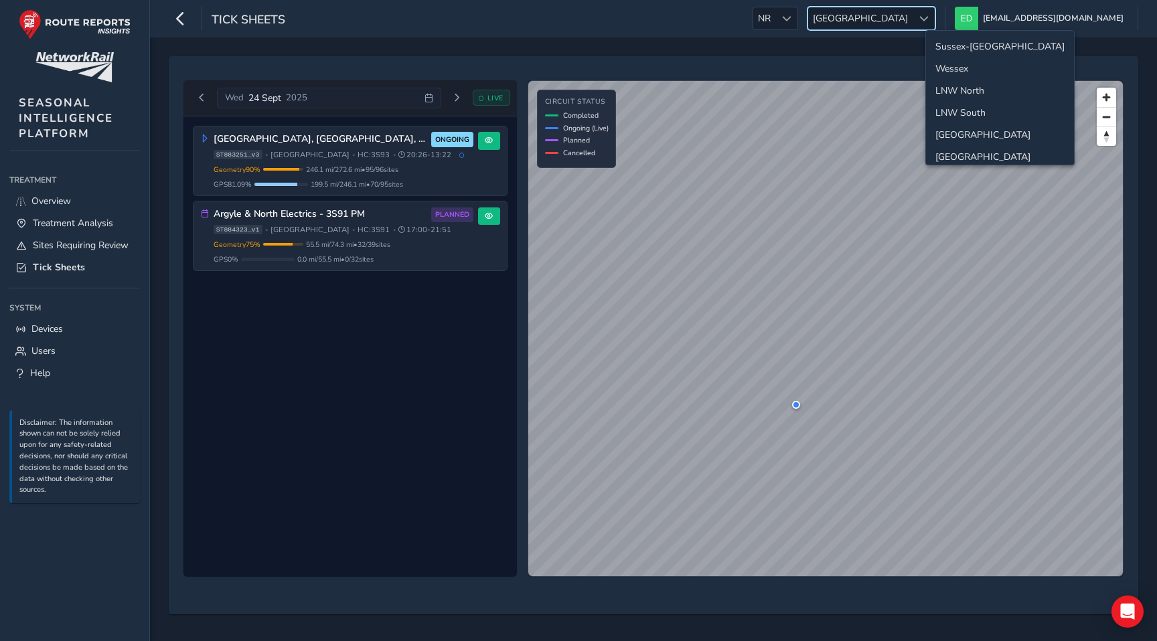
scroll to position [48, 0]
click at [960, 91] on li "[GEOGRAPHIC_DATA]" at bounding box center [1000, 87] width 148 height 22
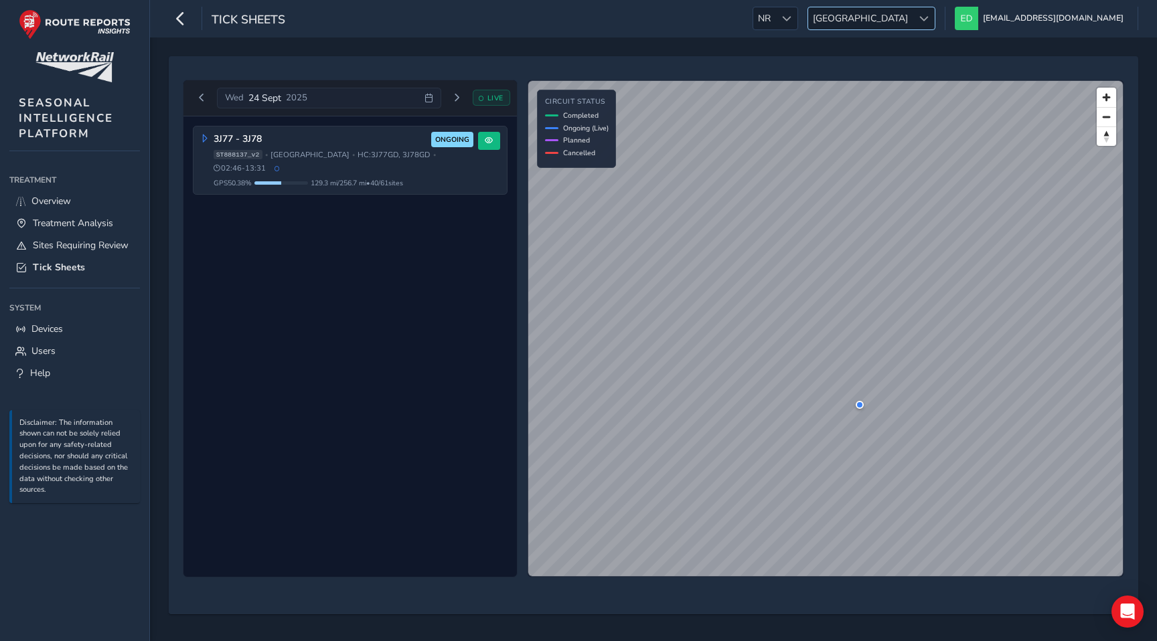
click at [912, 14] on span "[GEOGRAPHIC_DATA]" at bounding box center [860, 18] width 104 height 22
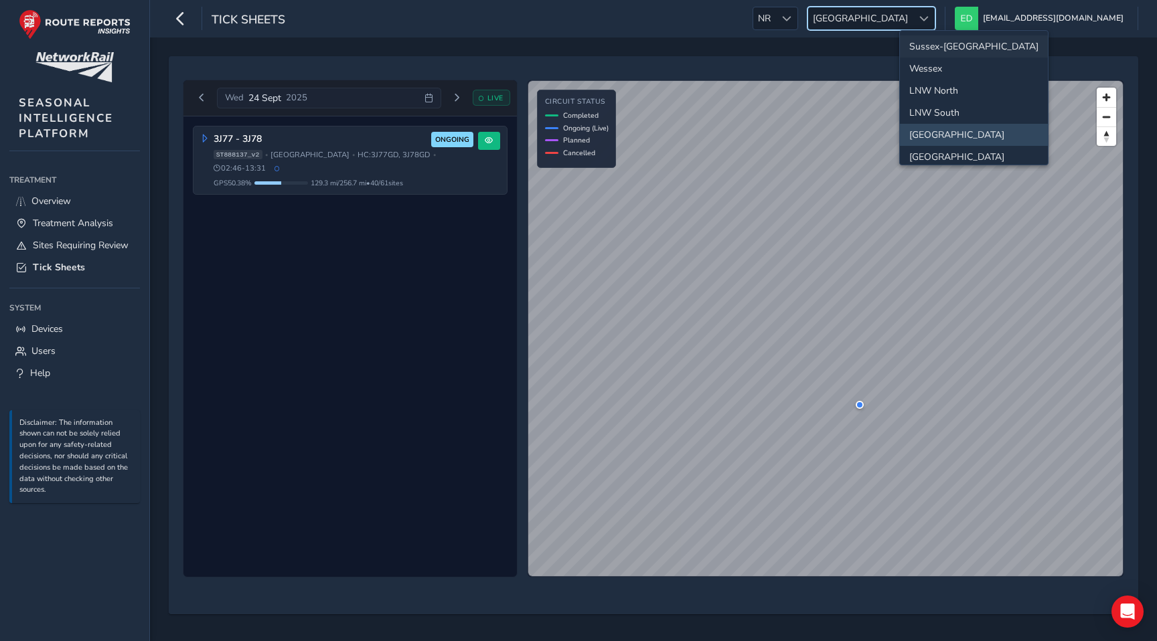
click at [934, 48] on li "Sussex-[GEOGRAPHIC_DATA]" at bounding box center [974, 46] width 148 height 22
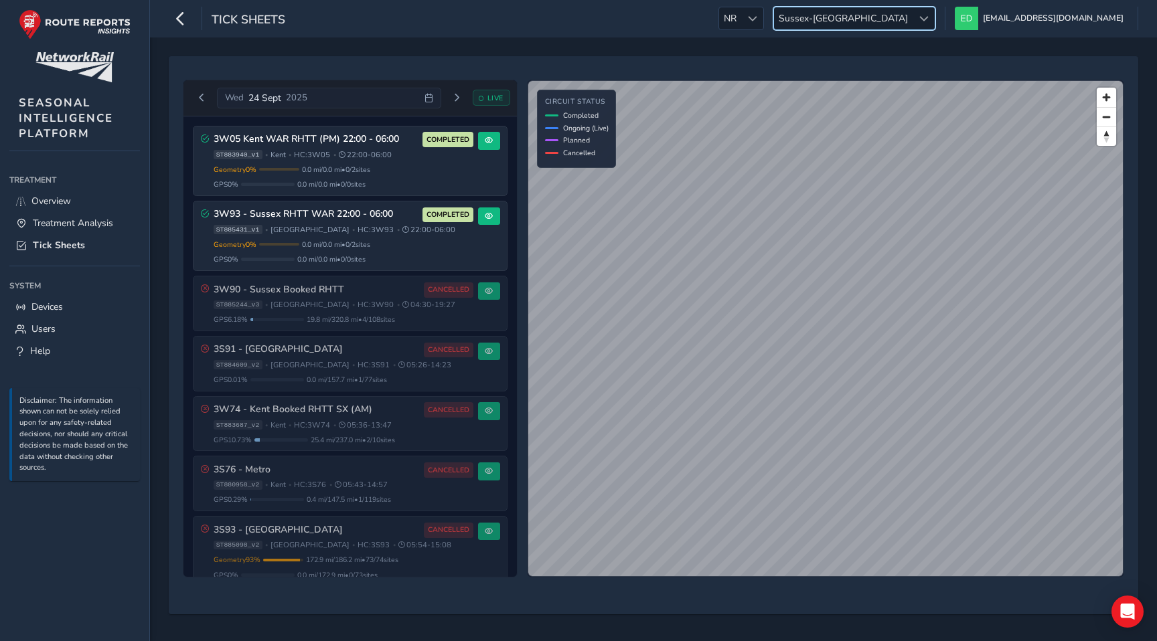
click at [912, 18] on span "Sussex-[GEOGRAPHIC_DATA]" at bounding box center [843, 18] width 139 height 22
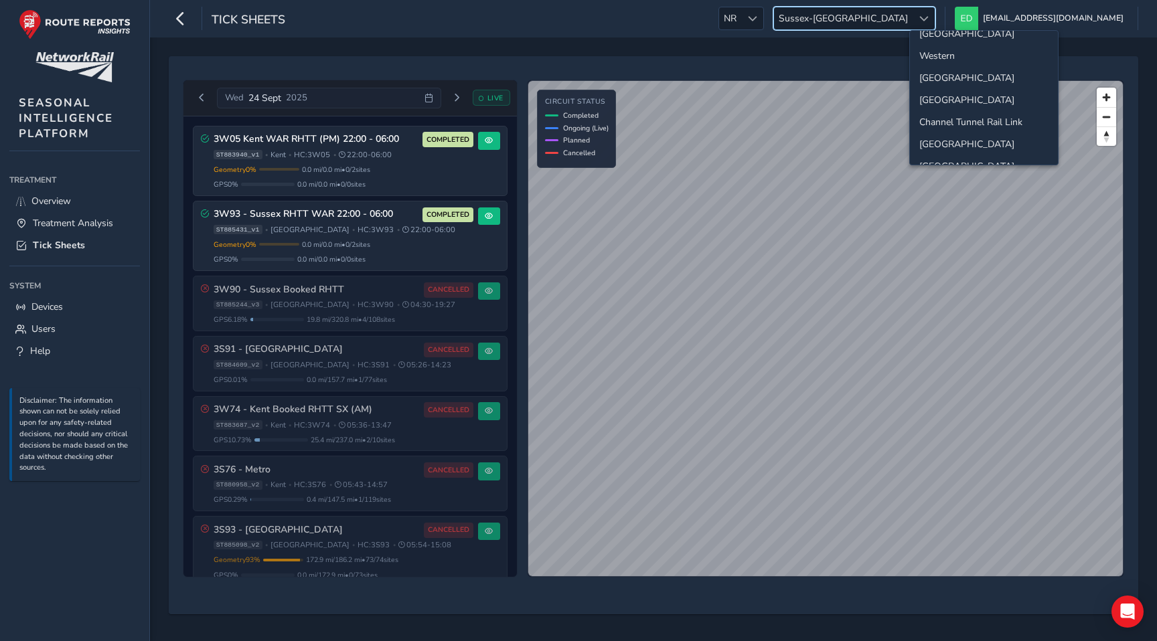
scroll to position [125, 0]
click at [942, 77] on li "[GEOGRAPHIC_DATA]" at bounding box center [984, 76] width 148 height 22
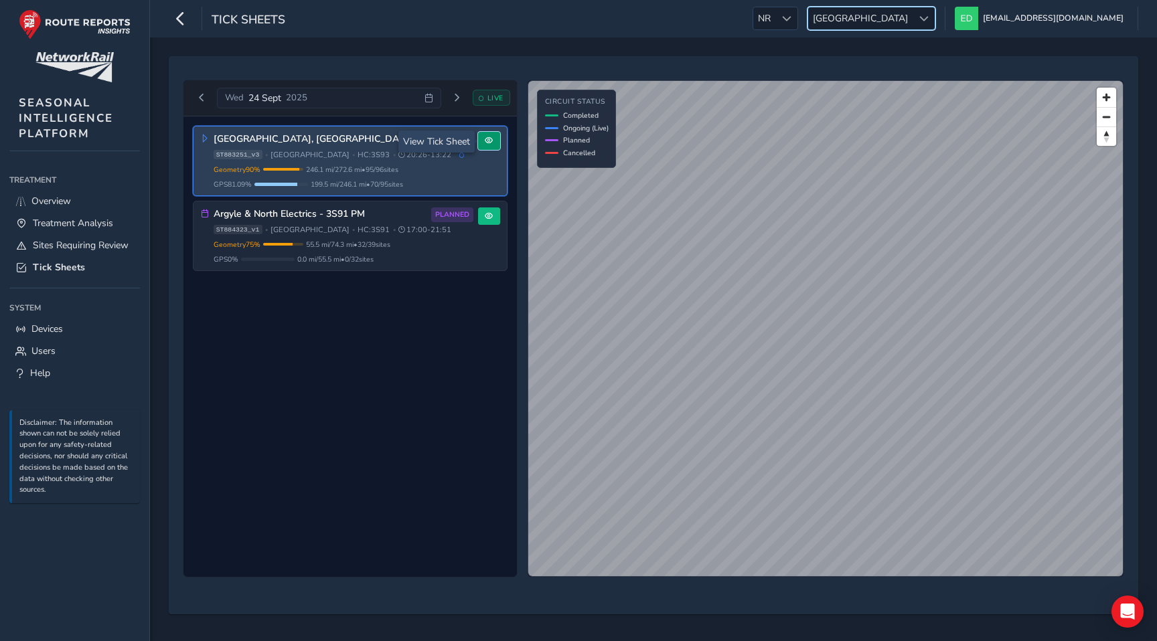
click at [487, 143] on span at bounding box center [489, 141] width 8 height 8
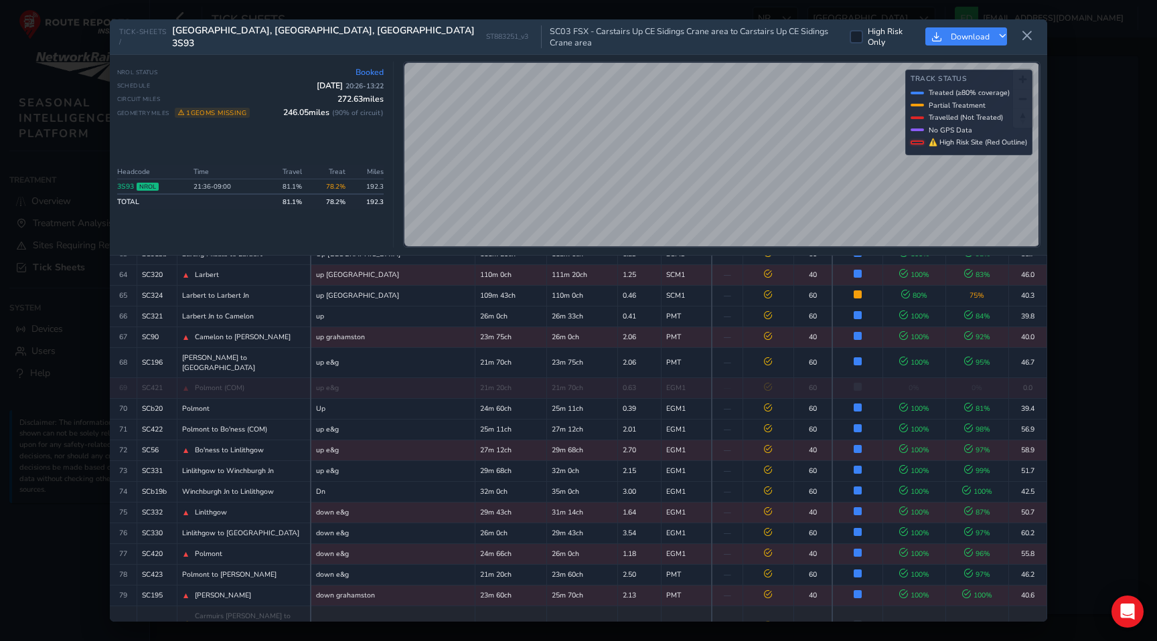
scroll to position [1610, 0]
click at [1024, 32] on icon at bounding box center [1027, 36] width 12 height 12
